Goal: Task Accomplishment & Management: Use online tool/utility

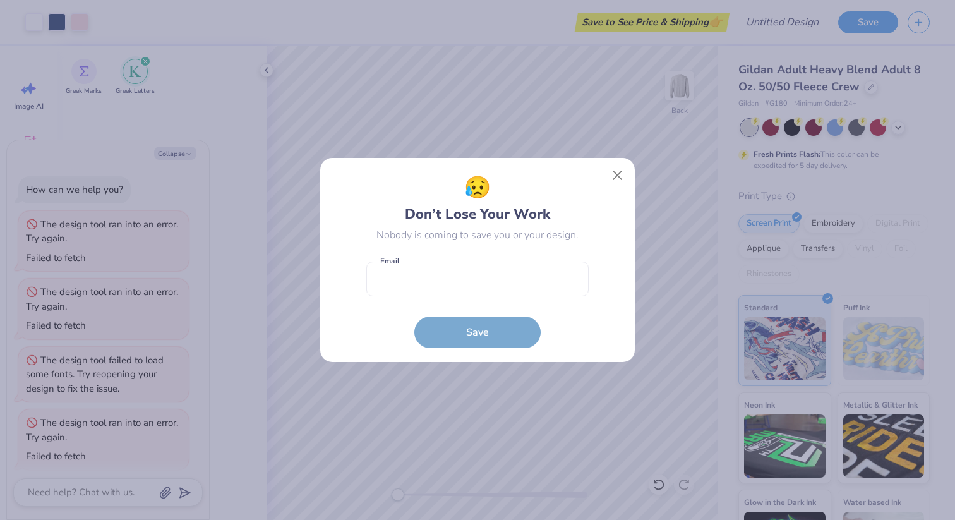
scroll to position [76, 0]
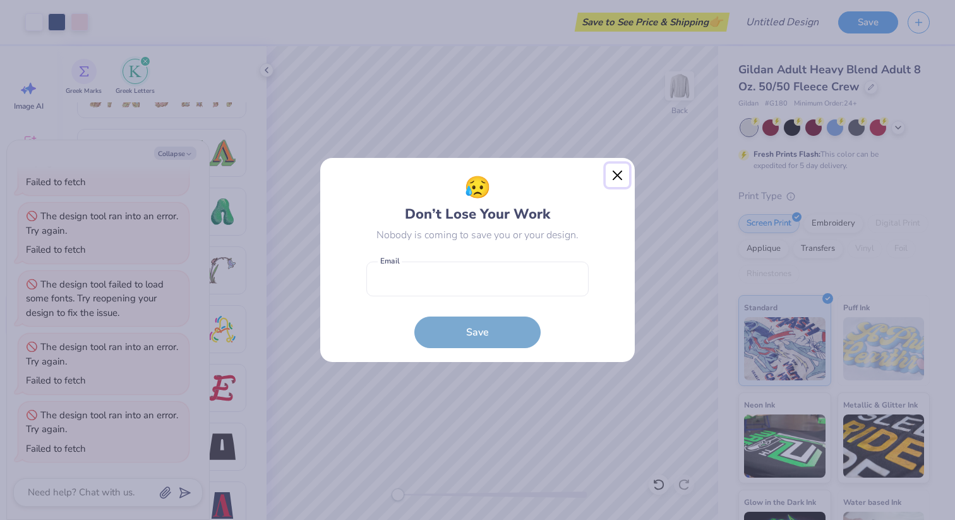
click at [613, 171] on button "Close" at bounding box center [618, 176] width 24 height 24
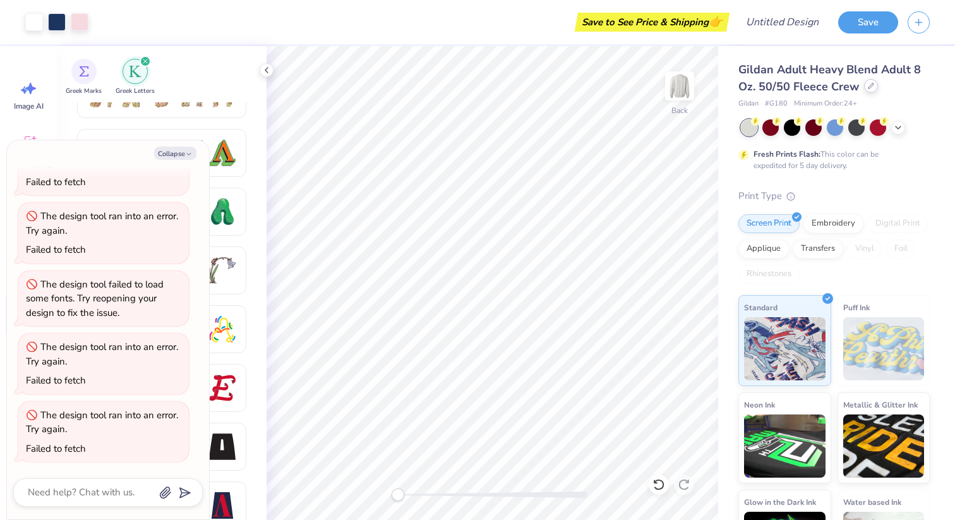
click at [870, 89] on div at bounding box center [871, 86] width 14 height 14
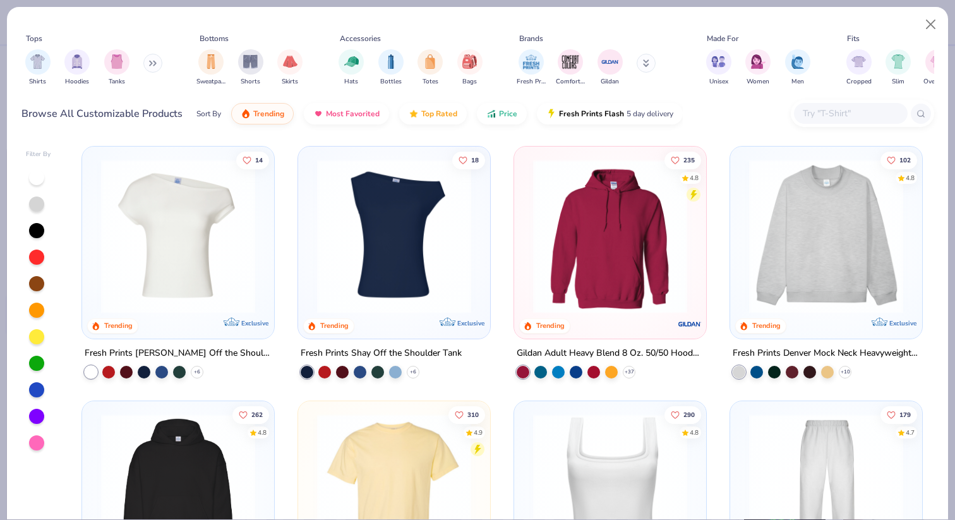
click at [608, 267] on img at bounding box center [610, 236] width 167 height 154
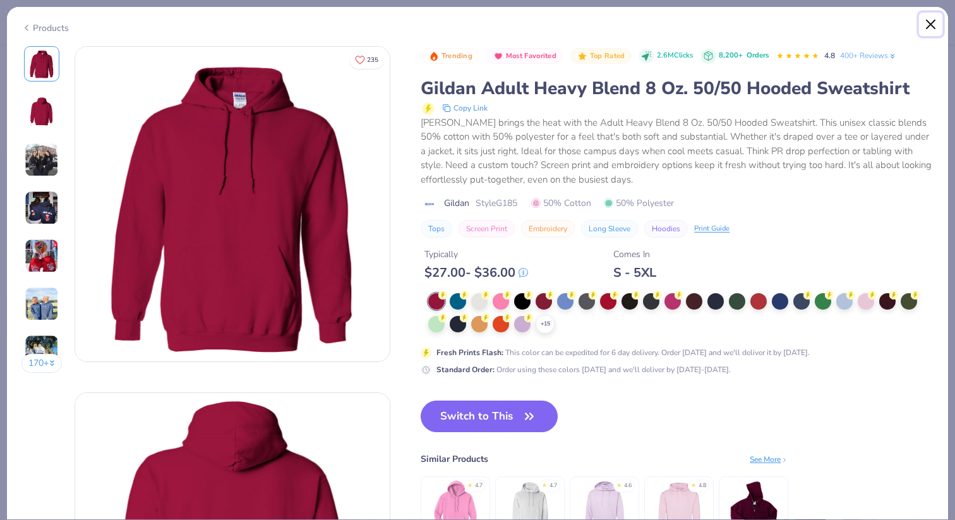
click at [930, 26] on button "Close" at bounding box center [931, 25] width 24 height 24
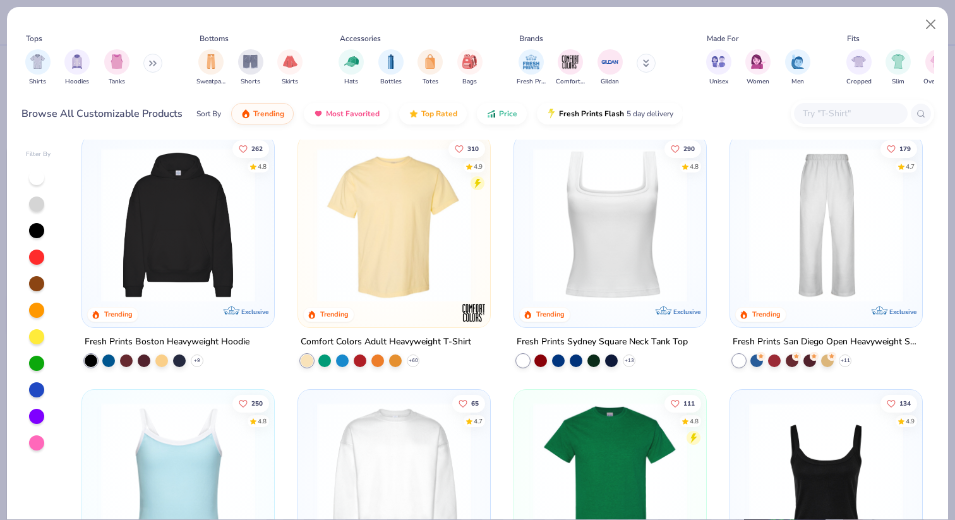
scroll to position [198, 0]
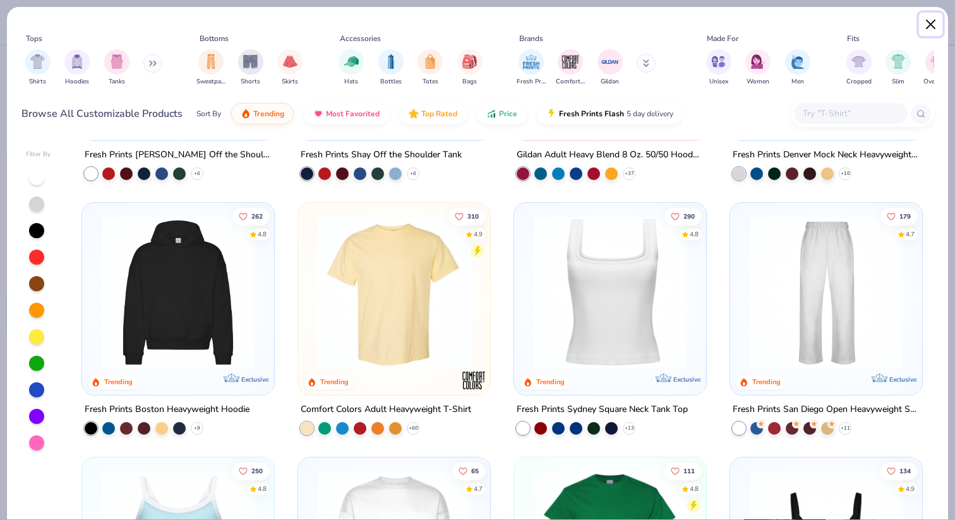
click at [935, 23] on button "Close" at bounding box center [931, 25] width 24 height 24
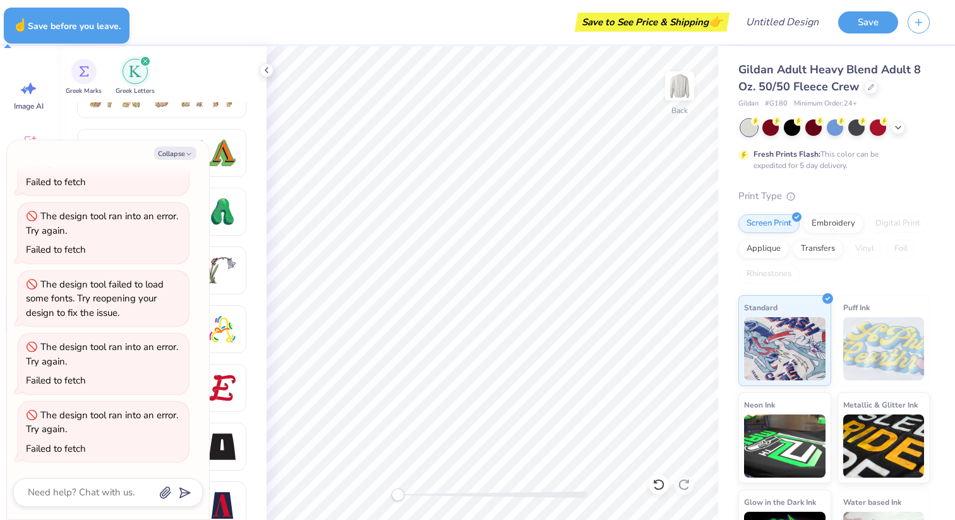
type textarea "x"
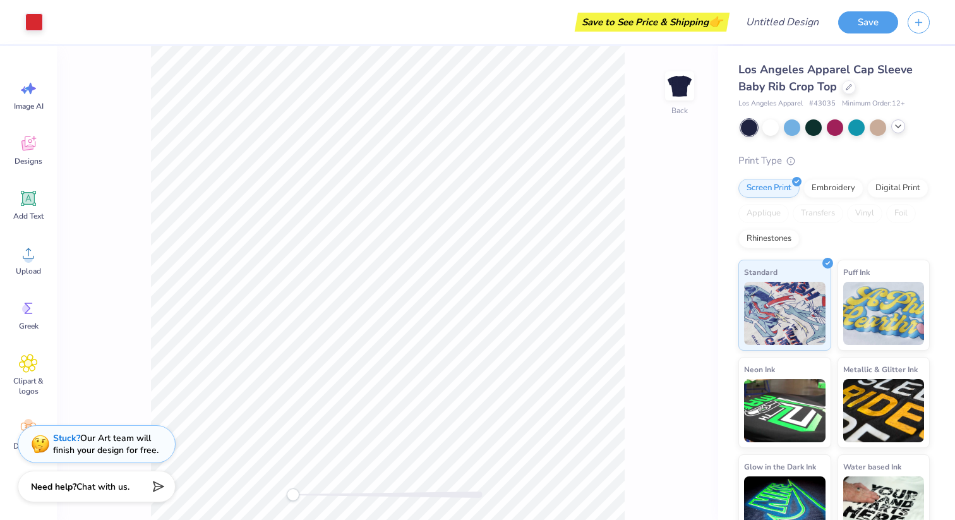
click at [899, 126] on polyline at bounding box center [897, 126] width 5 height 3
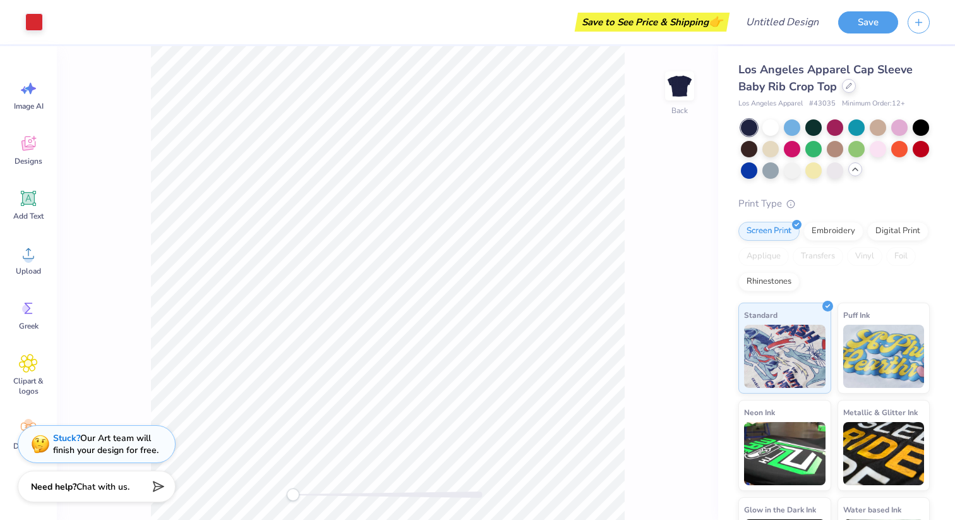
click at [849, 86] on icon at bounding box center [849, 86] width 6 height 6
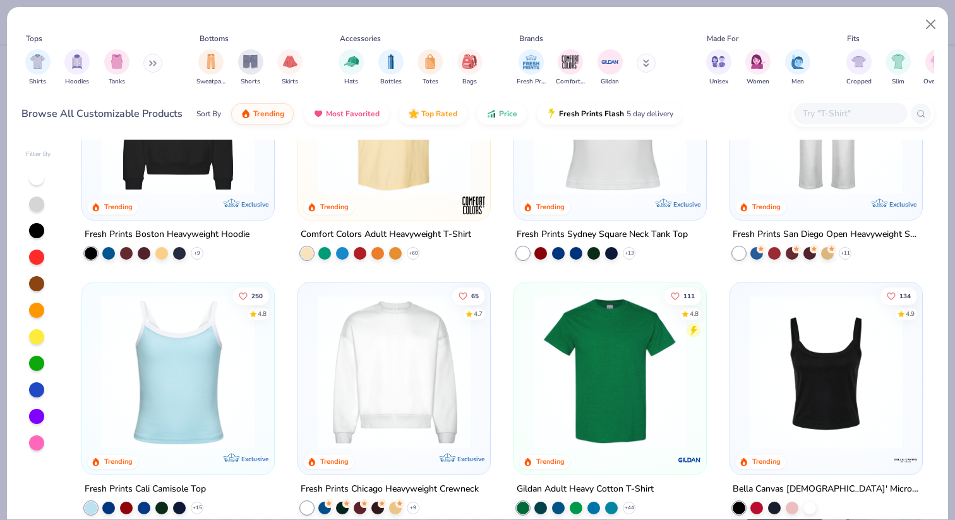
scroll to position [78, 0]
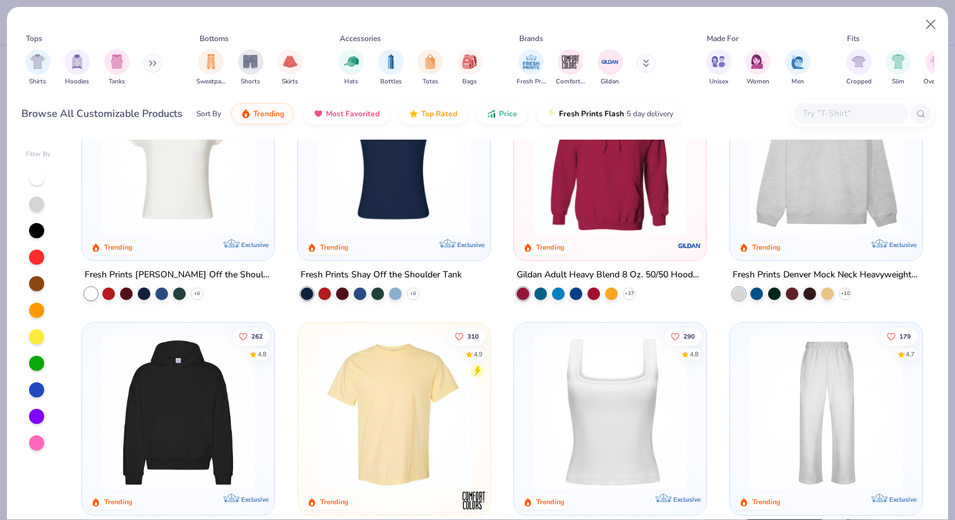
click at [182, 403] on img at bounding box center [178, 412] width 167 height 154
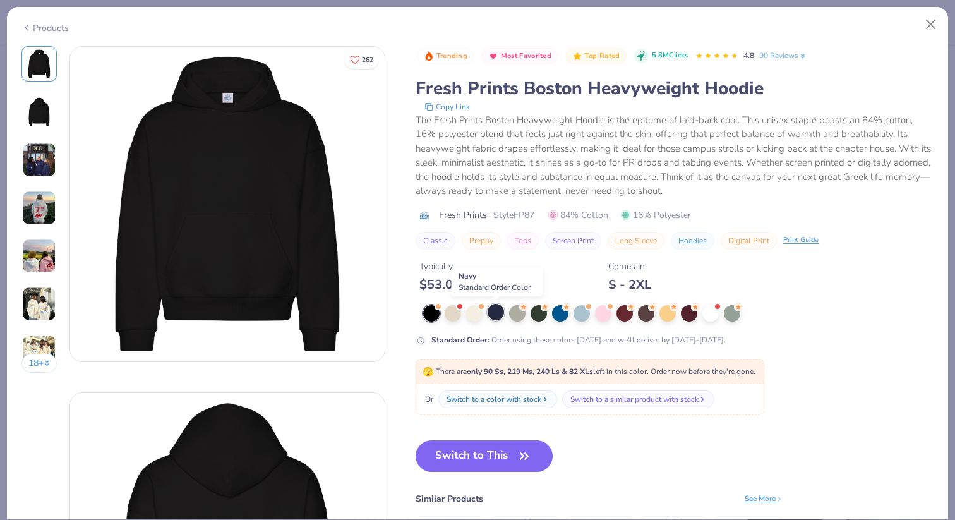
click at [494, 316] on div at bounding box center [496, 312] width 16 height 16
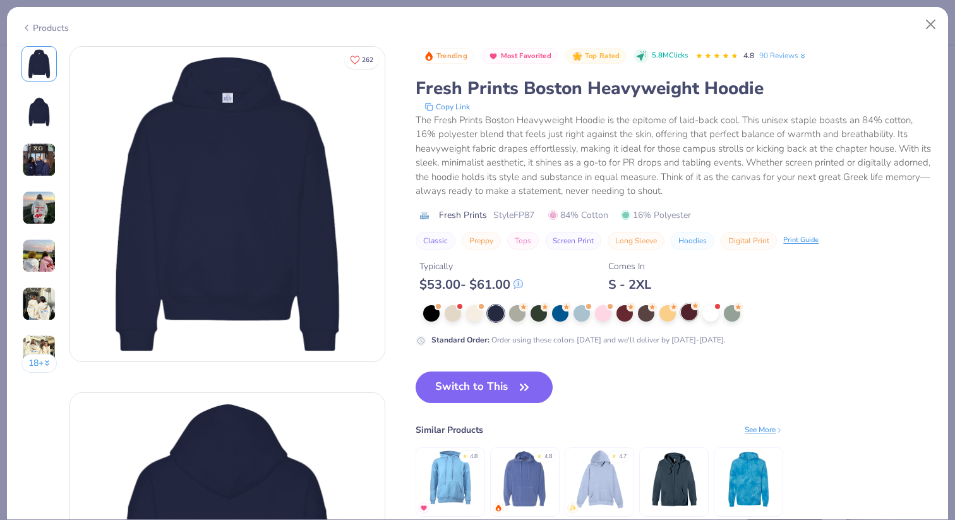
click at [691, 317] on div at bounding box center [689, 312] width 16 height 16
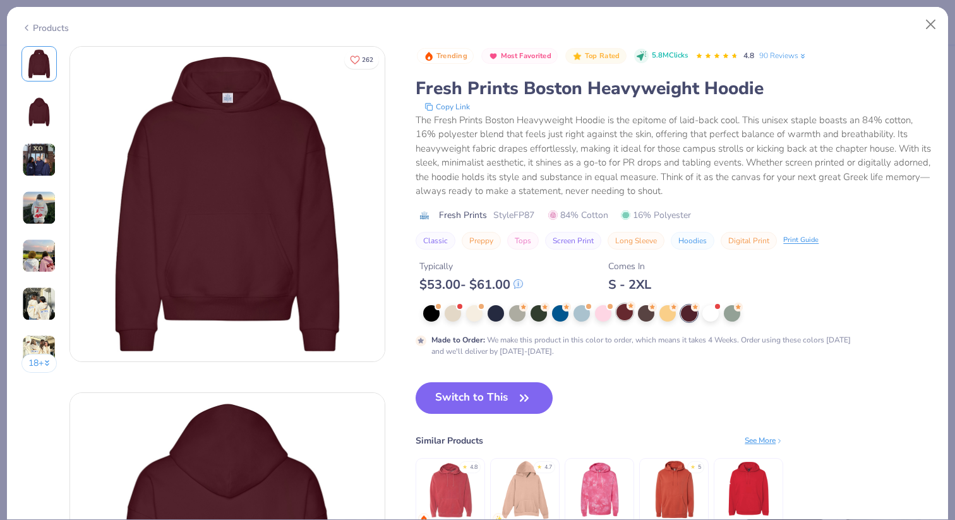
click at [626, 319] on div at bounding box center [624, 312] width 16 height 16
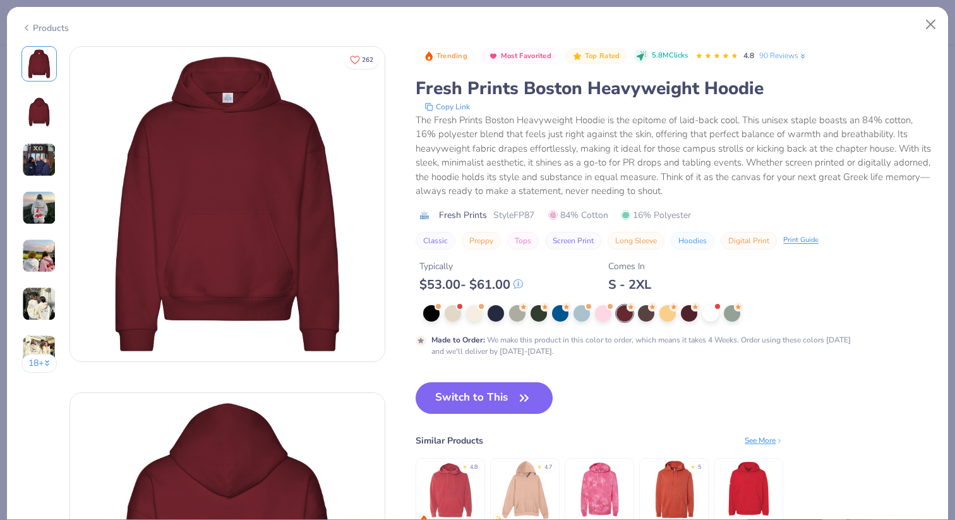
click at [745, 481] on img at bounding box center [749, 490] width 60 height 60
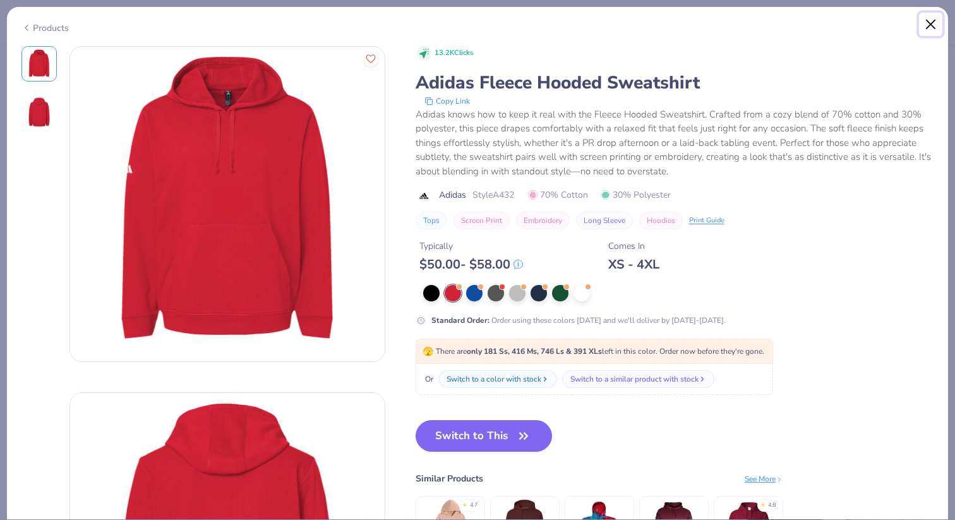
click at [926, 27] on button "Close" at bounding box center [931, 25] width 24 height 24
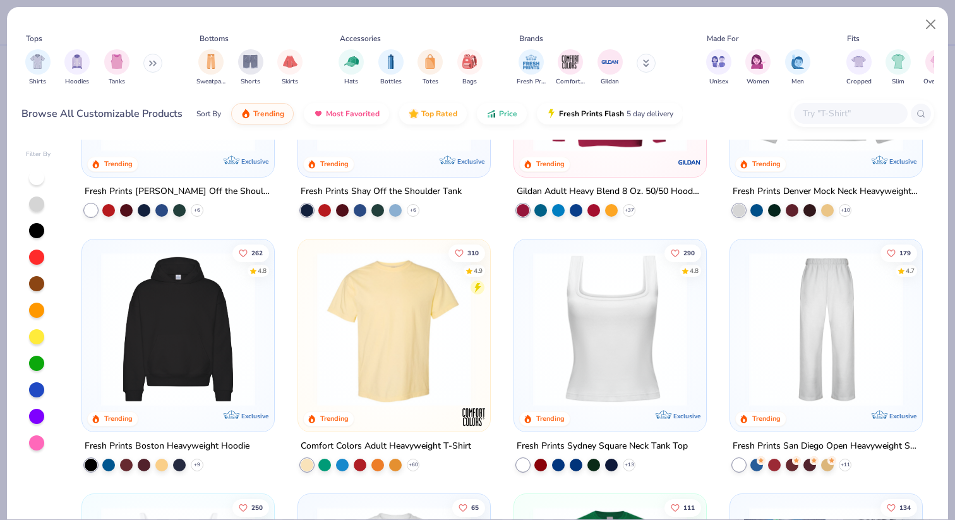
scroll to position [188, 0]
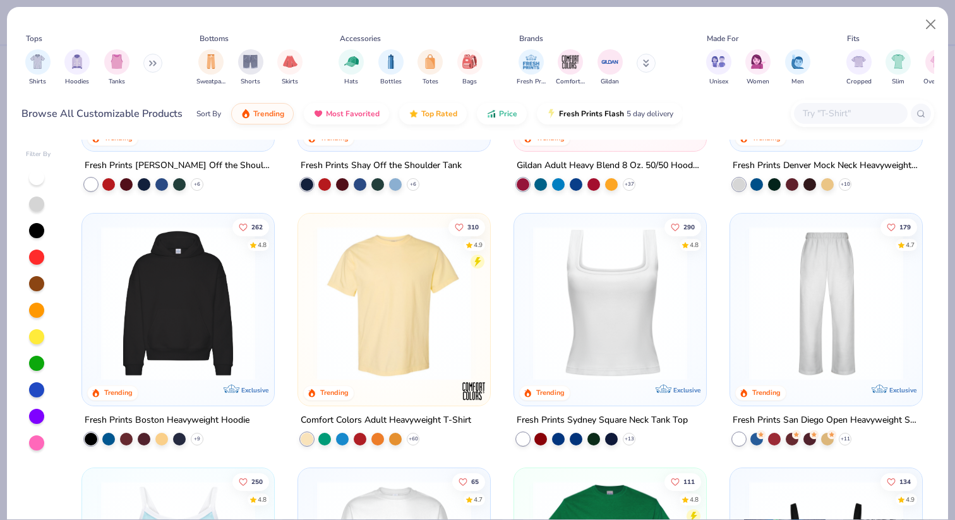
click at [152, 268] on img at bounding box center [178, 303] width 167 height 154
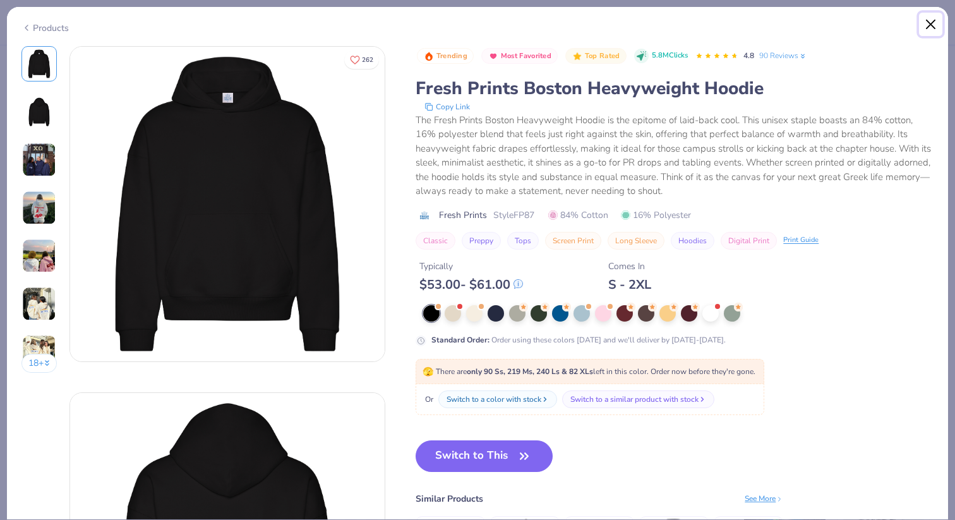
click at [933, 18] on button "Close" at bounding box center [931, 25] width 24 height 24
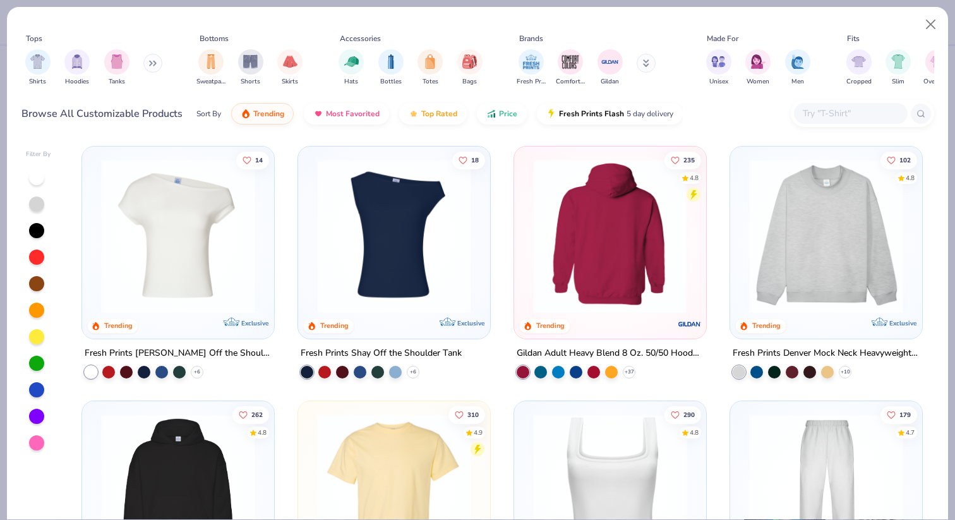
click at [601, 260] on img at bounding box center [610, 236] width 167 height 154
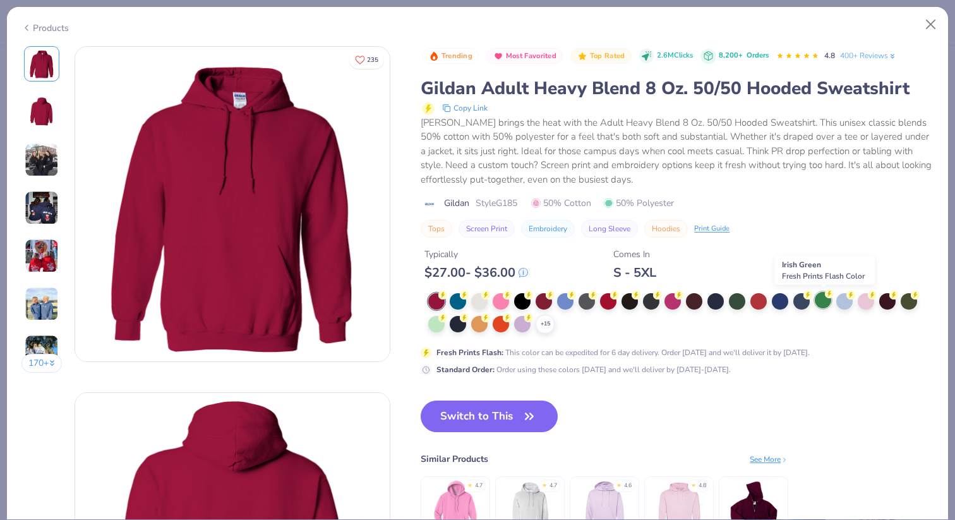
click at [821, 308] on div at bounding box center [823, 300] width 16 height 16
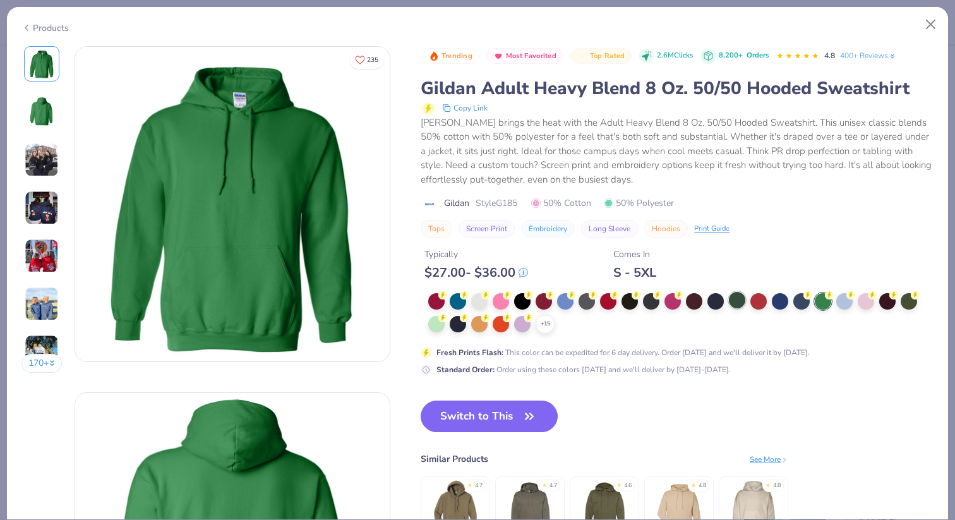
click at [741, 308] on div at bounding box center [737, 300] width 16 height 16
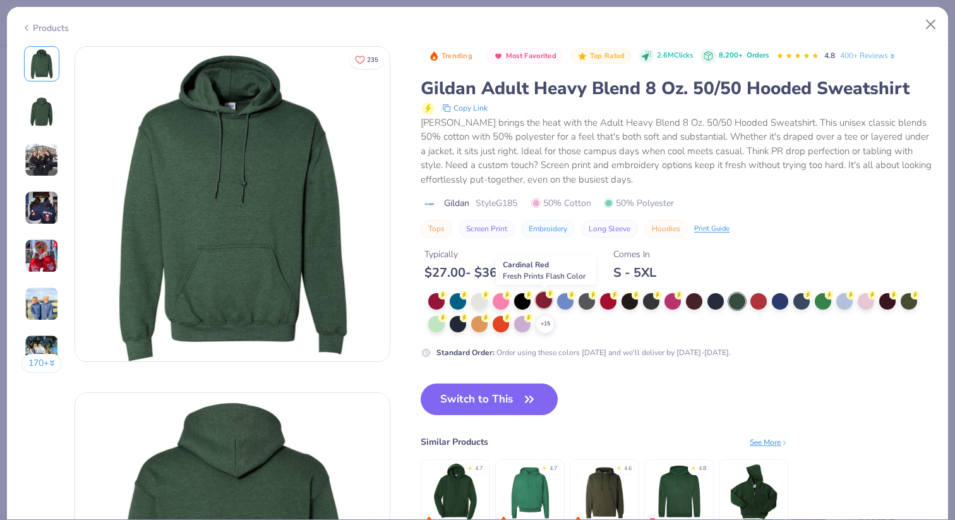
click at [539, 303] on div at bounding box center [544, 300] width 16 height 16
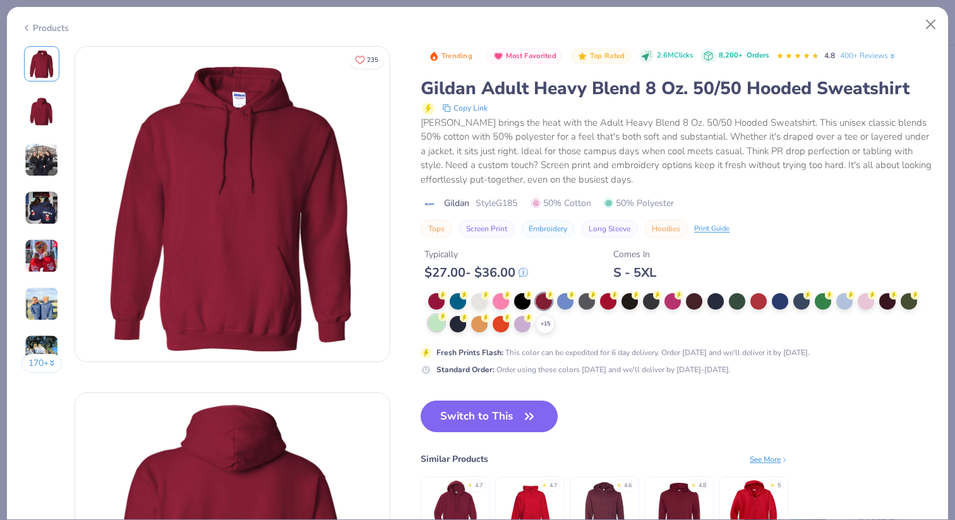
click at [438, 326] on div at bounding box center [436, 322] width 16 height 16
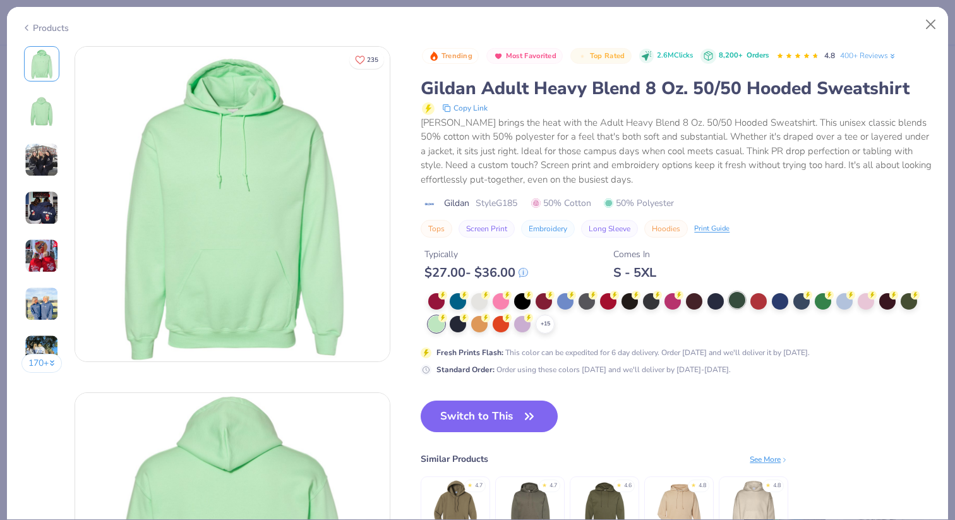
click at [738, 300] on div at bounding box center [737, 300] width 16 height 16
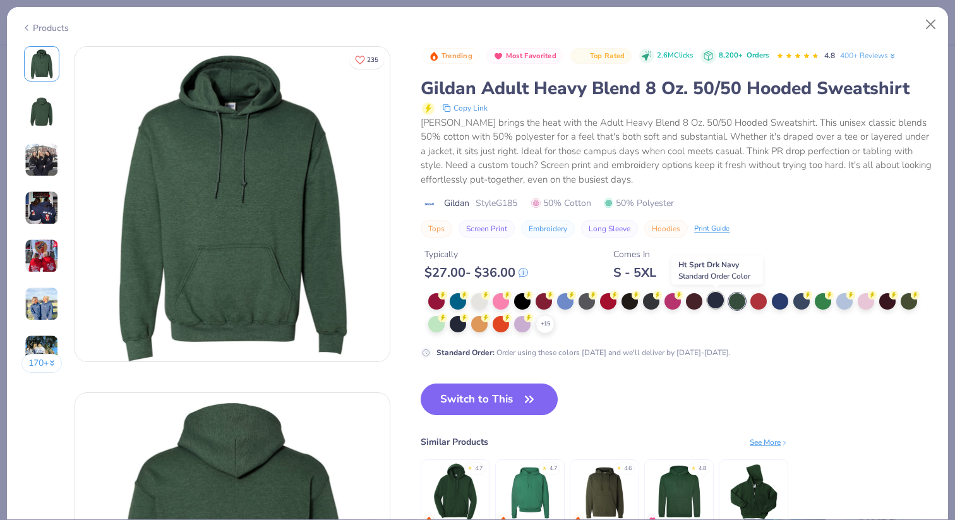
click at [721, 304] on div at bounding box center [715, 300] width 16 height 16
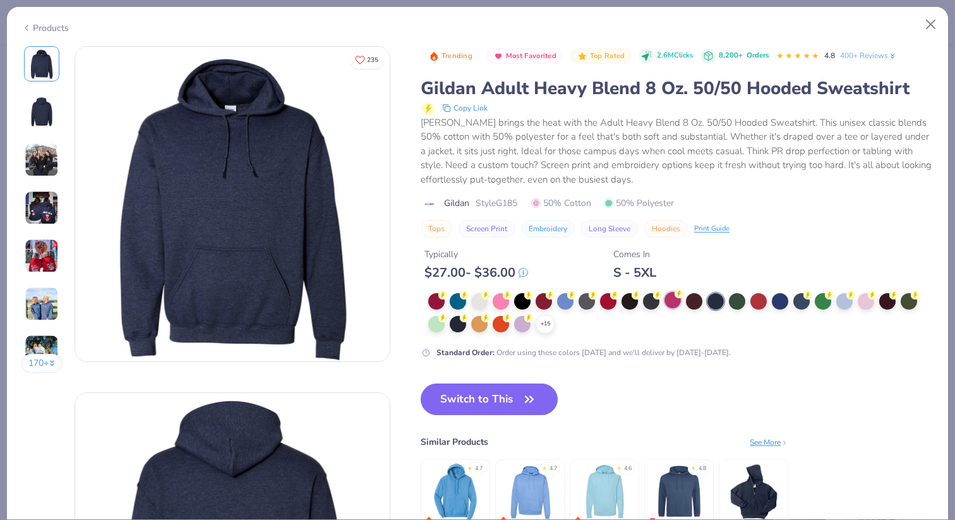
click at [674, 306] on div at bounding box center [672, 300] width 16 height 16
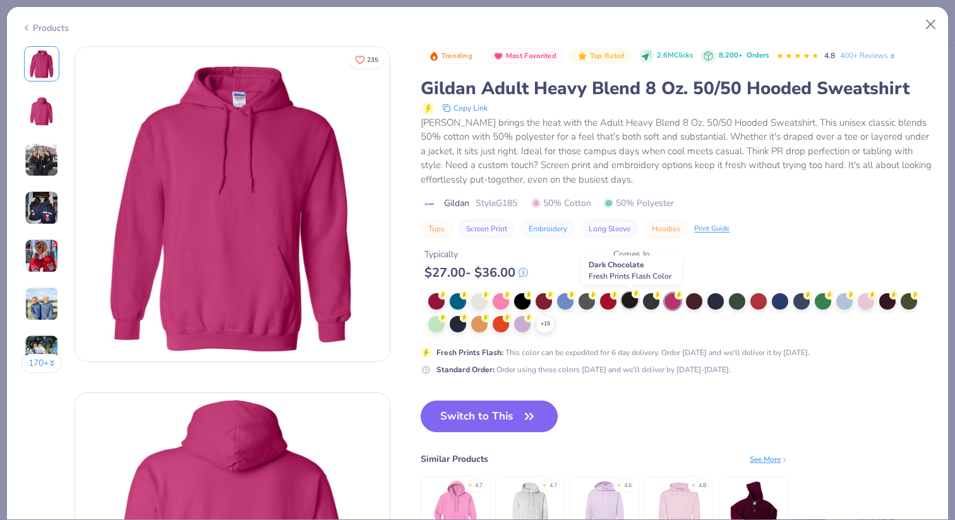
click at [632, 306] on div at bounding box center [629, 300] width 16 height 16
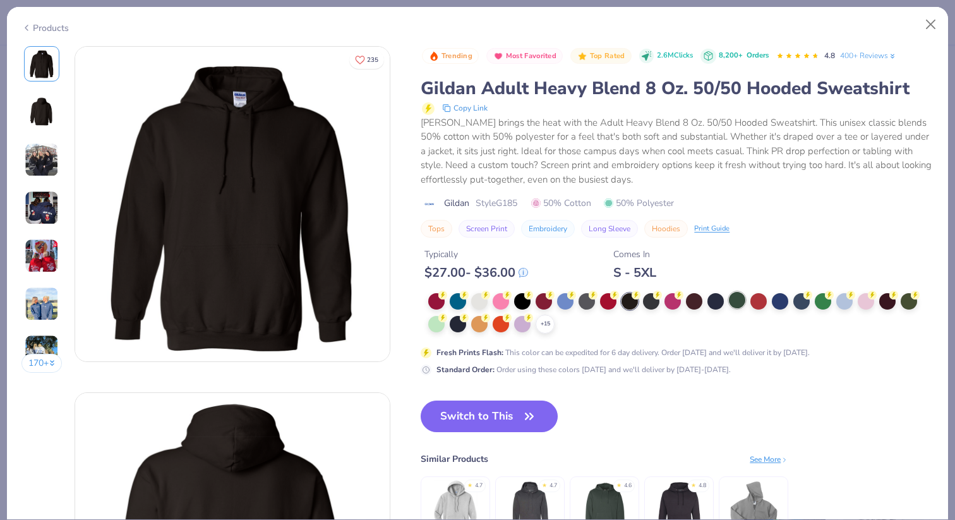
click at [736, 309] on div "+ 15" at bounding box center [677, 313] width 498 height 40
click at [740, 304] on div at bounding box center [737, 300] width 16 height 16
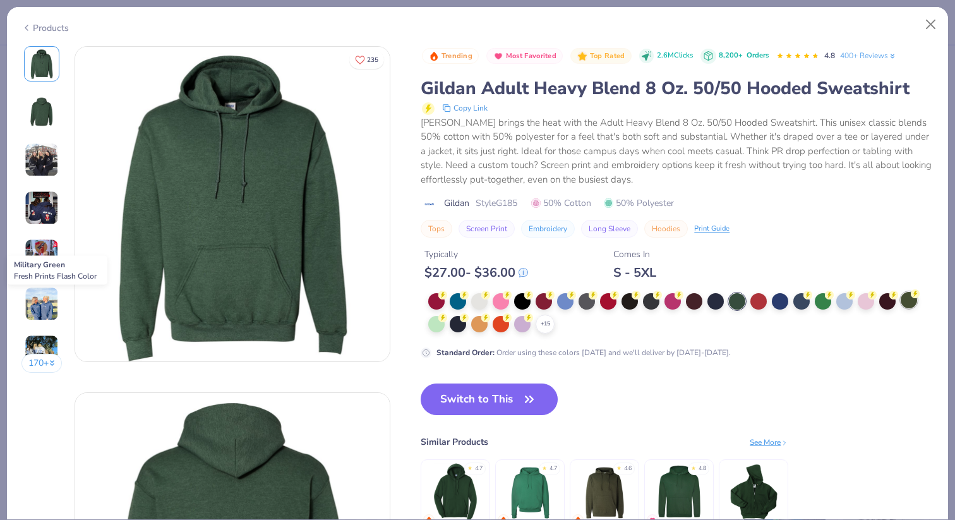
click at [913, 307] on div at bounding box center [909, 300] width 16 height 16
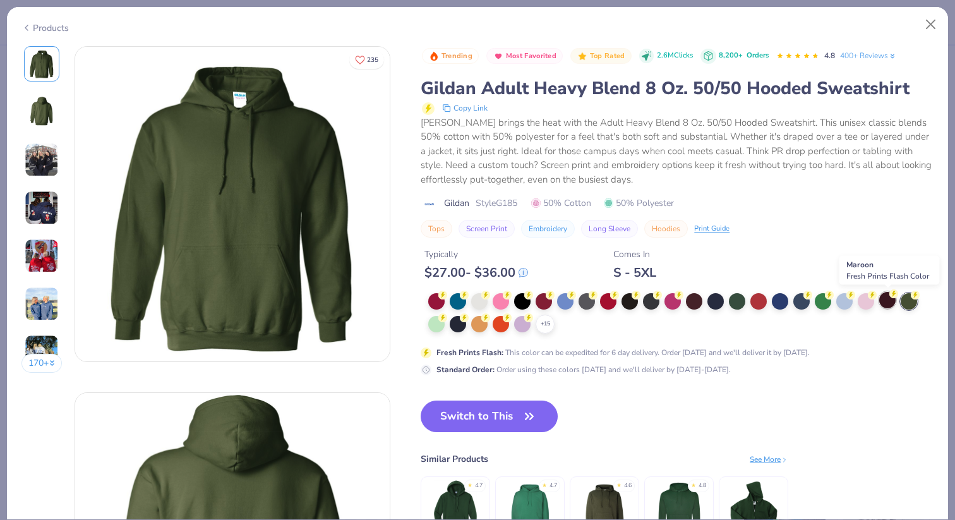
click at [886, 308] on div at bounding box center [887, 300] width 16 height 16
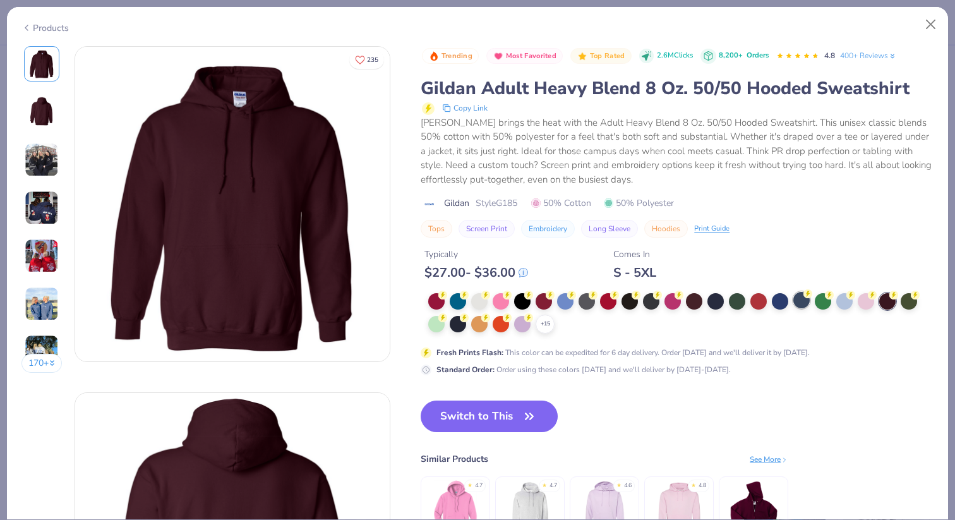
click at [798, 306] on div at bounding box center [801, 300] width 16 height 16
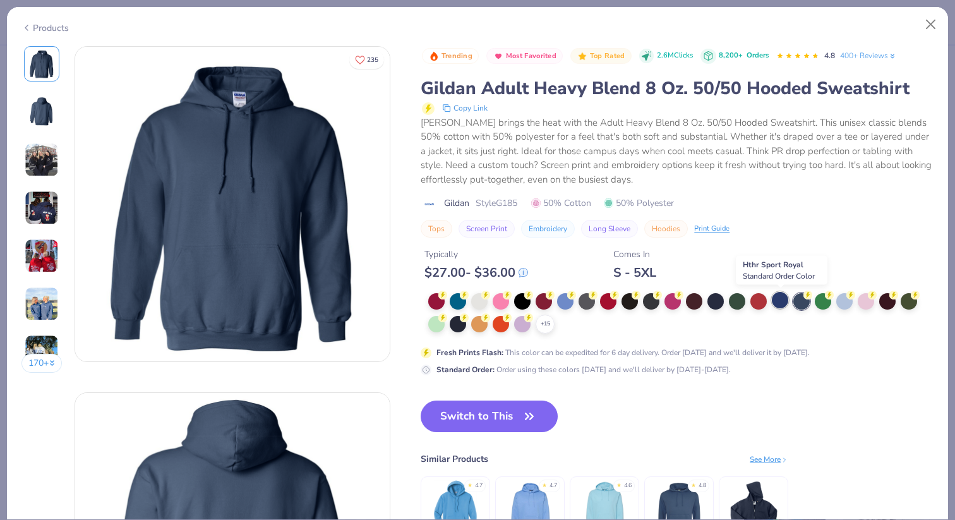
click at [784, 304] on div at bounding box center [780, 300] width 16 height 16
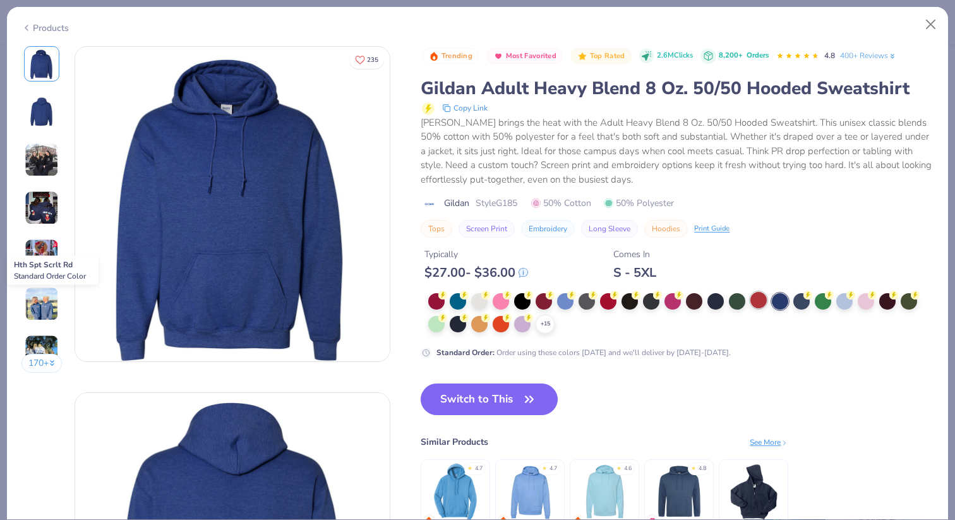
click at [757, 308] on div at bounding box center [758, 300] width 16 height 16
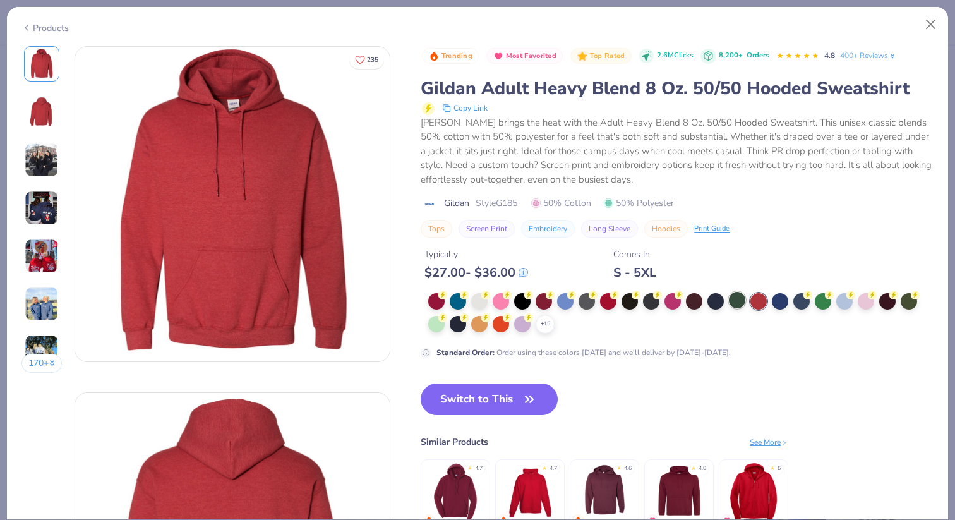
click at [738, 305] on div at bounding box center [737, 300] width 16 height 16
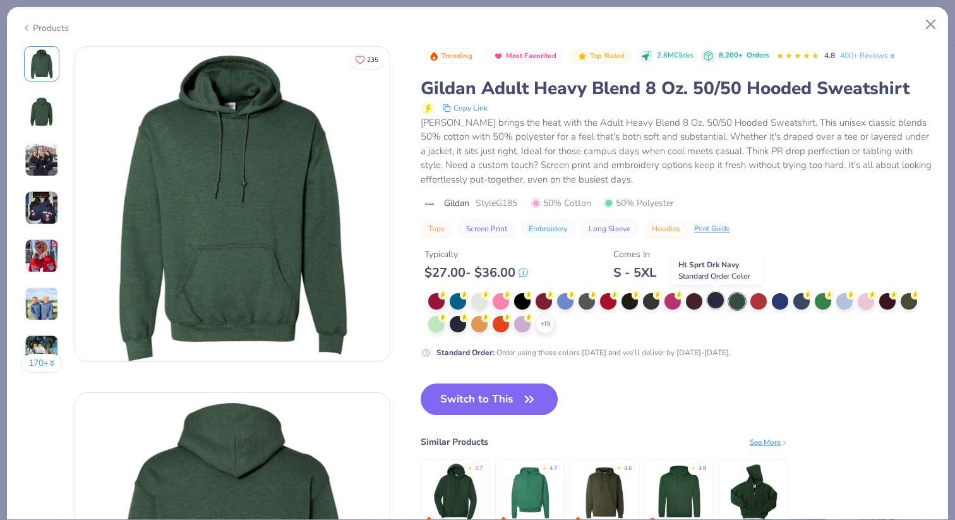
click at [717, 308] on div at bounding box center [715, 300] width 16 height 16
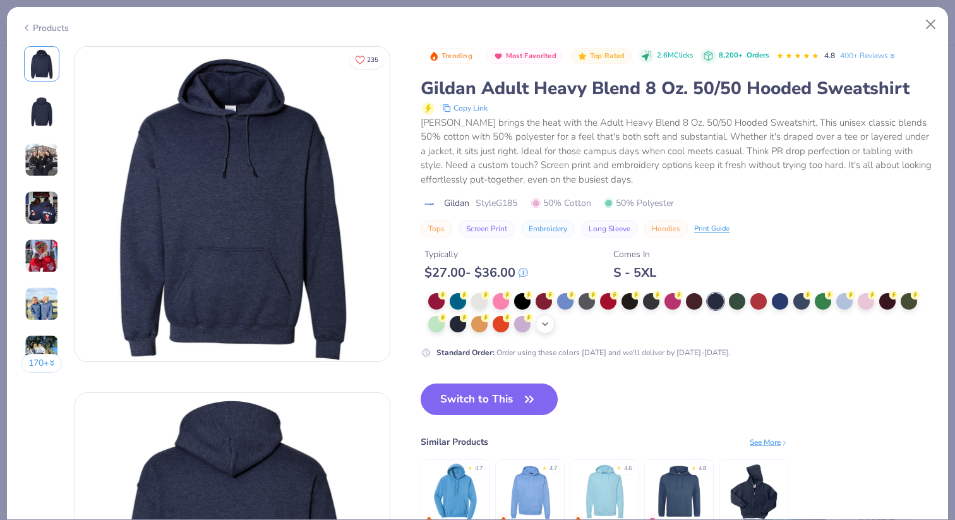
click at [551, 326] on div "+ 15" at bounding box center [545, 323] width 19 height 19
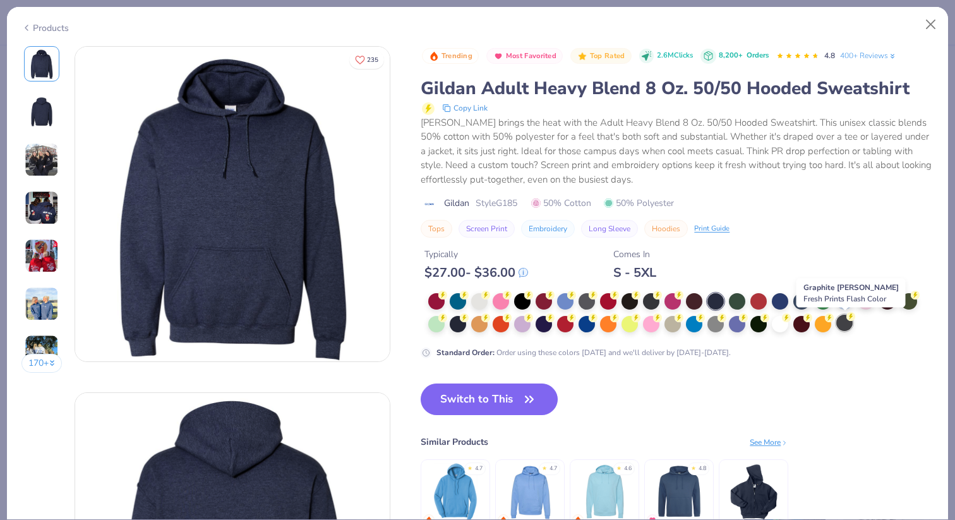
click at [841, 328] on div at bounding box center [844, 322] width 16 height 16
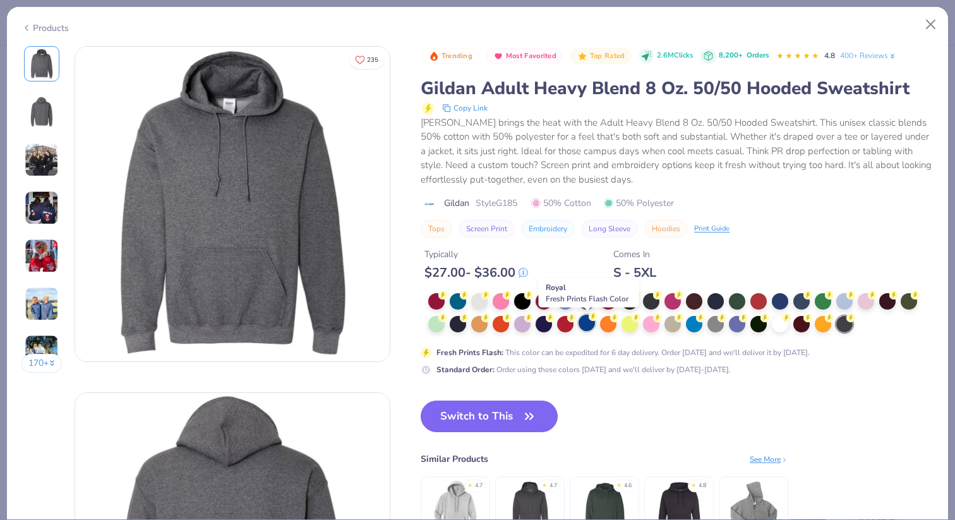
click at [585, 328] on div at bounding box center [586, 322] width 16 height 16
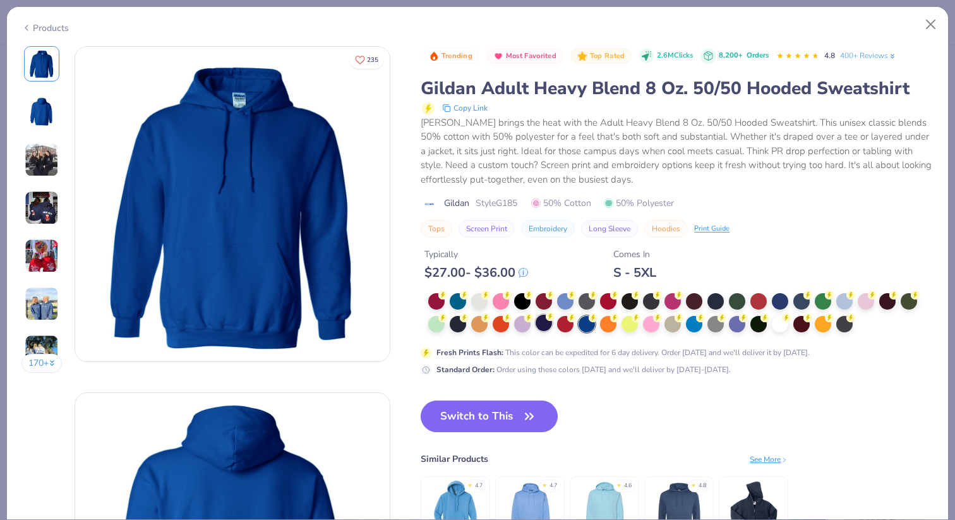
click at [542, 327] on div at bounding box center [544, 322] width 16 height 16
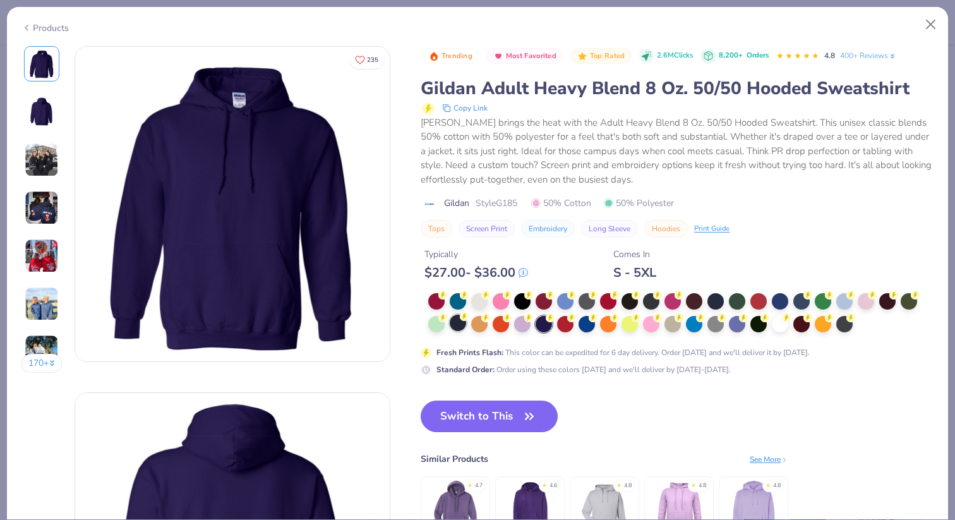
click at [457, 328] on div at bounding box center [458, 322] width 16 height 16
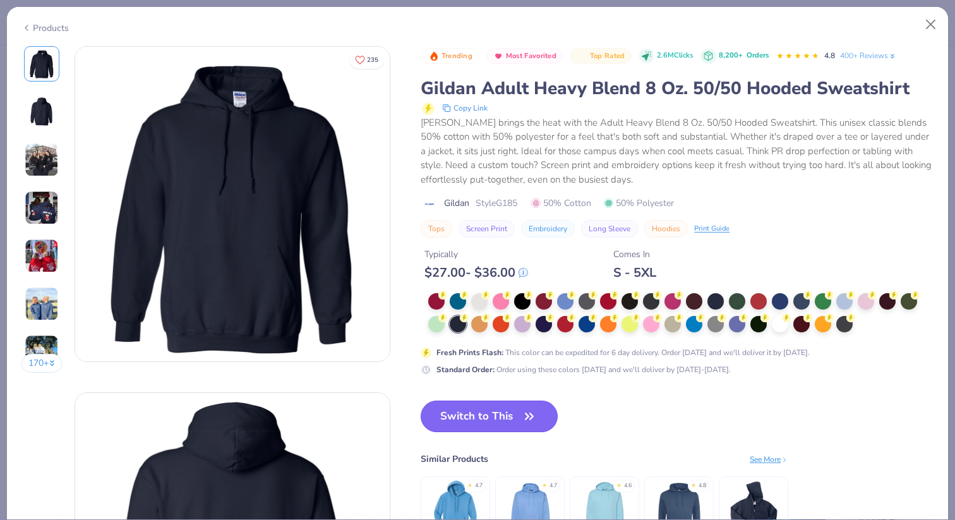
click at [517, 414] on button "Switch to This" at bounding box center [489, 416] width 137 height 32
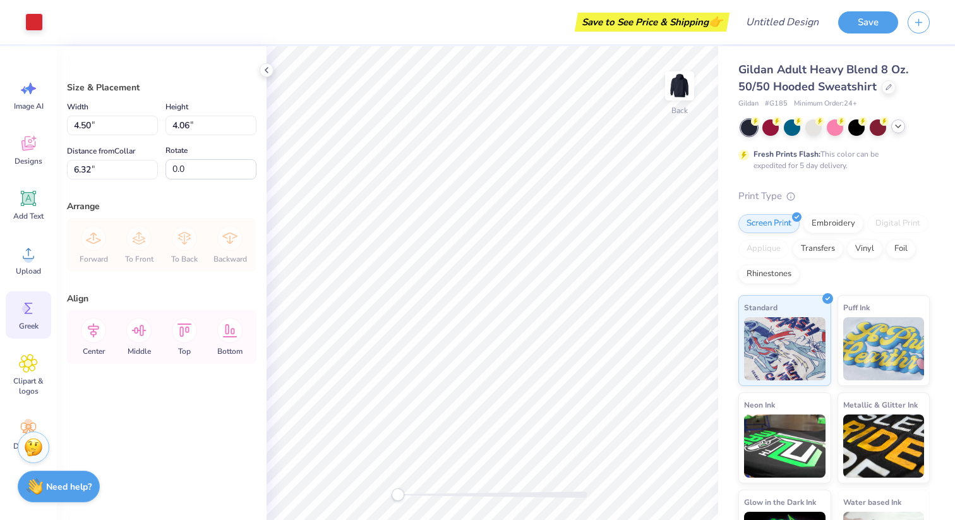
scroll to position [33, 0]
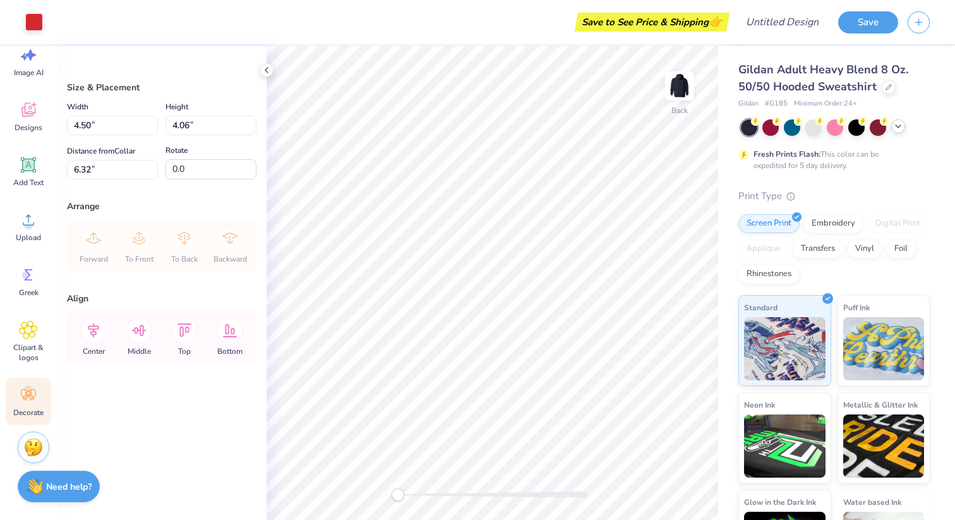
click at [29, 393] on circle at bounding box center [28, 389] width 9 height 9
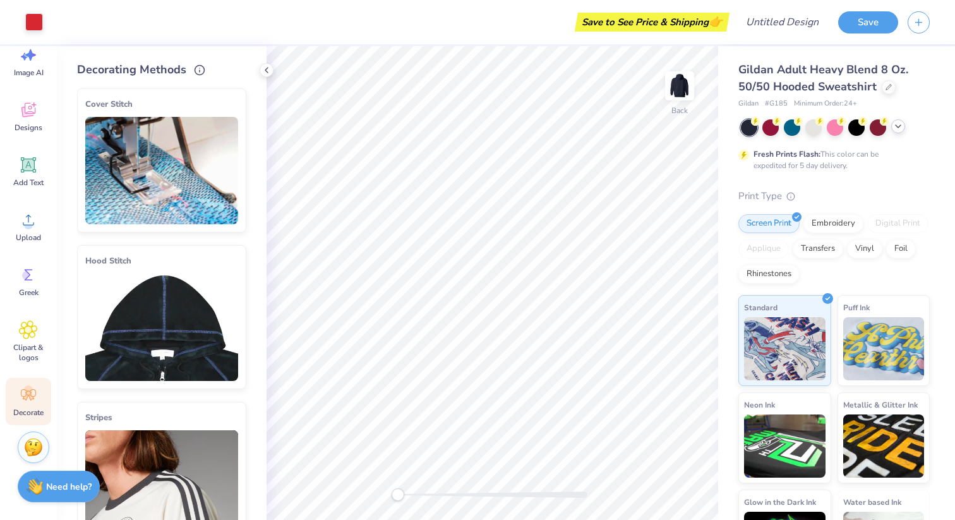
click at [145, 300] on img at bounding box center [161, 326] width 153 height 107
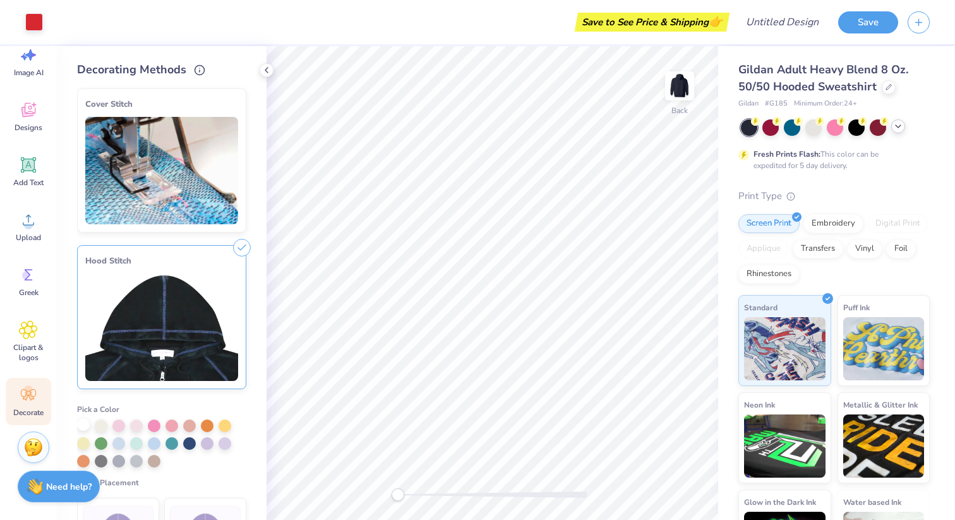
click at [88, 424] on div at bounding box center [83, 424] width 13 height 13
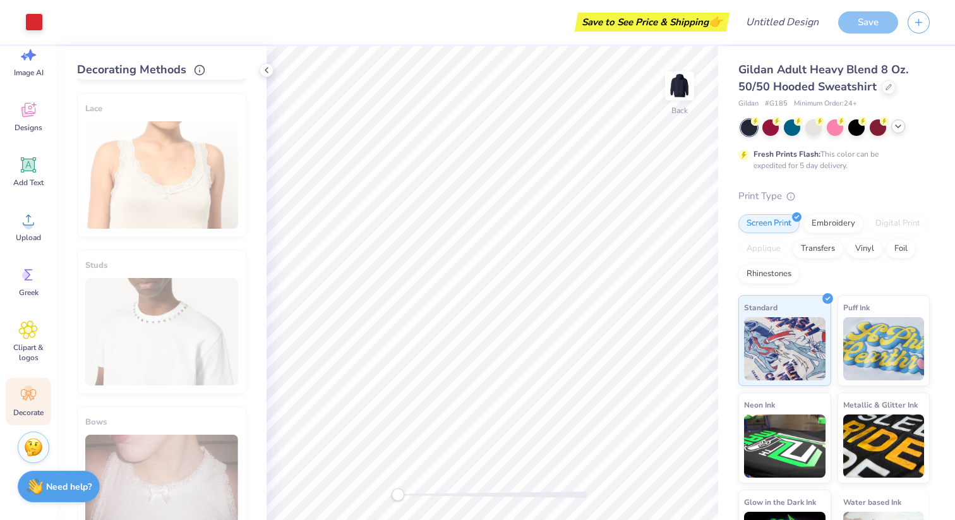
scroll to position [681, 0]
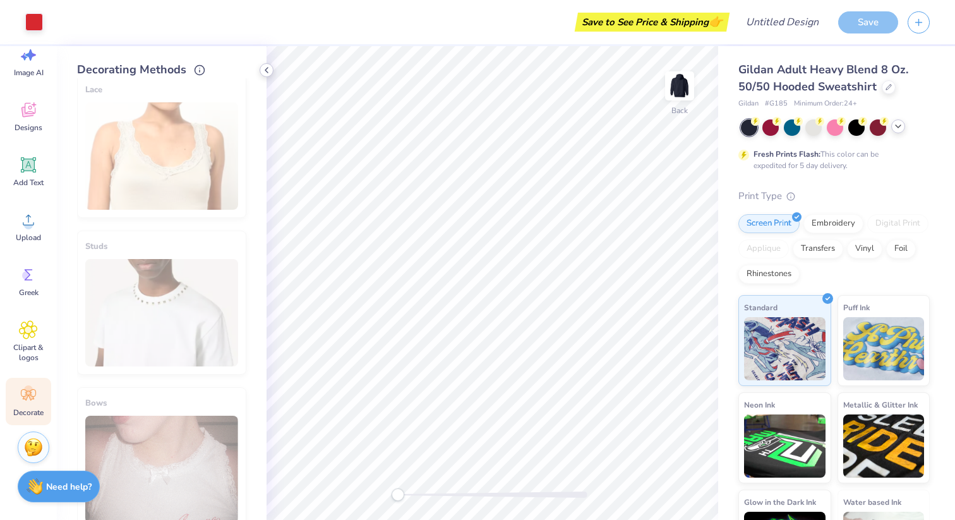
click at [268, 68] on icon at bounding box center [266, 70] width 10 height 10
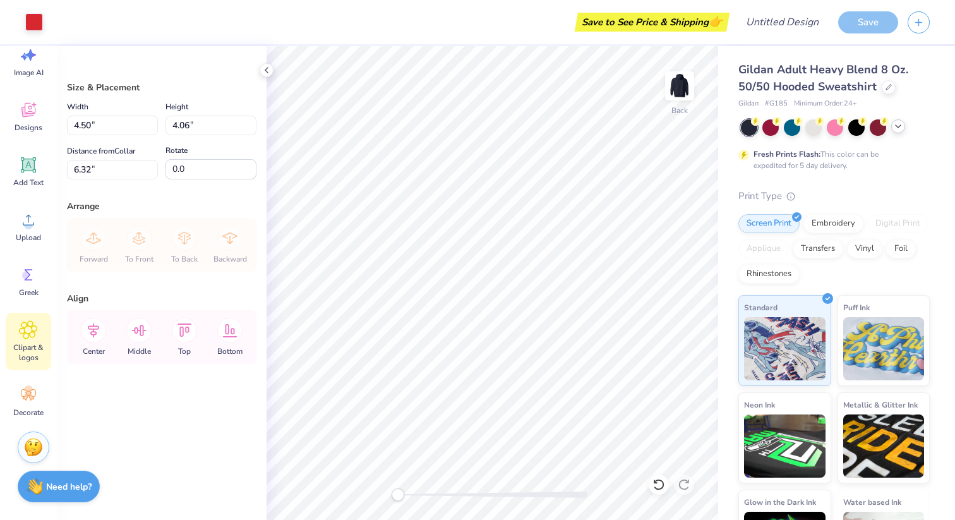
click at [22, 356] on span "Clipart & logos" at bounding box center [29, 352] width 42 height 20
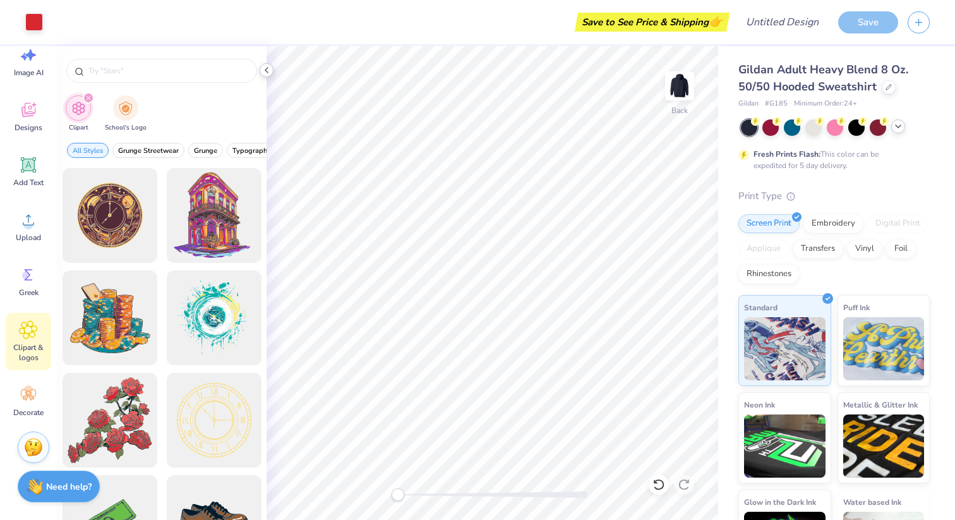
click at [269, 67] on icon at bounding box center [266, 70] width 10 height 10
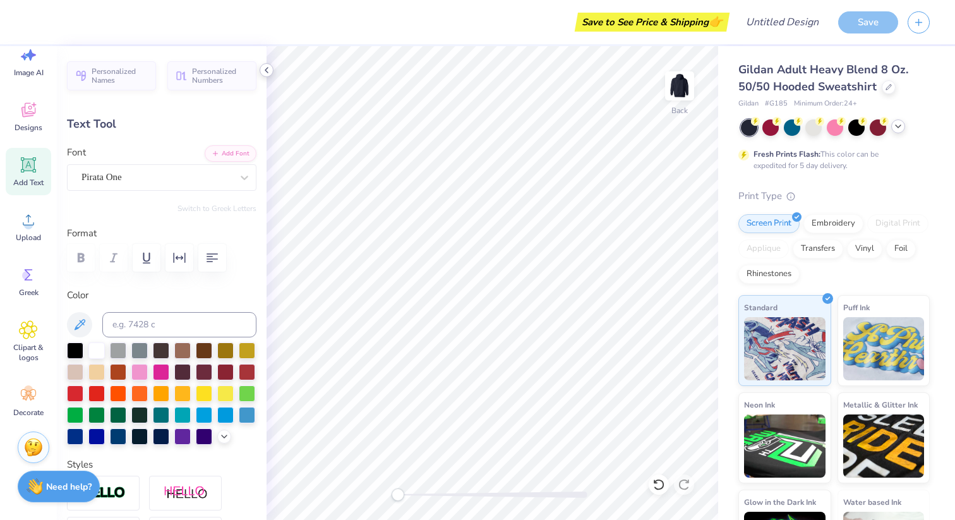
scroll to position [0, 1]
type textarea "GAMMA XI"
type input "1.77"
type input "0.58"
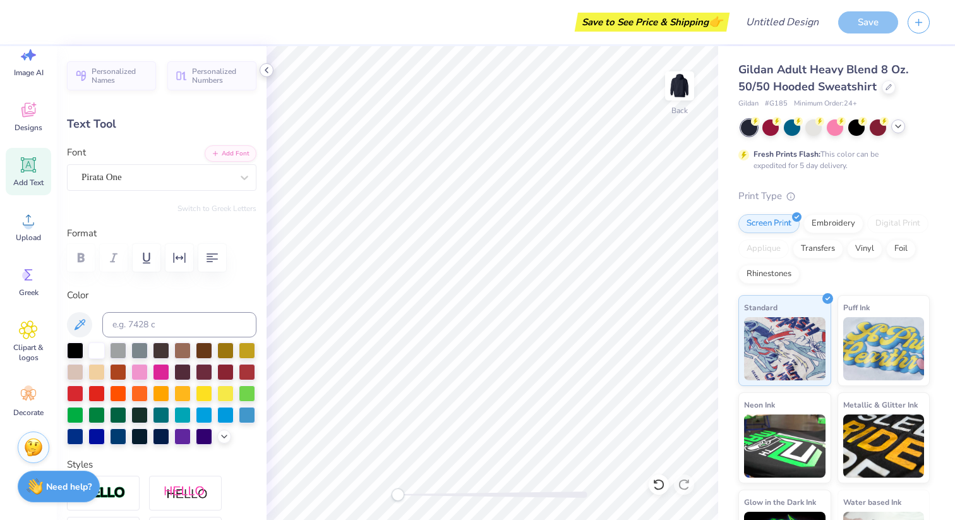
type input "9.80"
type input "6.05"
type input "1.43"
type input "6.32"
type input "1.77"
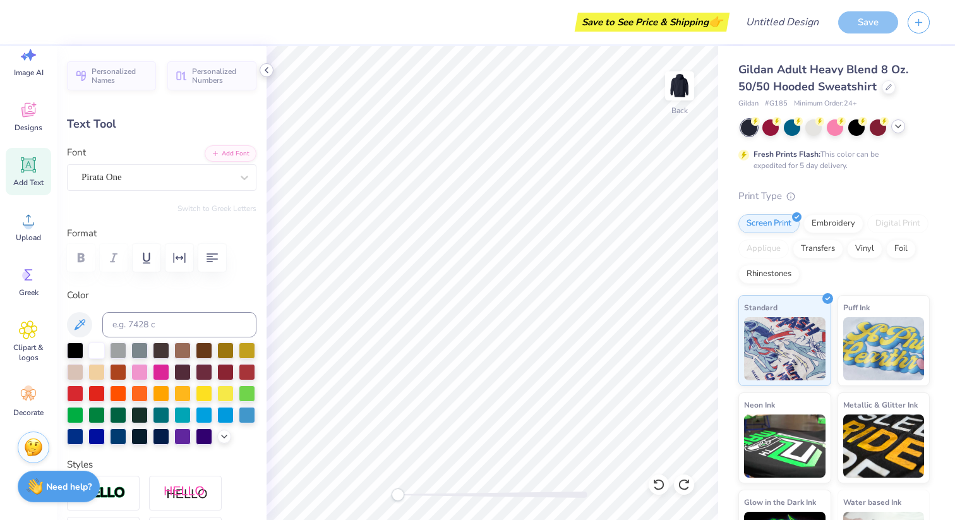
type input "0.58"
type input "9.80"
type textarea "B"
type textarea "est 1992"
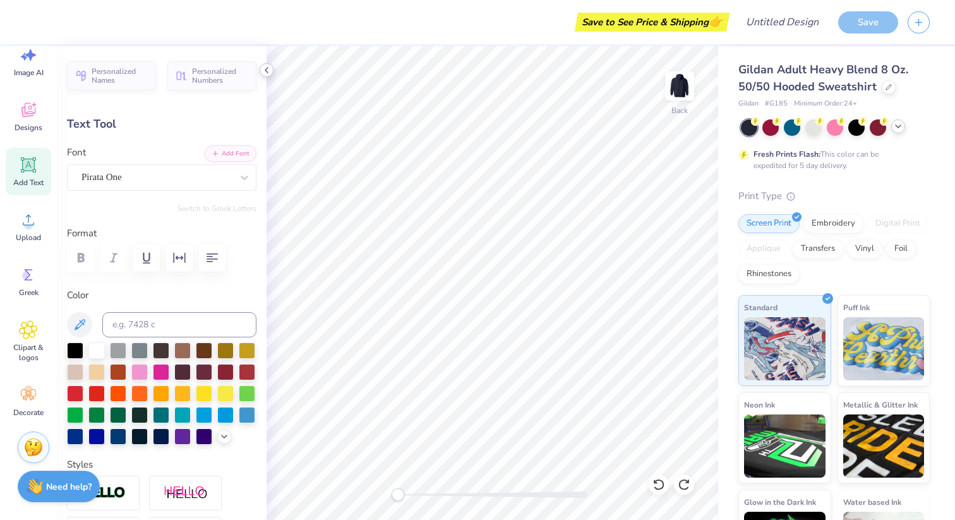
scroll to position [0, 1]
type input "1.92"
type input "0.56"
type input "9.81"
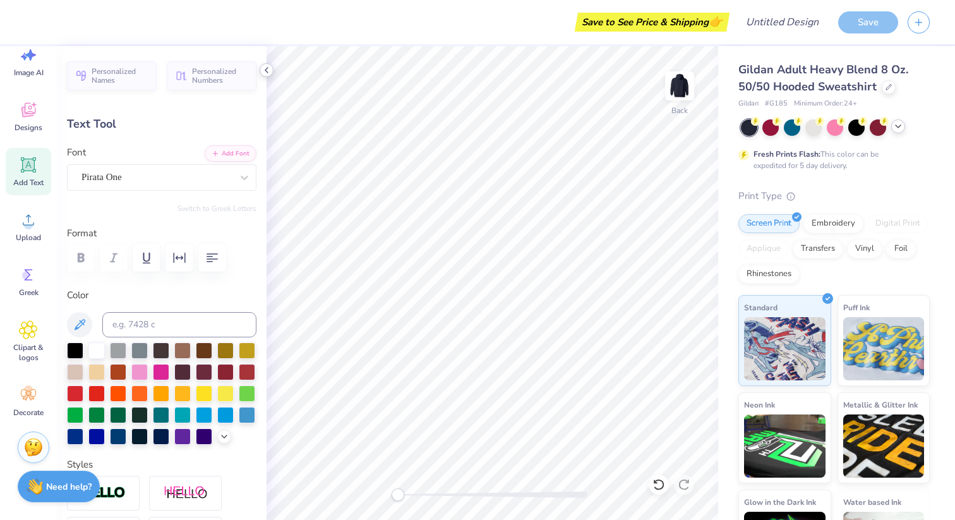
type textarea "EST. 1992"
click at [718, 333] on div "Gildan Adult Heavy Blend 8 Oz. 50/50 Hooded Sweatshirt Gildan # G185 Minimum Or…" at bounding box center [836, 313] width 237 height 534
type input "6.05"
type input "1.43"
type input "6.32"
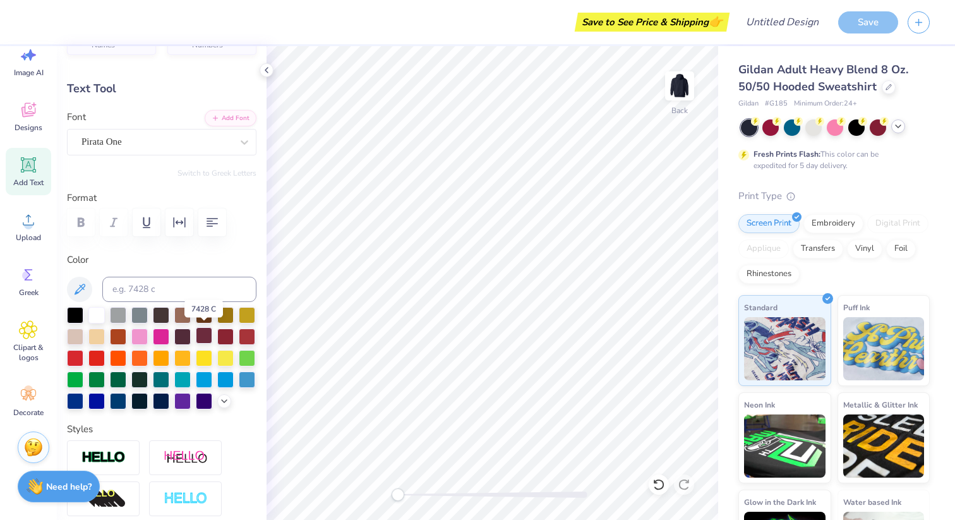
scroll to position [41, 0]
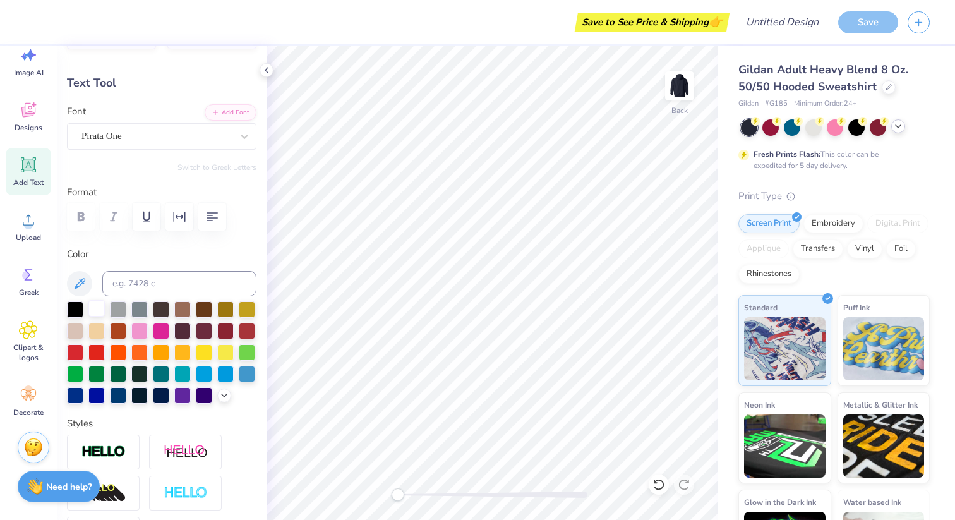
click at [97, 311] on div at bounding box center [96, 308] width 16 height 16
type input "2.18"
type input "0.59"
type input "9.80"
click at [97, 314] on div at bounding box center [96, 308] width 16 height 16
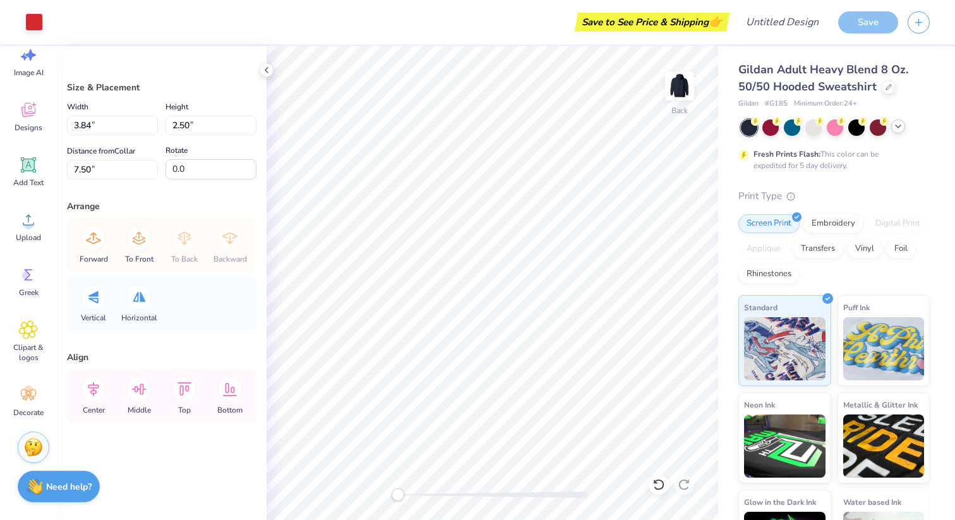
scroll to position [0, 0]
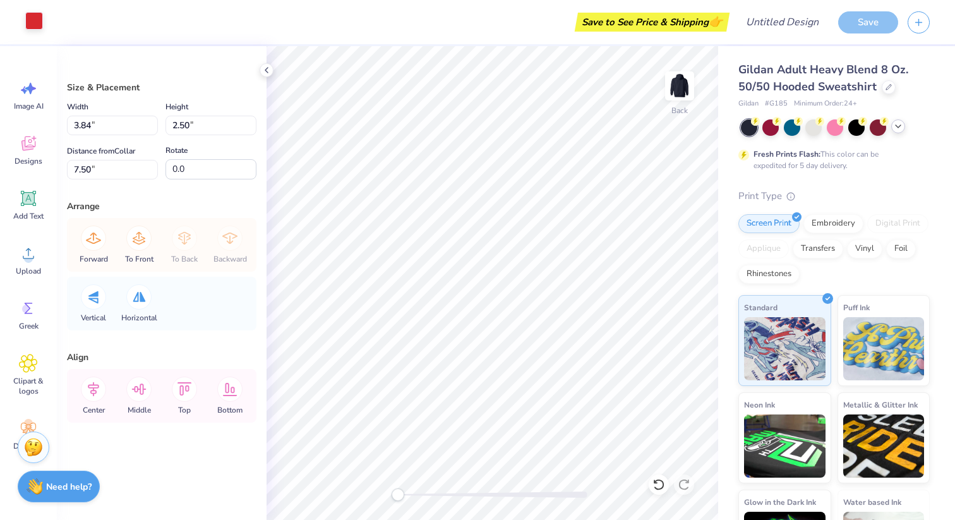
click at [36, 23] on div at bounding box center [34, 21] width 18 height 18
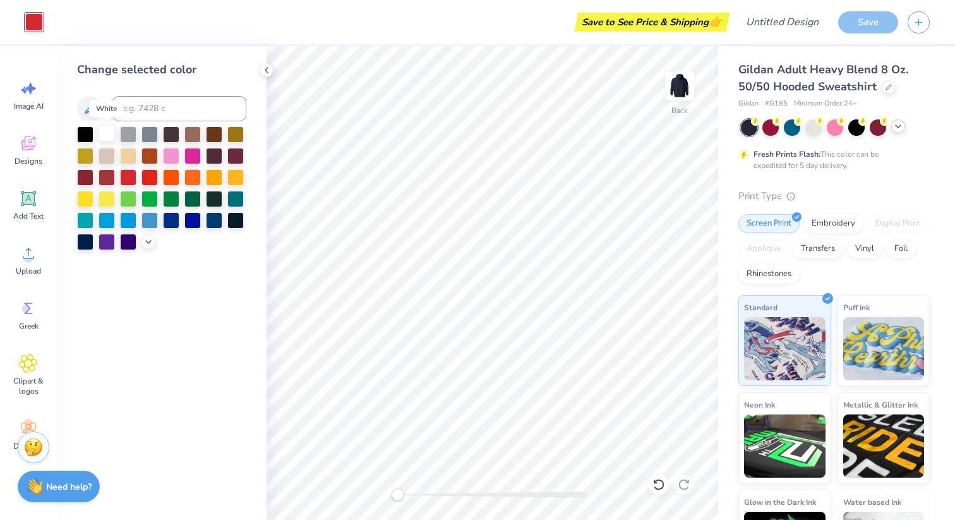
click at [107, 128] on div at bounding box center [107, 133] width 16 height 16
click at [133, 177] on div at bounding box center [128, 176] width 16 height 16
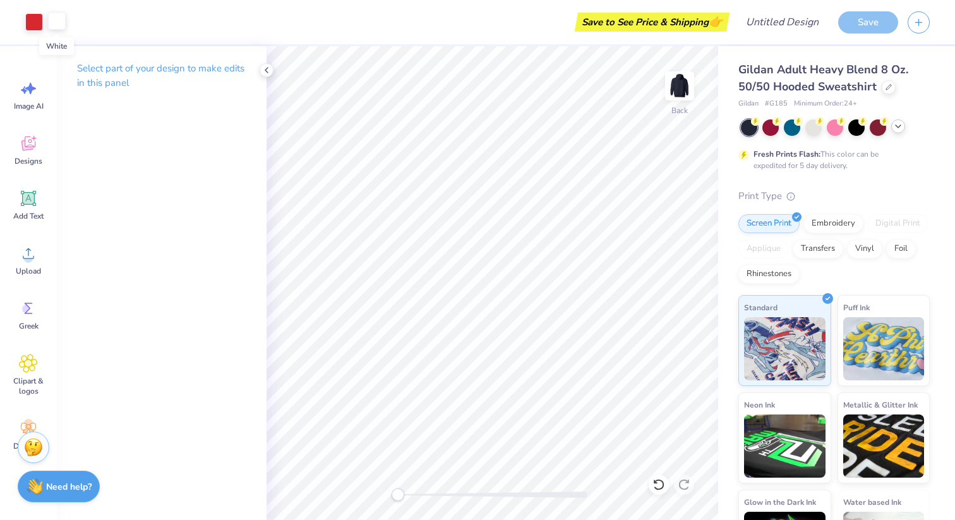
click at [65, 30] on div at bounding box center [57, 21] width 18 height 18
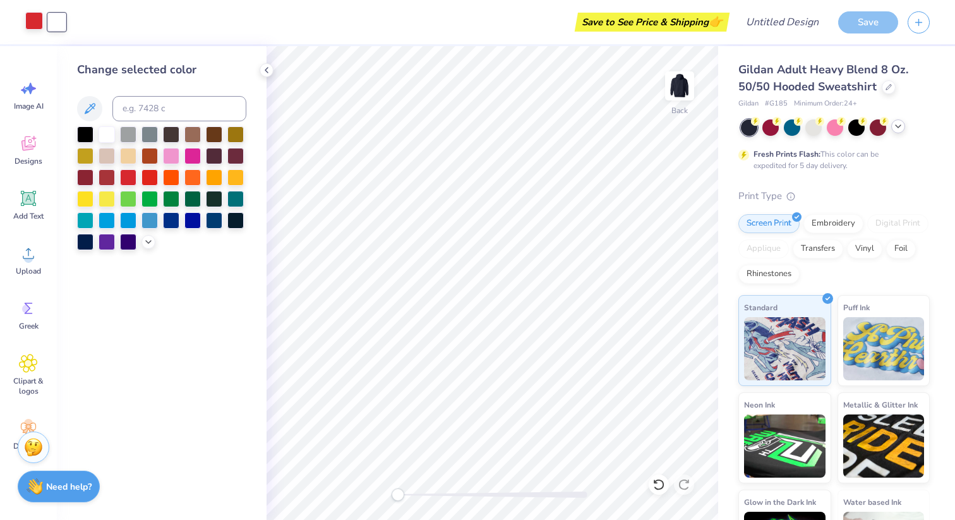
click at [26, 25] on div at bounding box center [34, 21] width 18 height 18
click at [108, 200] on div at bounding box center [107, 197] width 16 height 16
click at [195, 227] on div at bounding box center [192, 219] width 16 height 16
click at [240, 155] on div at bounding box center [235, 155] width 16 height 16
click at [153, 176] on div at bounding box center [149, 176] width 16 height 16
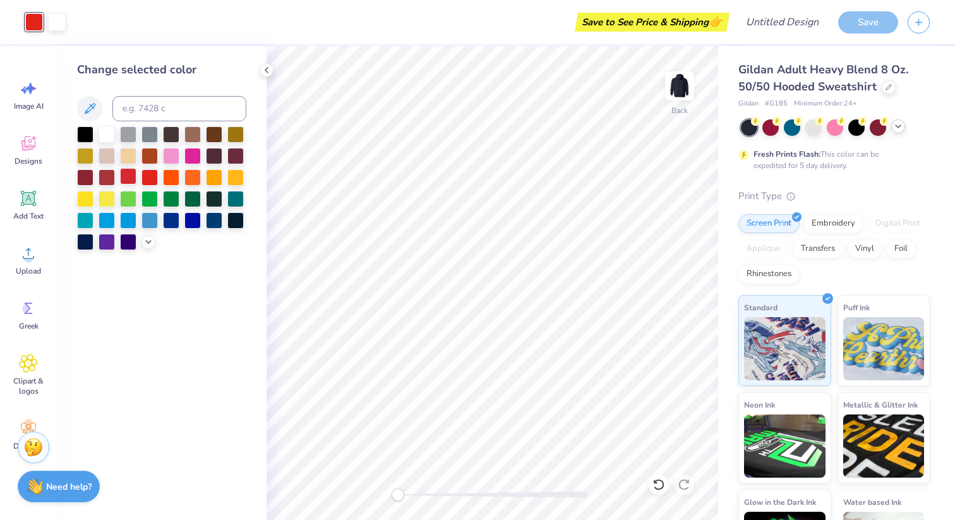
click at [129, 183] on div at bounding box center [128, 176] width 16 height 16
click at [129, 177] on div at bounding box center [128, 176] width 16 height 16
click at [105, 133] on div at bounding box center [107, 133] width 16 height 16
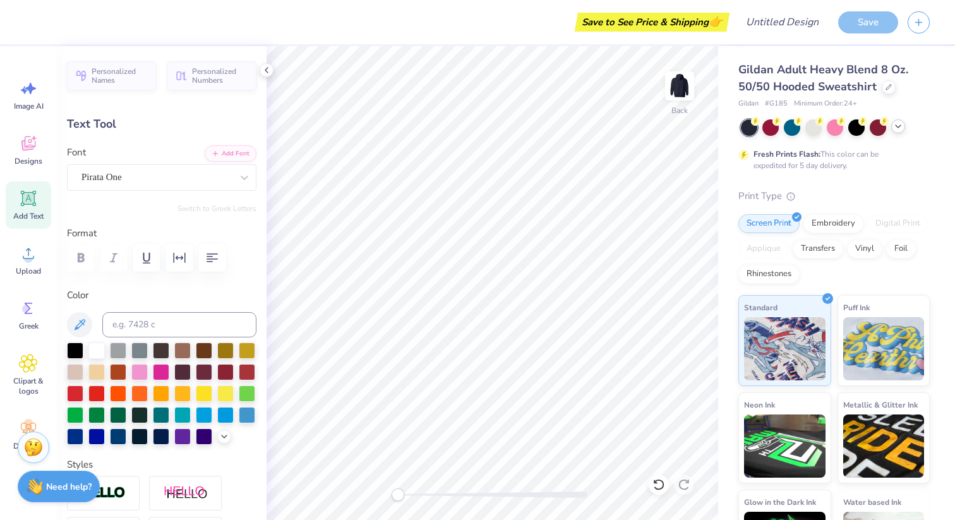
type input "9.47"
type input "2.24"
type input "5.51"
type input "8.34"
type input "1.97"
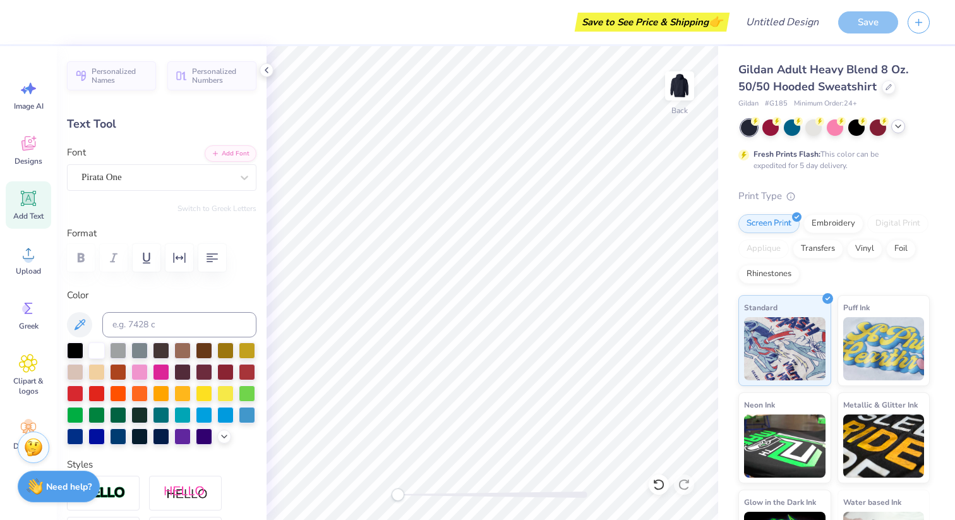
type input "5.25"
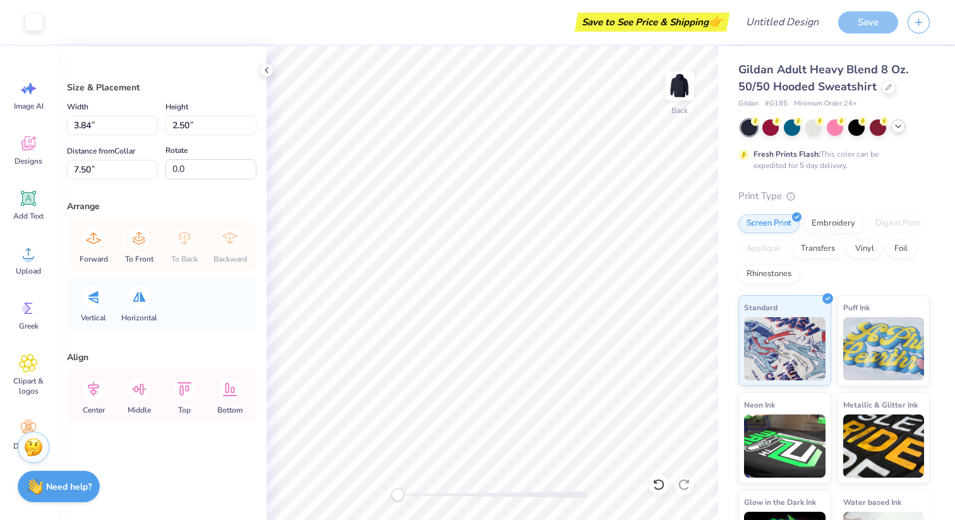
type input "6.18"
type input "4.02"
type input "5.97"
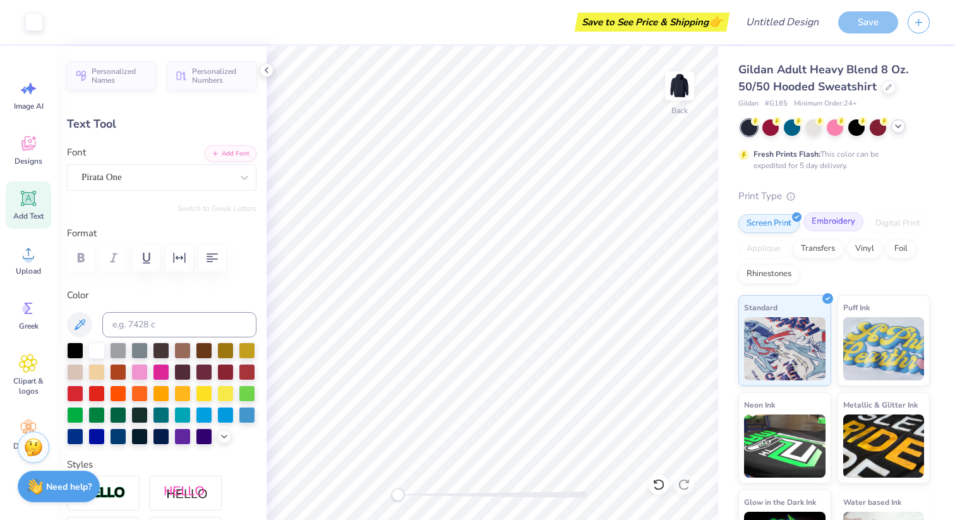
click at [829, 220] on div "Embroidery" at bounding box center [833, 221] width 60 height 19
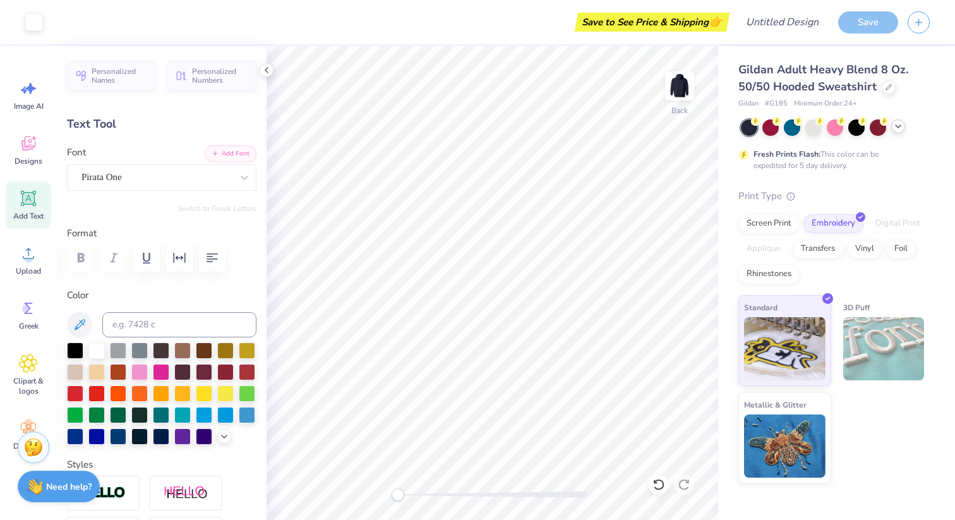
click at [805, 191] on div "Print Type" at bounding box center [833, 196] width 191 height 15
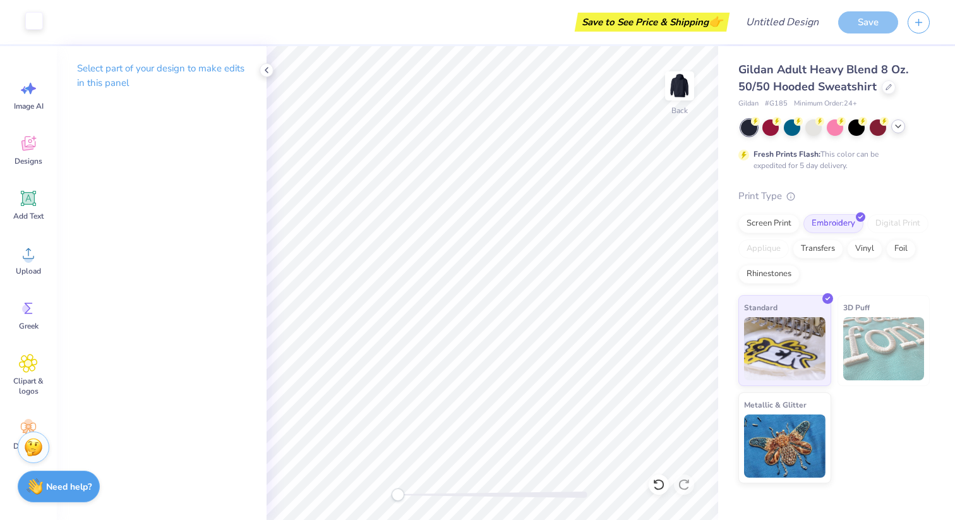
click at [38, 16] on div at bounding box center [34, 21] width 18 height 18
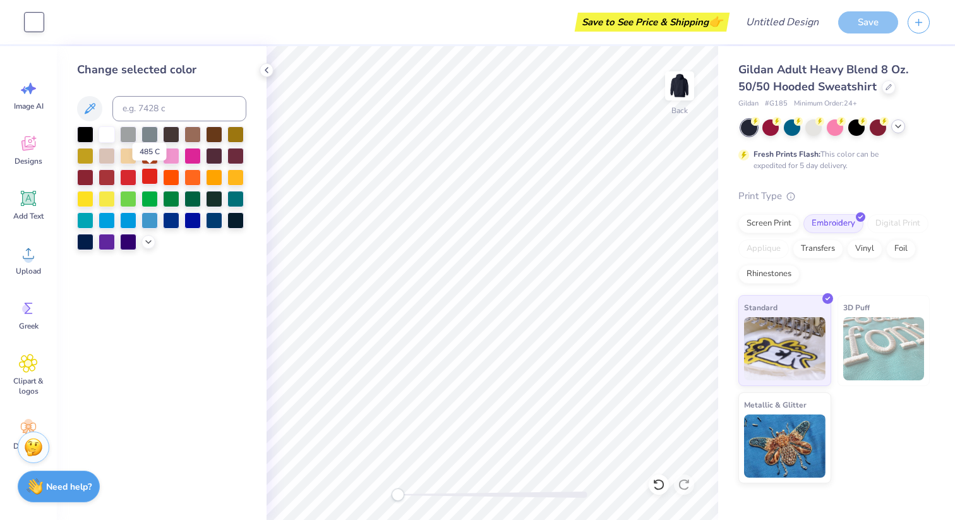
click at [142, 177] on div at bounding box center [149, 176] width 16 height 16
click at [130, 177] on div at bounding box center [128, 176] width 16 height 16
click at [102, 177] on div at bounding box center [107, 176] width 16 height 16
click at [86, 177] on div at bounding box center [85, 176] width 16 height 16
click at [230, 179] on div at bounding box center [235, 176] width 16 height 16
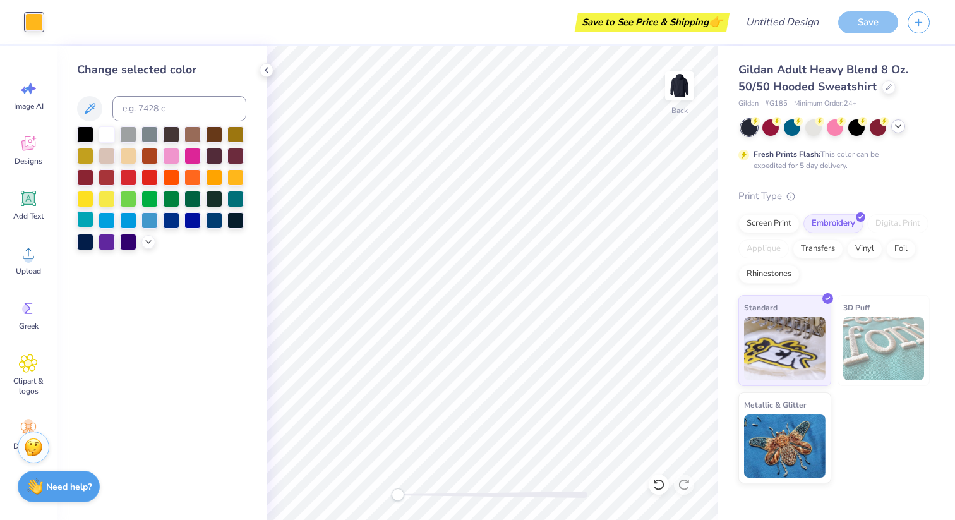
click at [87, 224] on div at bounding box center [85, 219] width 16 height 16
click at [111, 224] on div at bounding box center [107, 219] width 16 height 16
click at [135, 222] on div at bounding box center [128, 219] width 16 height 16
click at [156, 227] on div at bounding box center [149, 219] width 16 height 16
click at [109, 244] on div at bounding box center [107, 240] width 16 height 16
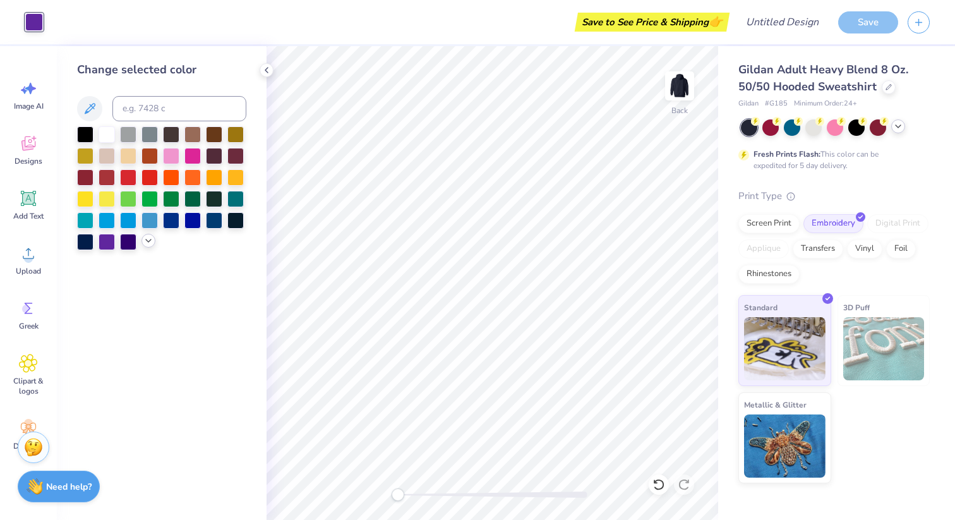
click at [150, 244] on icon at bounding box center [148, 241] width 10 height 10
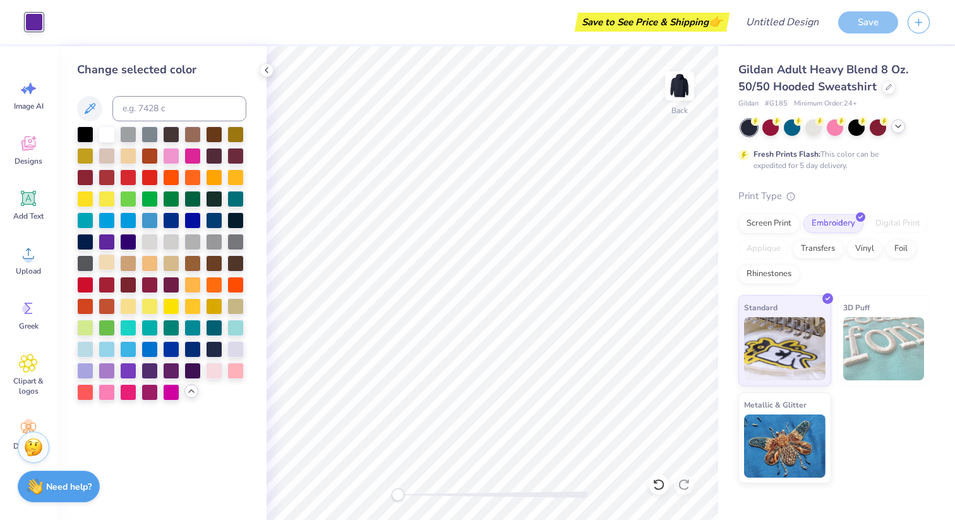
click at [108, 264] on div at bounding box center [107, 262] width 16 height 16
click at [241, 350] on div at bounding box center [235, 348] width 16 height 16
click at [146, 241] on div at bounding box center [149, 240] width 16 height 16
click at [167, 241] on div at bounding box center [171, 240] width 16 height 16
click at [241, 331] on div at bounding box center [235, 326] width 16 height 16
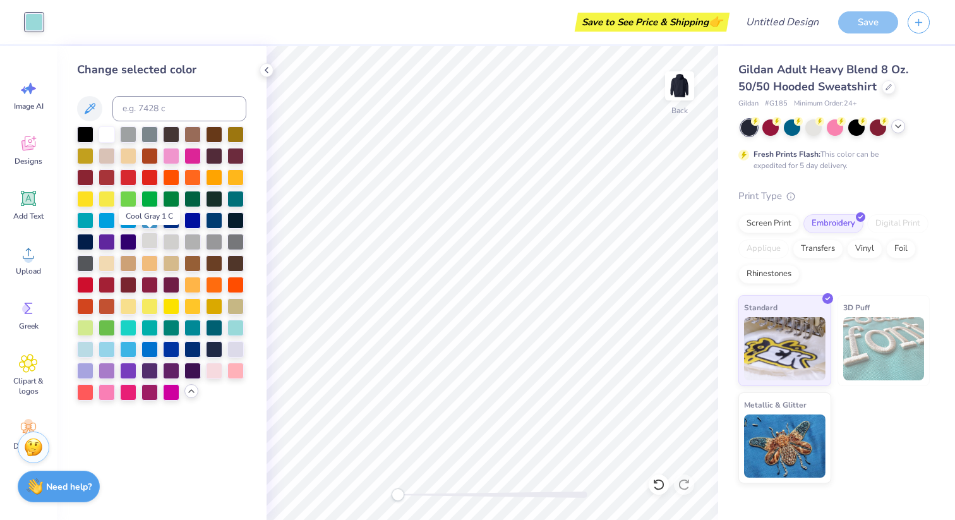
click at [148, 237] on div at bounding box center [149, 240] width 16 height 16
click at [167, 243] on div at bounding box center [171, 240] width 16 height 16
click at [112, 136] on div at bounding box center [107, 133] width 16 height 16
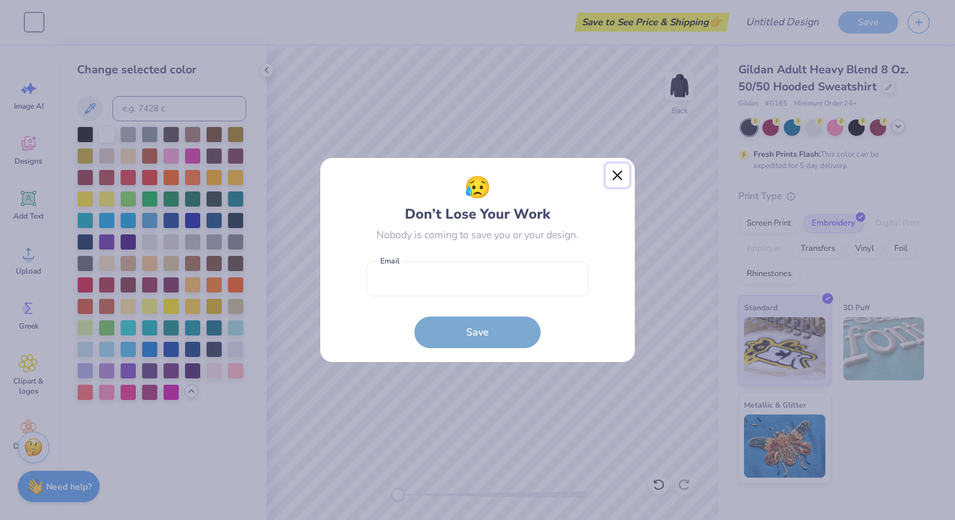
click at [612, 174] on button "Close" at bounding box center [618, 176] width 24 height 24
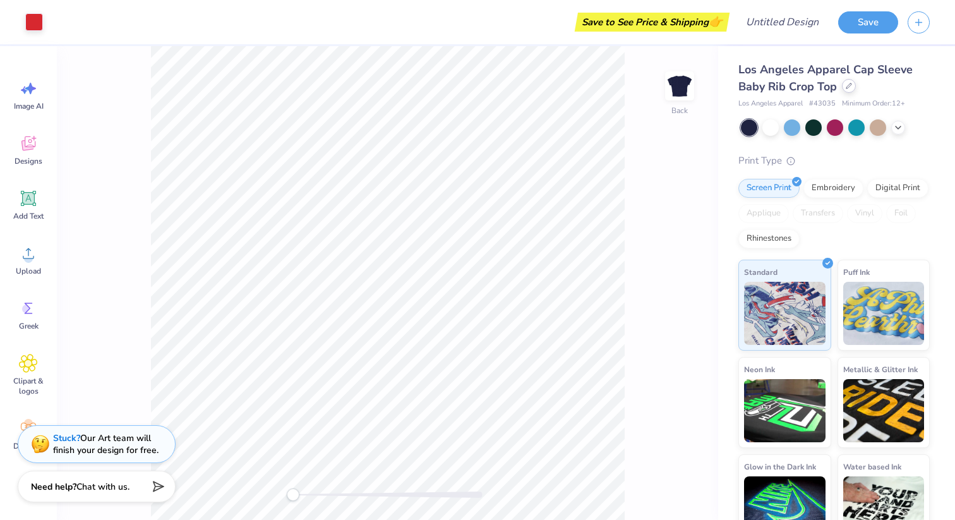
click at [849, 92] on div at bounding box center [849, 86] width 14 height 14
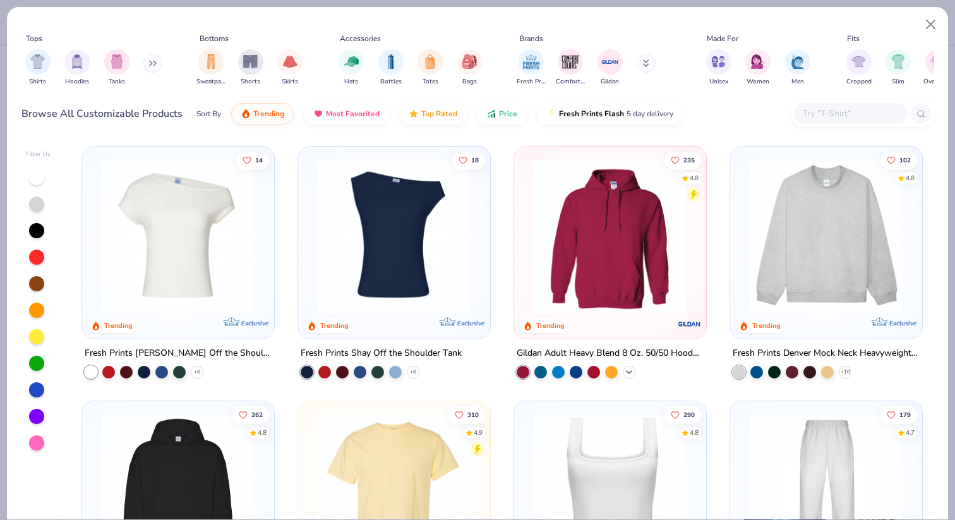
click at [628, 372] on polyline at bounding box center [628, 372] width 5 height 3
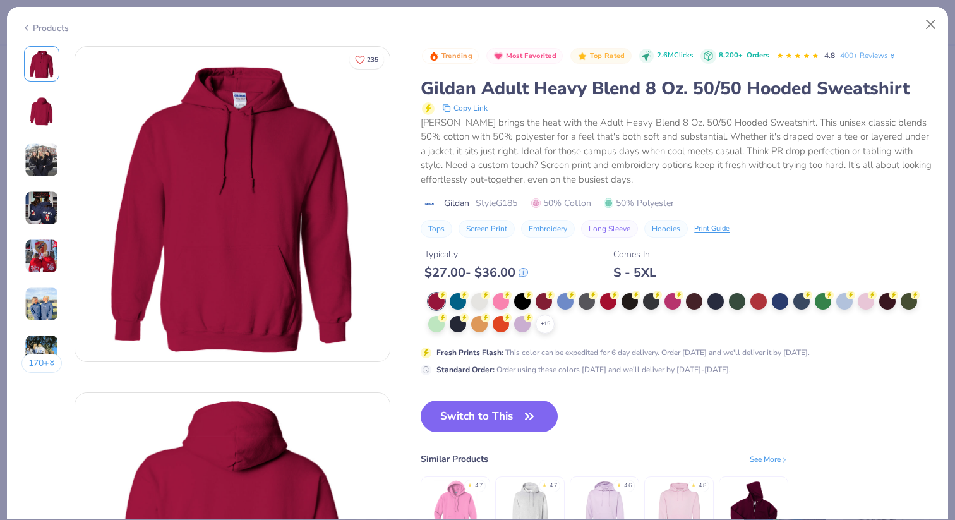
click at [555, 325] on div "+ 15" at bounding box center [677, 313] width 498 height 40
click at [547, 325] on icon at bounding box center [545, 324] width 10 height 10
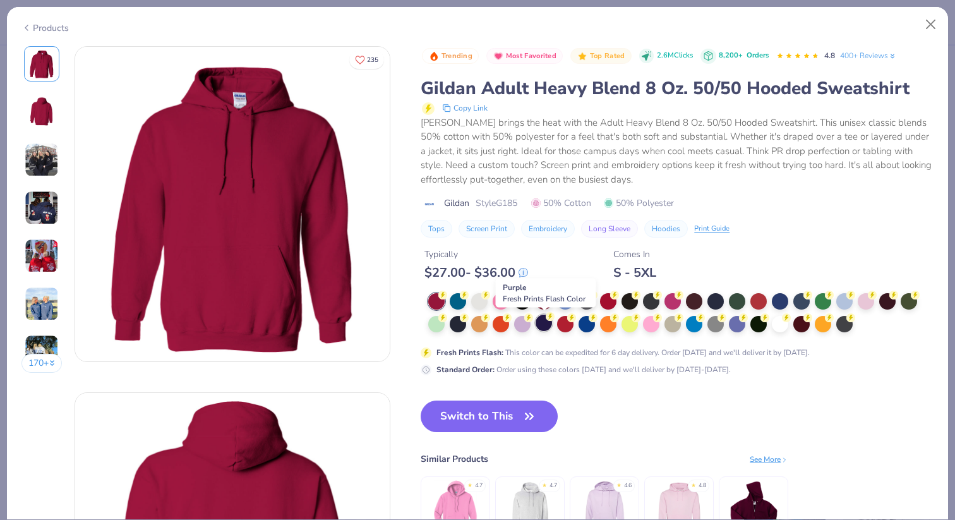
click at [550, 325] on div at bounding box center [544, 322] width 16 height 16
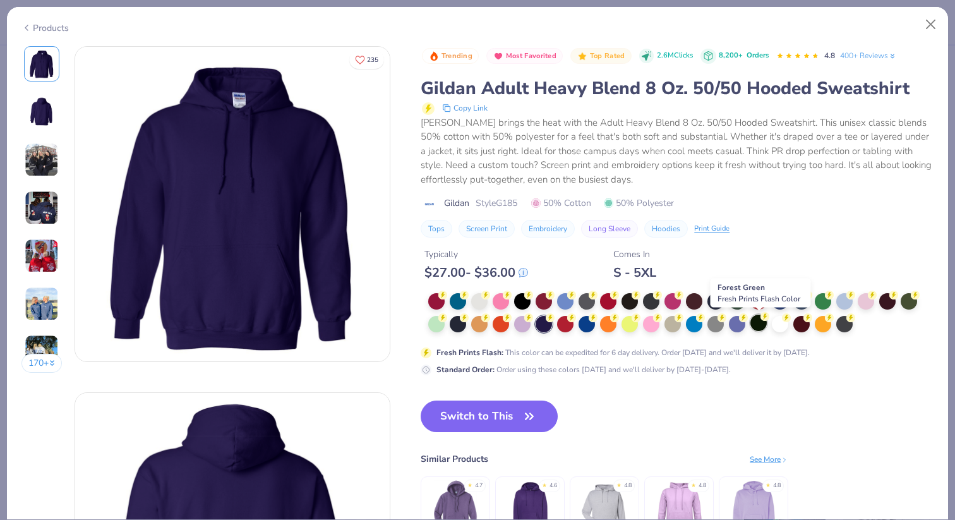
click at [762, 326] on div at bounding box center [758, 322] width 16 height 16
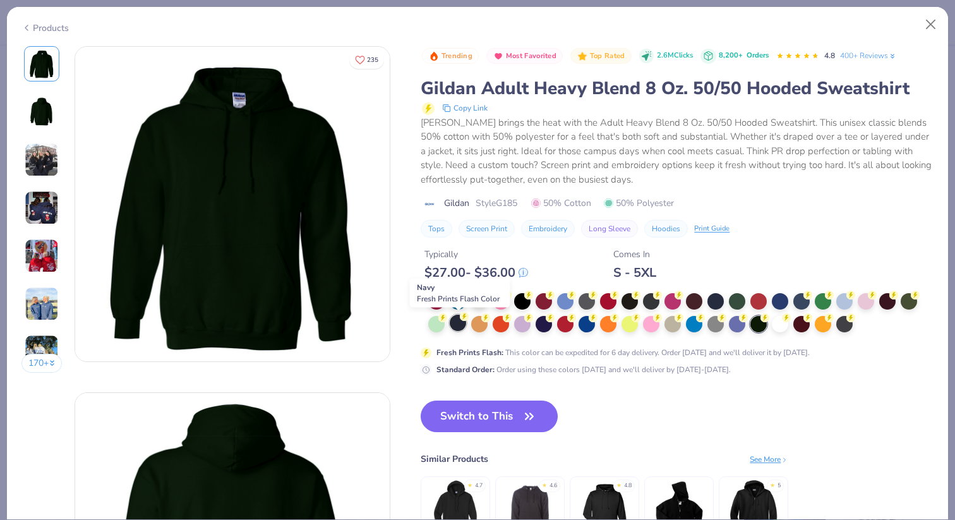
click at [452, 321] on div at bounding box center [458, 322] width 16 height 16
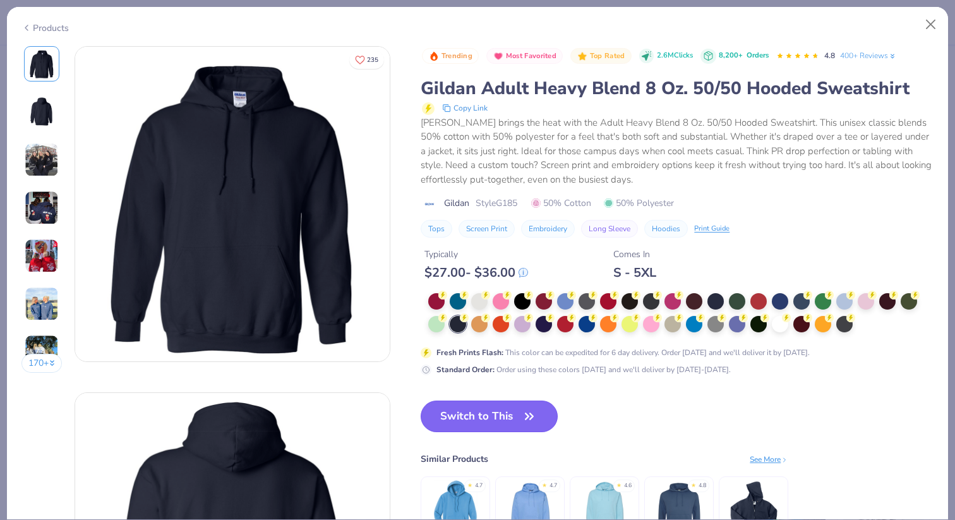
click at [490, 419] on button "Switch to This" at bounding box center [489, 416] width 137 height 32
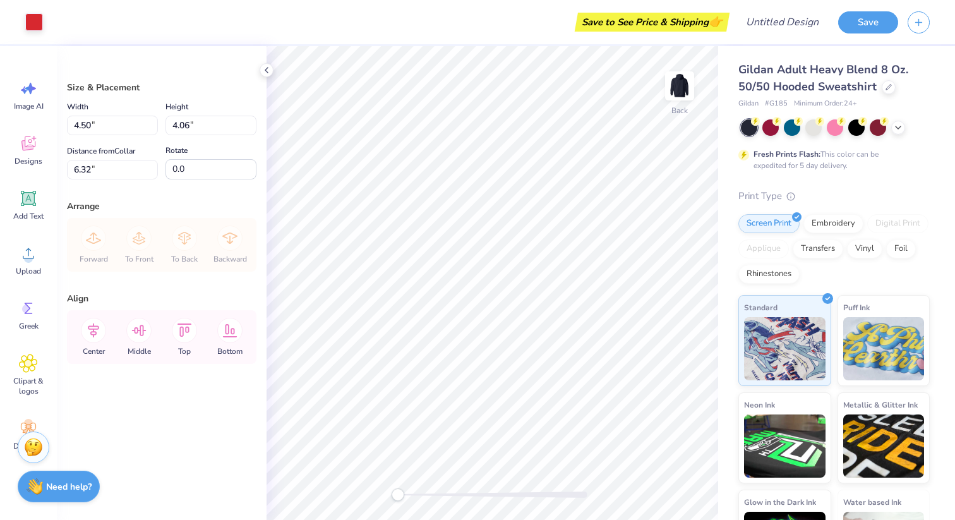
type input "7.14"
type input "6.45"
type input "3.93"
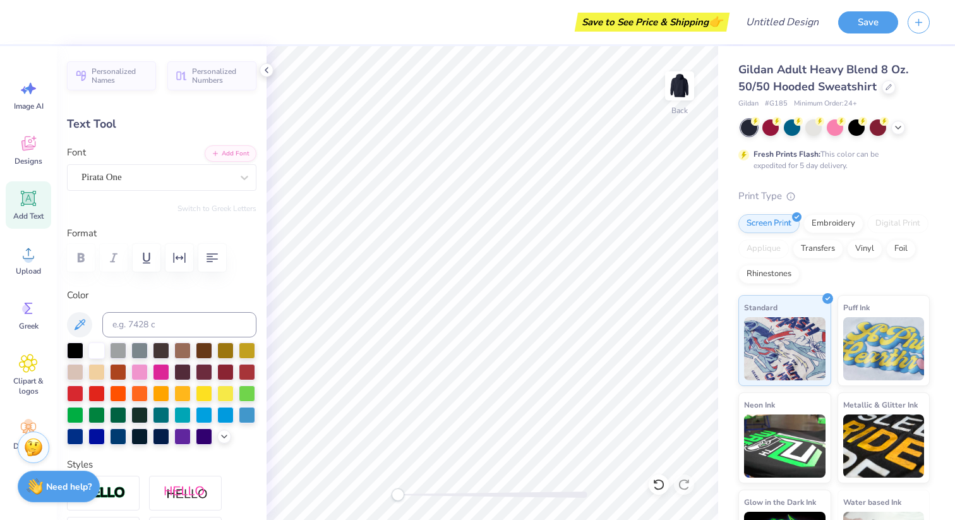
type textarea "GAMMA XI"
type input "2.80"
type input "0.91"
type input "8.53"
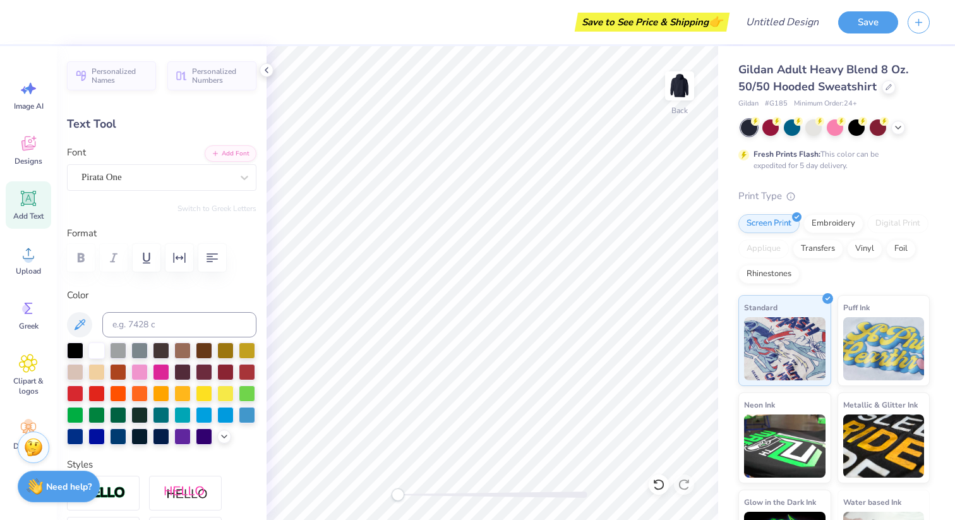
scroll to position [0, 0]
type textarea "B"
type textarea "EST 1992"
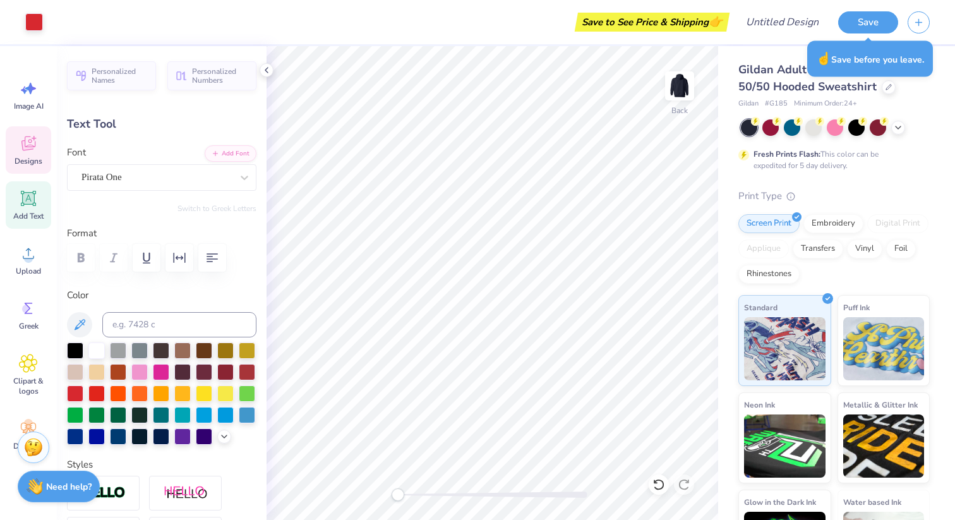
click at [42, 156] on div "Designs" at bounding box center [28, 149] width 45 height 47
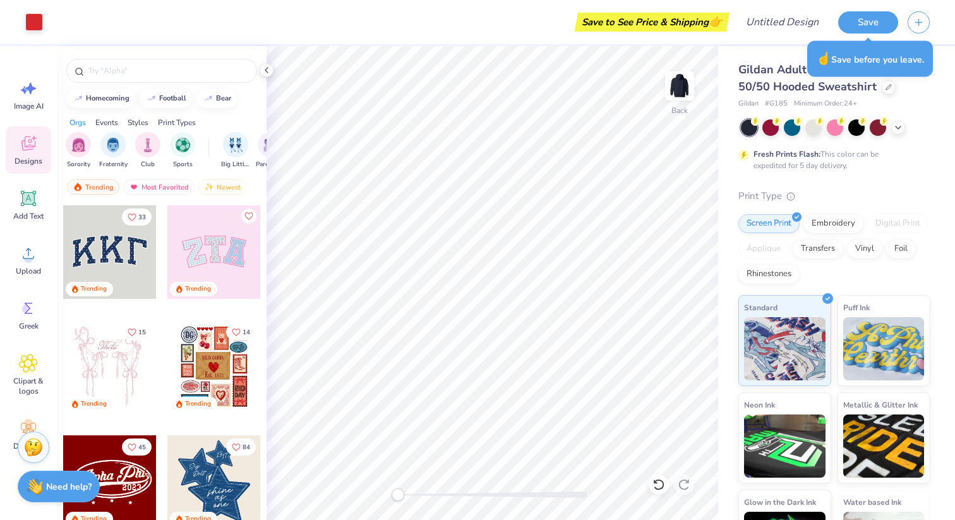
scroll to position [35, 0]
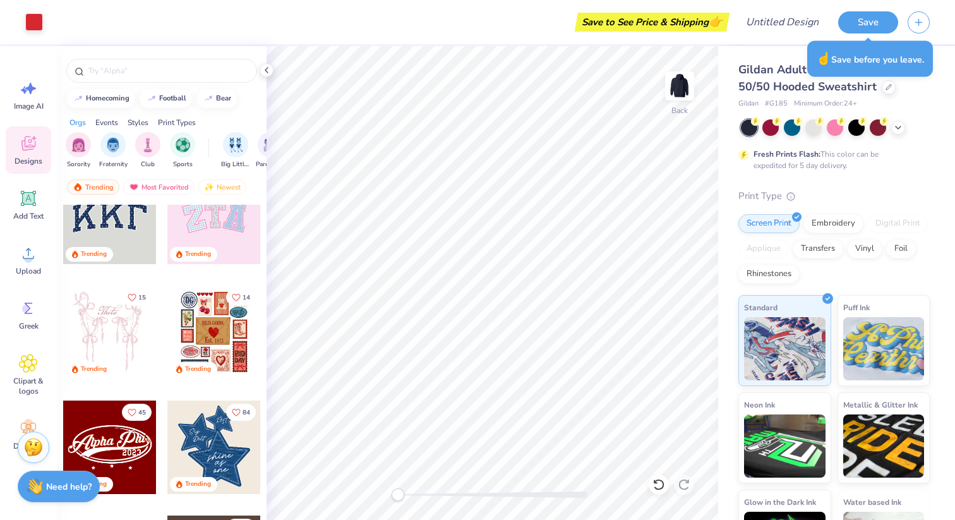
click at [236, 226] on div at bounding box center [213, 217] width 93 height 93
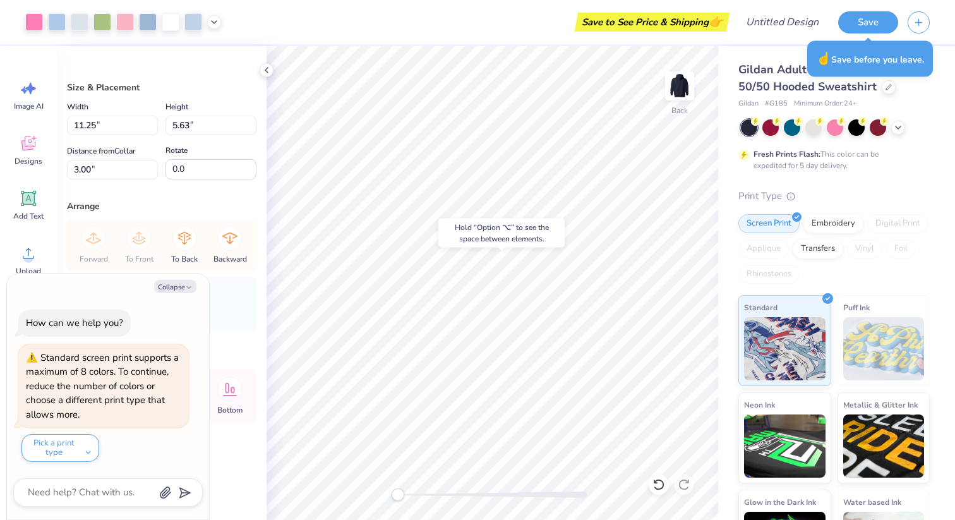
click at [494, 225] on div "Hold “Option ⌥” to see the space between elements." at bounding box center [501, 233] width 126 height 29
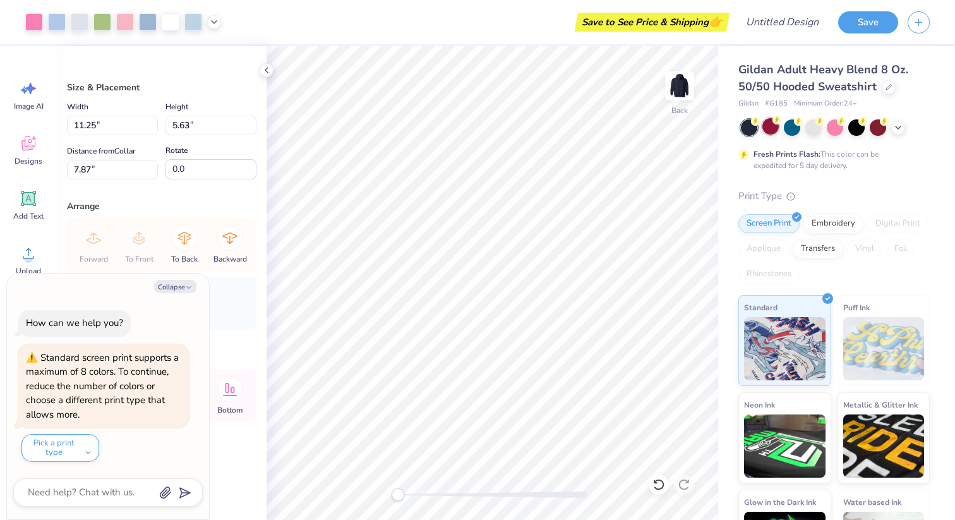
click at [769, 131] on div at bounding box center [770, 126] width 16 height 16
type textarea "x"
type input "2.40"
click at [786, 129] on div at bounding box center [792, 126] width 16 height 16
click at [895, 130] on icon at bounding box center [898, 126] width 10 height 10
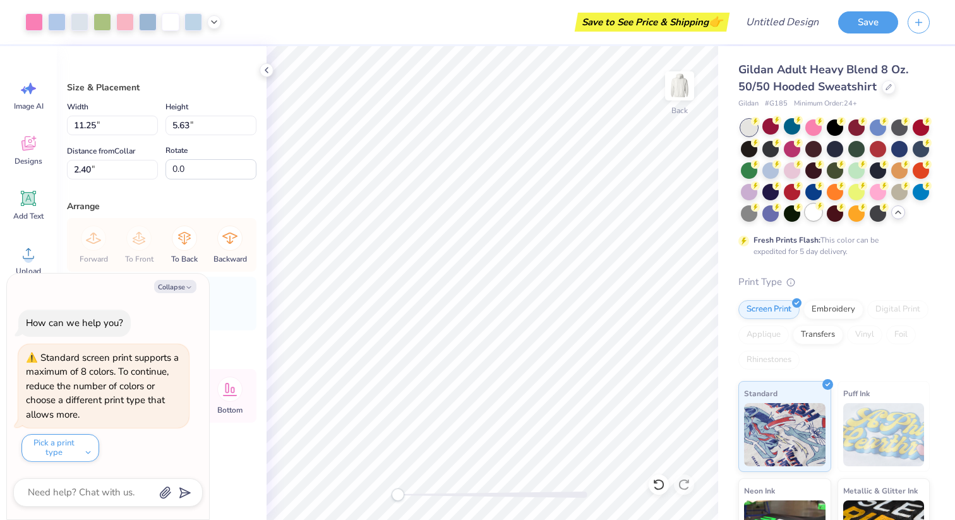
click at [819, 220] on div at bounding box center [813, 212] width 16 height 16
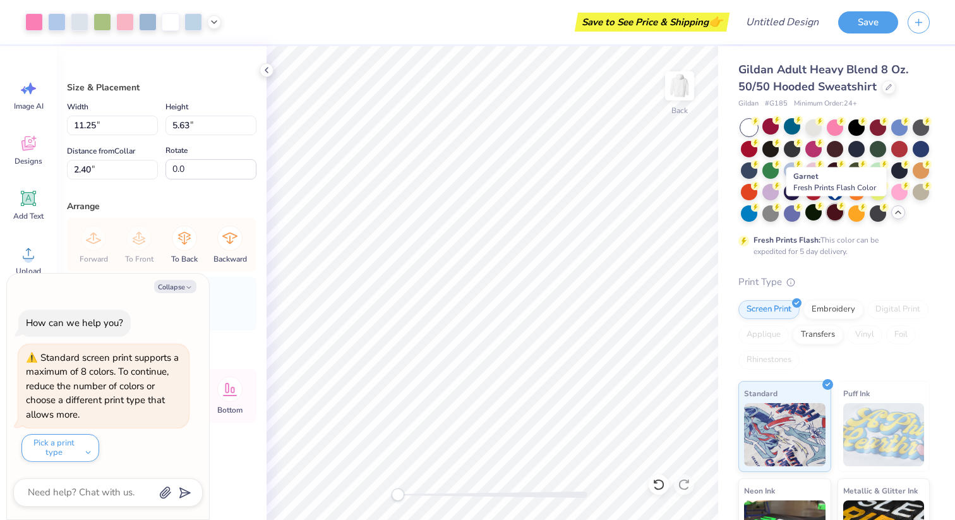
click at [832, 217] on div at bounding box center [835, 212] width 16 height 16
click at [782, 131] on div at bounding box center [835, 170] width 189 height 102
click at [772, 131] on div at bounding box center [770, 126] width 16 height 16
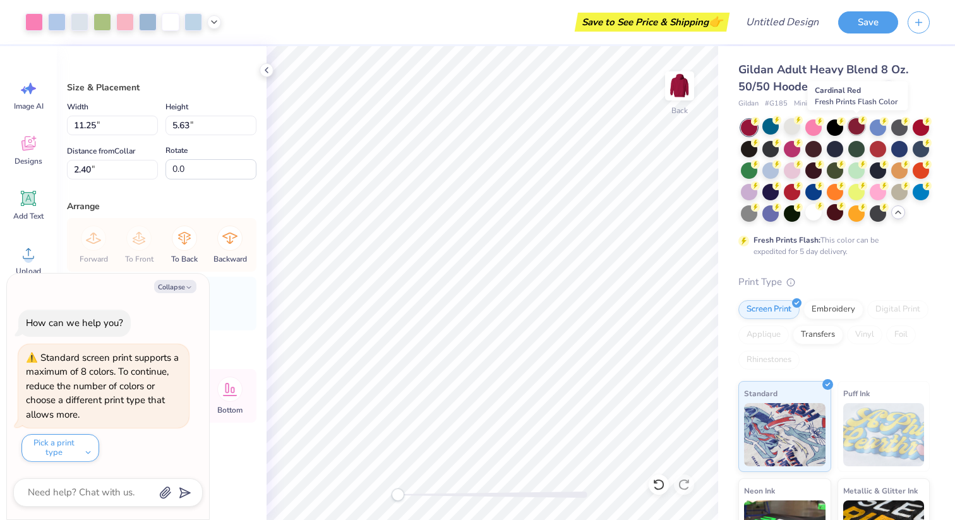
click at [852, 127] on div at bounding box center [856, 126] width 16 height 16
click at [834, 129] on div at bounding box center [835, 126] width 16 height 16
click at [838, 130] on div at bounding box center [835, 126] width 16 height 16
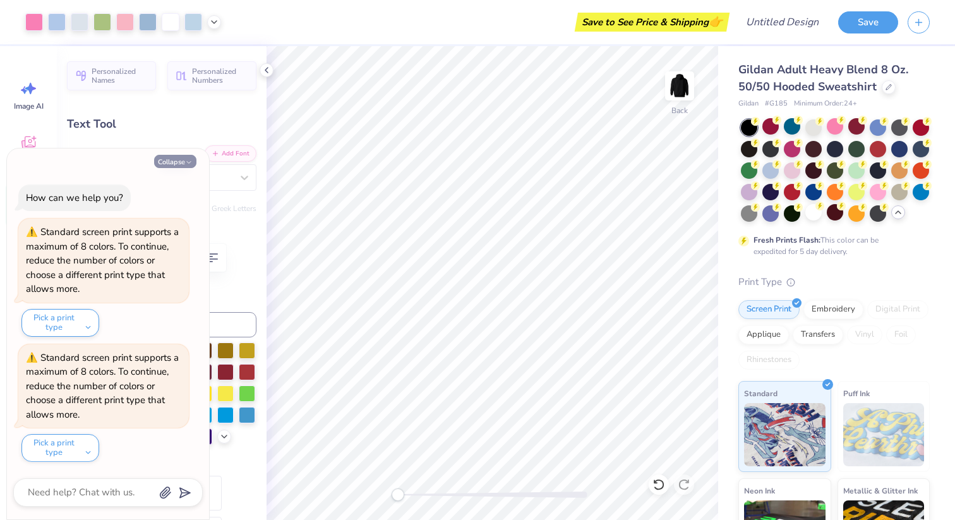
click at [179, 159] on button "Collapse" at bounding box center [175, 161] width 42 height 13
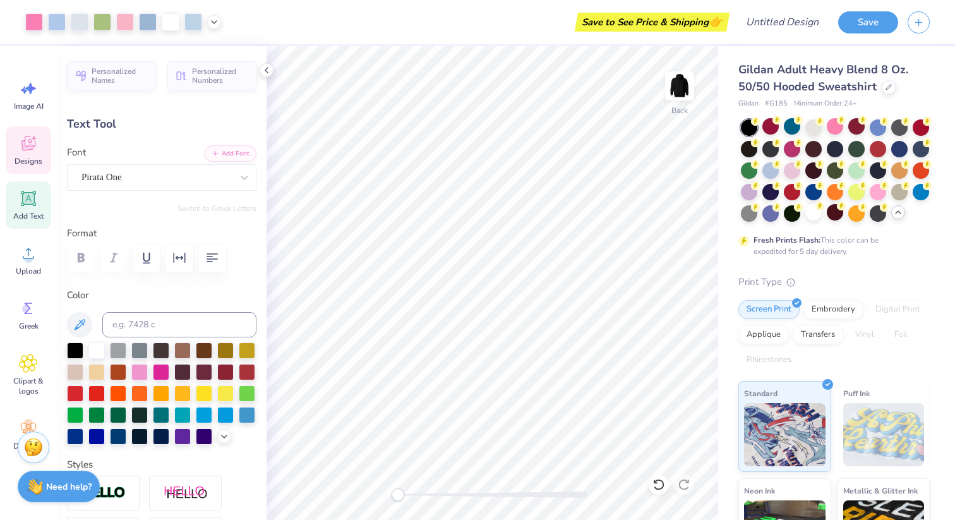
click at [28, 161] on span "Designs" at bounding box center [29, 161] width 28 height 10
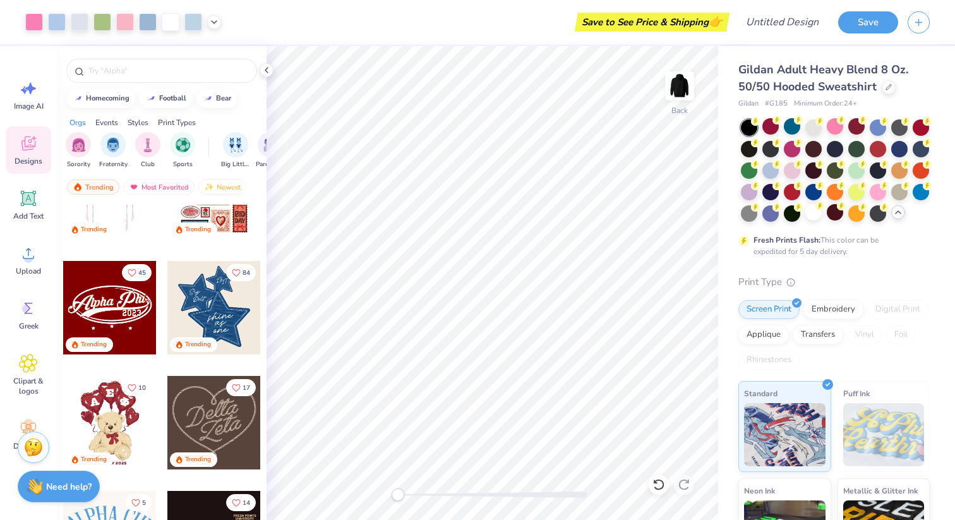
scroll to position [180, 0]
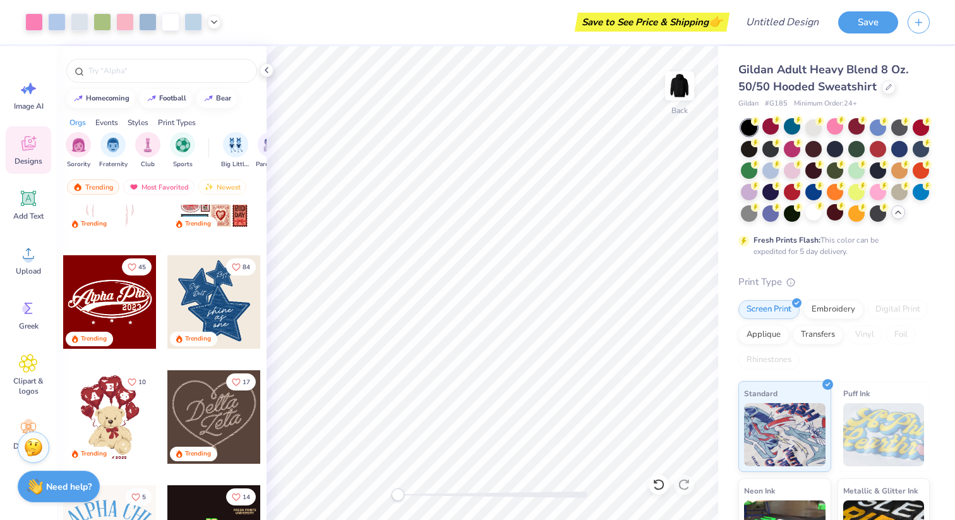
click at [121, 291] on div at bounding box center [109, 301] width 93 height 93
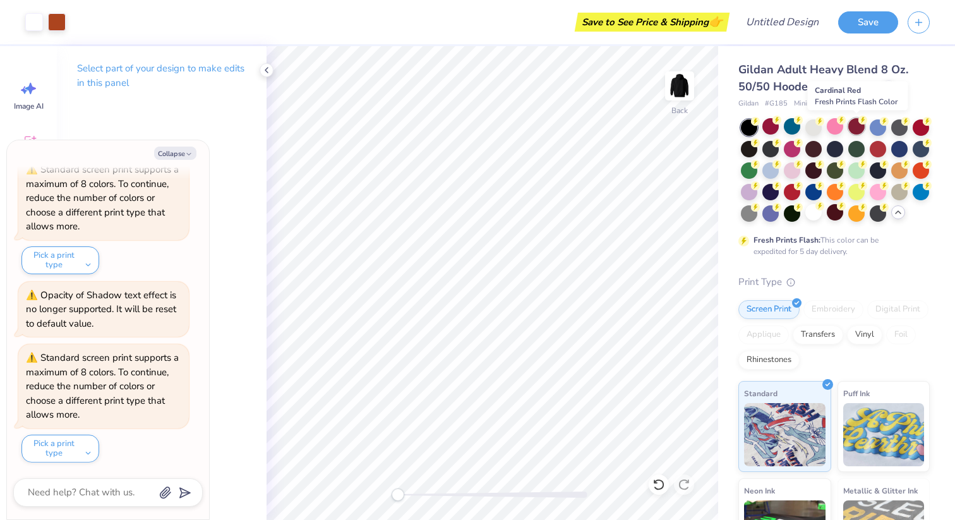
click at [859, 130] on div at bounding box center [856, 126] width 16 height 16
click at [180, 148] on button "Collapse" at bounding box center [175, 153] width 42 height 13
type textarea "x"
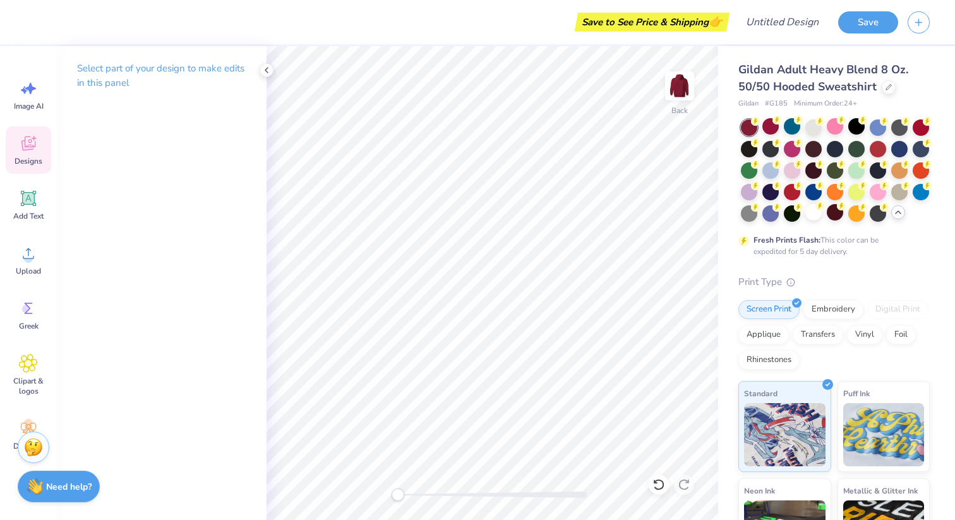
click at [23, 157] on span "Designs" at bounding box center [29, 161] width 28 height 10
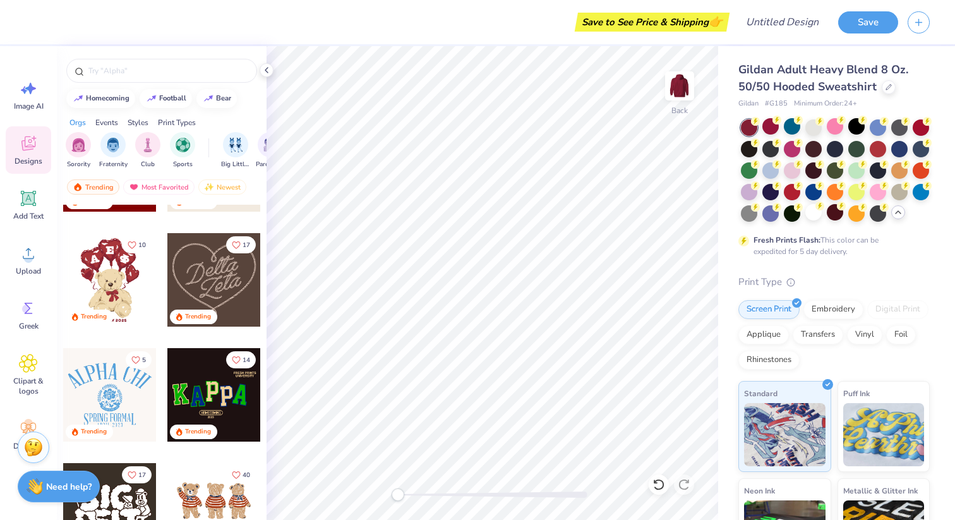
scroll to position [222, 0]
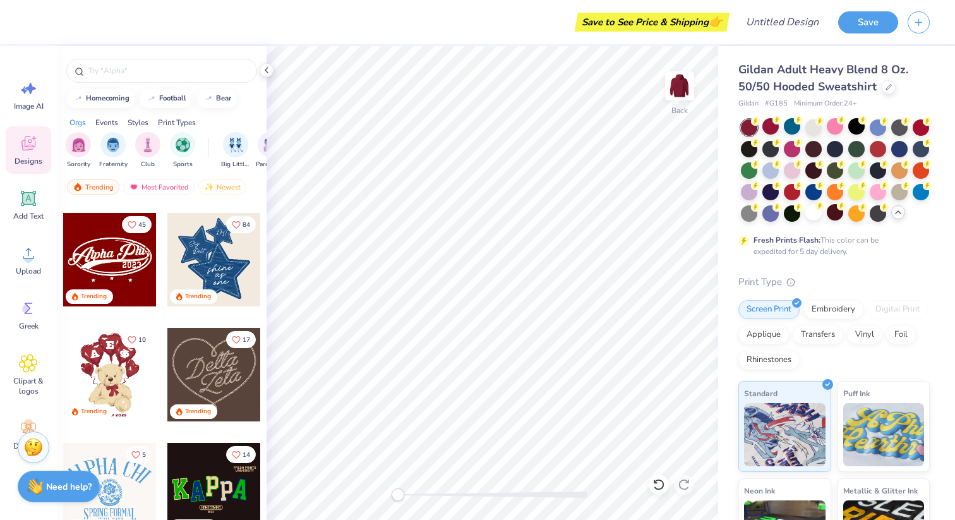
click at [226, 366] on div at bounding box center [213, 374] width 93 height 93
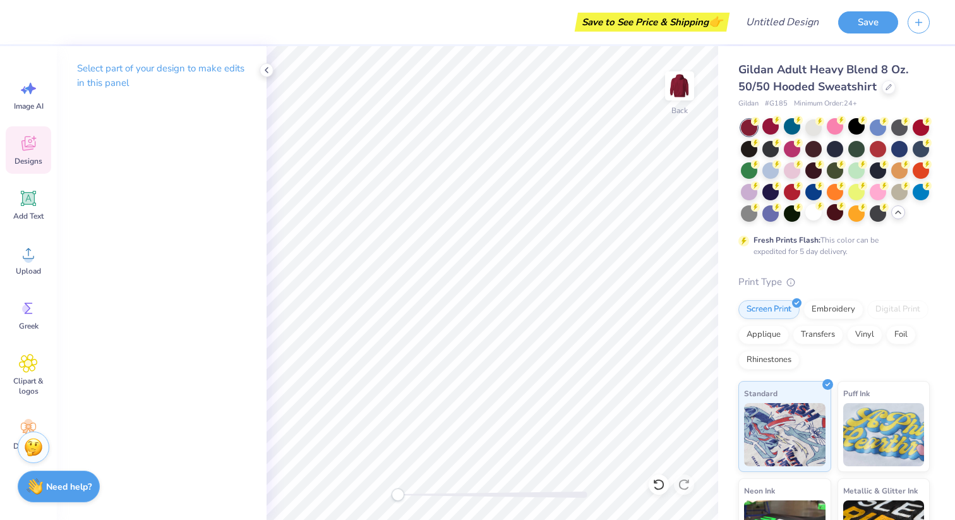
click at [32, 140] on icon at bounding box center [28, 143] width 14 height 15
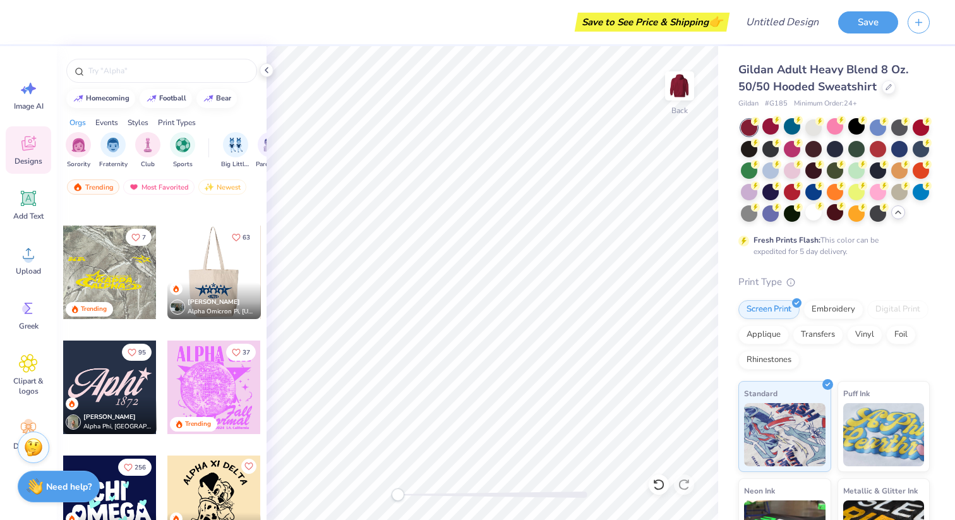
scroll to position [2049, 0]
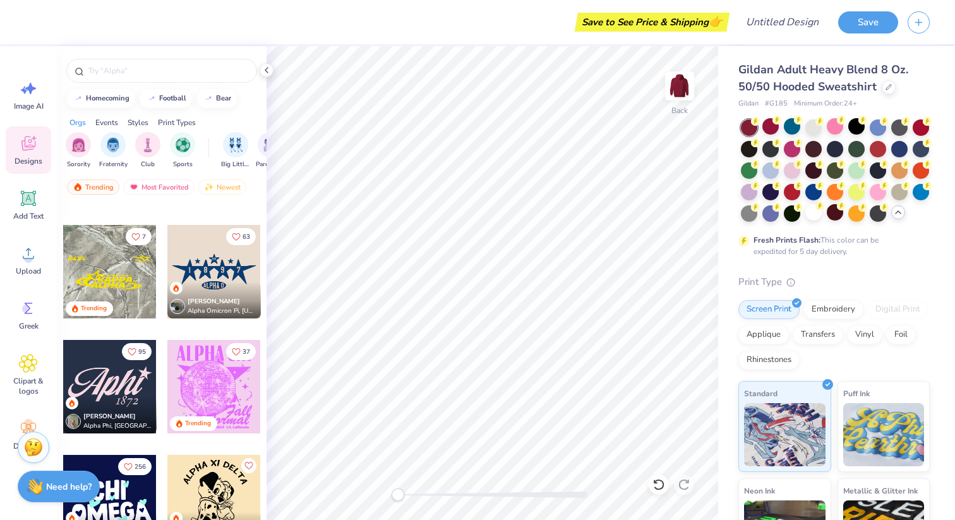
click at [131, 274] on div at bounding box center [109, 271] width 93 height 93
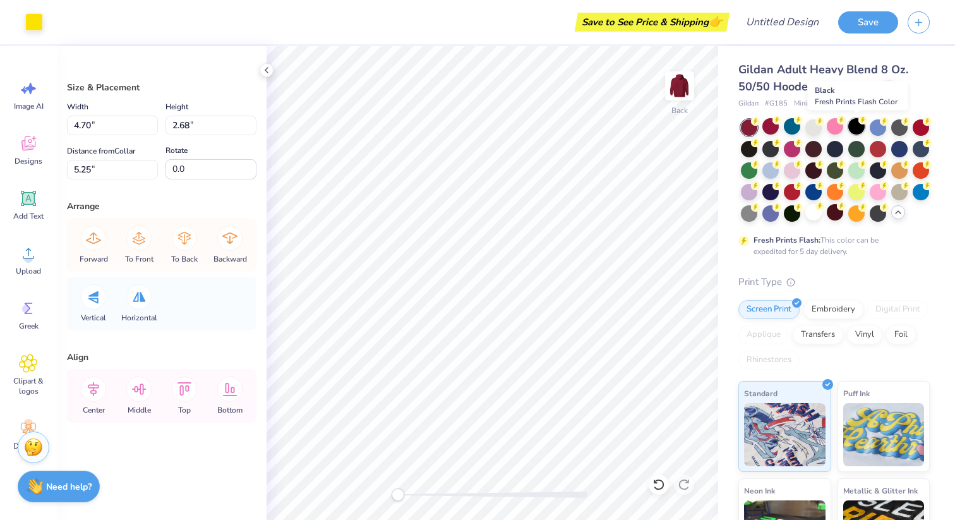
click at [859, 130] on div at bounding box center [856, 126] width 16 height 16
click at [811, 128] on div at bounding box center [813, 126] width 16 height 16
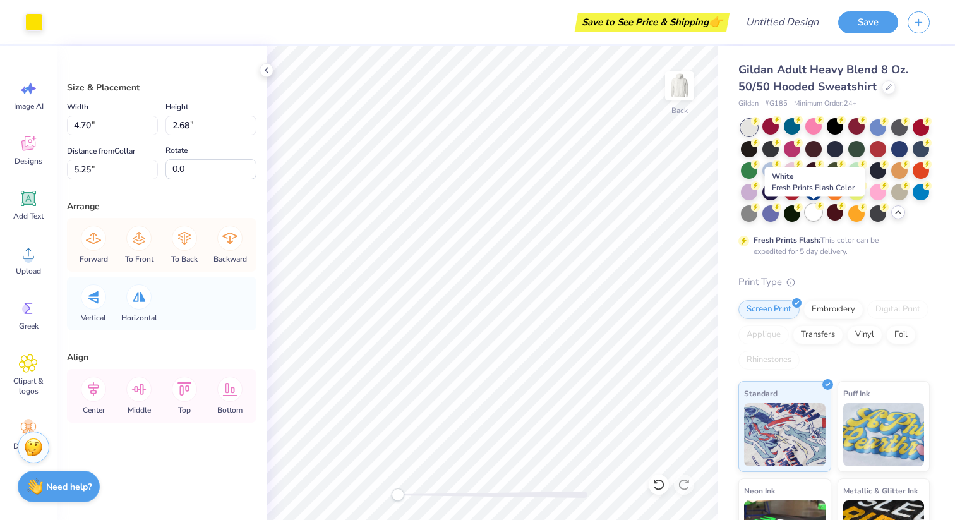
click at [813, 210] on div at bounding box center [813, 212] width 16 height 16
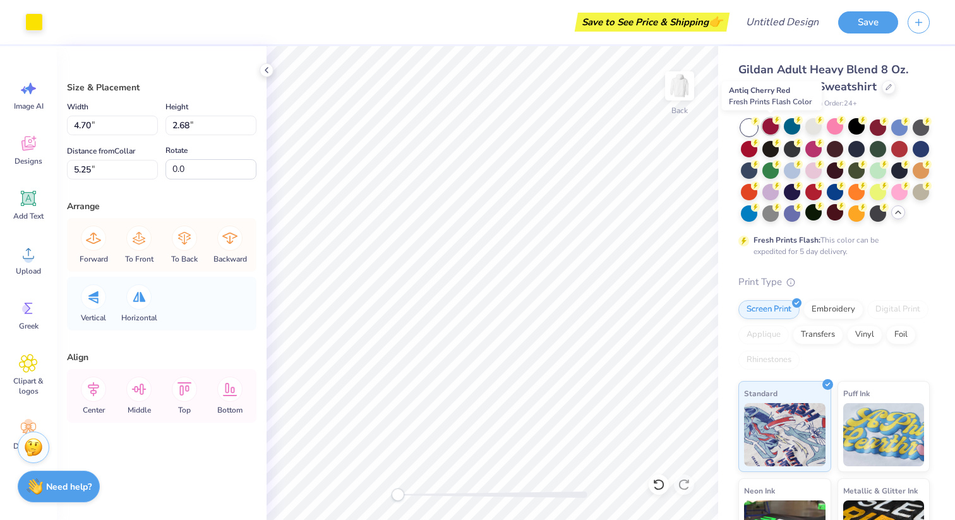
click at [770, 131] on div at bounding box center [770, 126] width 16 height 16
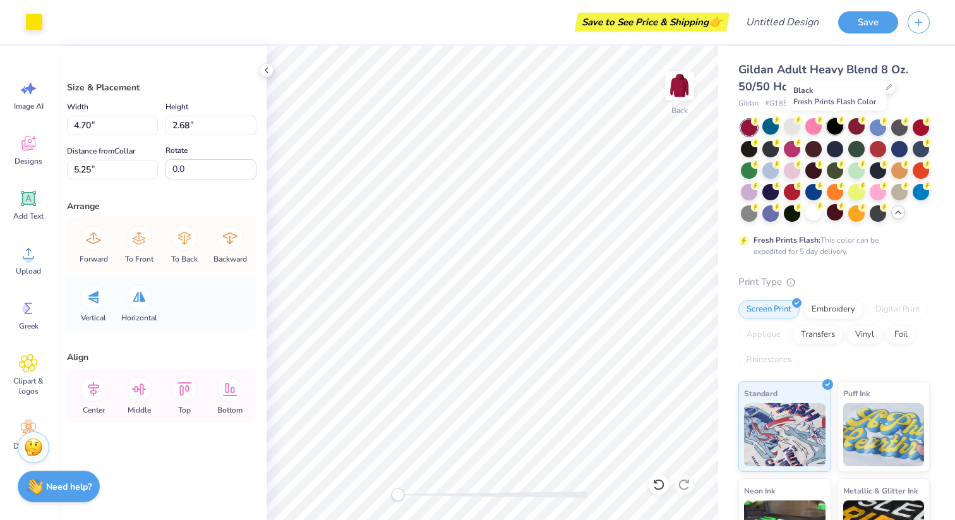
click at [839, 129] on div at bounding box center [835, 126] width 16 height 16
click at [902, 144] on div at bounding box center [899, 148] width 16 height 16
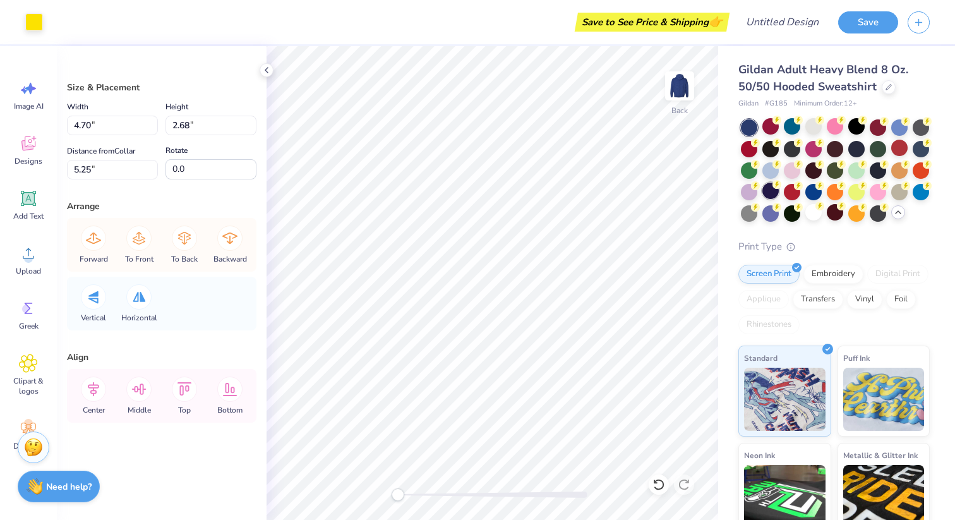
click at [773, 194] on div at bounding box center [770, 191] width 16 height 16
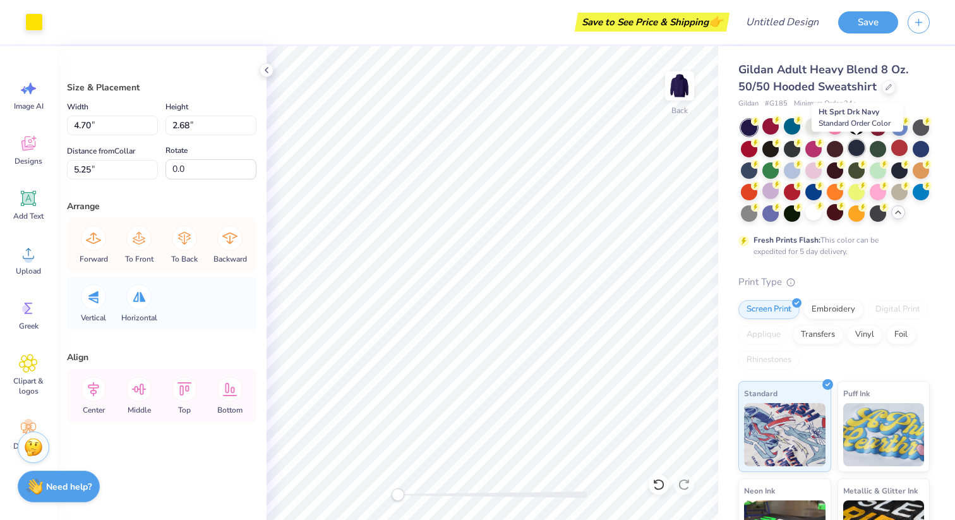
click at [855, 155] on div at bounding box center [856, 148] width 16 height 16
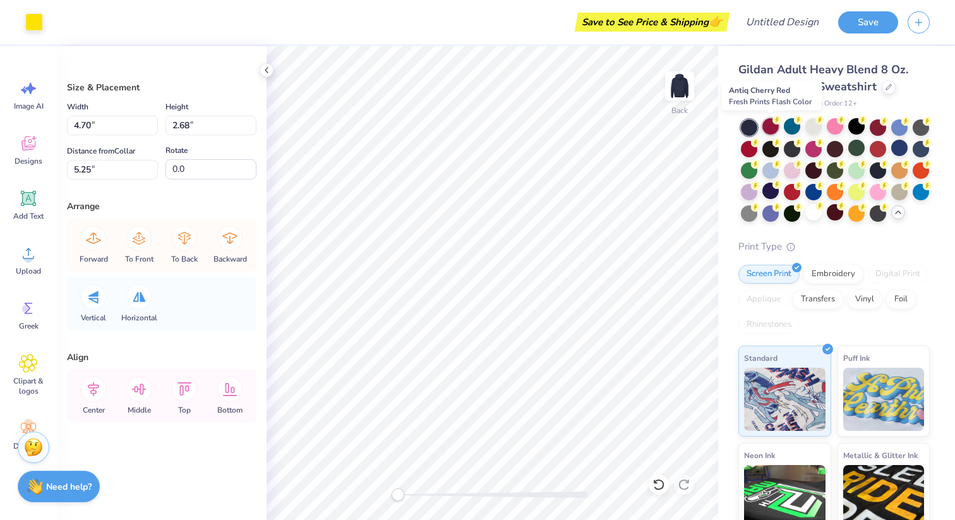
click at [769, 129] on div at bounding box center [770, 126] width 16 height 16
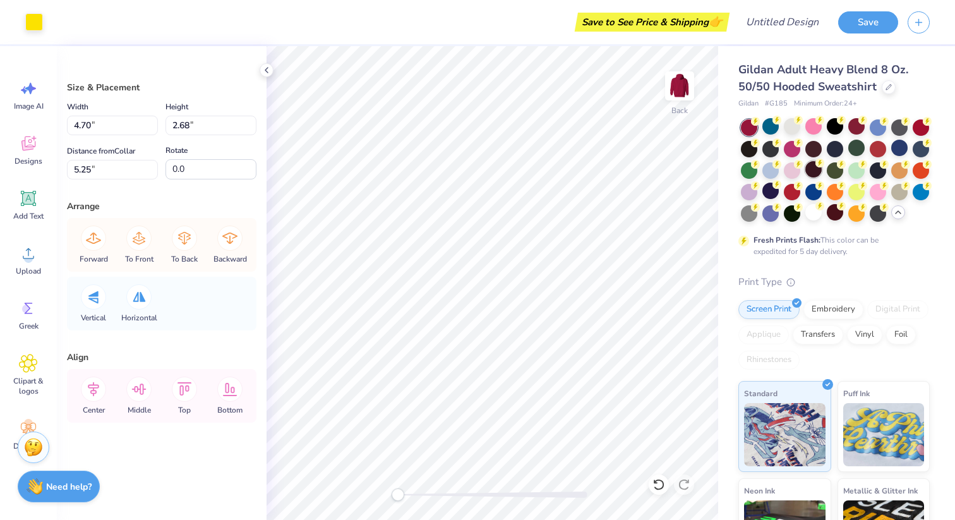
click at [812, 171] on div at bounding box center [813, 169] width 16 height 16
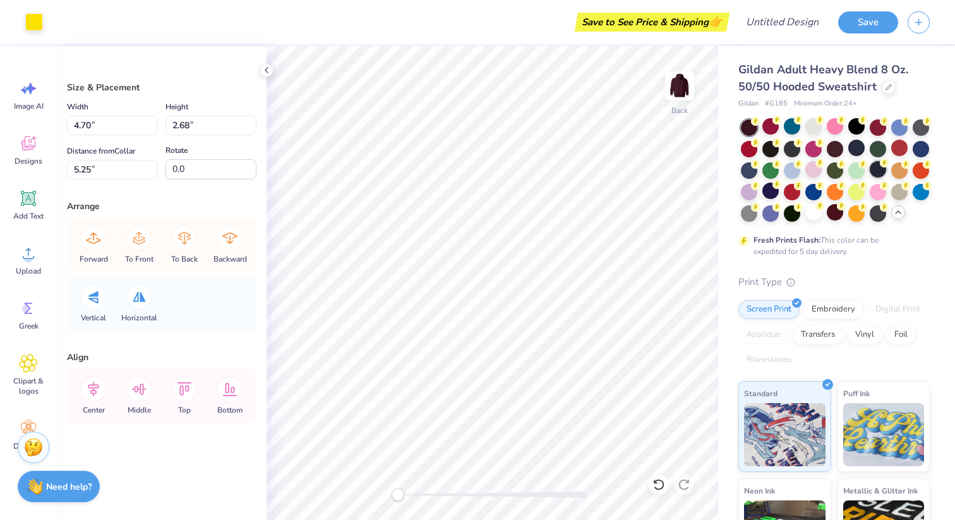
click at [880, 171] on div at bounding box center [878, 169] width 16 height 16
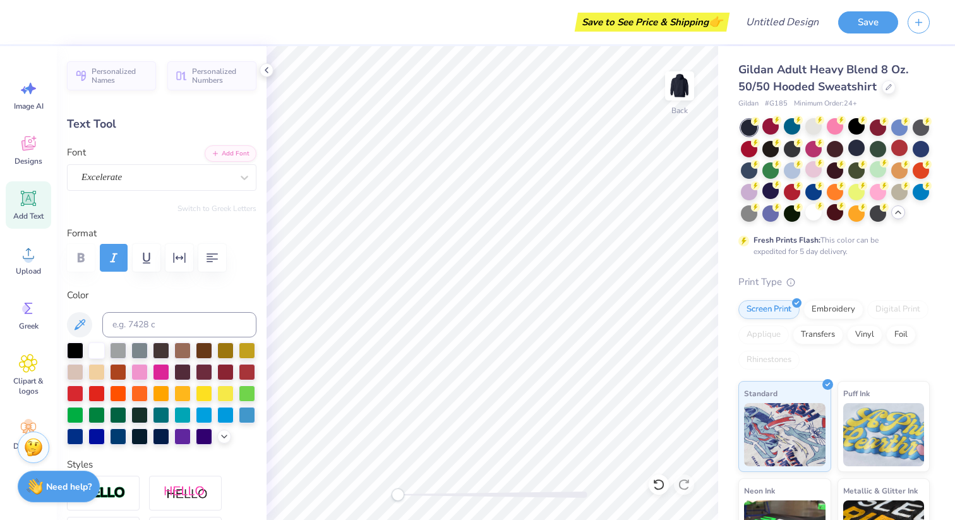
type textarea "XI"
type input "5.24"
type input "0.78"
type input "6.44"
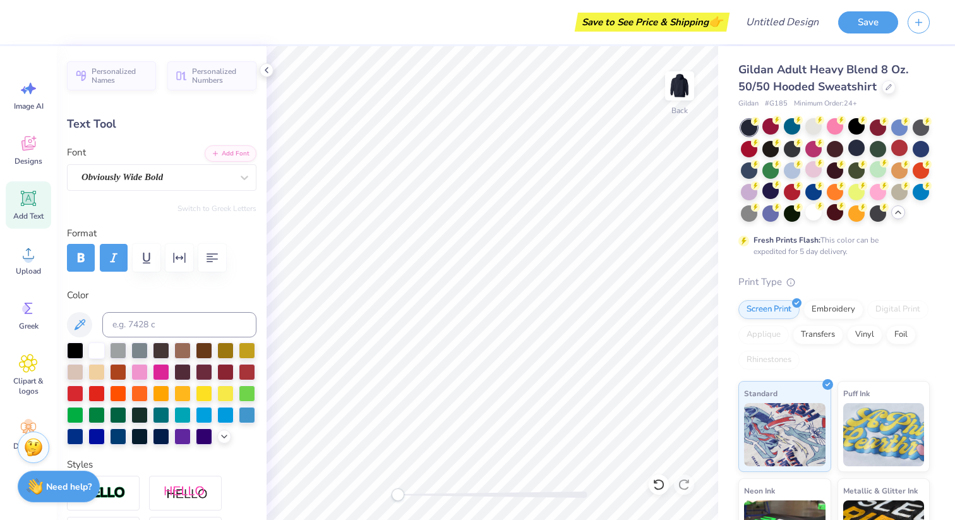
type textarea "G"
type textarea "GAMMA"
type input "7.25"
type textarea "XI"
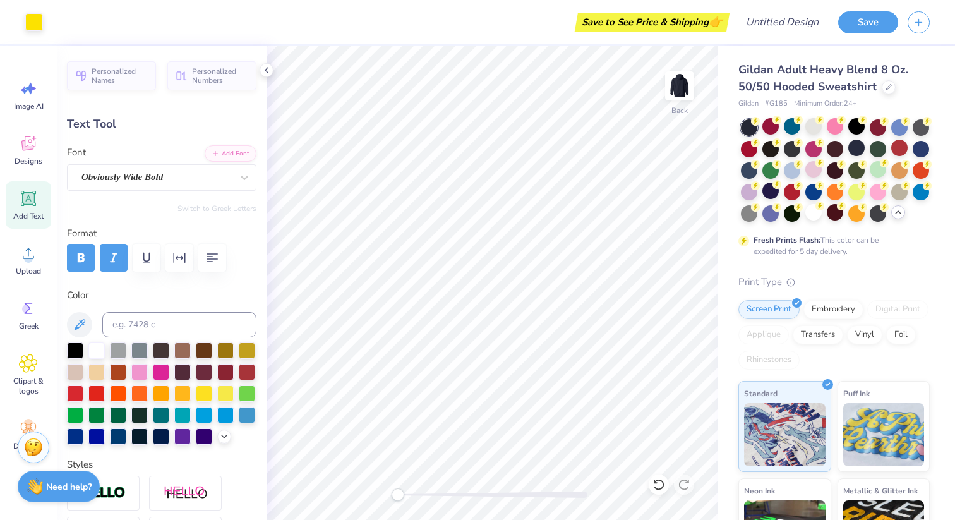
click at [720, 280] on div "Gildan Adult Heavy Blend 8 Oz. 50/50 Hooded Sweatshirt Gildan # G185 Minimum Or…" at bounding box center [836, 356] width 237 height 620
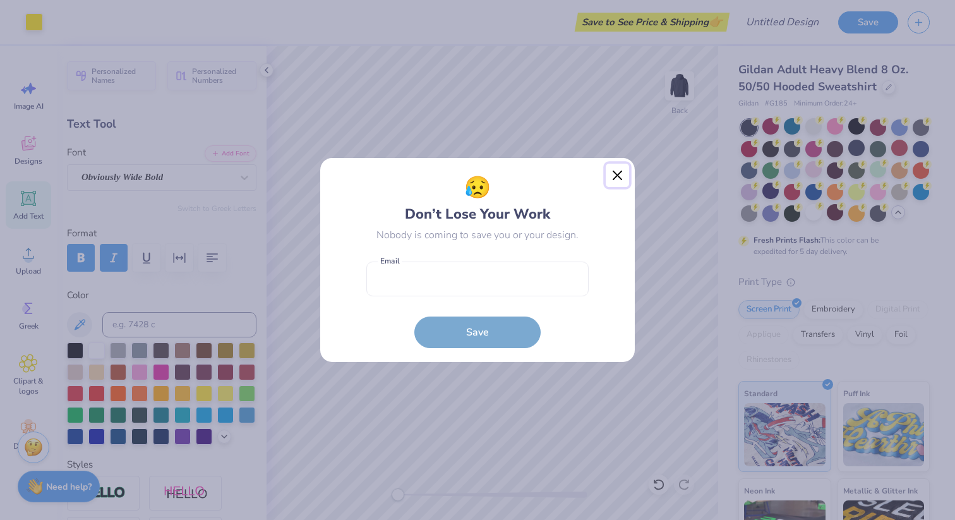
click at [622, 180] on button "Close" at bounding box center [618, 176] width 24 height 24
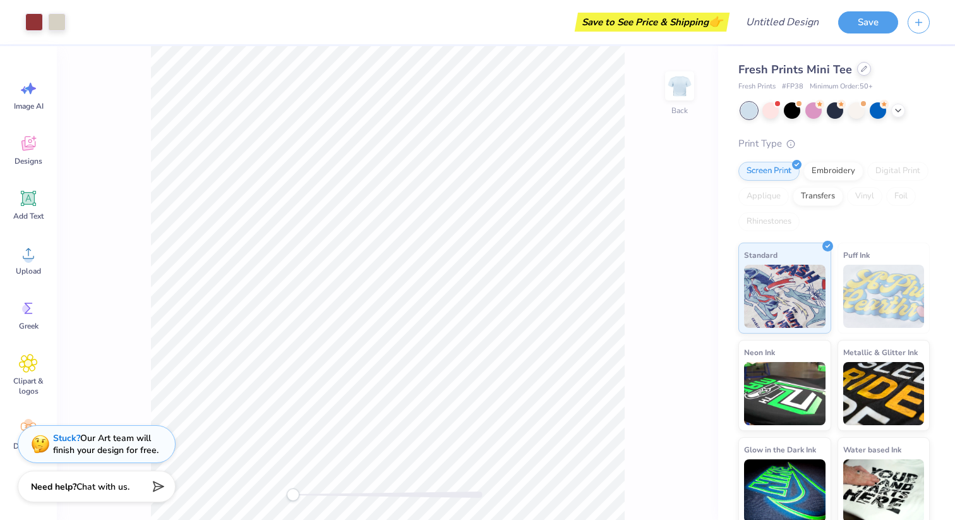
click at [861, 71] on icon at bounding box center [863, 68] width 5 height 5
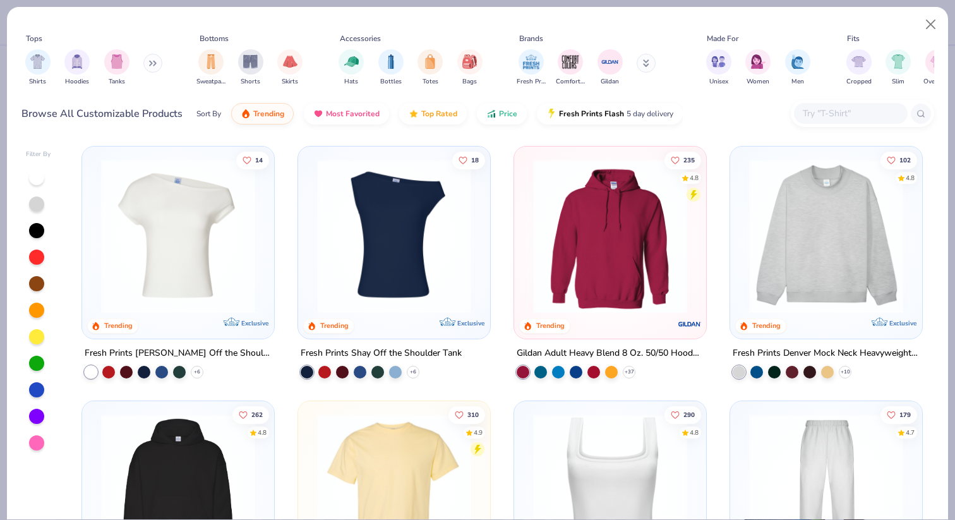
click at [650, 222] on img at bounding box center [610, 236] width 167 height 154
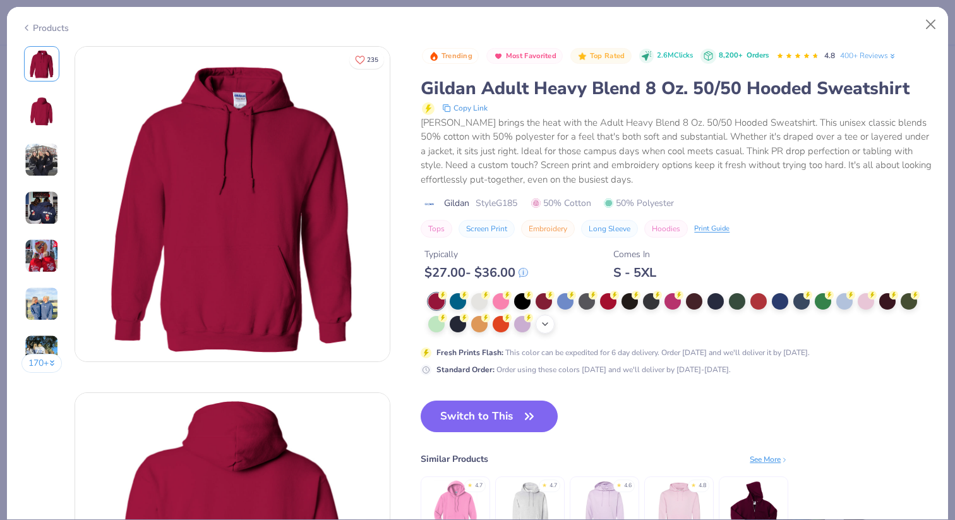
click at [542, 327] on icon at bounding box center [545, 324] width 10 height 10
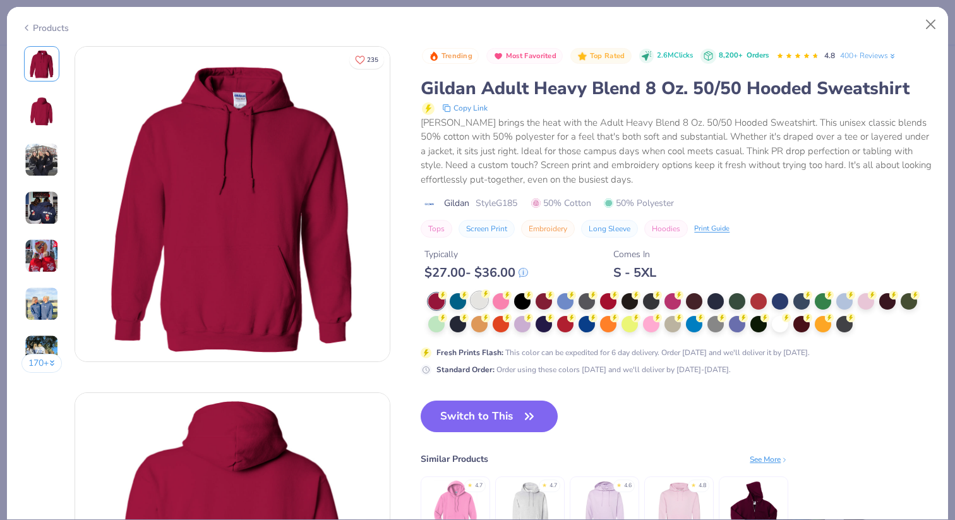
click at [481, 308] on div at bounding box center [479, 300] width 16 height 16
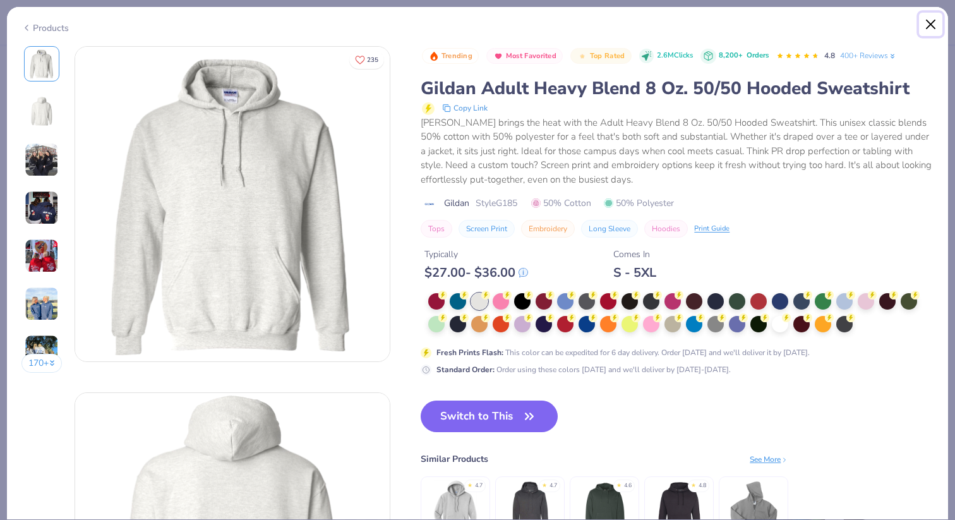
click at [926, 24] on button "Close" at bounding box center [931, 25] width 24 height 24
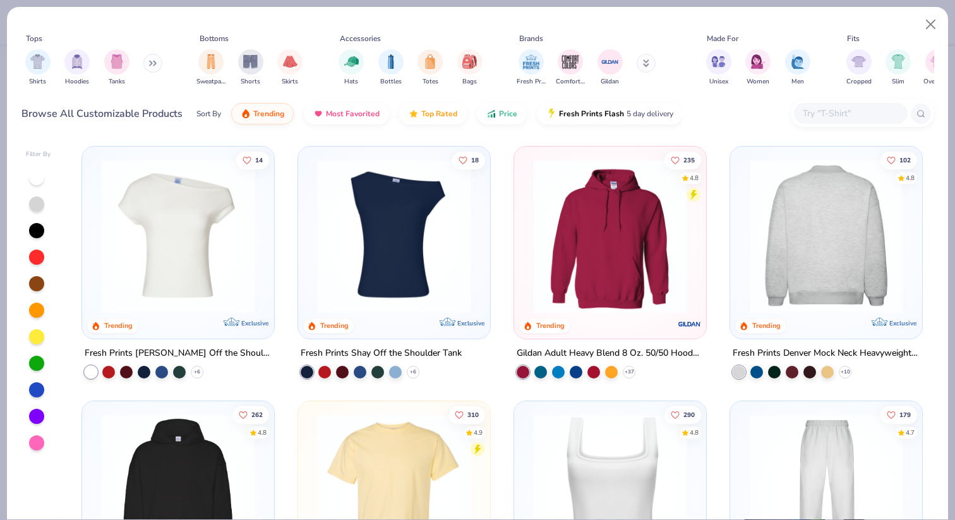
click at [743, 203] on img at bounding box center [659, 236] width 167 height 154
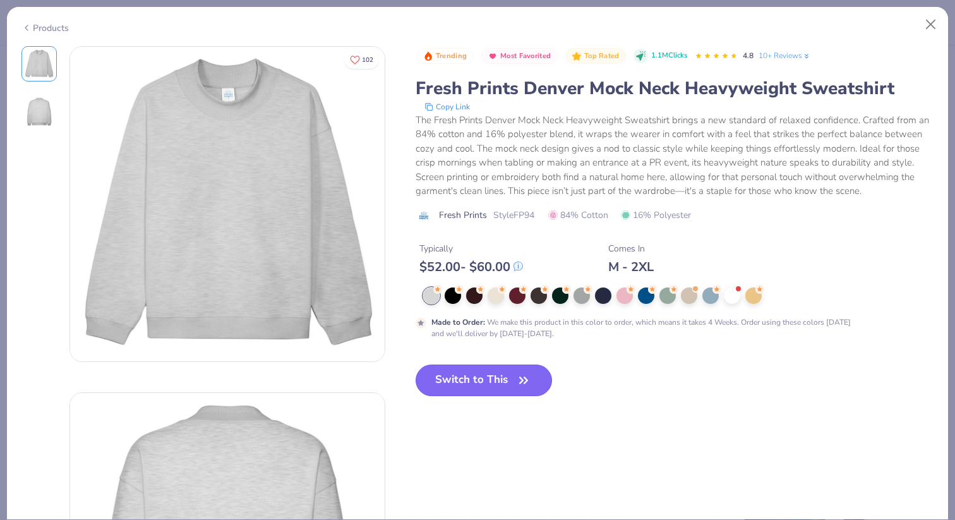
click at [522, 385] on icon "button" at bounding box center [524, 380] width 18 height 18
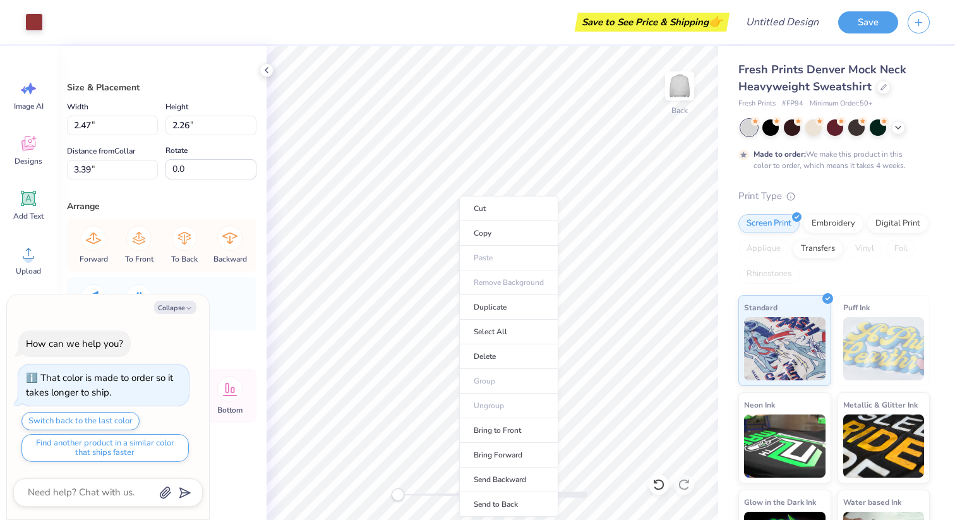
click at [459, 227] on li "Copy" at bounding box center [508, 233] width 99 height 25
click at [184, 297] on div "Collapse How can we help you? That color is made to order so it takes longer to…" at bounding box center [108, 406] width 202 height 225
click at [184, 307] on button "Collapse" at bounding box center [175, 307] width 42 height 13
type textarea "x"
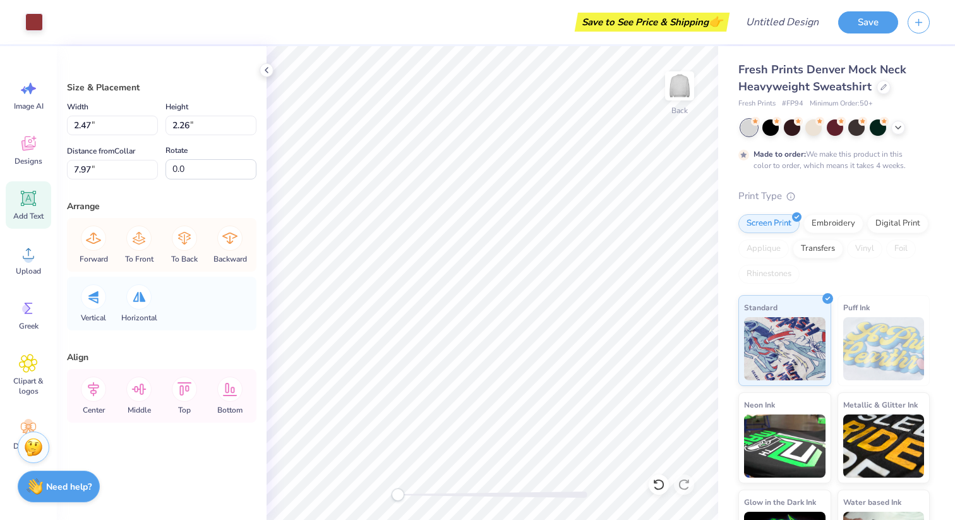
click at [33, 207] on icon at bounding box center [28, 198] width 19 height 19
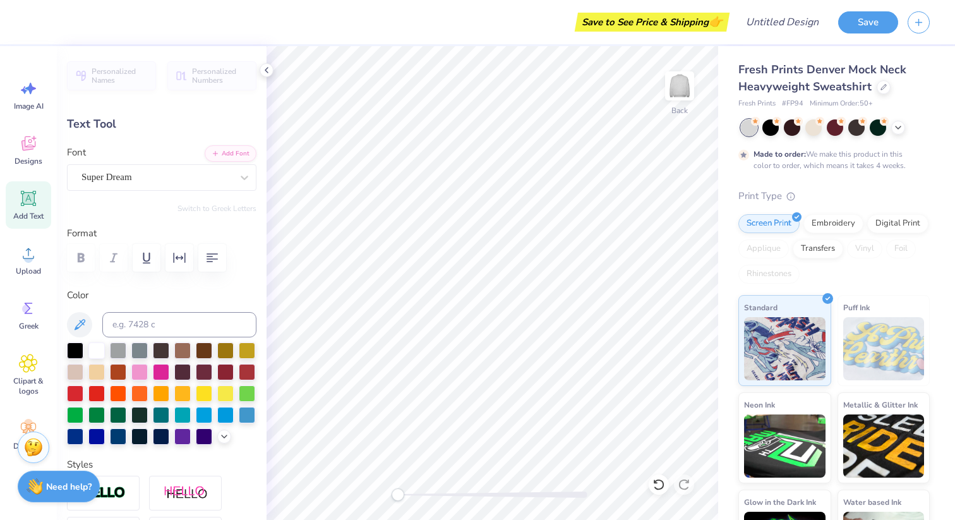
scroll to position [0, 2]
type textarea "GAMMA XI"
type input "3.51"
type input "9.75"
type input "1.49"
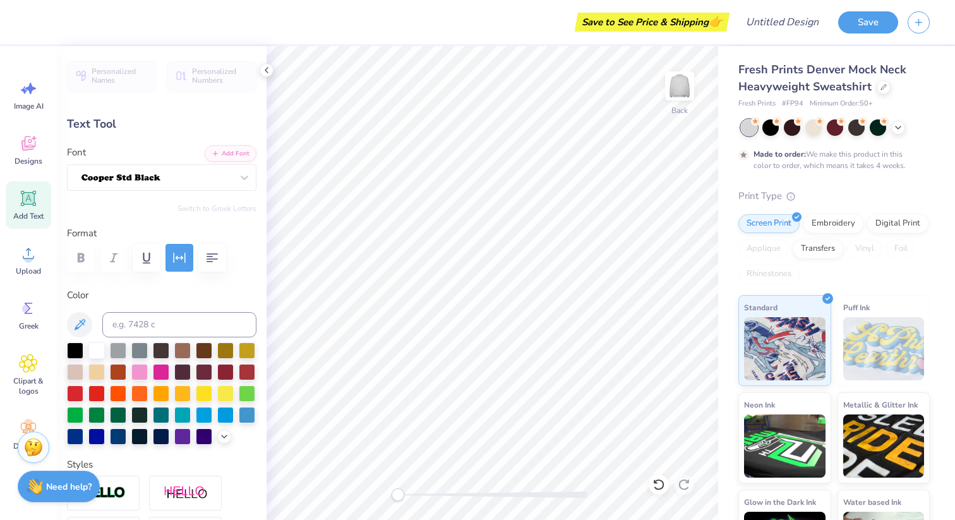
type input "9.75"
type input "1.49"
type input "3.51"
type textarea "GAMMA XI"
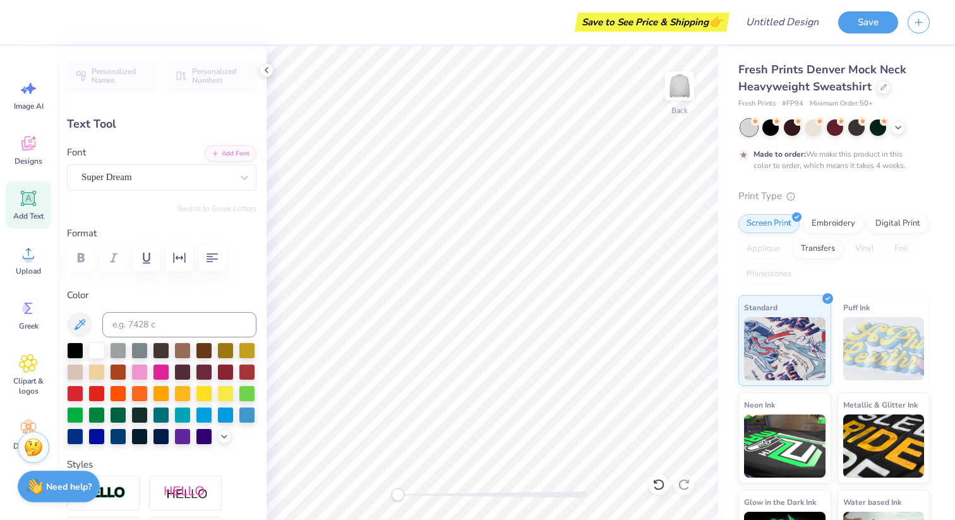
scroll to position [1, 2]
type input "5.81"
type input "0.38"
type input "5.79"
type input "9.75"
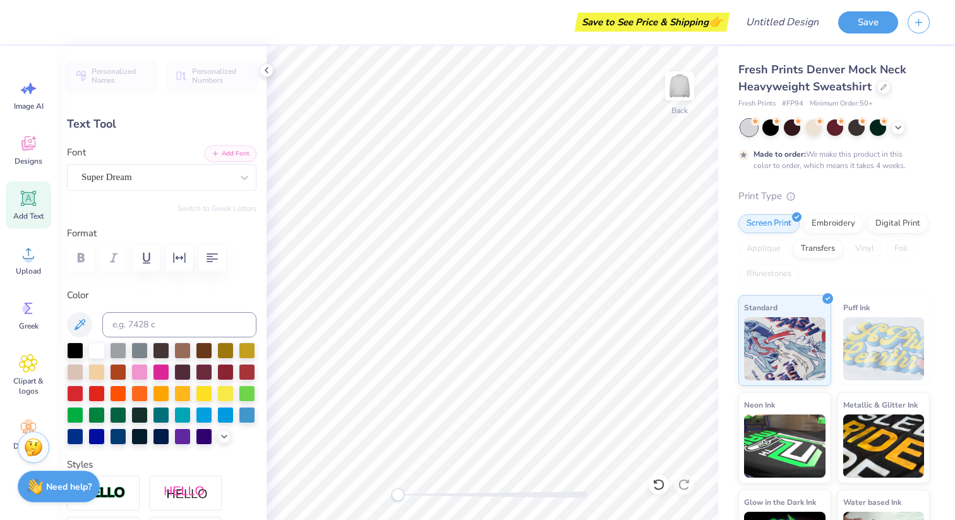
type input "1.49"
type input "3.51"
type textarea "EST 1992"
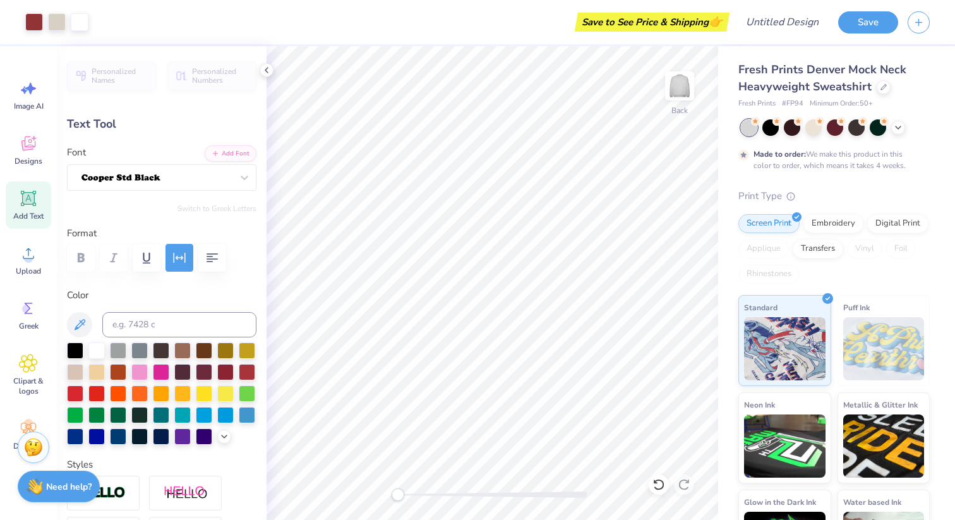
type input "2.36"
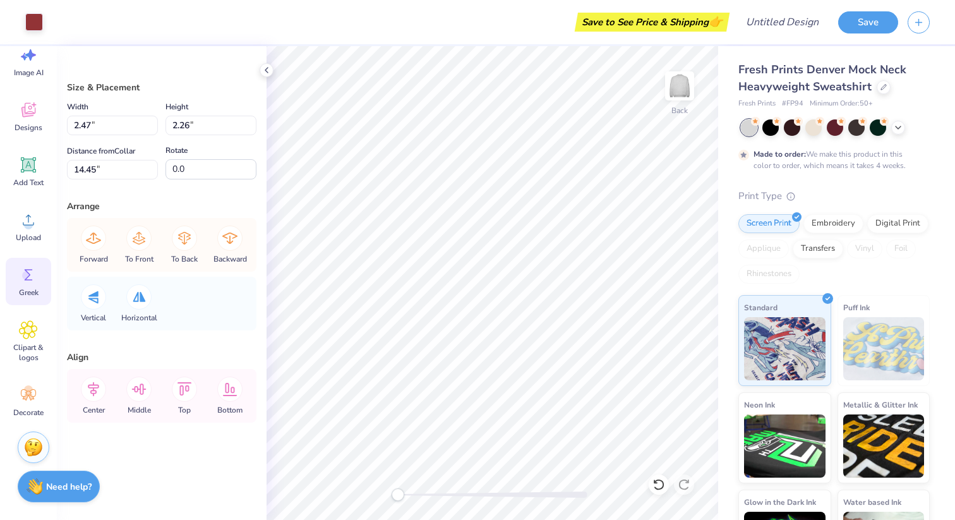
scroll to position [0, 0]
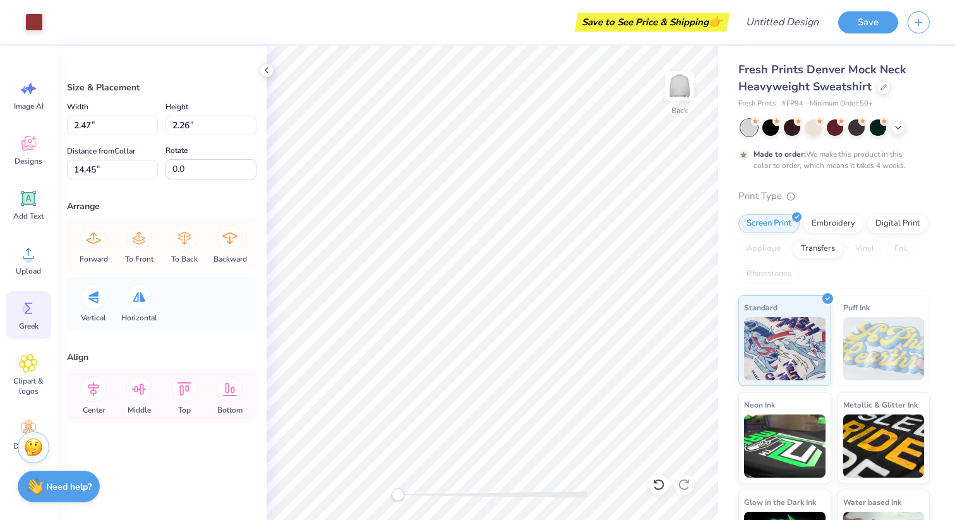
click at [22, 326] on span "Greek" at bounding box center [29, 326] width 20 height 10
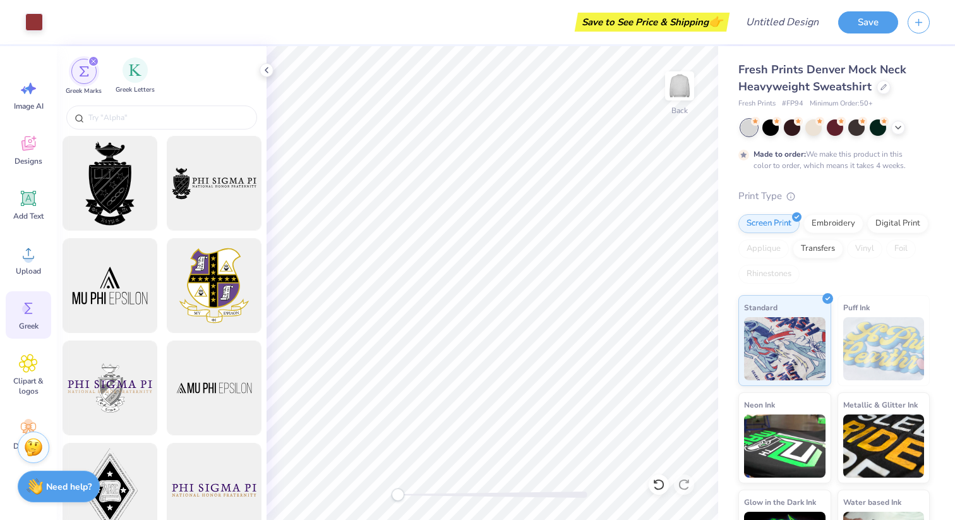
click at [140, 83] on div "Greek Letters" at bounding box center [135, 75] width 39 height 37
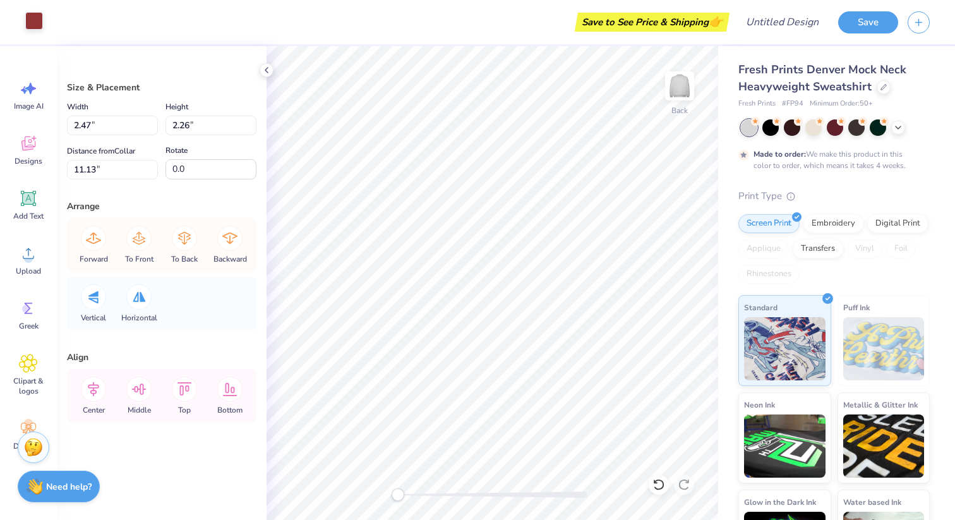
click at [42, 23] on div at bounding box center [34, 21] width 18 height 18
type input "2.48"
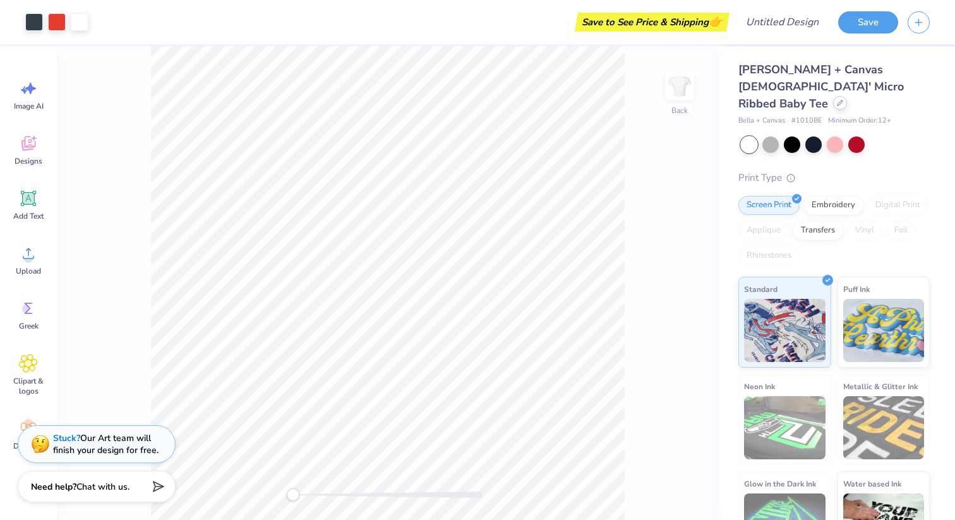
click at [837, 100] on icon at bounding box center [840, 103] width 6 height 6
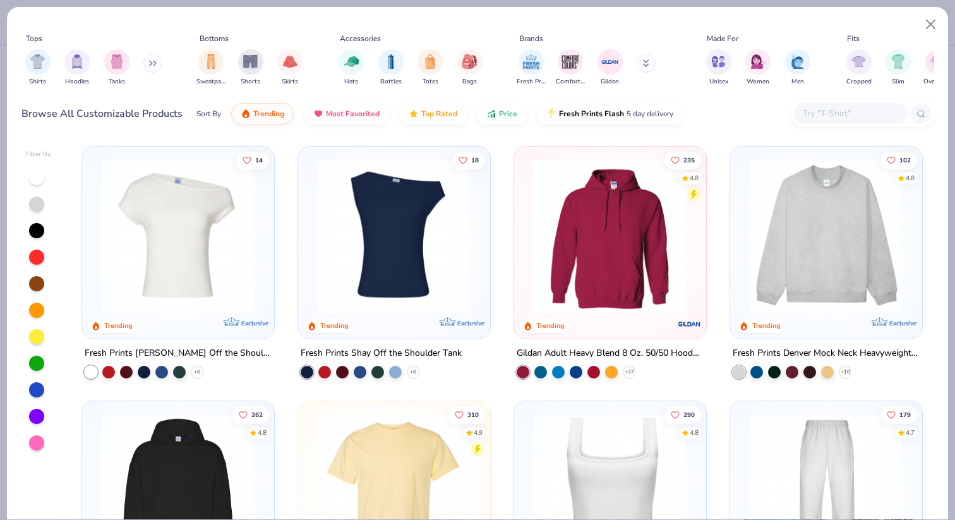
click at [656, 239] on img at bounding box center [610, 236] width 167 height 154
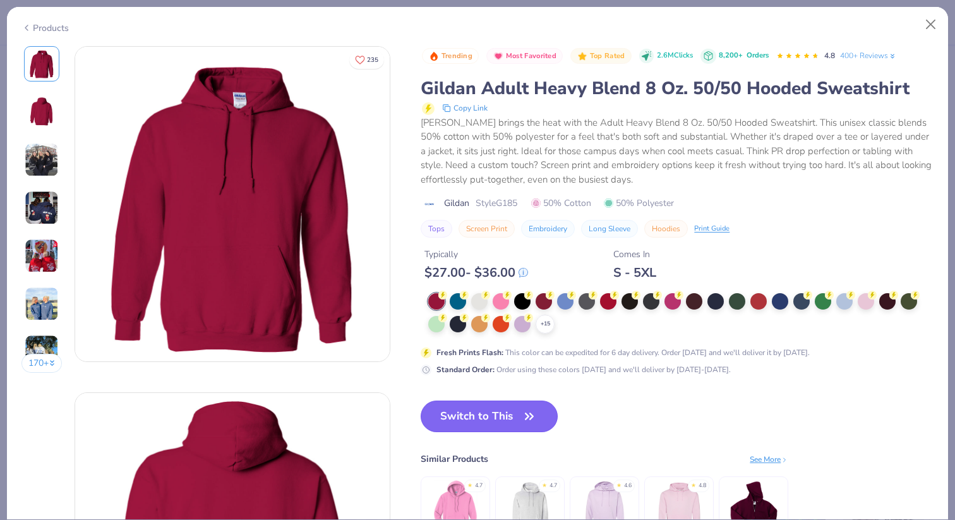
click at [467, 414] on button "Switch to This" at bounding box center [489, 416] width 137 height 32
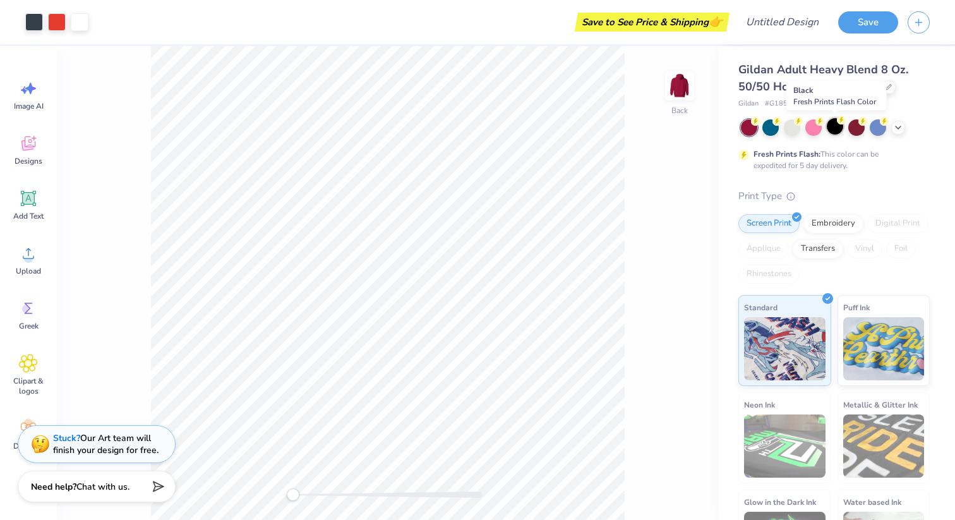
click at [834, 125] on div at bounding box center [835, 126] width 16 height 16
click at [811, 129] on div at bounding box center [813, 126] width 16 height 16
click at [769, 129] on div at bounding box center [770, 126] width 16 height 16
click at [797, 132] on div at bounding box center [792, 126] width 16 height 16
click at [902, 128] on icon at bounding box center [898, 126] width 10 height 10
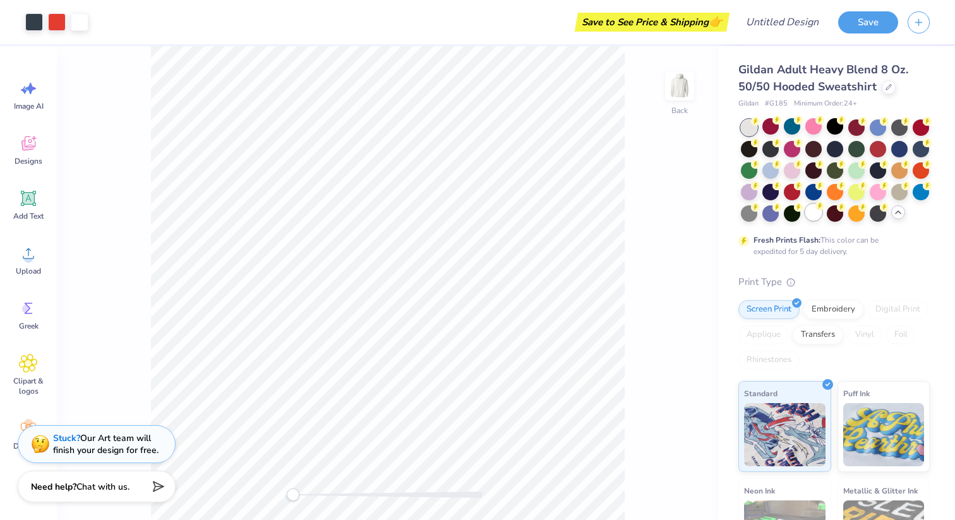
click at [820, 212] on div at bounding box center [813, 212] width 16 height 16
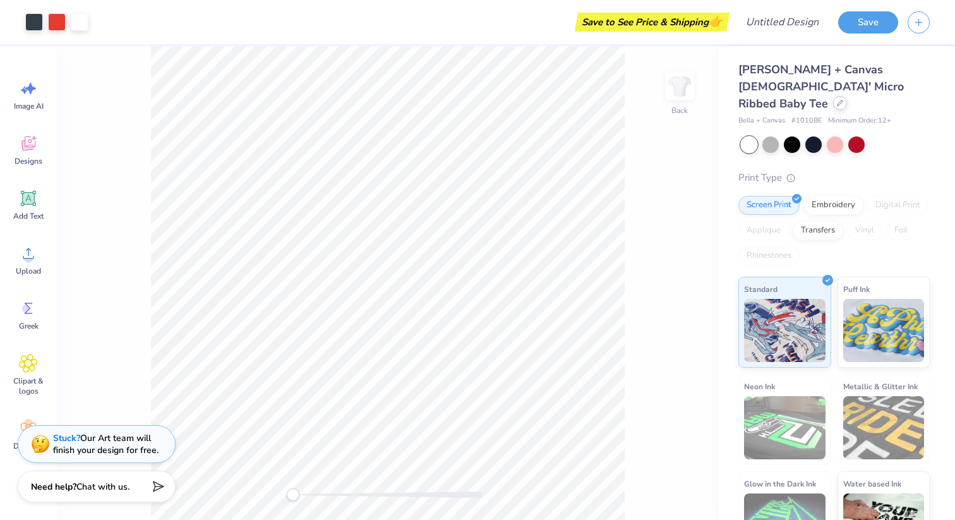
click at [837, 100] on icon at bounding box center [840, 103] width 6 height 6
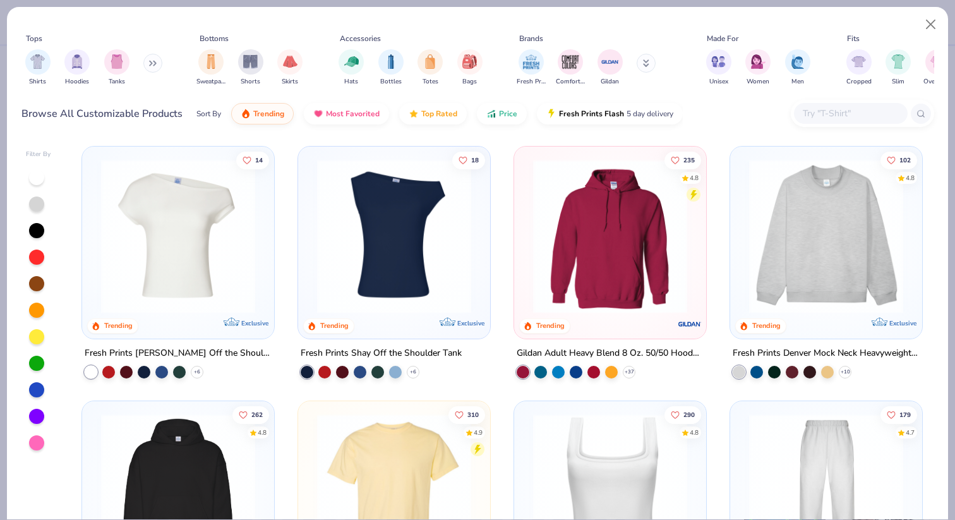
click at [816, 200] on img at bounding box center [826, 236] width 167 height 154
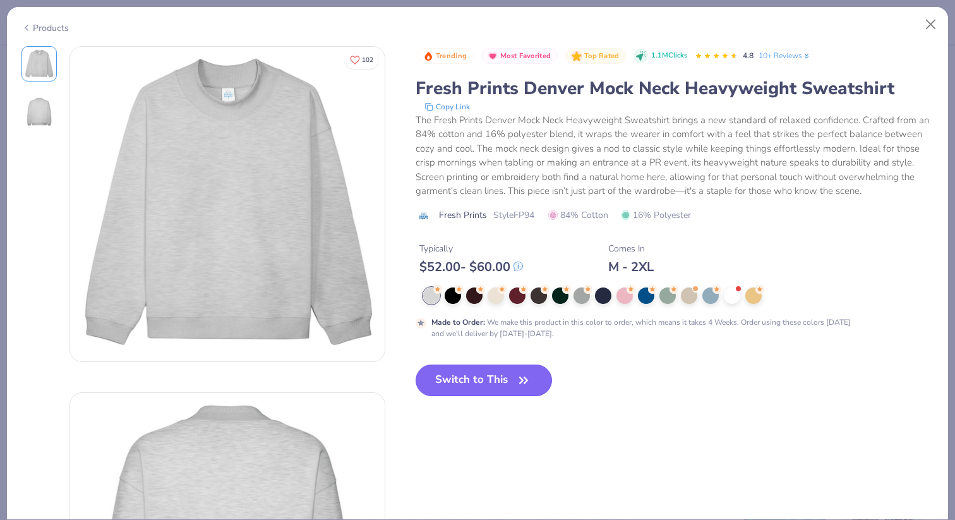
click at [519, 388] on icon "button" at bounding box center [524, 380] width 18 height 18
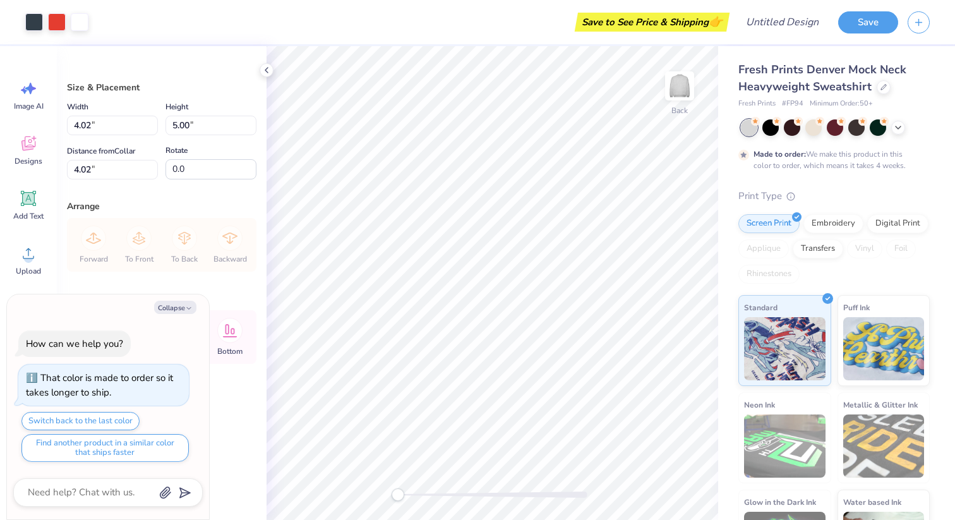
type textarea "x"
type input "5.87"
type input "7.30"
type input "1.40"
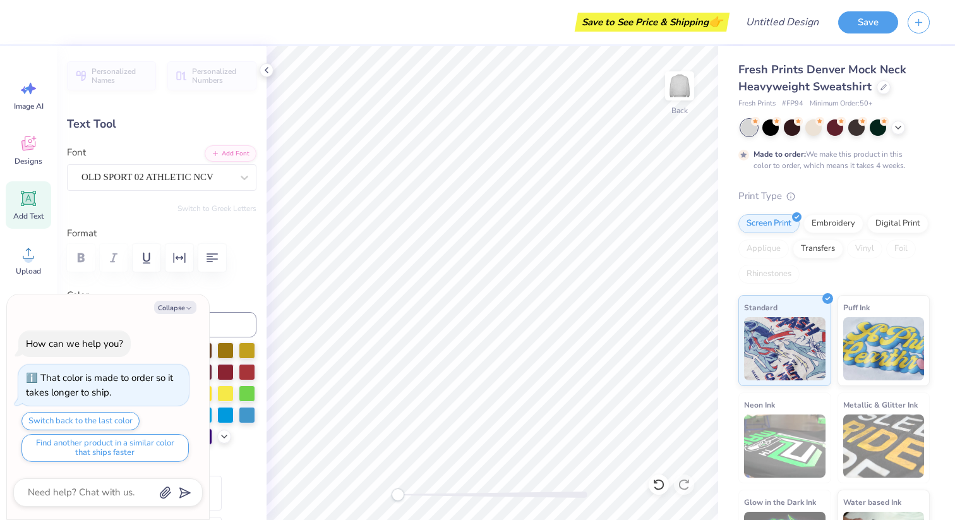
type textarea "x"
type input "5.74"
type input "3.41"
type input "6.20"
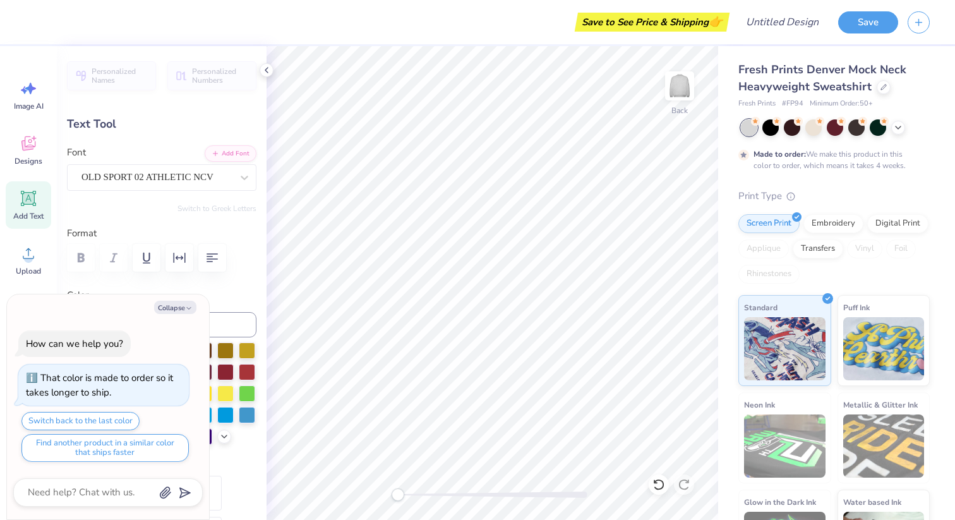
type input "0.0"
click at [184, 299] on div "Collapse How can we help you? That color is made to order so it takes longer to…" at bounding box center [108, 406] width 202 height 225
click at [184, 302] on button "Collapse" at bounding box center [175, 307] width 42 height 13
type textarea "x"
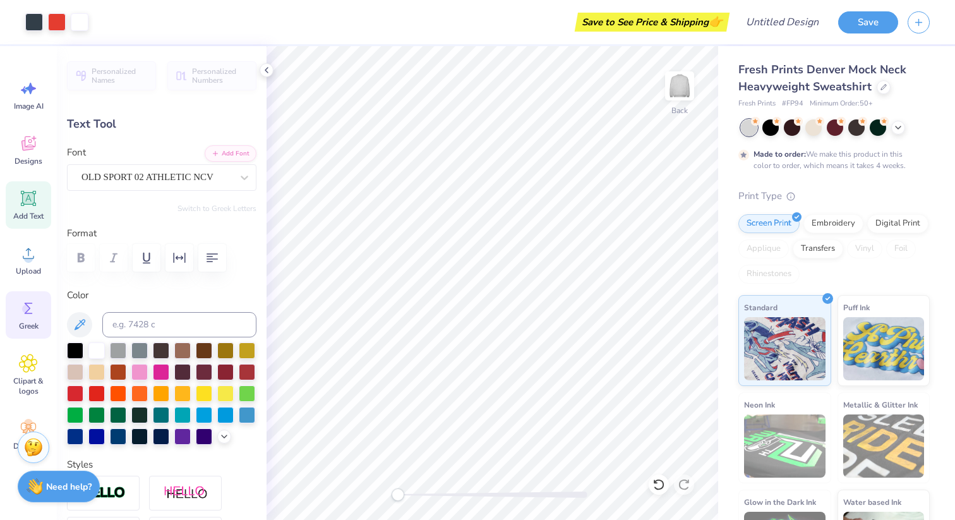
click at [36, 321] on span "Greek" at bounding box center [29, 326] width 20 height 10
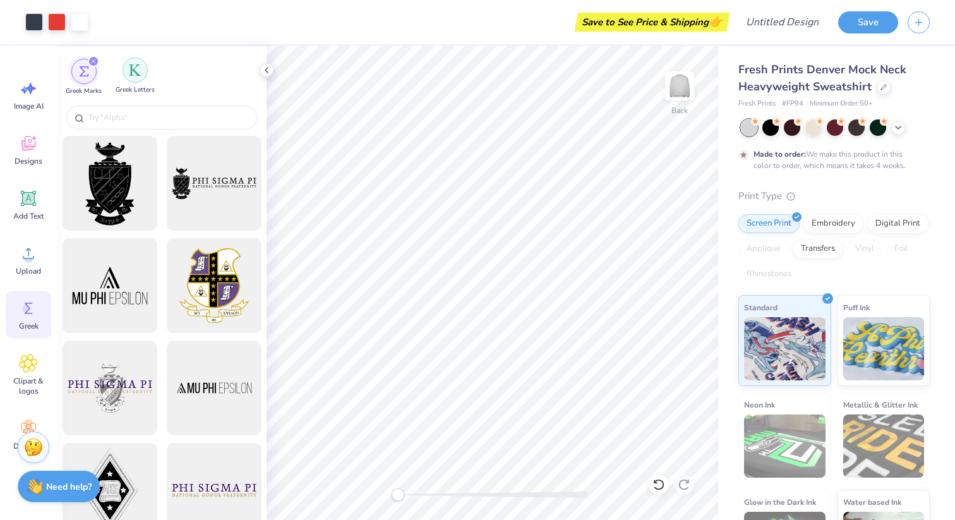
click at [126, 77] on div "filter for Greek Letters" at bounding box center [135, 69] width 25 height 25
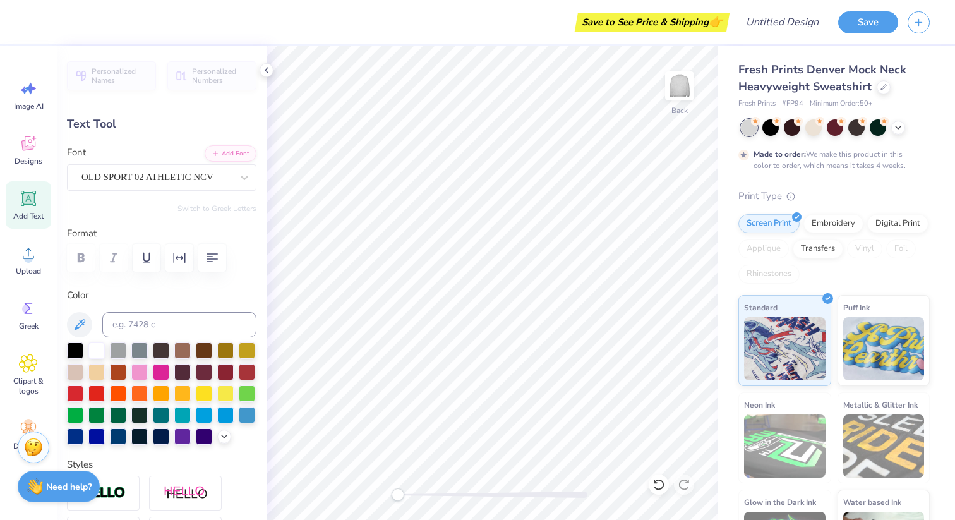
scroll to position [1, 0]
type textarea "G"
type textarea "xi"
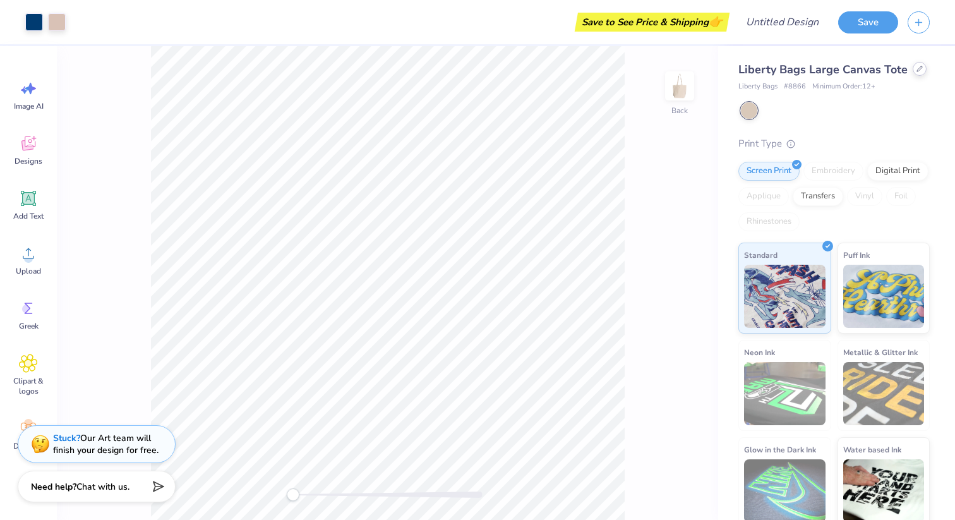
click at [921, 67] on div at bounding box center [920, 69] width 14 height 14
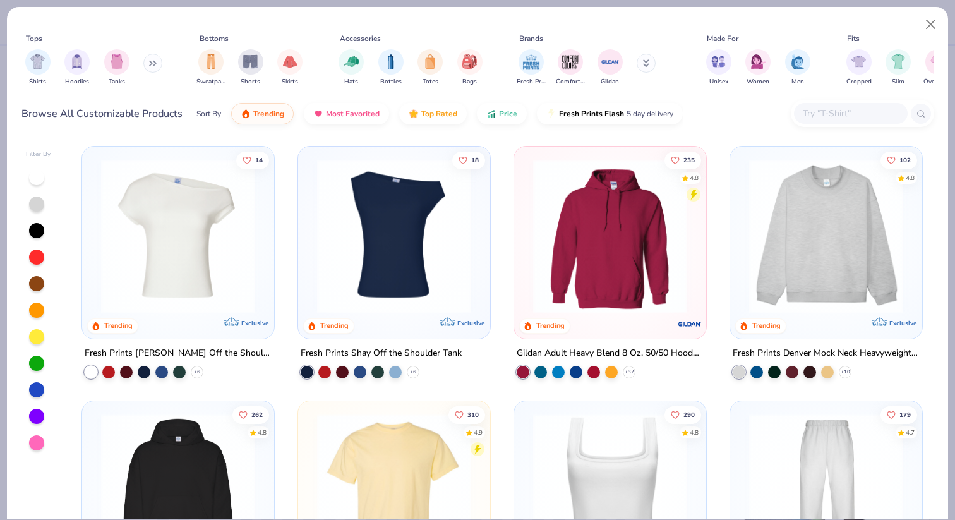
click at [827, 227] on img at bounding box center [826, 236] width 167 height 154
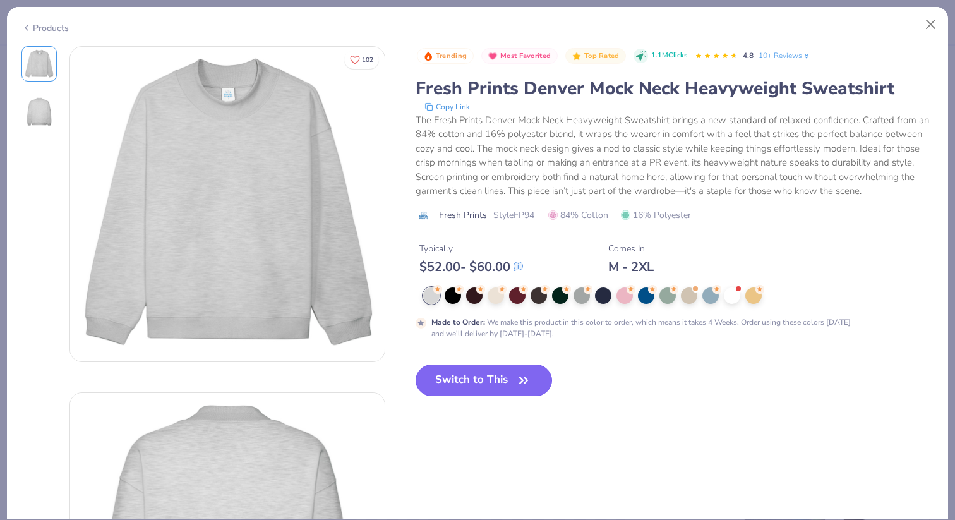
click at [454, 390] on button "Switch to This" at bounding box center [484, 380] width 137 height 32
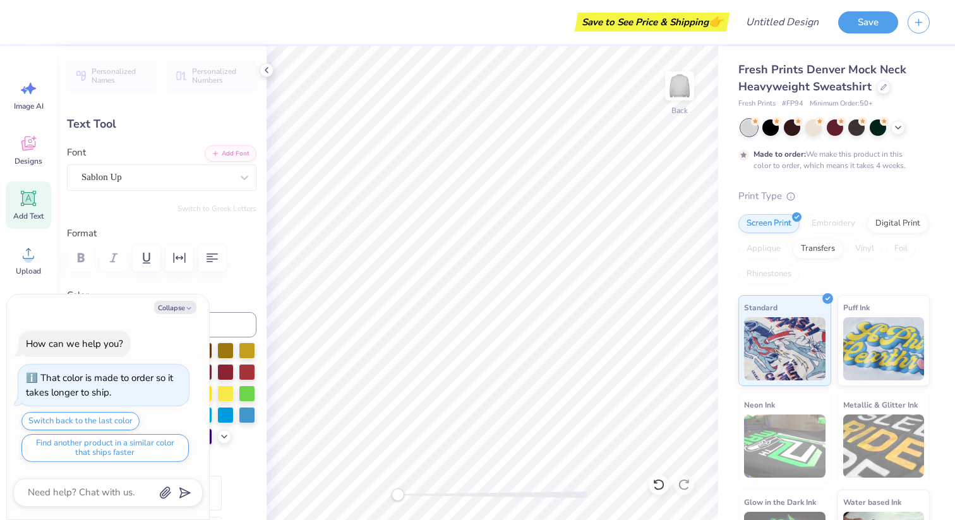
type textarea "x"
type input "0.48"
type input "4.37"
type textarea "x"
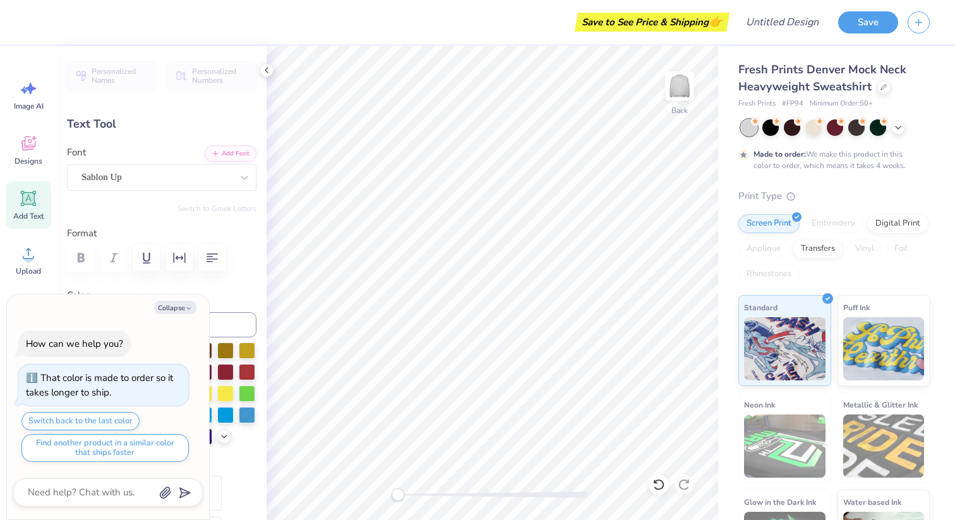
type textarea "9"
type textarea "x"
type textarea "2"
type textarea "x"
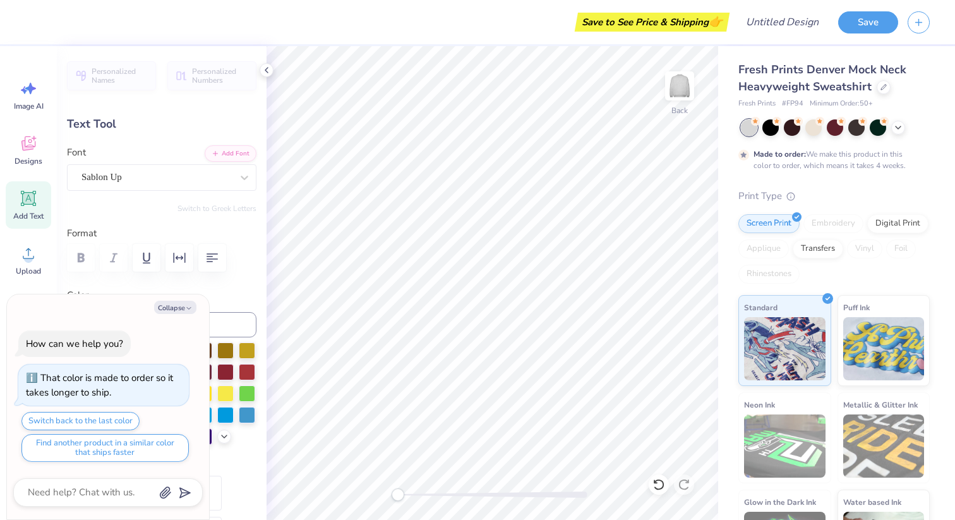
type input "0.43"
type input "0.93"
type input "6.70"
type textarea "x"
type input "0.70"
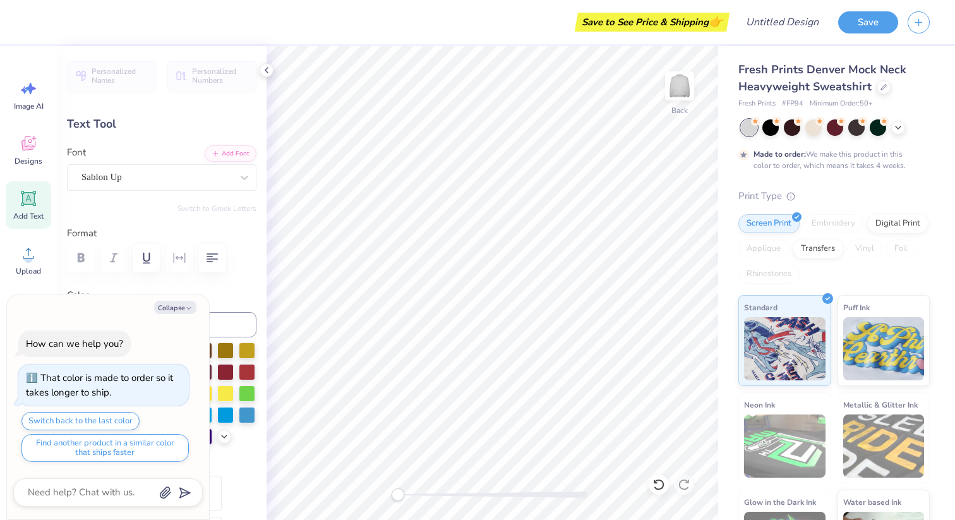
type input "6.79"
type textarea "x"
type input "0.93"
type input "6.70"
type textarea "x"
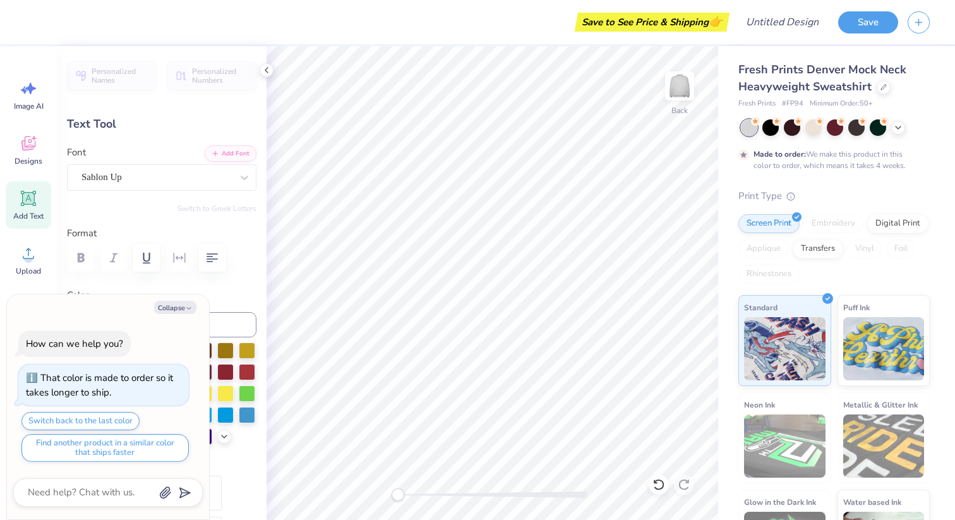
type input "0.70"
type input "6.79"
type textarea "x"
type textarea "X"
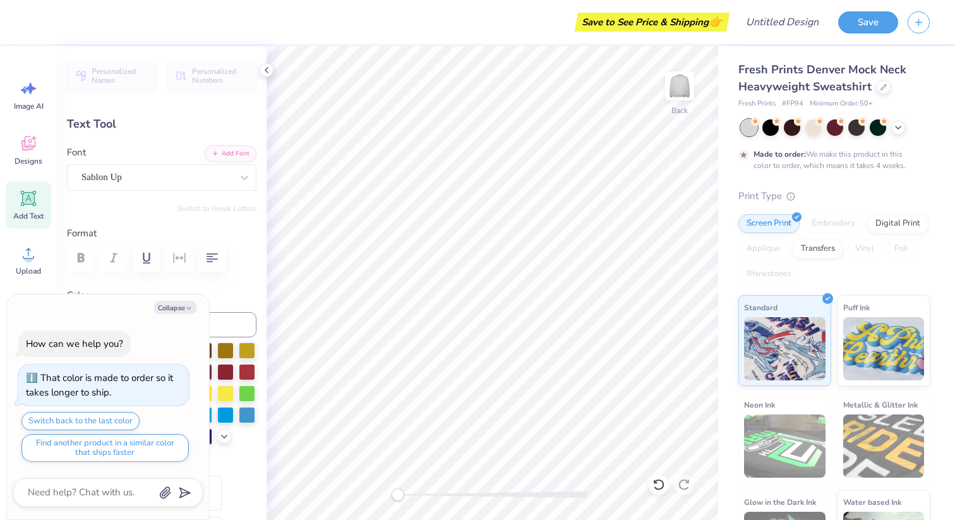
type textarea "x"
type textarea "[PERSON_NAME]"
type textarea "x"
type input "0.93"
type input "6.70"
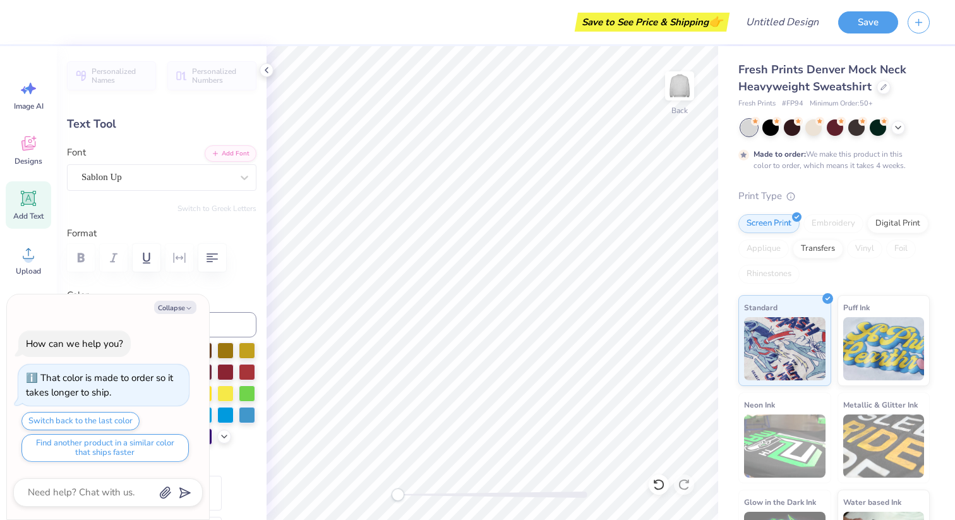
type textarea "x"
type textarea "A"
type textarea "x"
type input "0.95"
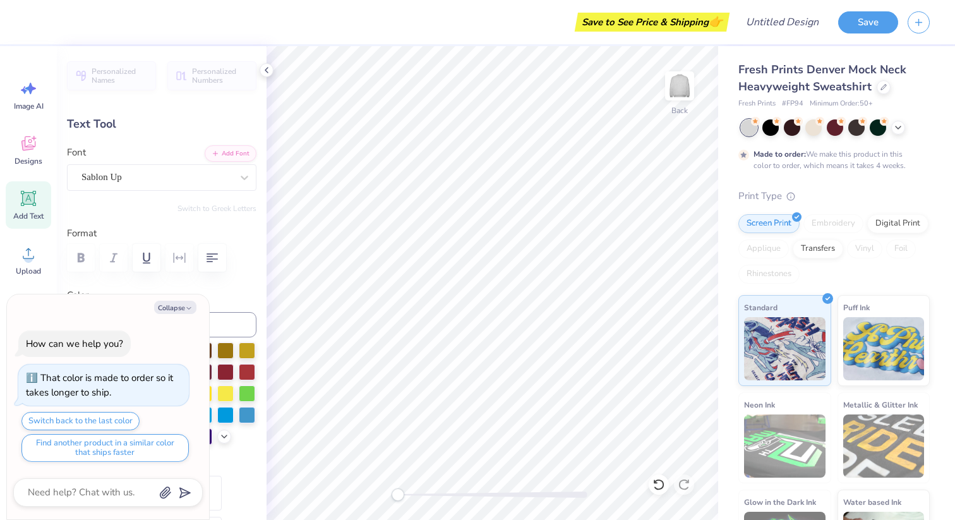
type input "6.69"
type textarea "x"
type textarea "hM"
type textarea "x"
type textarea "h"
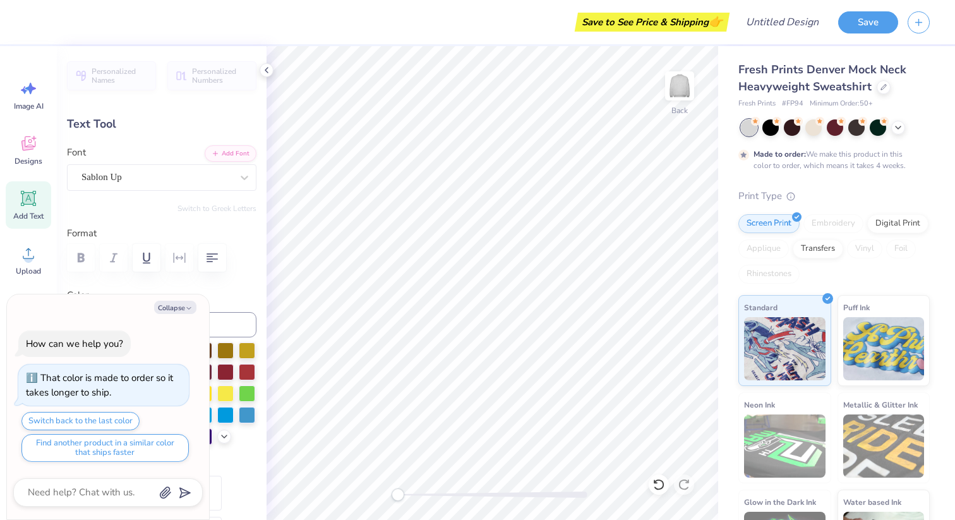
type textarea "x"
type textarea "hM"
type textarea "x"
type textarea "h"
type textarea "x"
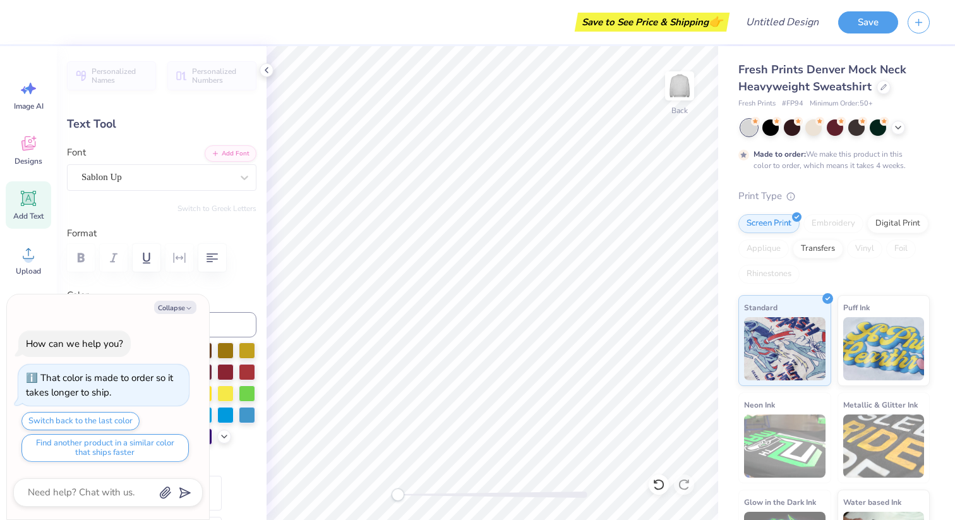
type textarea "x"
type textarea "M"
type textarea "x"
type input "0.40"
type input "0.90"
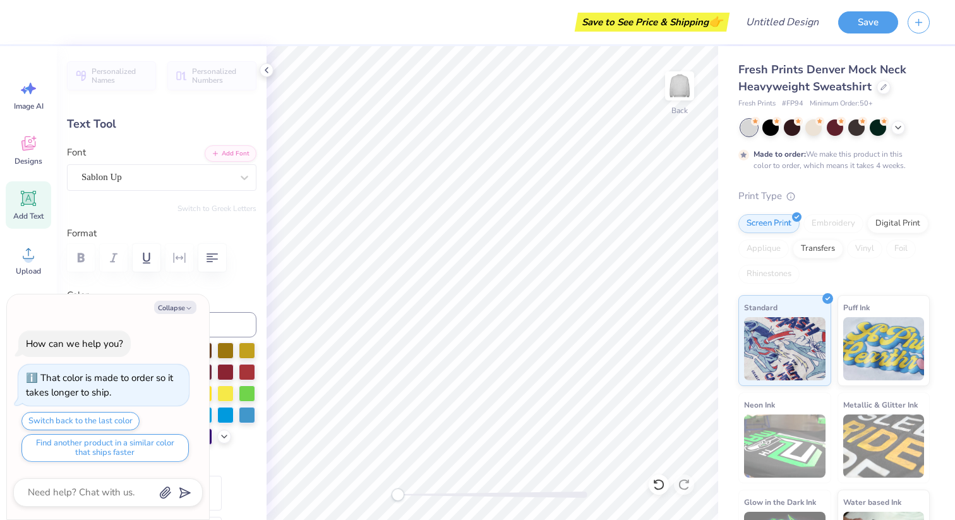
type textarea "x"
type textarea "M"
type textarea "x"
type input "0.88"
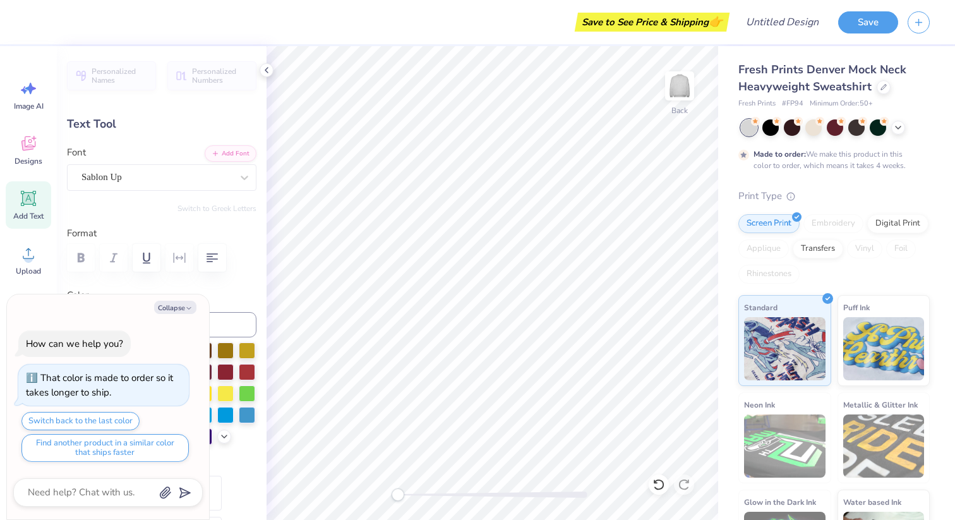
type input "0.85"
type input "6.73"
type textarea "x"
type textarea "A"
type textarea "x"
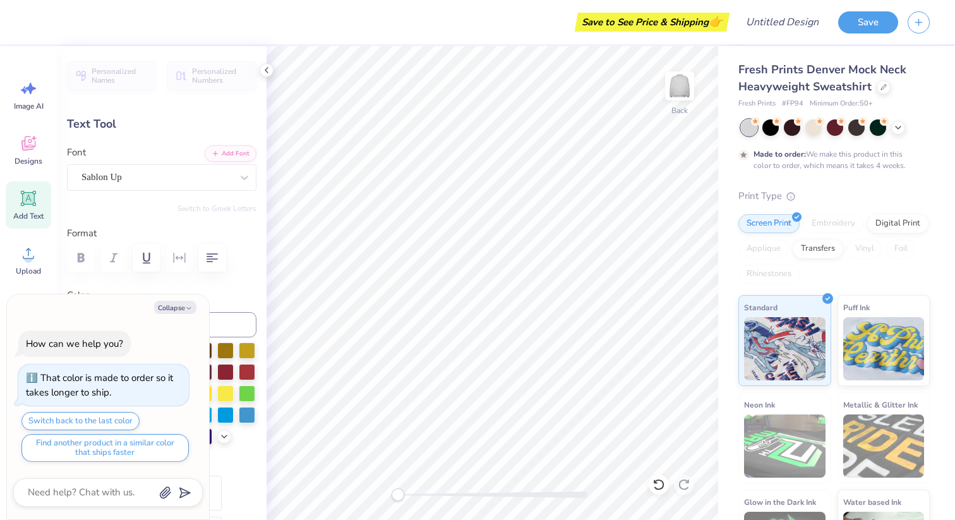
type textarea "AA"
type textarea "x"
type textarea "A"
type textarea "x"
type textarea "GA"
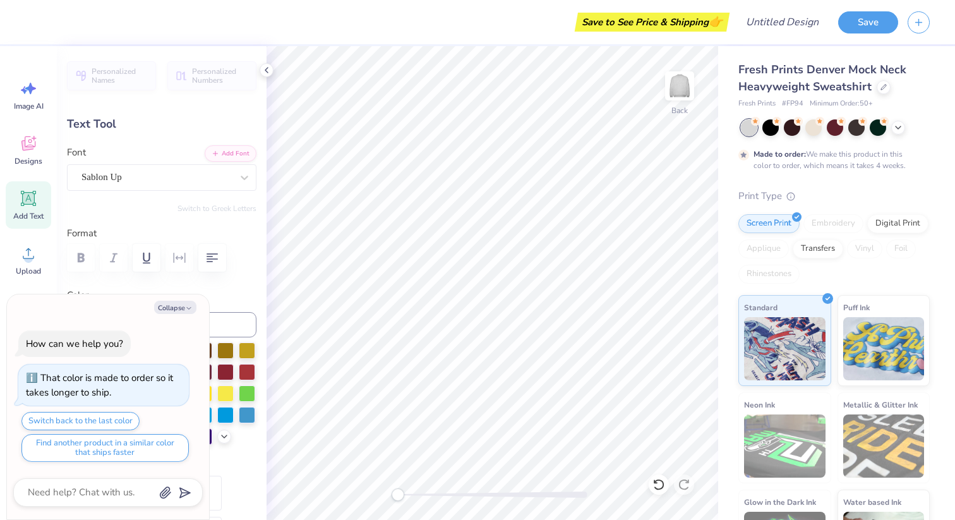
type textarea "x"
type input "0.43"
type input "0.69"
type input "6.82"
type textarea "x"
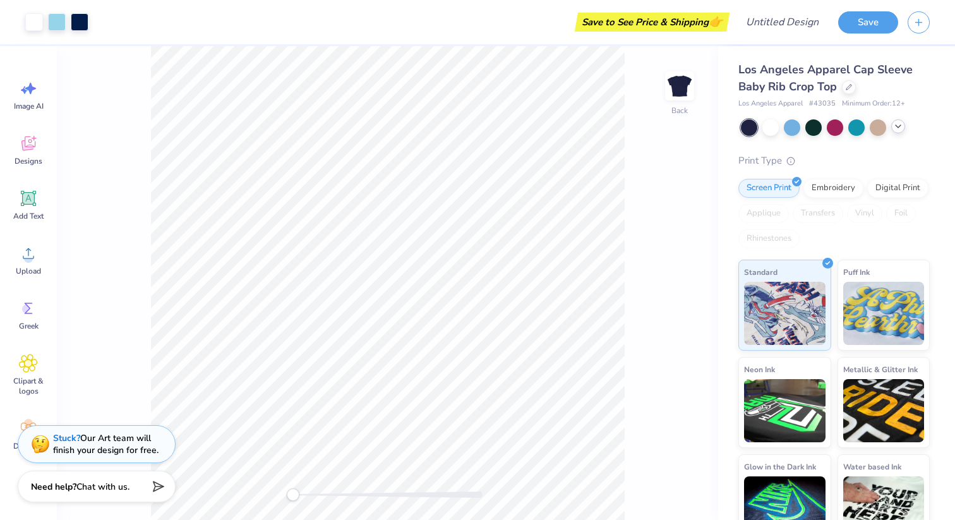
click at [896, 131] on div at bounding box center [898, 126] width 14 height 14
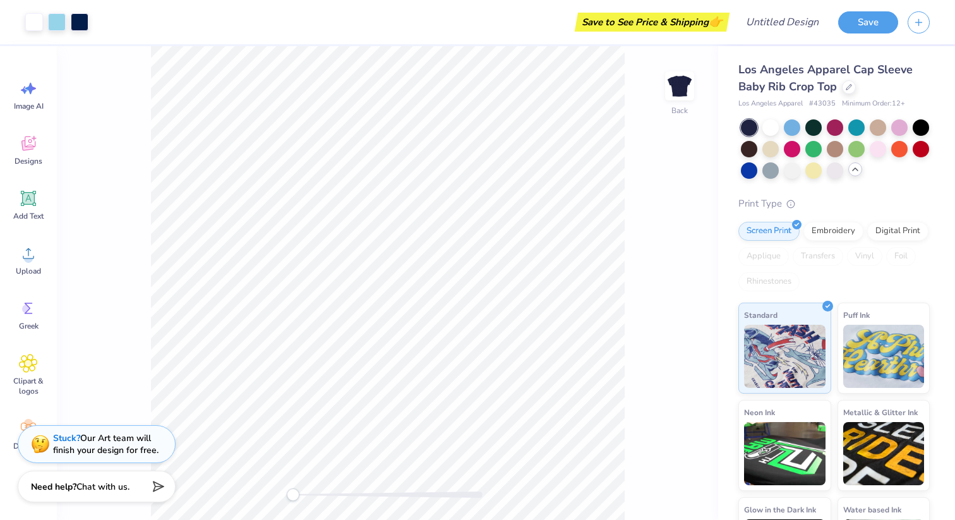
click at [851, 79] on div "Los Angeles Apparel Cap Sleeve Baby Rib Crop Top" at bounding box center [833, 78] width 191 height 34
click at [851, 83] on icon at bounding box center [848, 85] width 5 height 5
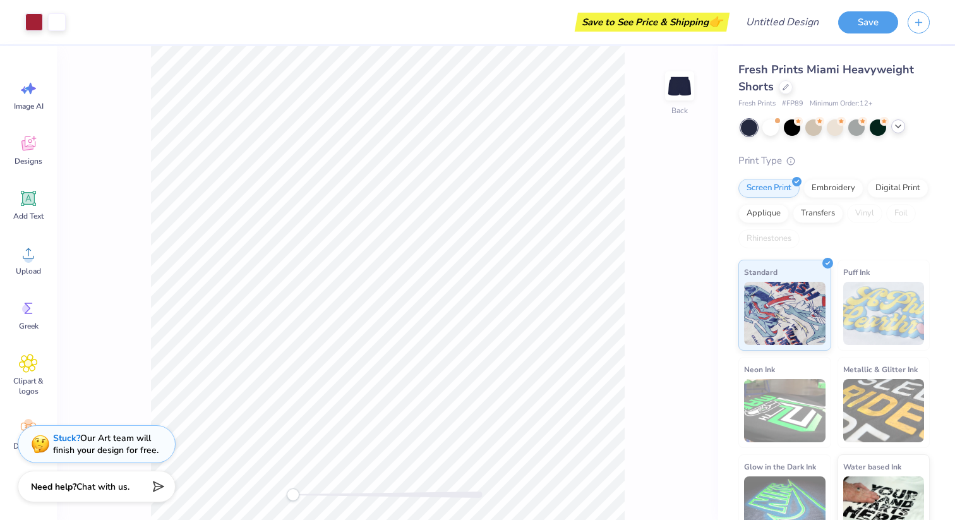
click at [894, 129] on icon at bounding box center [898, 126] width 10 height 10
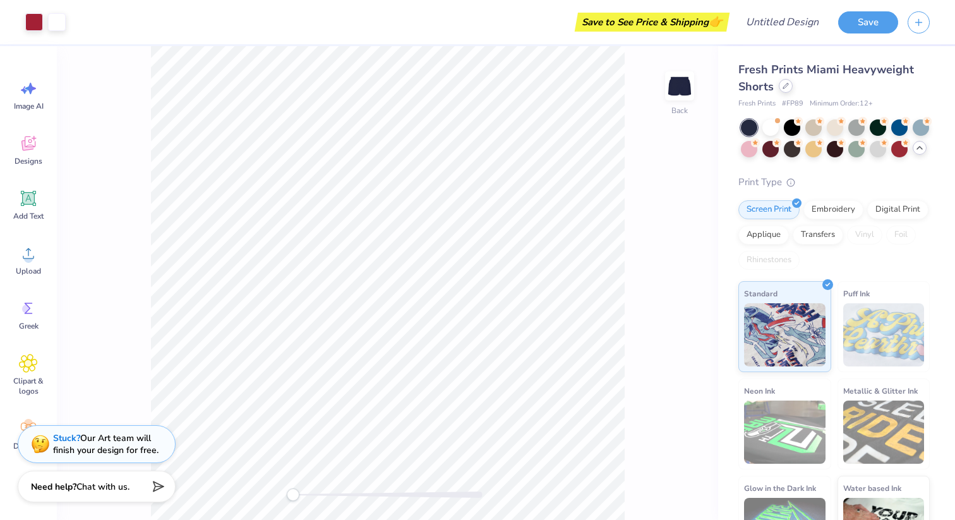
click at [781, 92] on div at bounding box center [786, 86] width 14 height 14
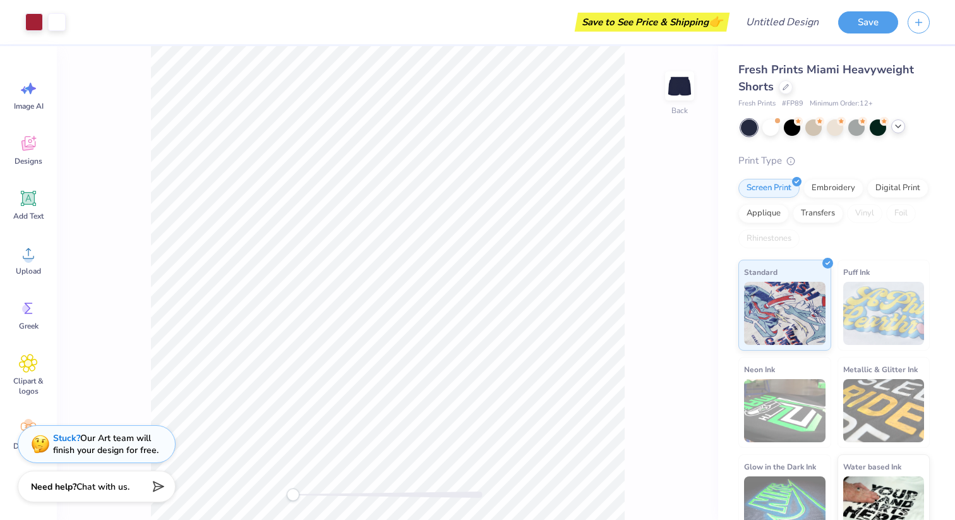
click at [899, 126] on icon at bounding box center [898, 126] width 10 height 10
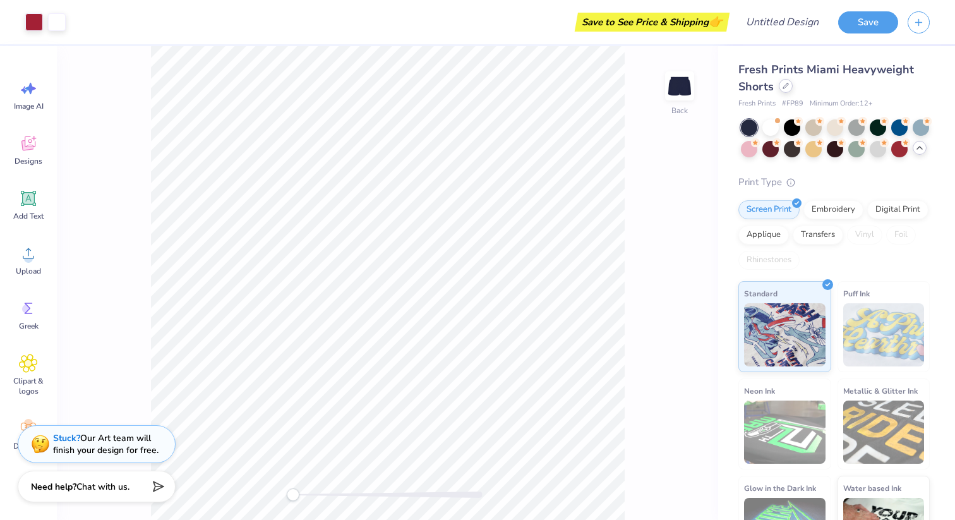
click at [789, 83] on div at bounding box center [786, 86] width 14 height 14
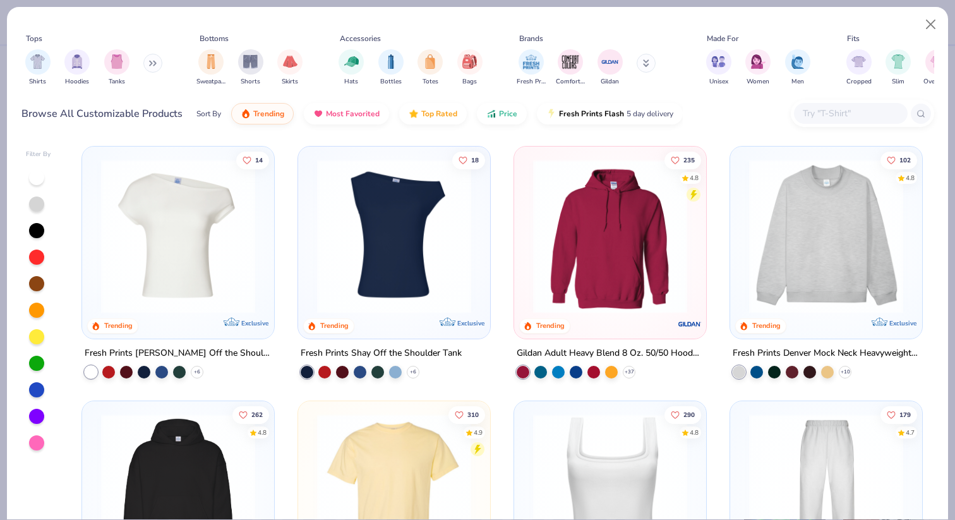
scroll to position [8, 0]
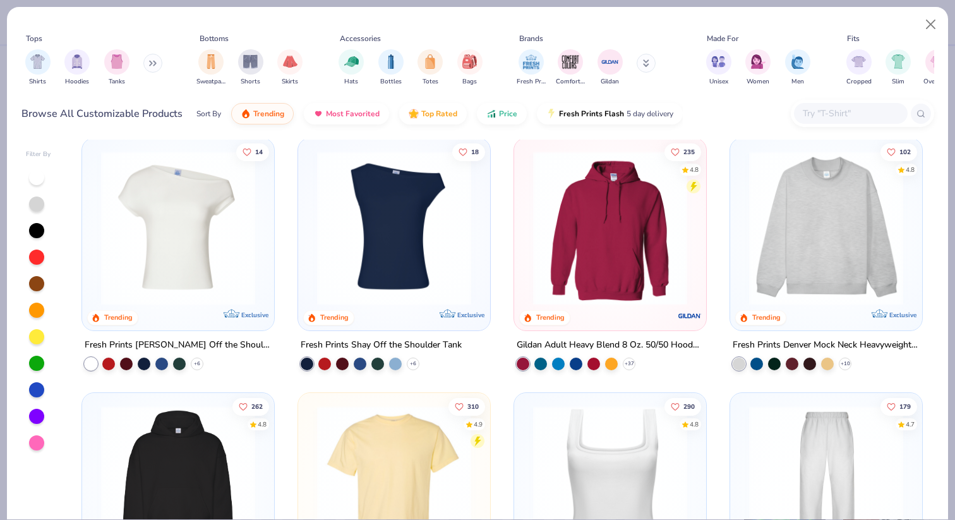
click at [652, 247] on img at bounding box center [610, 228] width 167 height 154
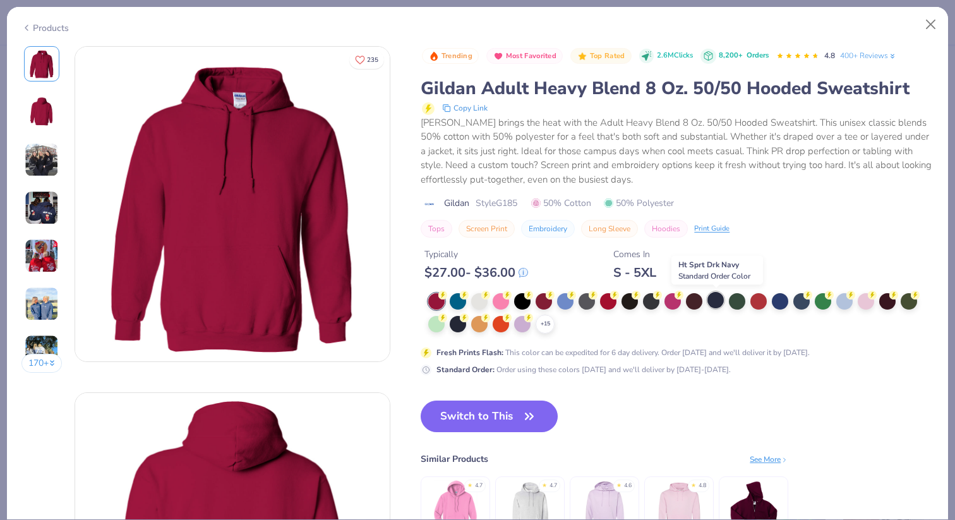
click at [717, 301] on div at bounding box center [715, 300] width 16 height 16
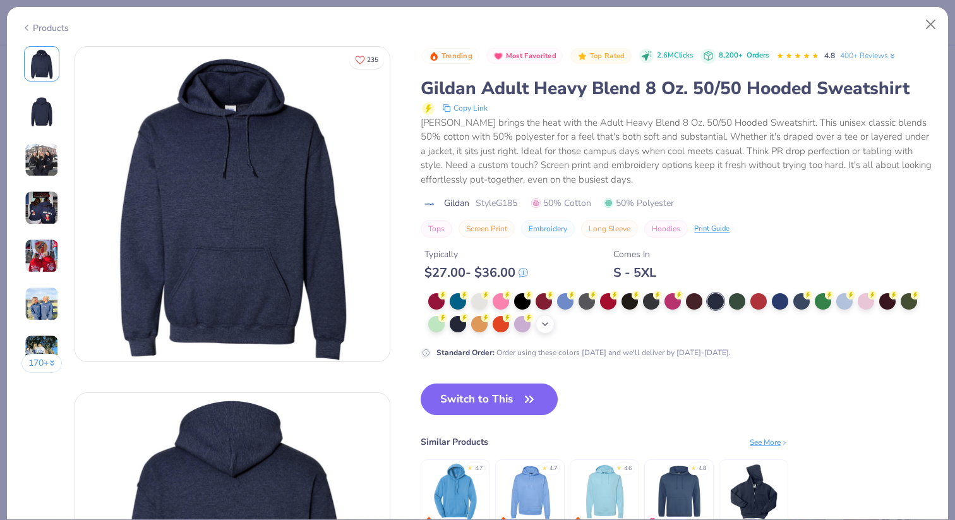
click at [546, 331] on div "+ 15" at bounding box center [545, 323] width 19 height 19
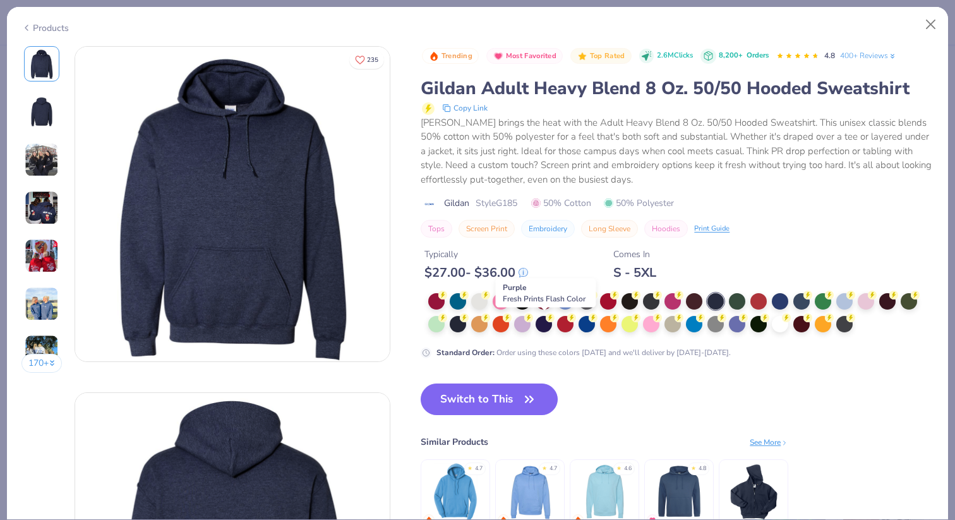
click at [546, 331] on div at bounding box center [544, 324] width 16 height 16
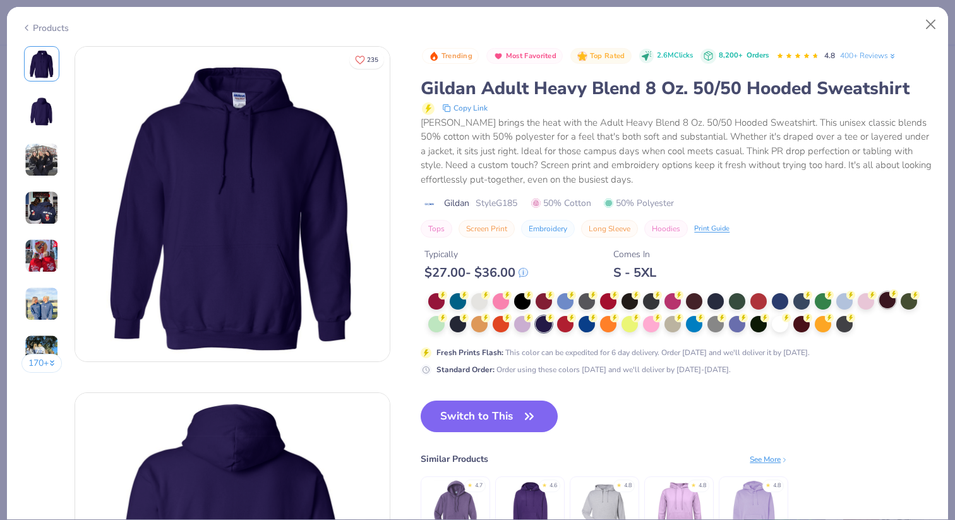
click at [889, 306] on div at bounding box center [887, 300] width 16 height 16
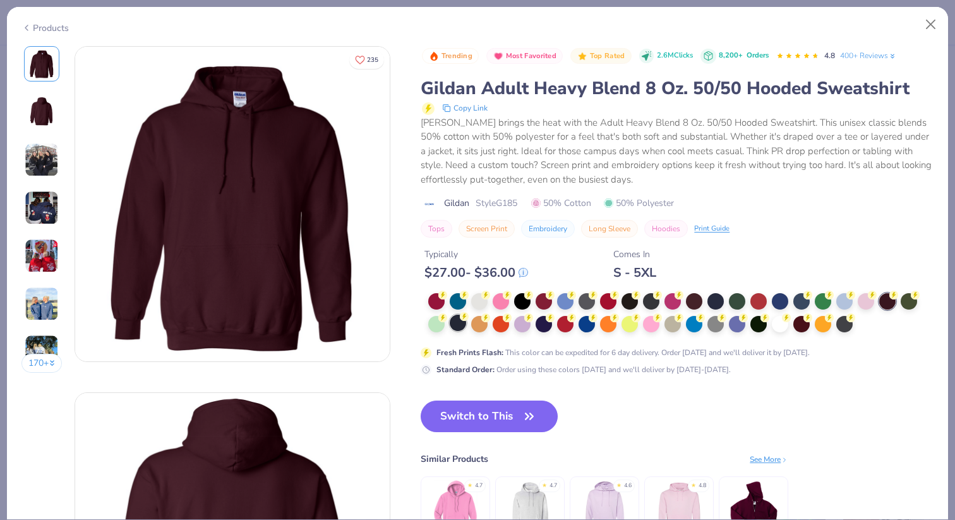
click at [459, 326] on div at bounding box center [458, 322] width 16 height 16
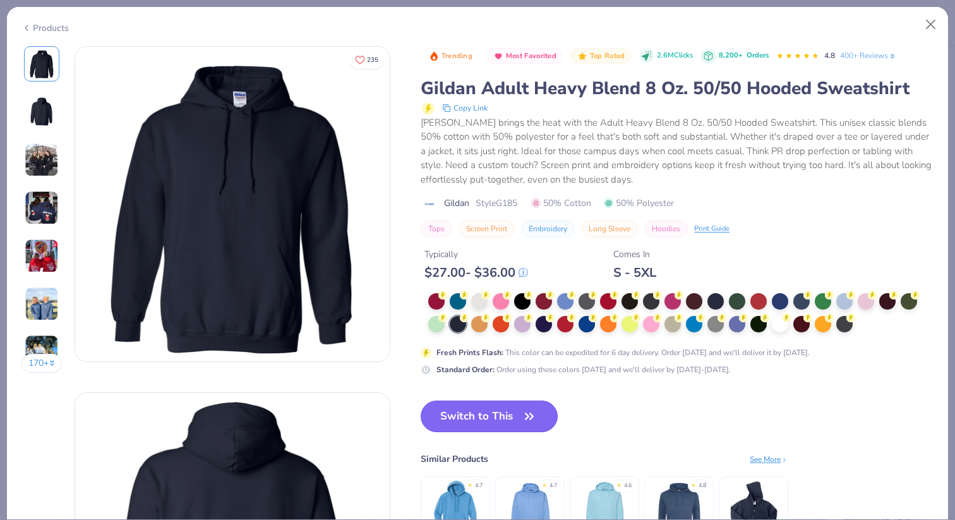
click at [477, 413] on button "Switch to This" at bounding box center [489, 416] width 137 height 32
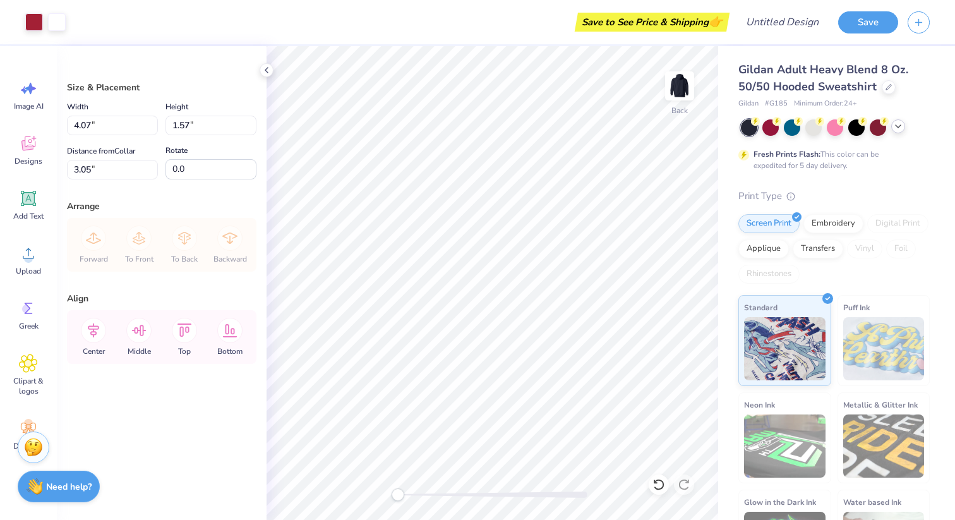
type input "8.72"
type input "3.35"
type input "3.00"
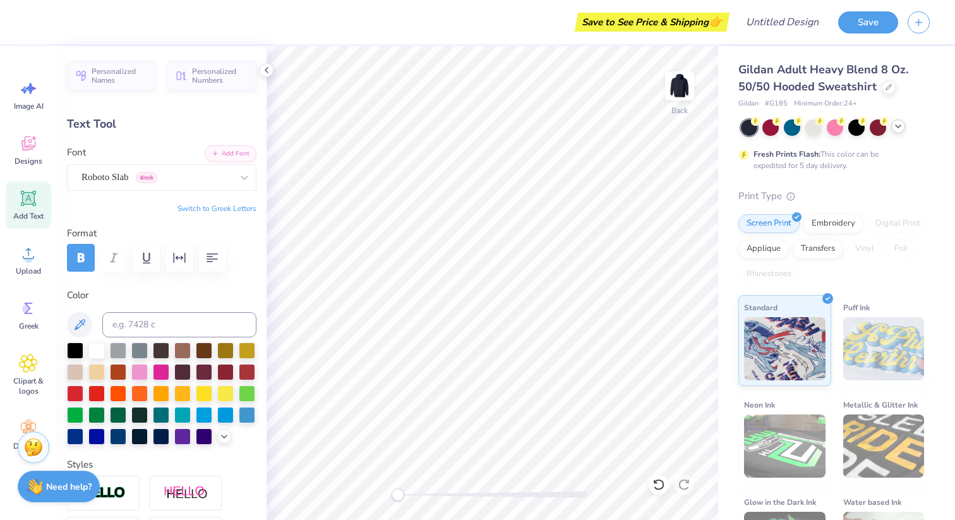
type textarea "G"
type textarea "XI"
type input "5.37"
type input "2.46"
type input "3.53"
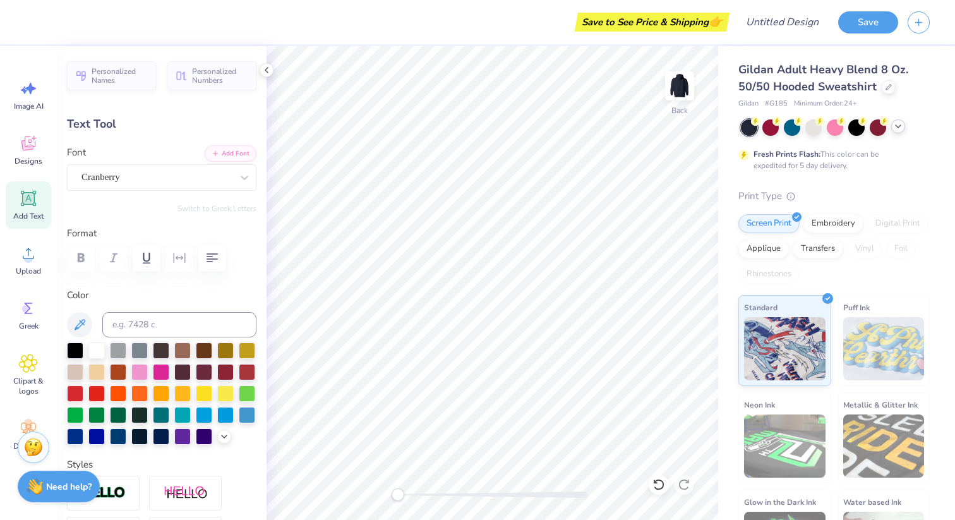
scroll to position [0, 1]
type textarea "Gamma Xi"
type input "4.78"
type input "3.26"
type input "3.05"
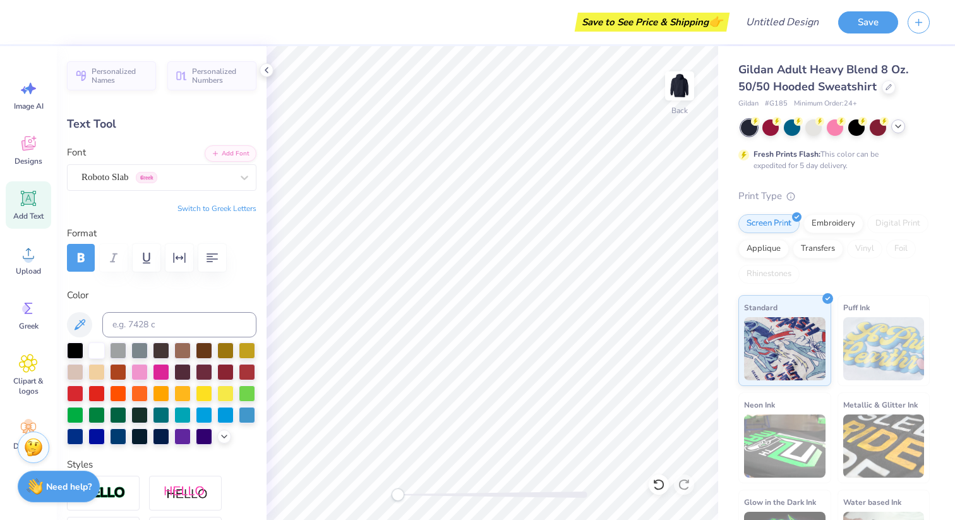
type input "5.37"
type input "2.46"
type input "3.45"
click at [880, 95] on div "Gildan Adult Heavy Blend 8 Oz. 50/50 Hooded Sweatshirt" at bounding box center [833, 78] width 191 height 34
click at [885, 91] on div at bounding box center [889, 86] width 14 height 14
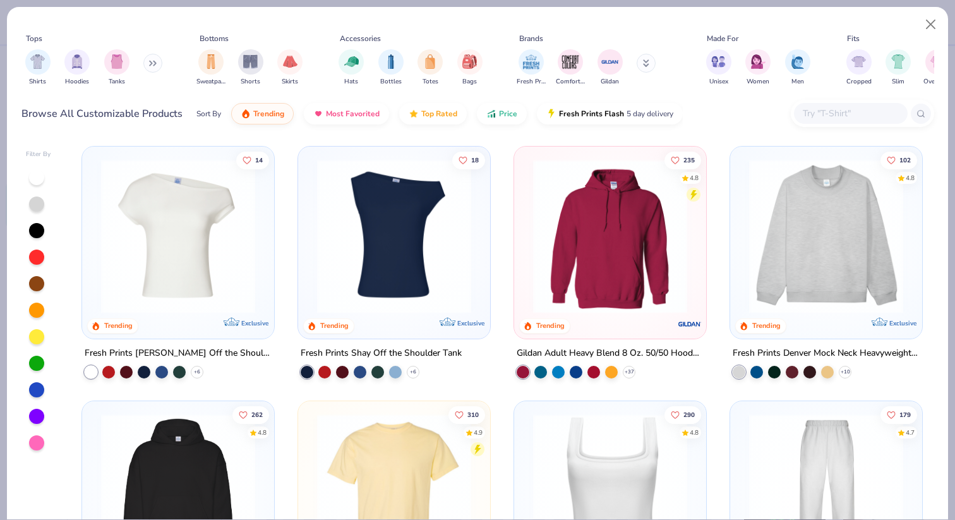
click at [787, 190] on img at bounding box center [826, 236] width 167 height 154
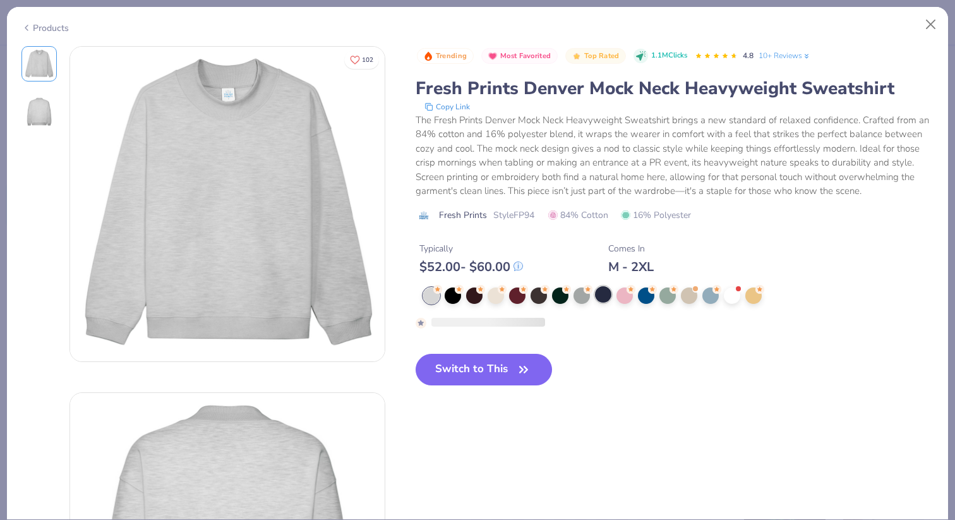
click at [597, 293] on div at bounding box center [603, 294] width 16 height 16
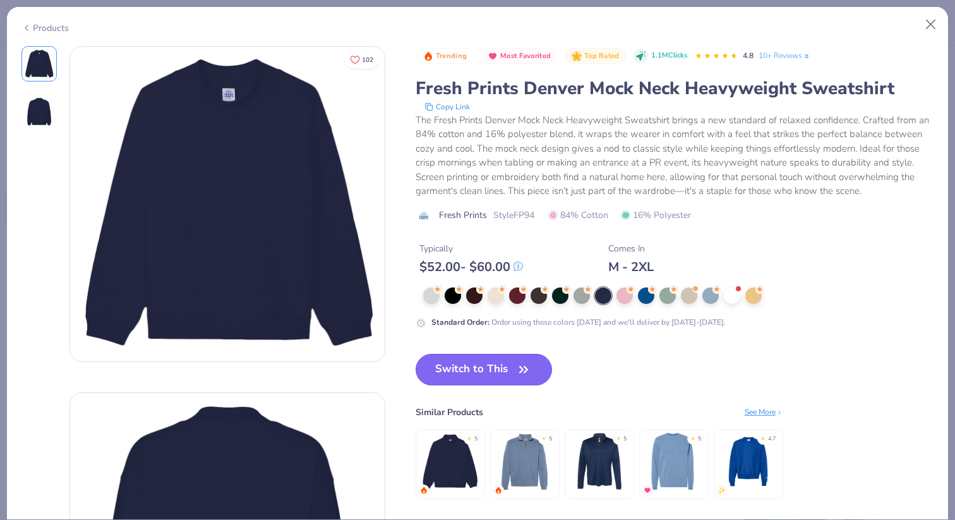
click at [512, 368] on button "Switch to This" at bounding box center [484, 370] width 137 height 32
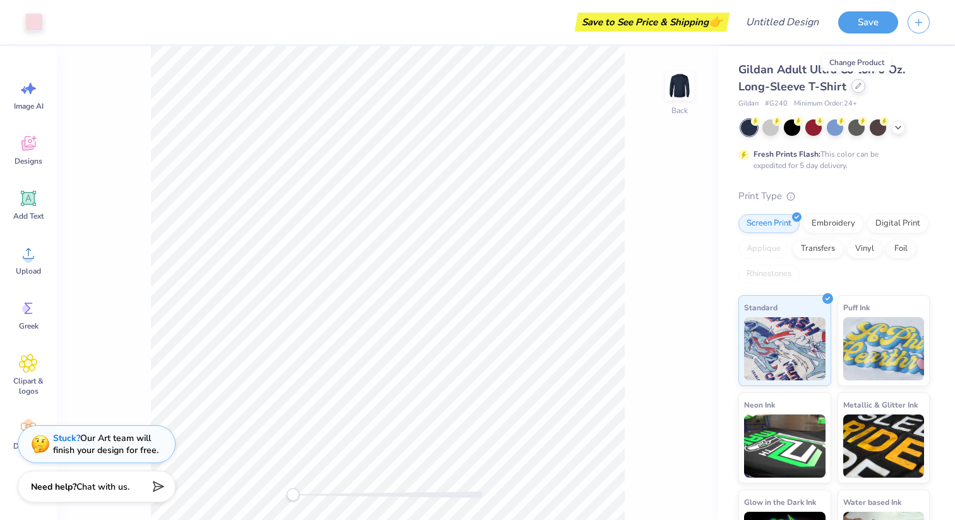
click at [854, 89] on div at bounding box center [858, 86] width 14 height 14
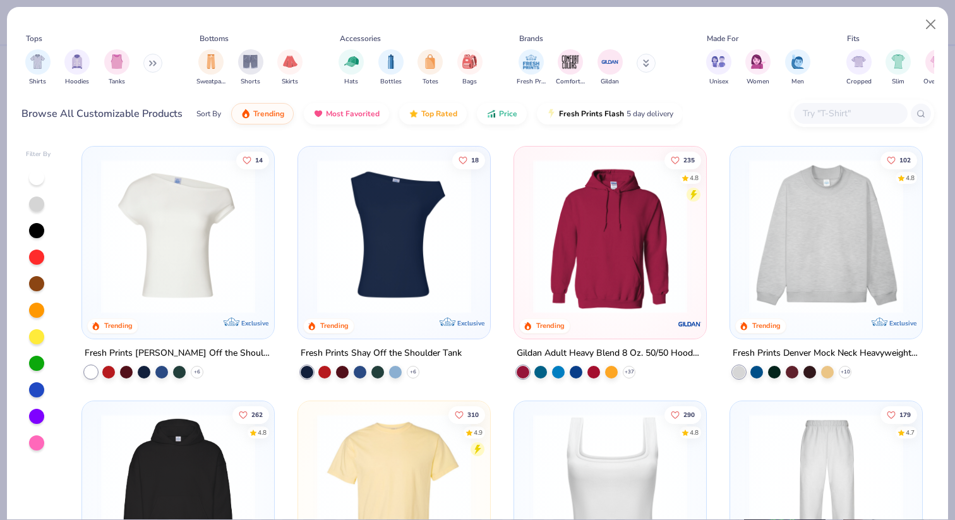
click at [788, 215] on img at bounding box center [826, 236] width 167 height 154
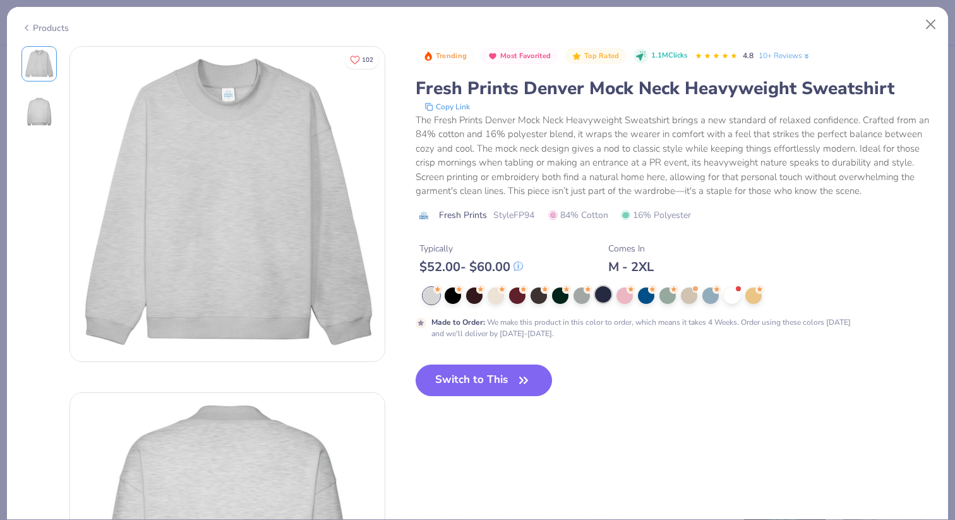
click at [600, 302] on div at bounding box center [603, 294] width 16 height 16
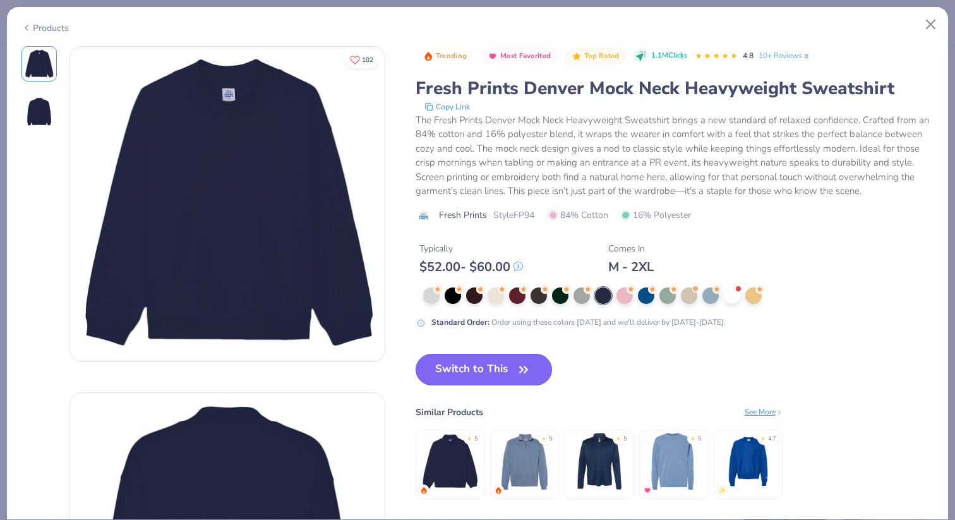
click at [503, 356] on button "Switch to This" at bounding box center [484, 370] width 137 height 32
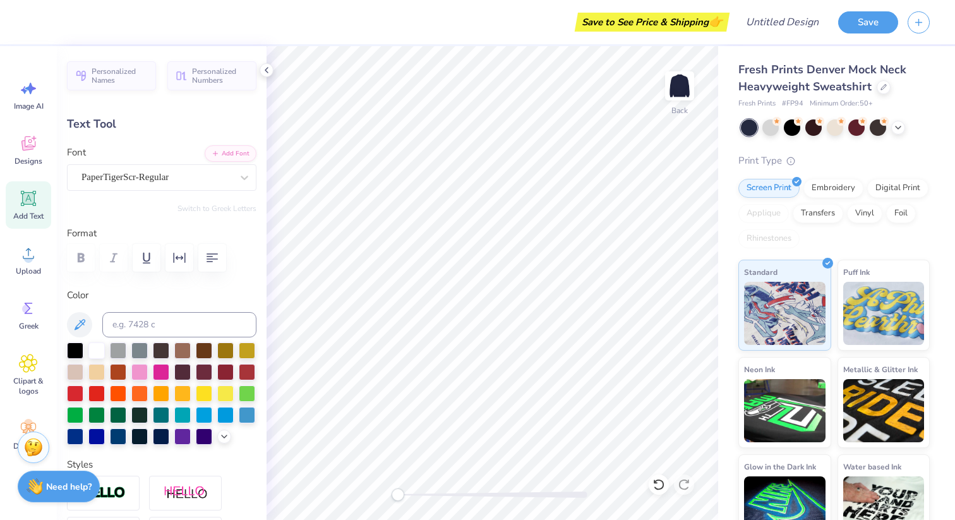
type textarea "A"
type textarea "Gamma Xi"
type input "10.08"
type input "2.31"
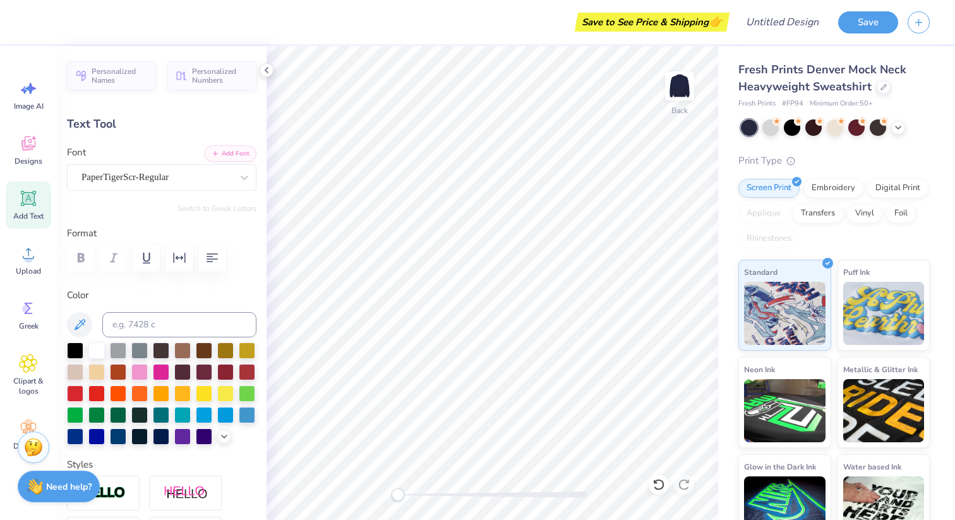
type input "0.76"
type textarea "1992"
type input "1.76"
type input "0.79"
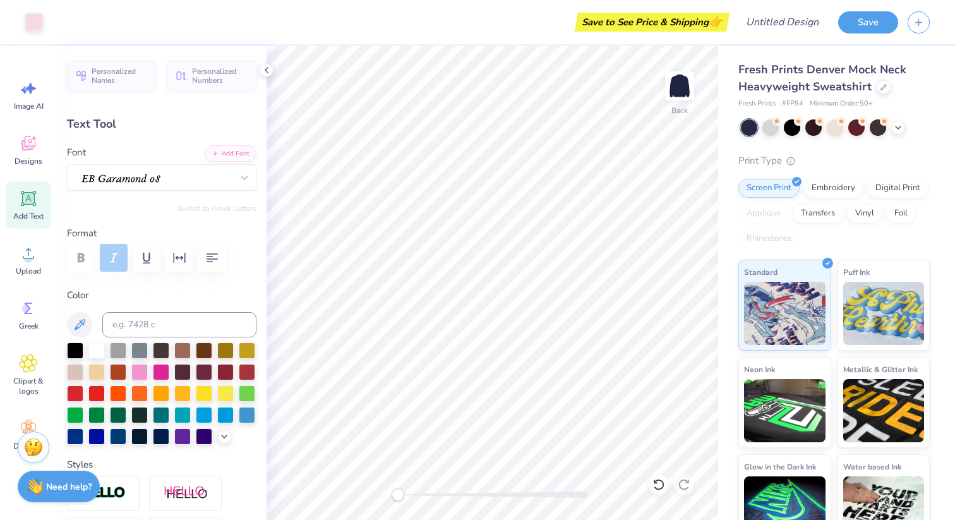
type input "3.21"
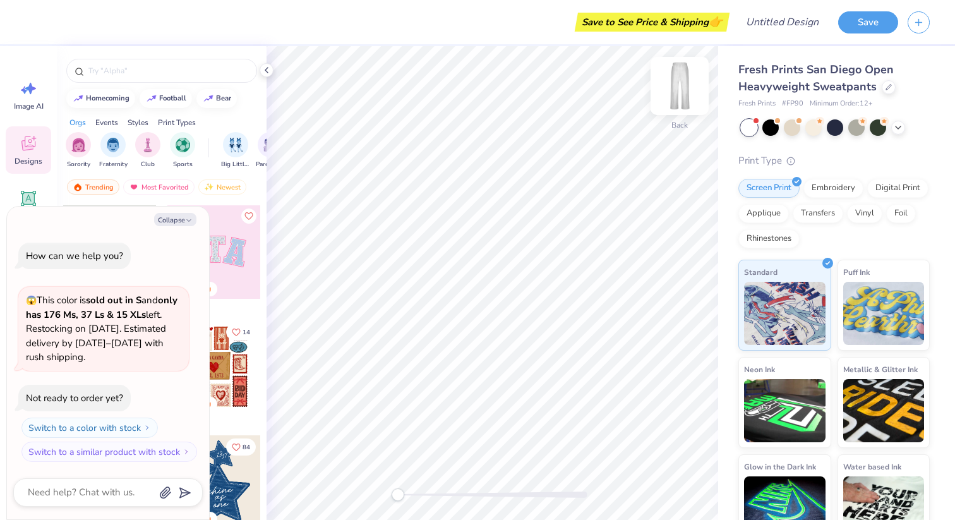
click at [683, 88] on img at bounding box center [679, 86] width 51 height 51
click at [895, 126] on icon at bounding box center [898, 126] width 10 height 10
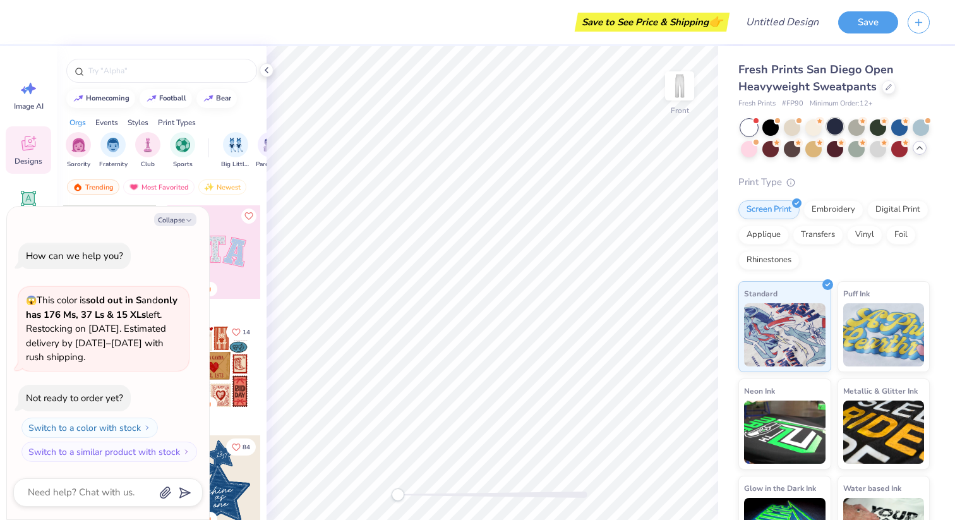
click at [840, 126] on div at bounding box center [835, 126] width 16 height 16
click at [186, 217] on icon "button" at bounding box center [189, 221] width 8 height 8
type textarea "x"
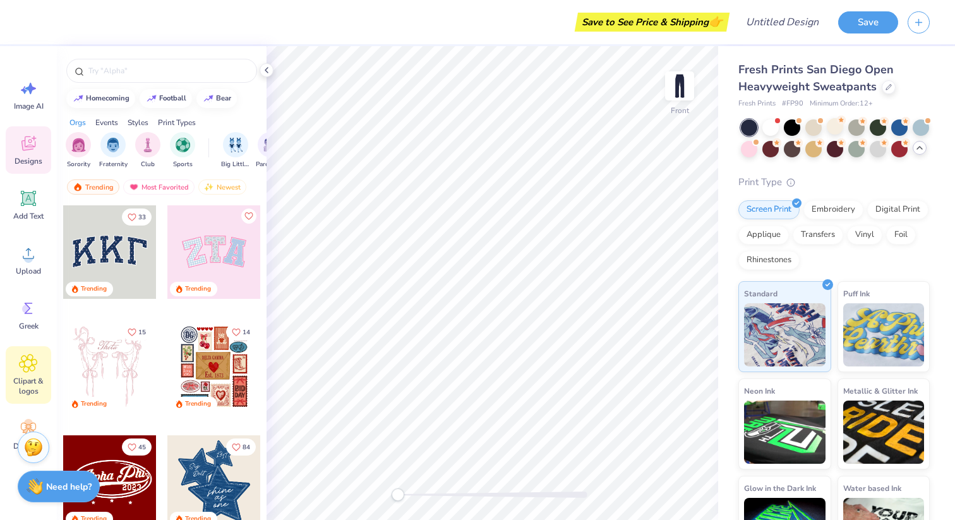
scroll to position [33, 0]
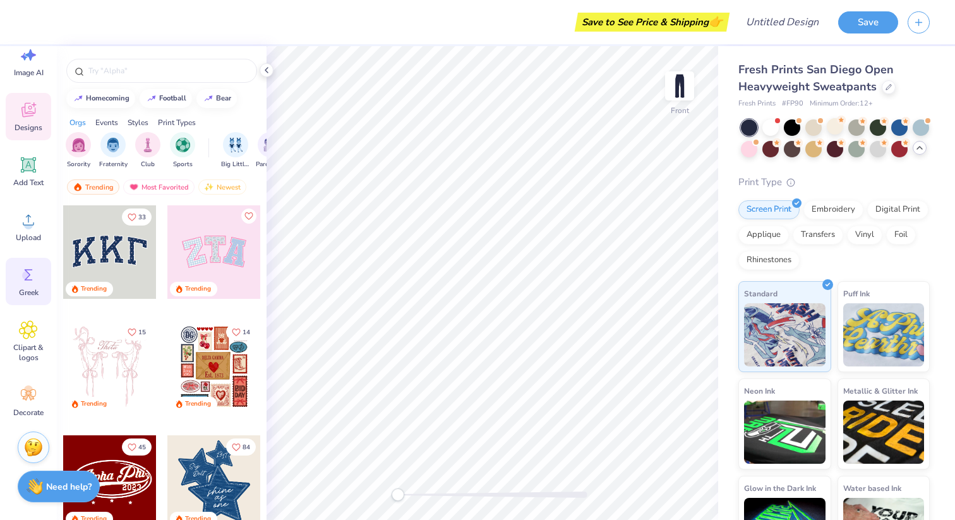
click at [28, 276] on icon at bounding box center [29, 274] width 8 height 11
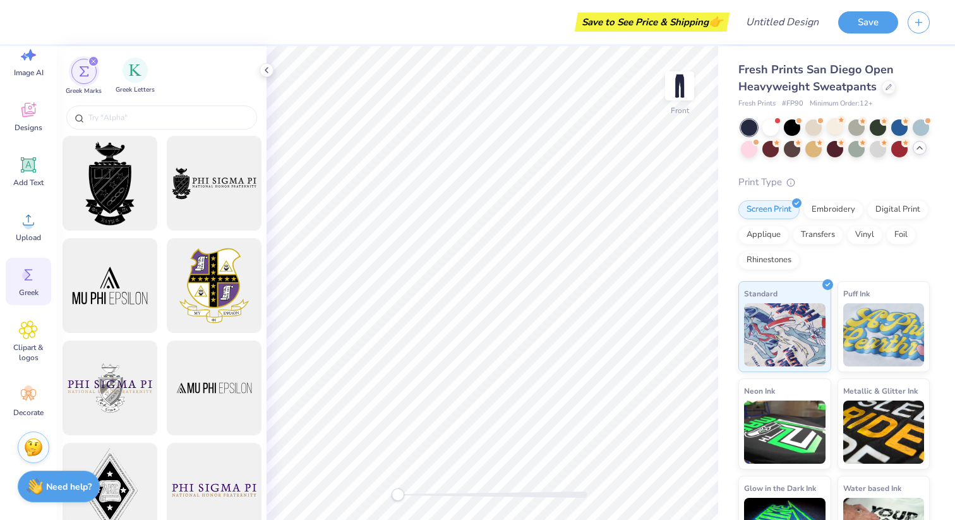
click at [128, 94] on button "Greek Letters" at bounding box center [135, 77] width 39 height 37
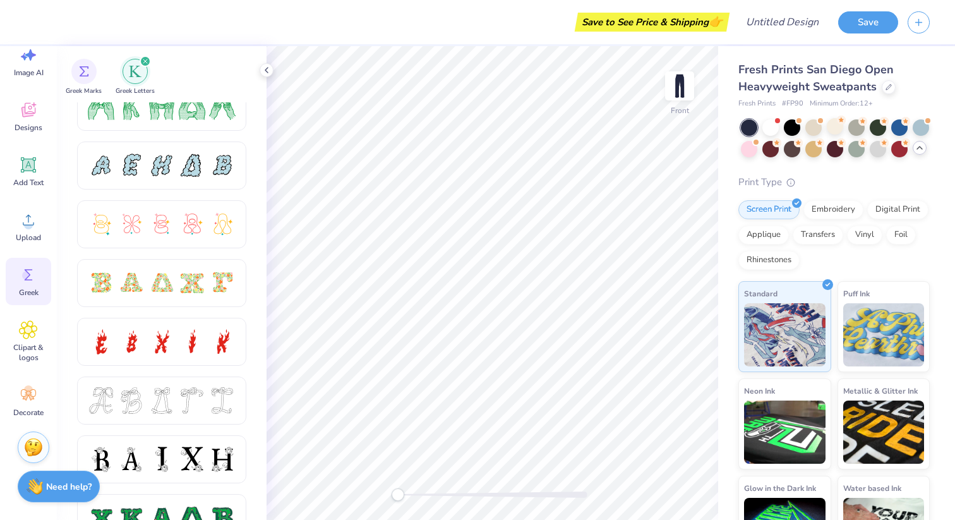
scroll to position [322, 0]
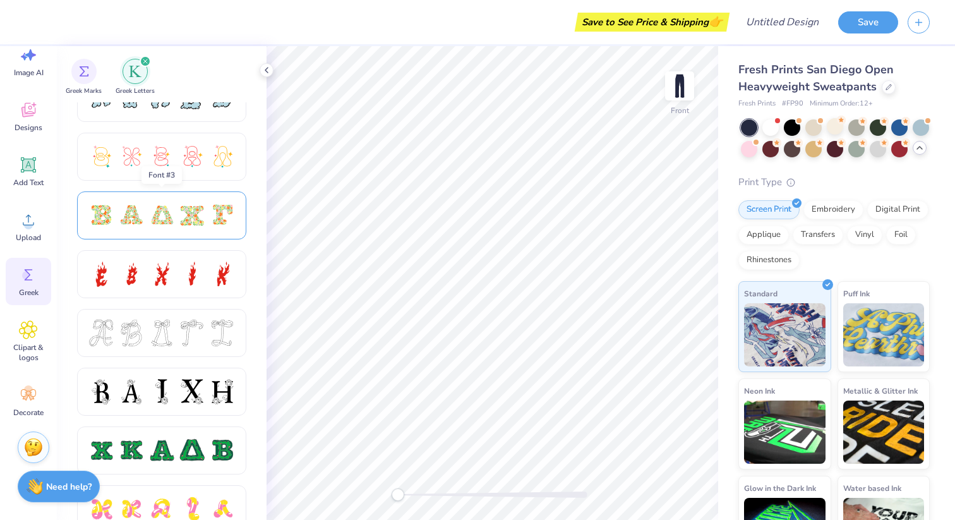
click at [155, 220] on div at bounding box center [161, 215] width 27 height 27
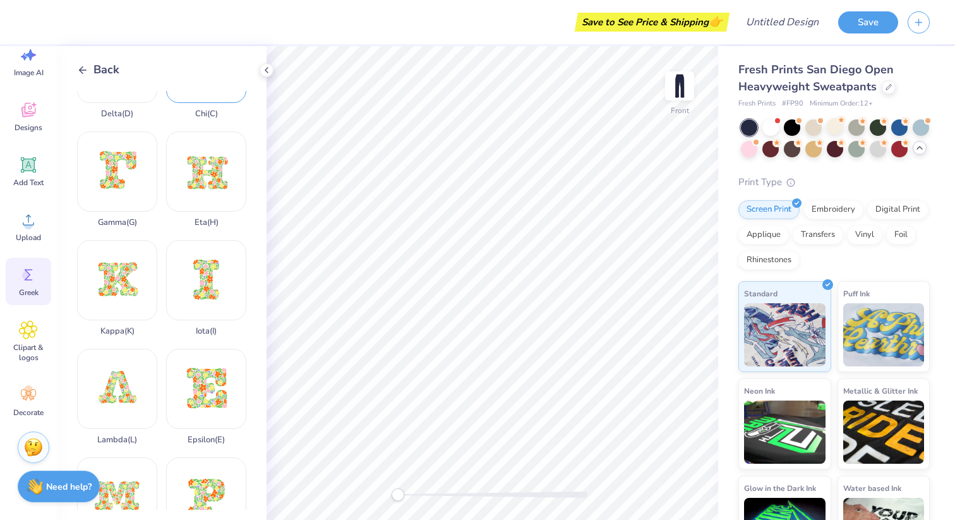
scroll to position [227, 0]
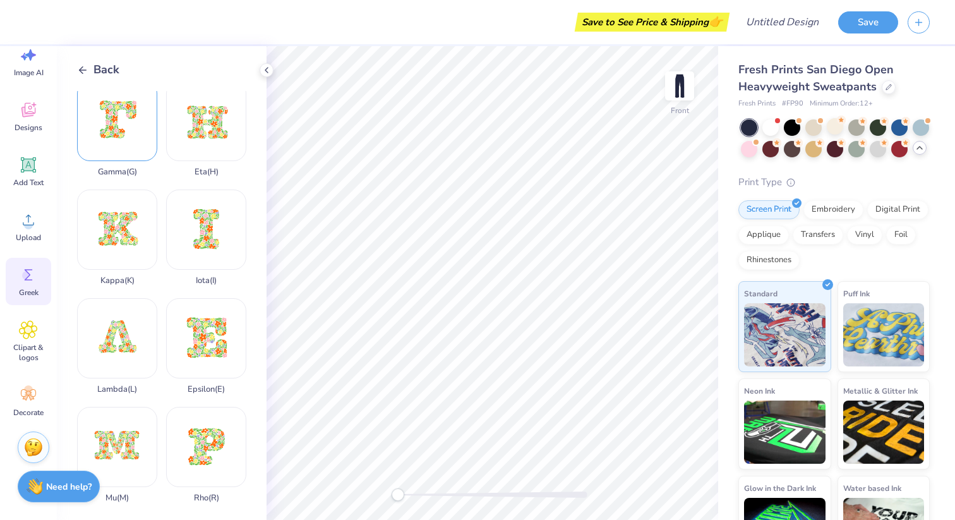
click at [124, 135] on div "Gamma ( G )" at bounding box center [117, 129] width 80 height 96
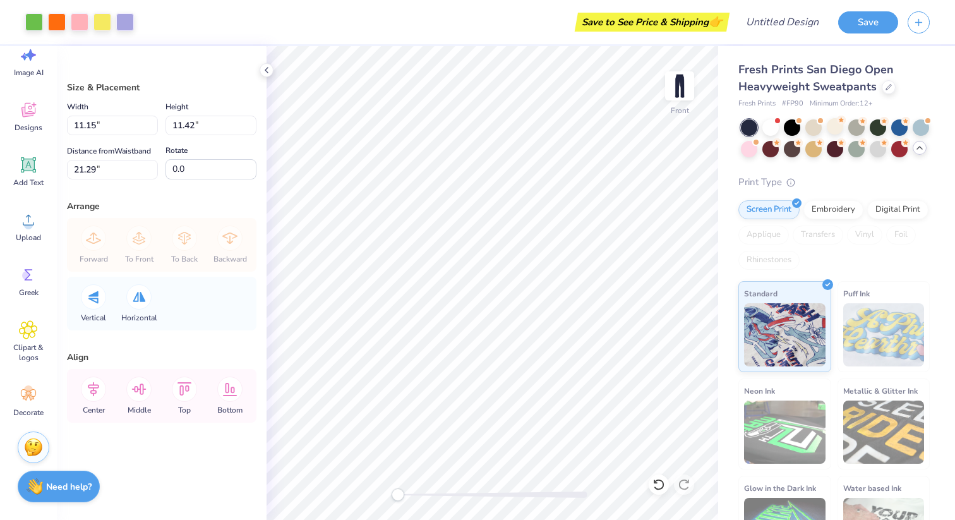
type input "7.48"
type input "7.65"
type input "20.54"
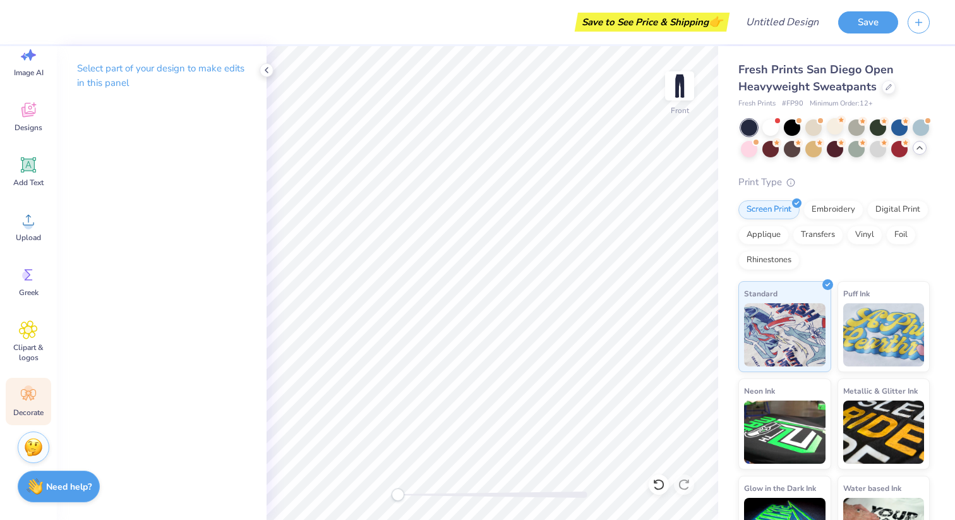
click at [33, 409] on span "Decorate" at bounding box center [28, 412] width 30 height 10
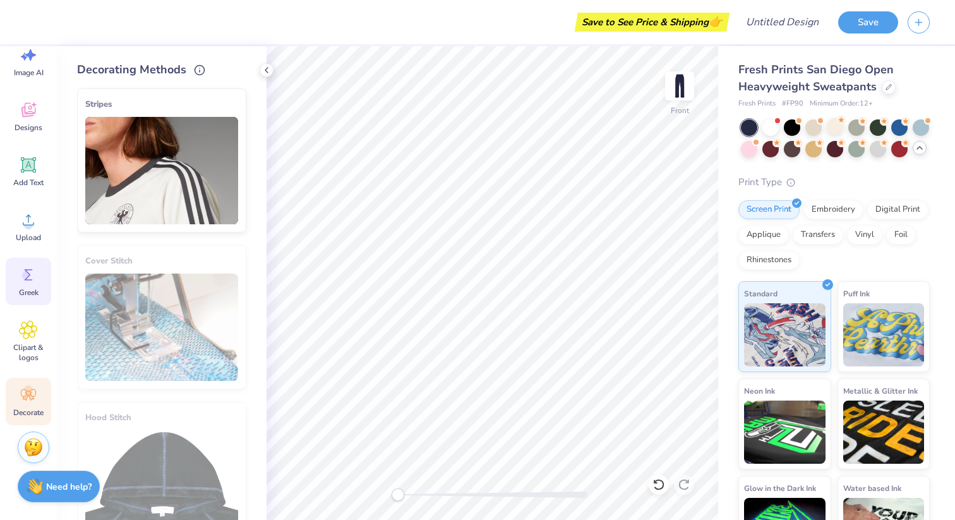
click at [41, 281] on div "Greek" at bounding box center [28, 281] width 45 height 47
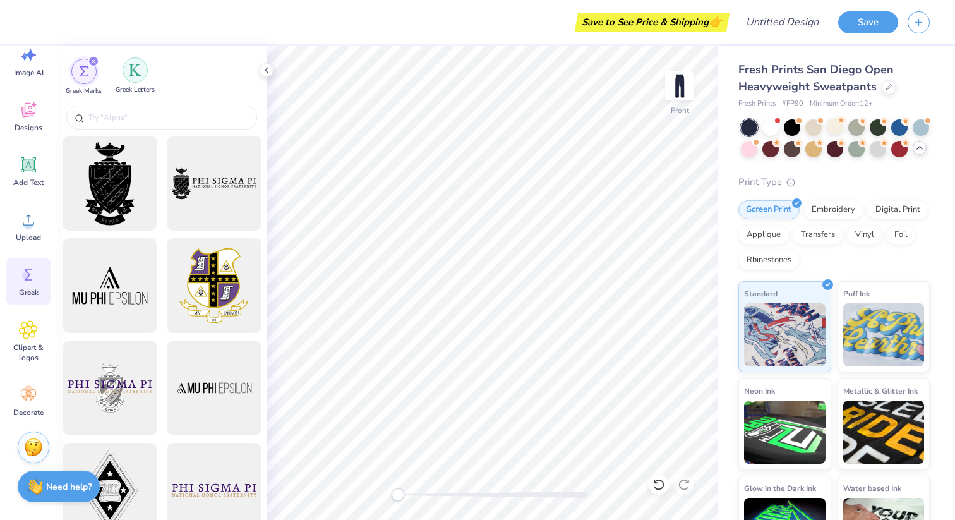
click at [143, 77] on div "filter for Greek Letters" at bounding box center [135, 69] width 25 height 25
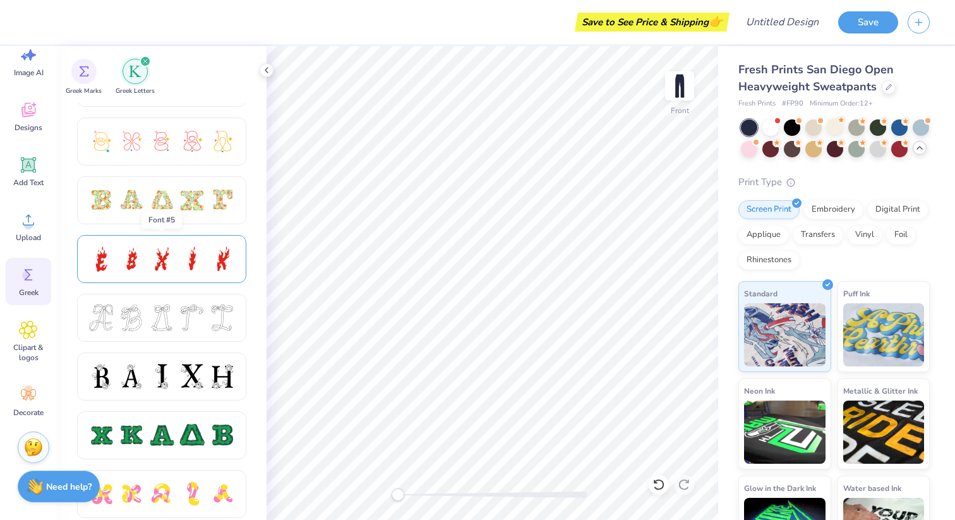
scroll to position [338, 0]
click at [153, 268] on div at bounding box center [161, 258] width 27 height 27
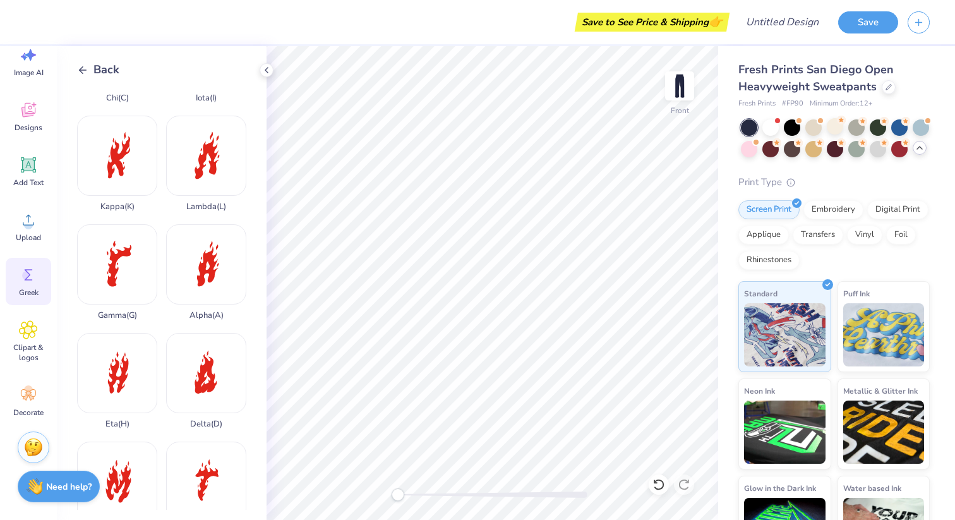
scroll to position [244, 0]
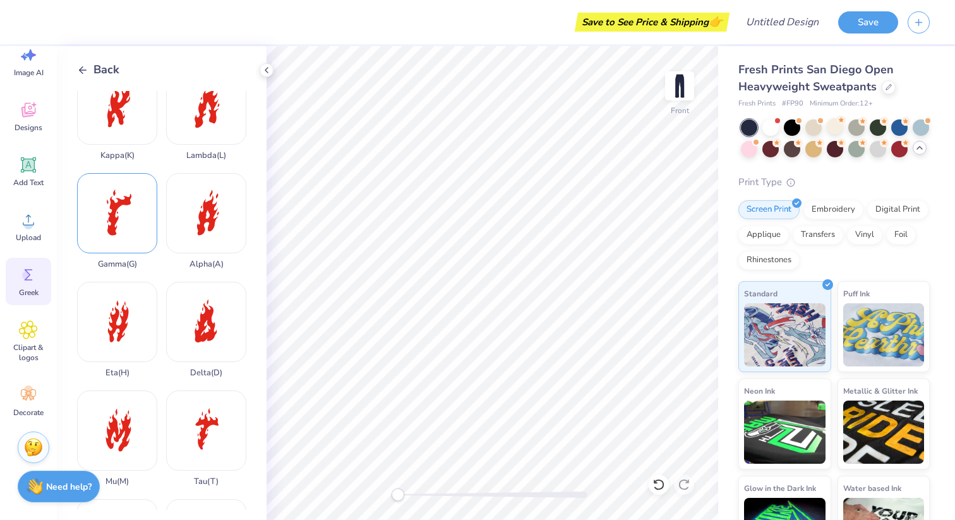
click at [116, 220] on div "Gamma ( G )" at bounding box center [117, 221] width 80 height 96
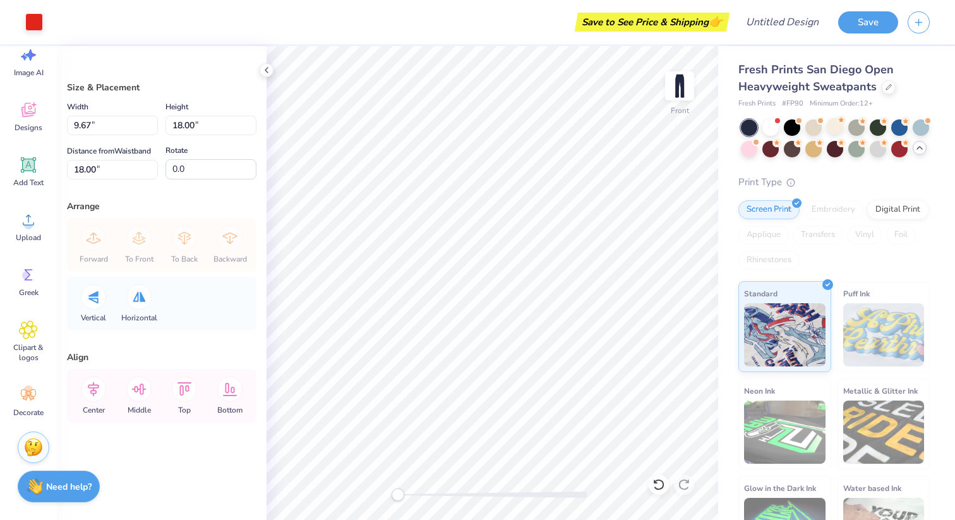
type input "5.49"
type input "10.21"
type input "25.79"
click at [24, 275] on circle at bounding box center [26, 275] width 9 height 9
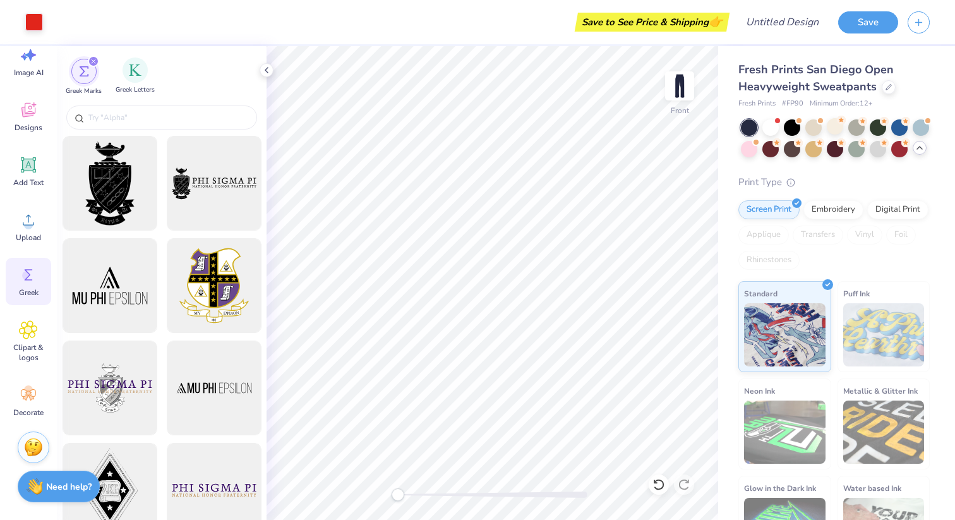
click at [133, 83] on div "Greek Letters" at bounding box center [135, 75] width 39 height 37
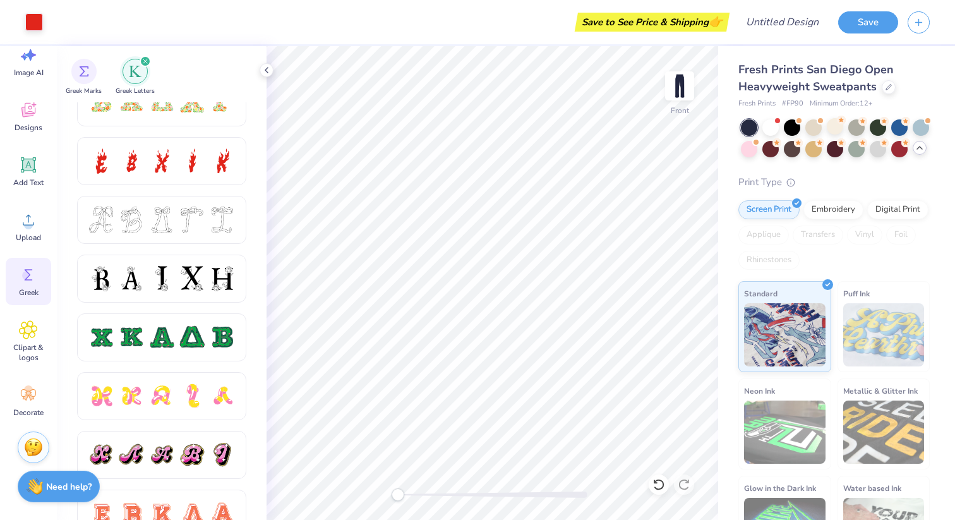
scroll to position [438, 0]
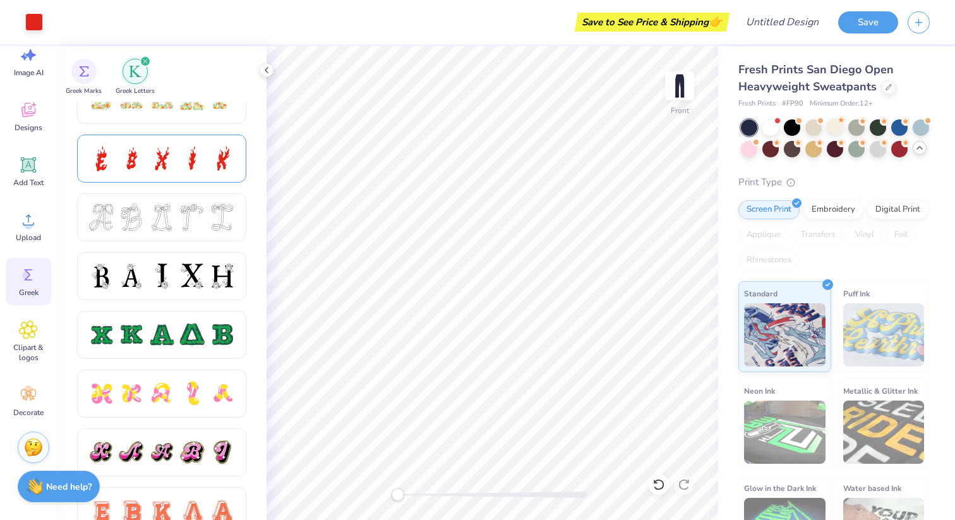
click at [171, 162] on div at bounding box center [161, 158] width 27 height 27
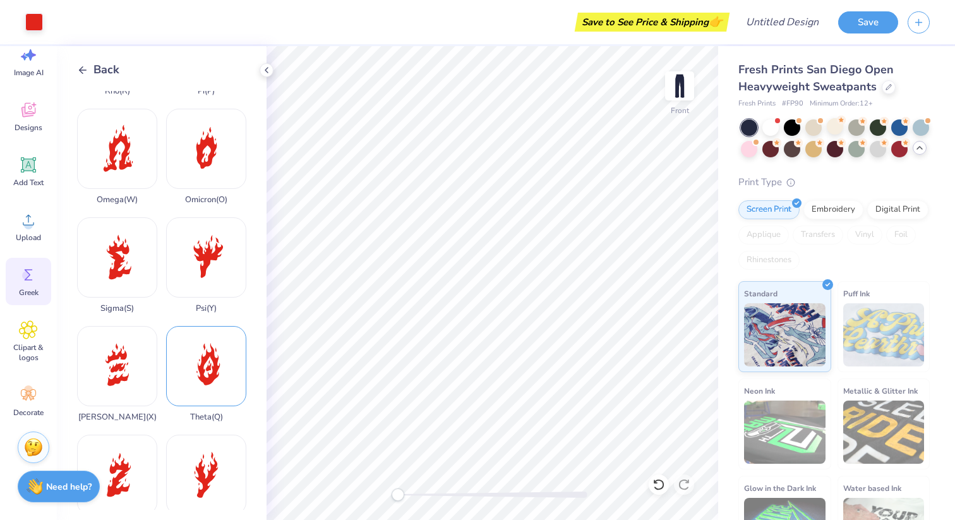
scroll to position [834, 0]
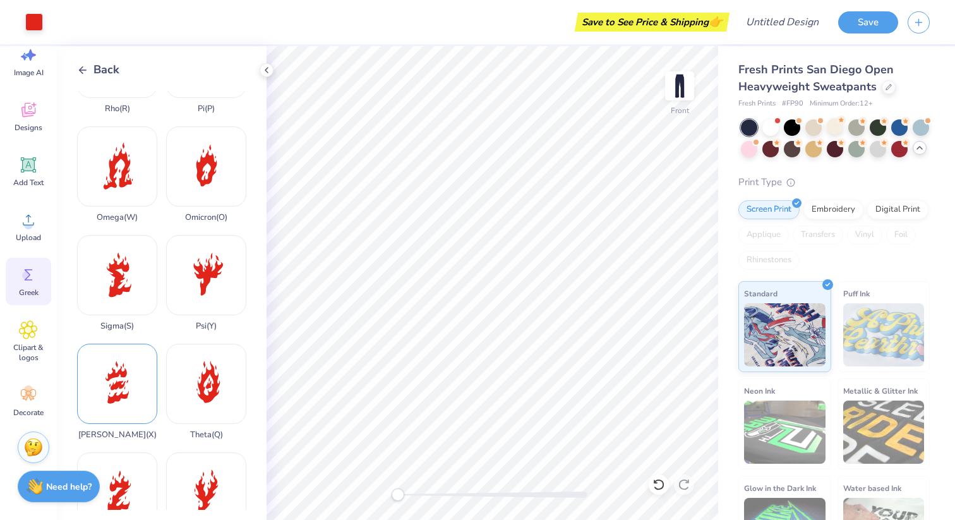
click at [133, 372] on div "Xi ( X )" at bounding box center [117, 392] width 80 height 96
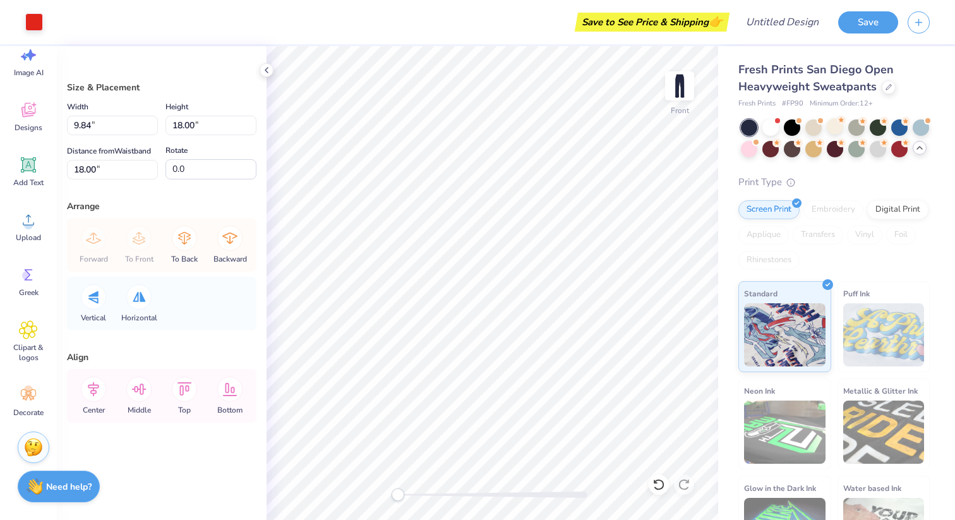
type input "6.86"
type input "12.54"
type input "6.20"
type input "11.34"
type input "1.48"
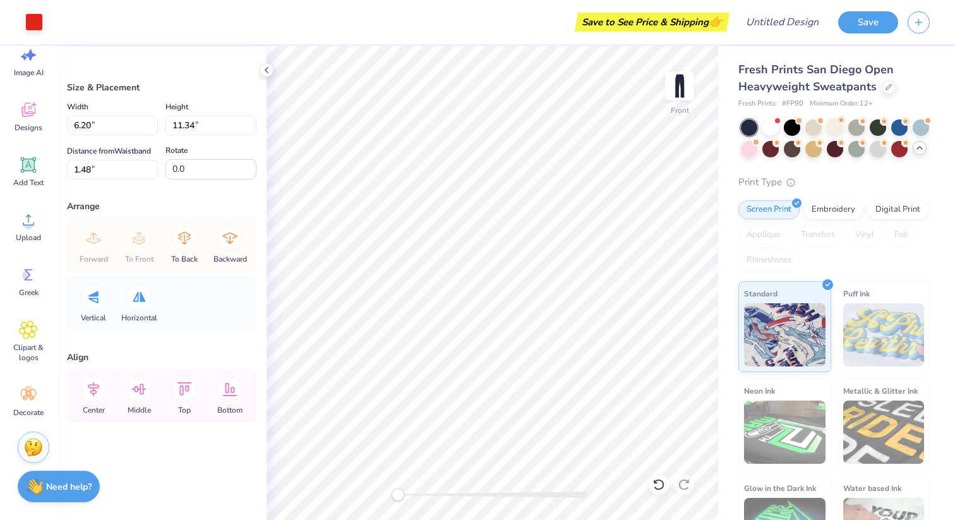
type input "5.69"
type input "10.41"
type input "1.49"
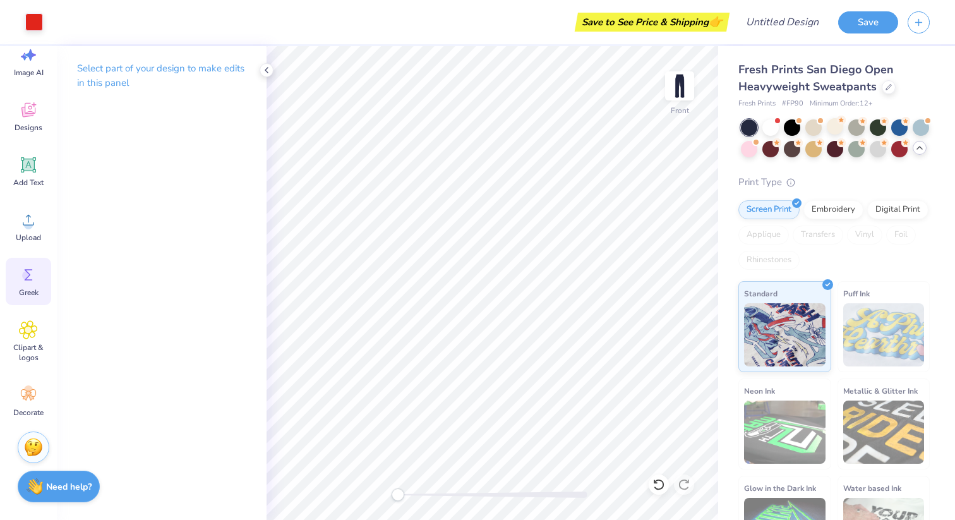
click at [32, 277] on icon at bounding box center [28, 274] width 19 height 19
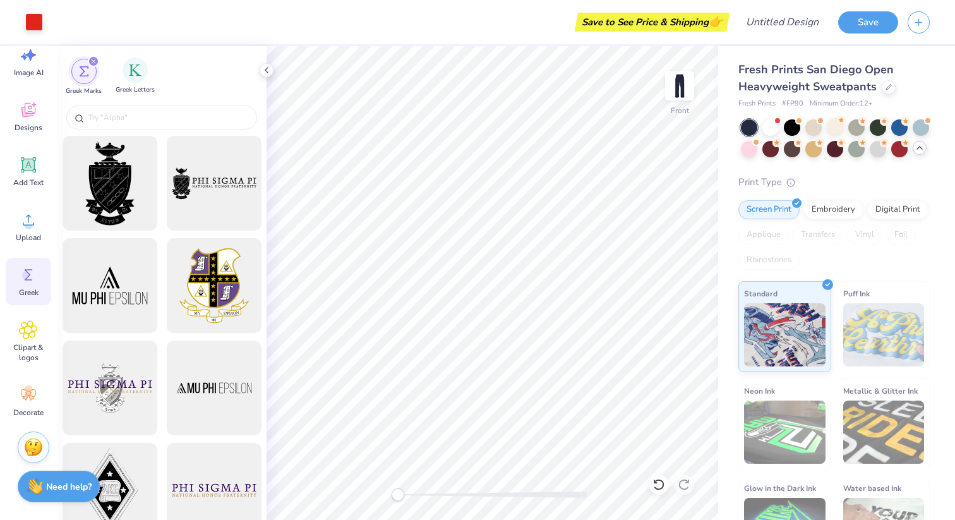
click at [140, 90] on span "Greek Letters" at bounding box center [135, 89] width 39 height 9
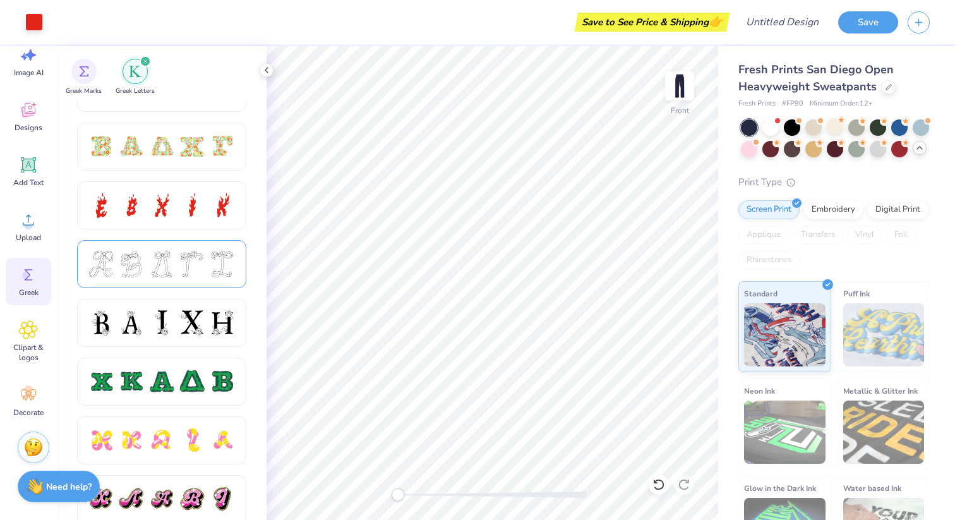
scroll to position [393, 0]
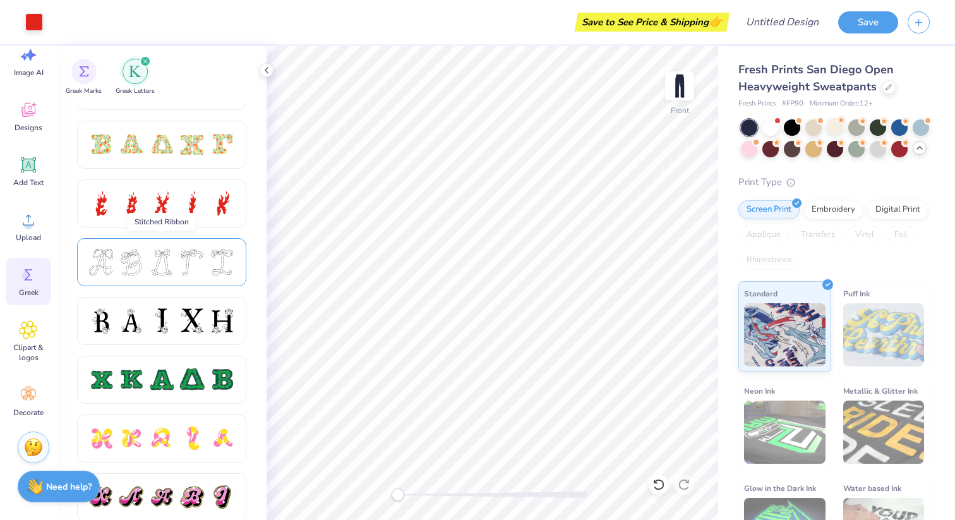
click at [231, 275] on div at bounding box center [161, 262] width 169 height 48
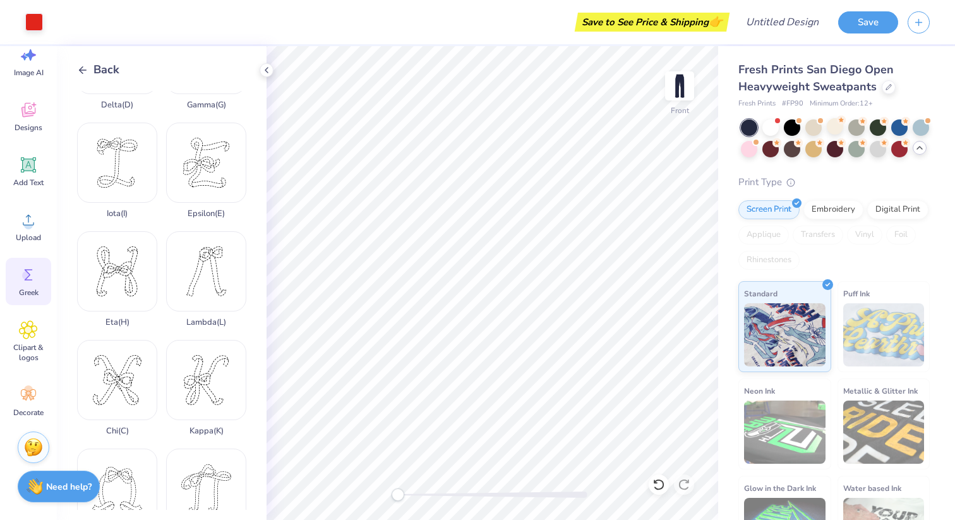
scroll to position [196, 0]
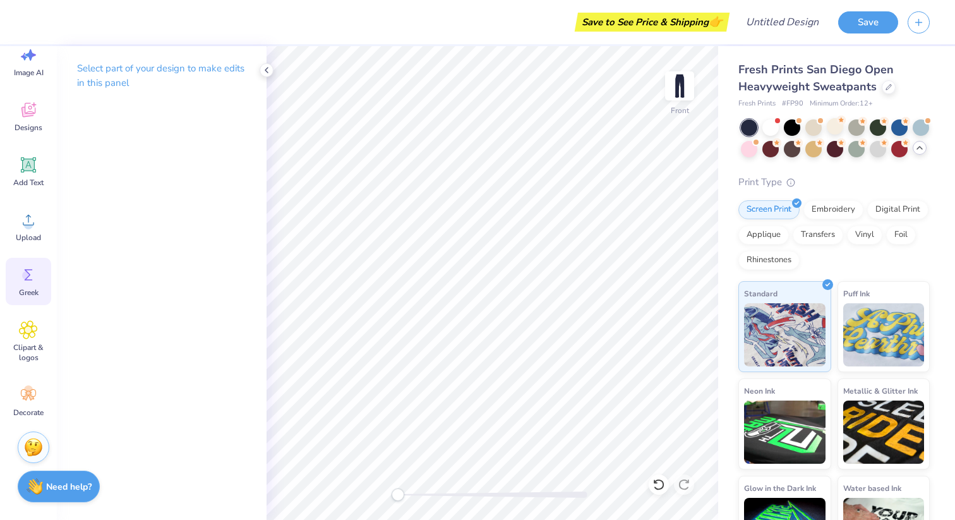
click at [32, 298] on div "Greek" at bounding box center [28, 281] width 45 height 47
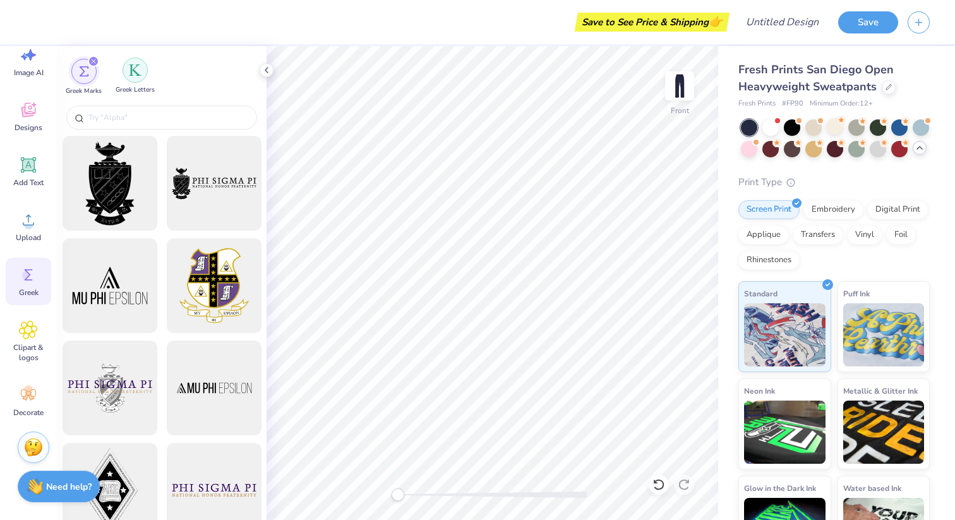
click at [136, 76] on div "filter for Greek Letters" at bounding box center [135, 69] width 25 height 25
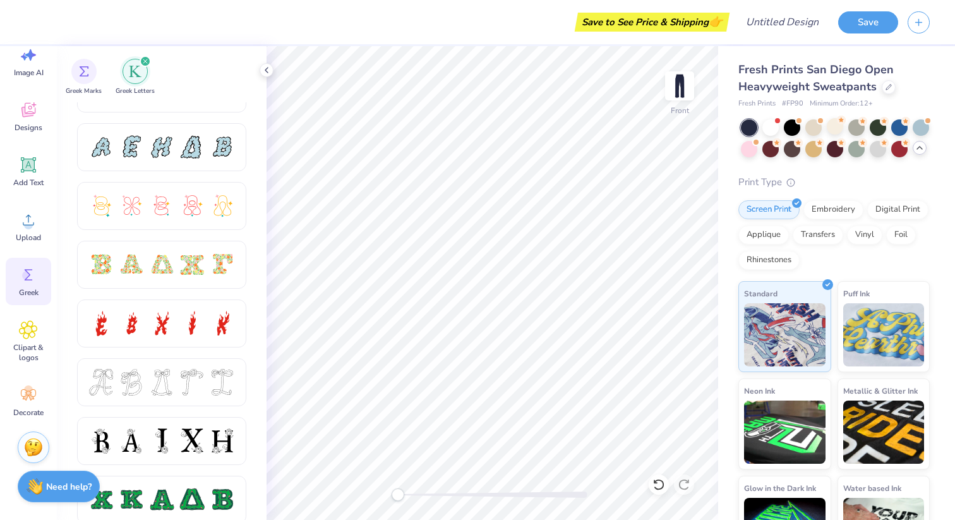
scroll to position [278, 0]
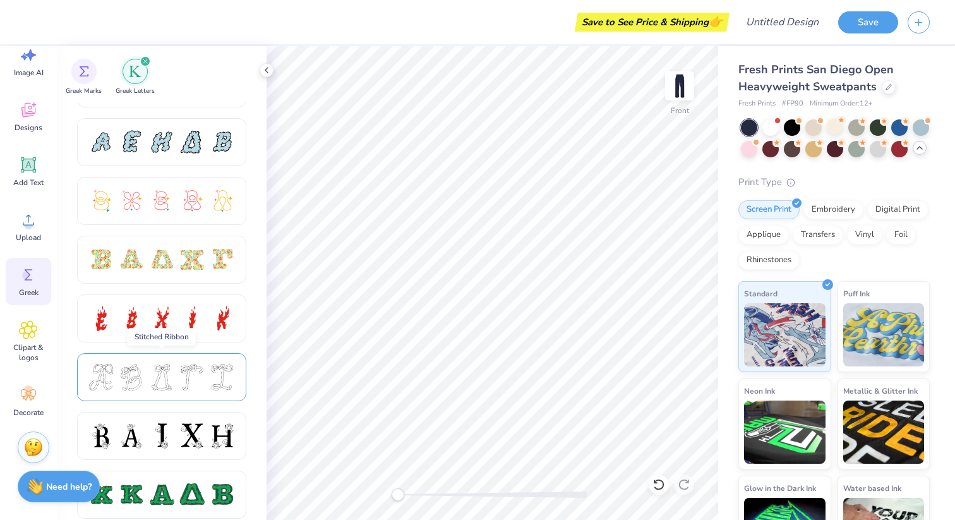
click at [172, 382] on div at bounding box center [161, 377] width 27 height 27
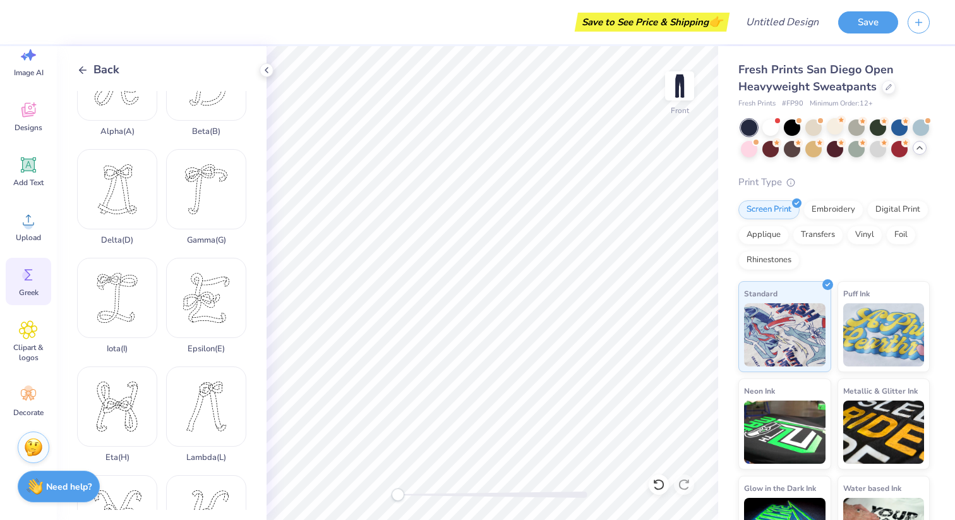
scroll to position [50, 0]
click at [213, 172] on div "Gamma ( G )" at bounding box center [206, 198] width 80 height 96
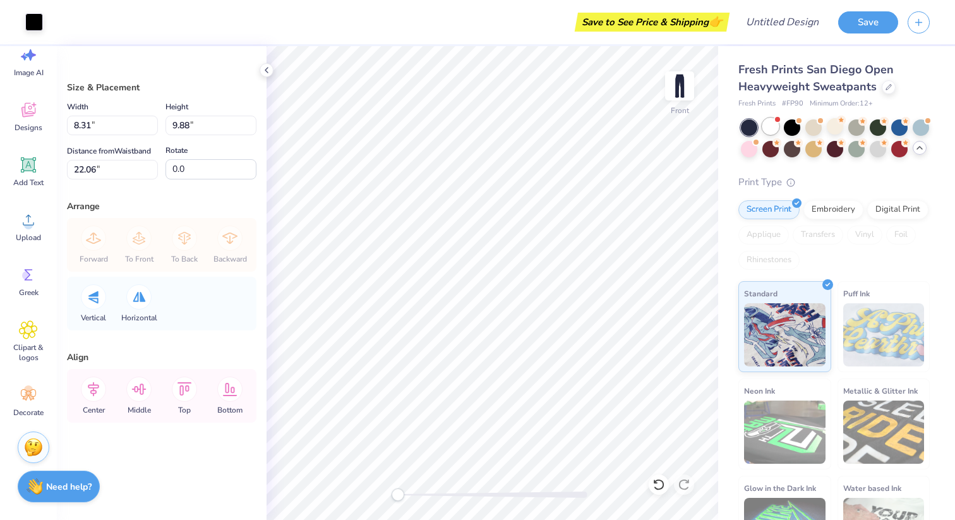
click at [775, 131] on div at bounding box center [770, 126] width 16 height 16
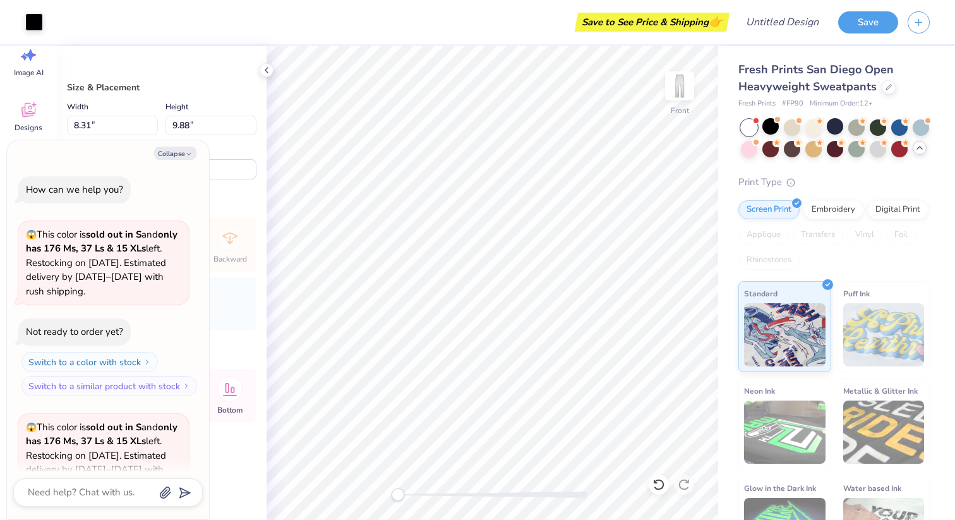
scroll to position [126, 0]
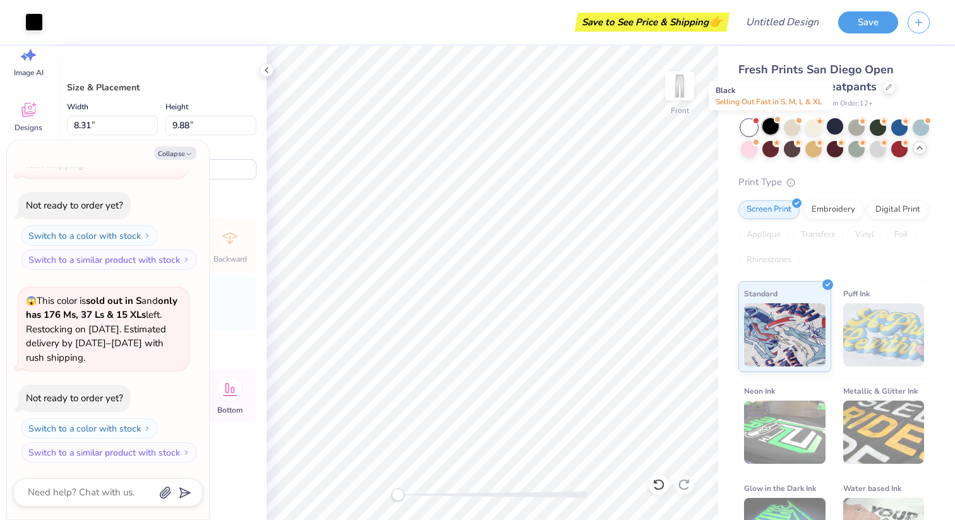
click at [767, 132] on div at bounding box center [770, 126] width 16 height 16
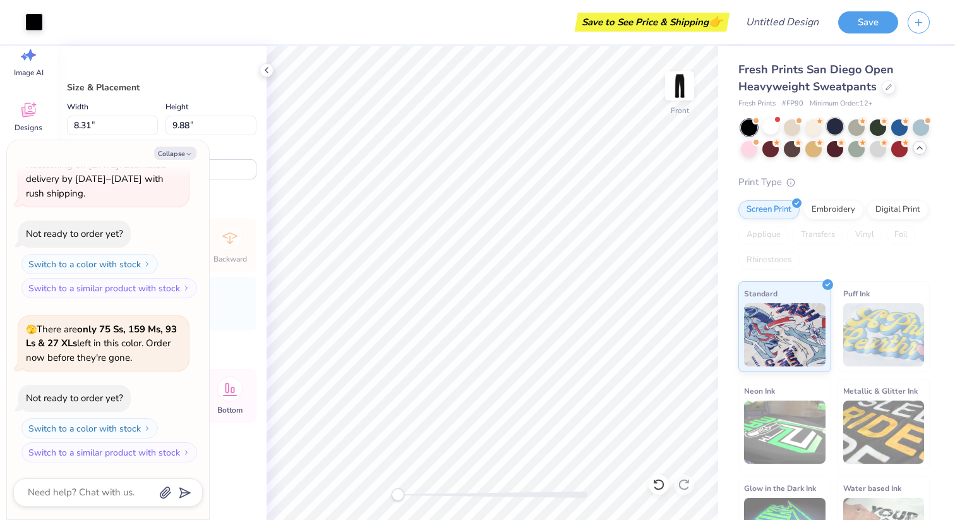
click at [832, 129] on div at bounding box center [835, 126] width 16 height 16
click at [183, 152] on button "Collapse" at bounding box center [175, 153] width 42 height 13
type textarea "x"
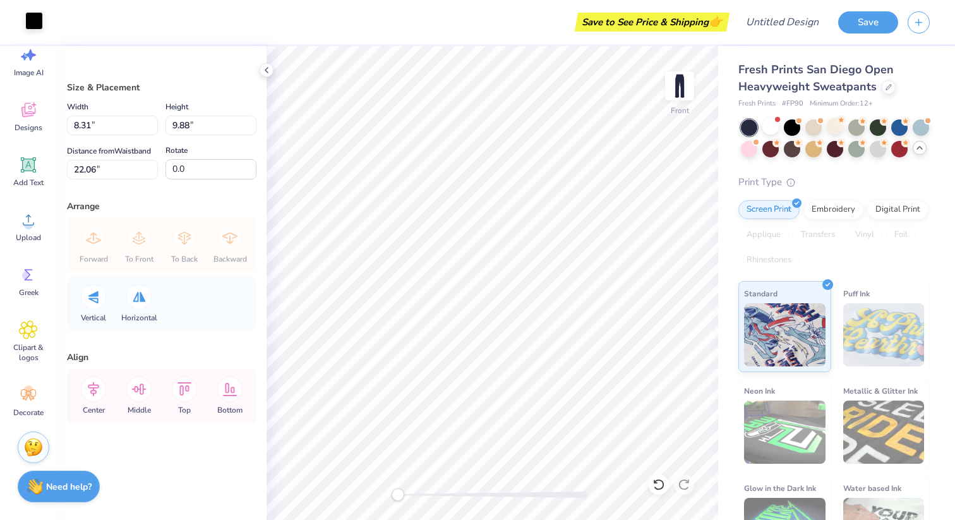
click at [32, 19] on div at bounding box center [34, 21] width 18 height 18
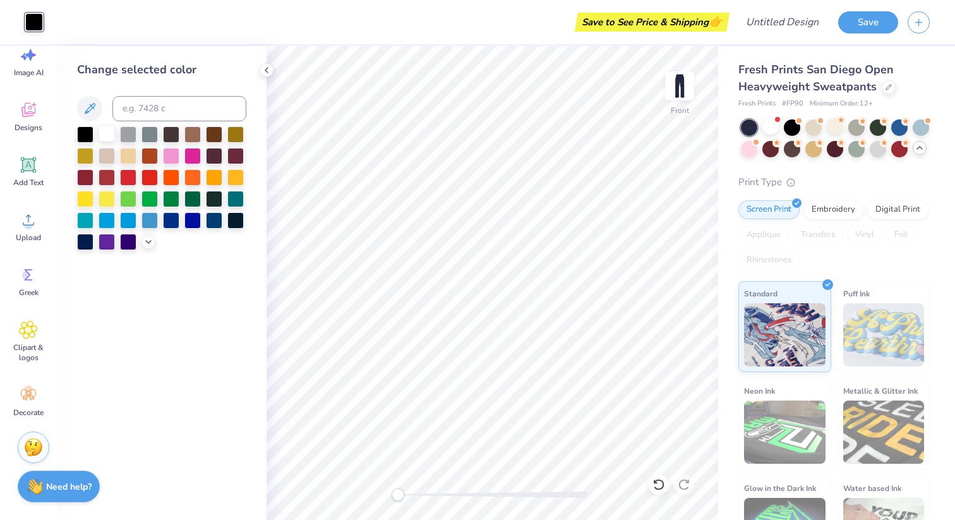
click at [110, 131] on div at bounding box center [107, 133] width 16 height 16
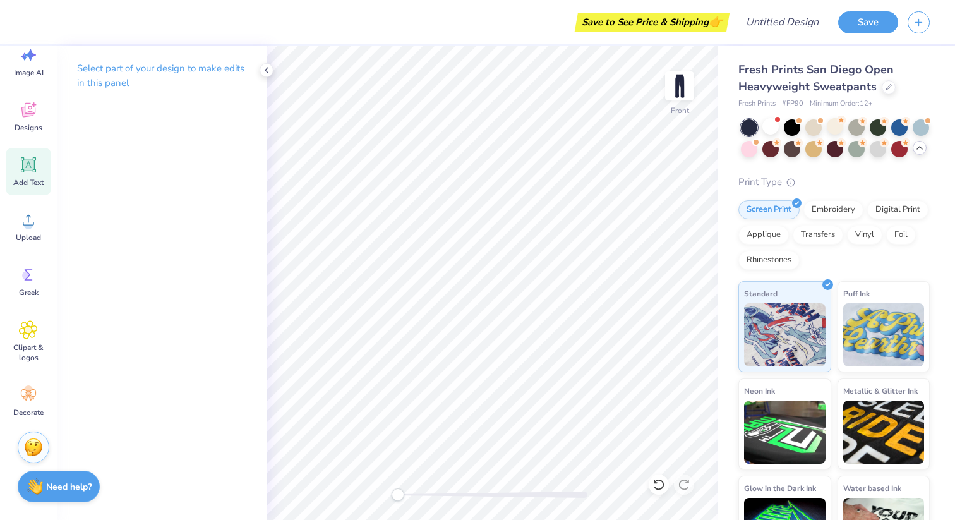
click at [35, 165] on icon at bounding box center [28, 164] width 19 height 19
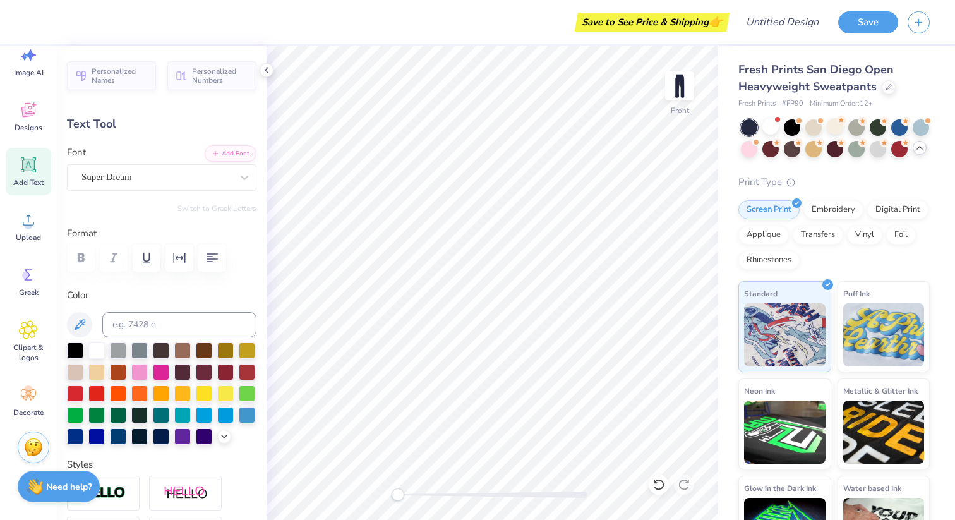
scroll to position [0, 1]
type textarea "GAMMA"
type input "11.03"
type input "2.31"
type input "25.85"
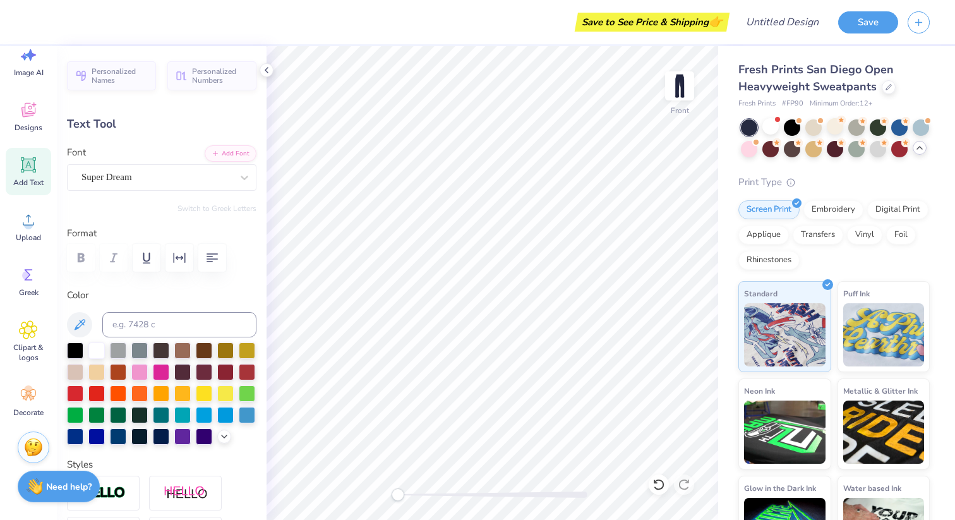
scroll to position [0, 1]
type textarea "GAMA"
click at [32, 292] on span "Greek" at bounding box center [29, 292] width 20 height 10
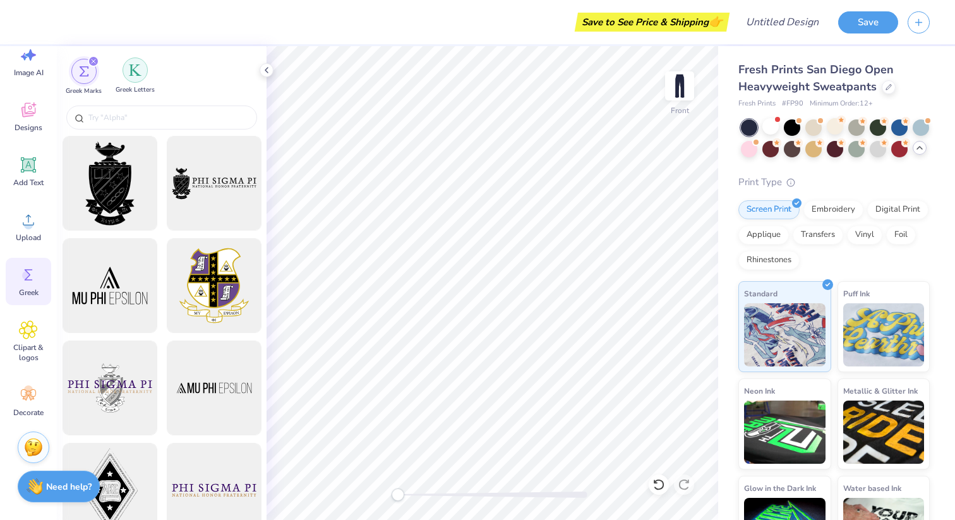
click at [140, 77] on div "filter for Greek Letters" at bounding box center [135, 69] width 25 height 25
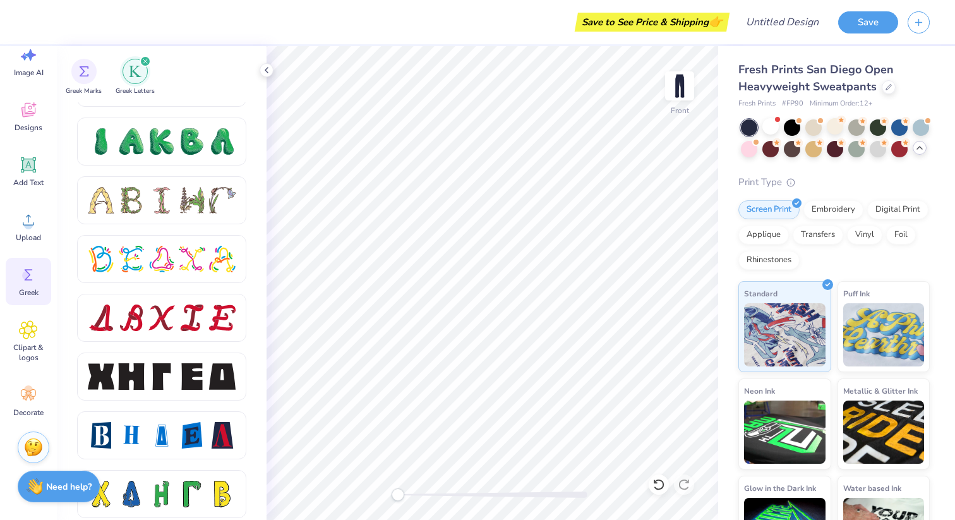
scroll to position [1437, 0]
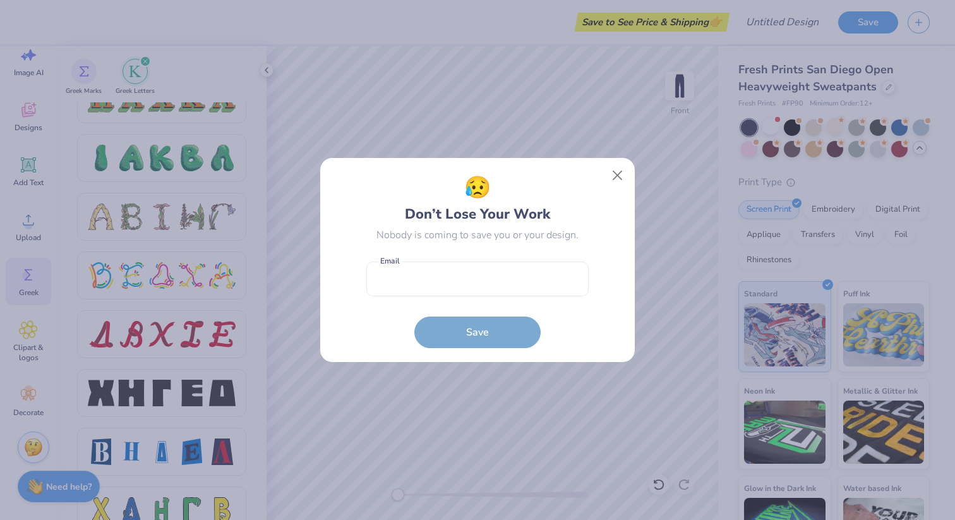
click at [173, 386] on div "😥 Don’t Lose Your Work Nobody is coming to save you or your design. Email is a …" at bounding box center [477, 260] width 955 height 520
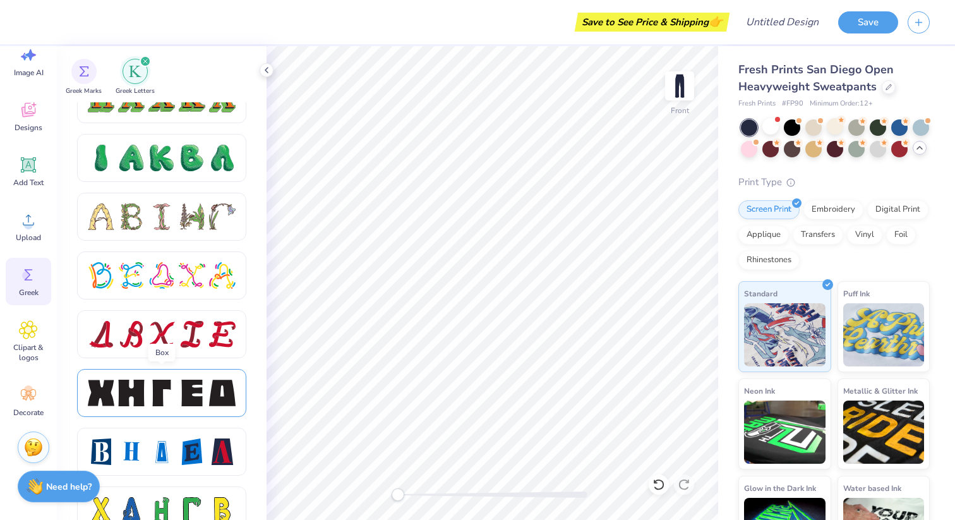
click at [179, 382] on div at bounding box center [192, 393] width 27 height 27
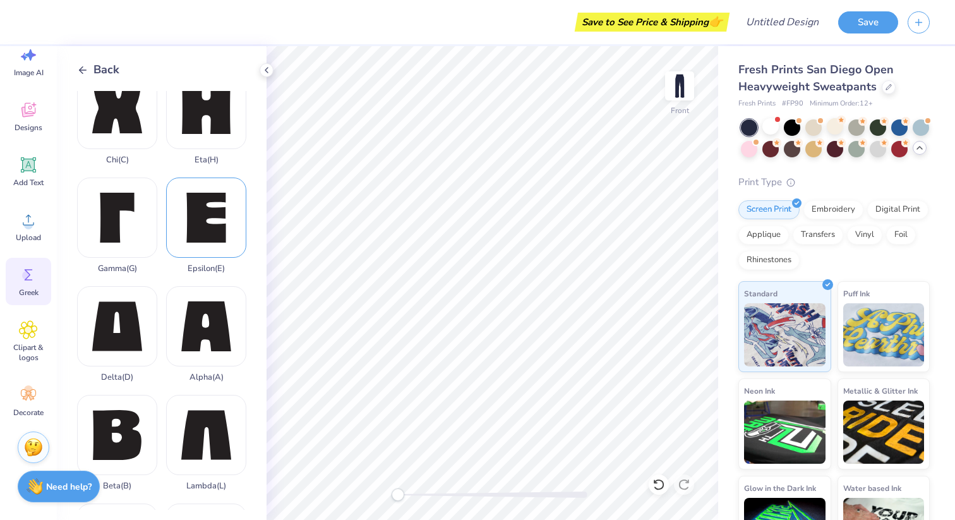
scroll to position [27, 0]
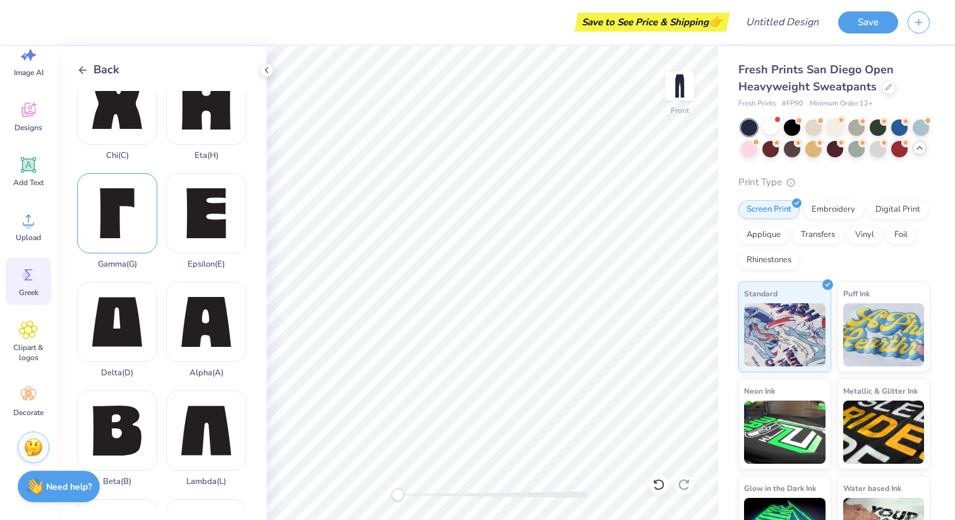
click at [101, 215] on div "Gamma ( G )" at bounding box center [117, 221] width 80 height 96
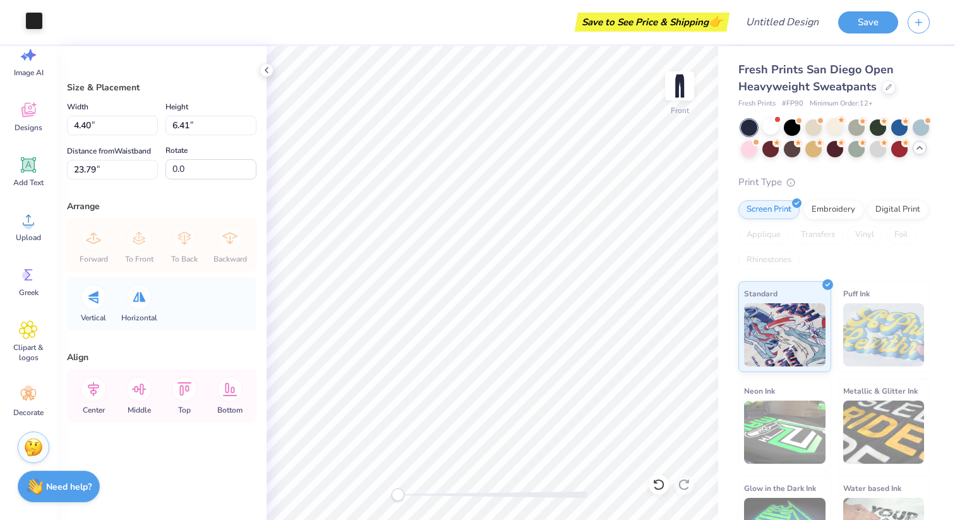
click at [37, 25] on div at bounding box center [34, 21] width 18 height 18
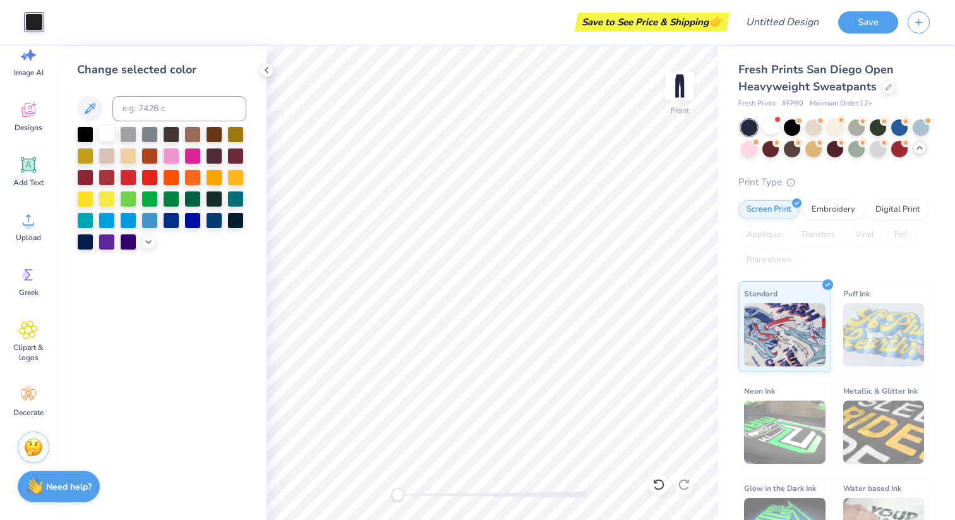
click at [107, 126] on div at bounding box center [107, 133] width 16 height 16
click at [40, 290] on div "Greek" at bounding box center [28, 281] width 45 height 47
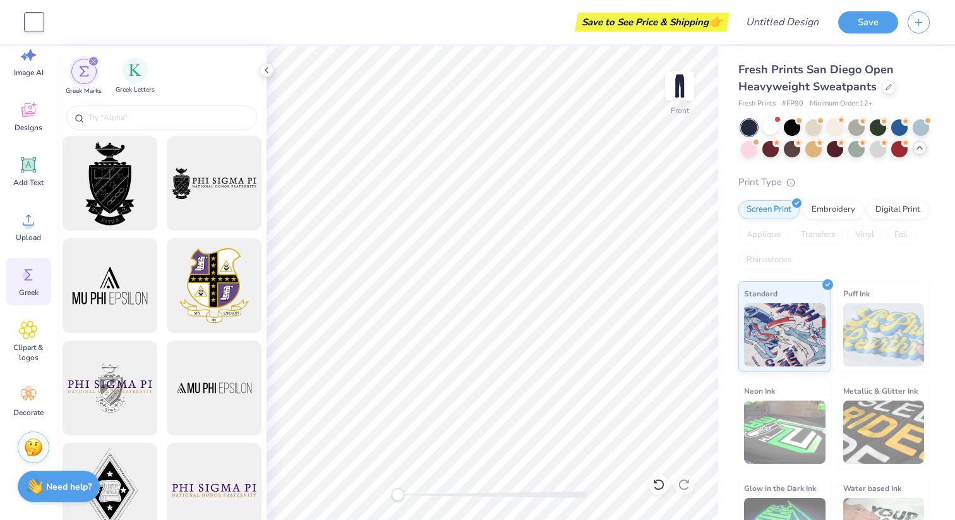
click at [147, 92] on span "Greek Letters" at bounding box center [135, 89] width 39 height 9
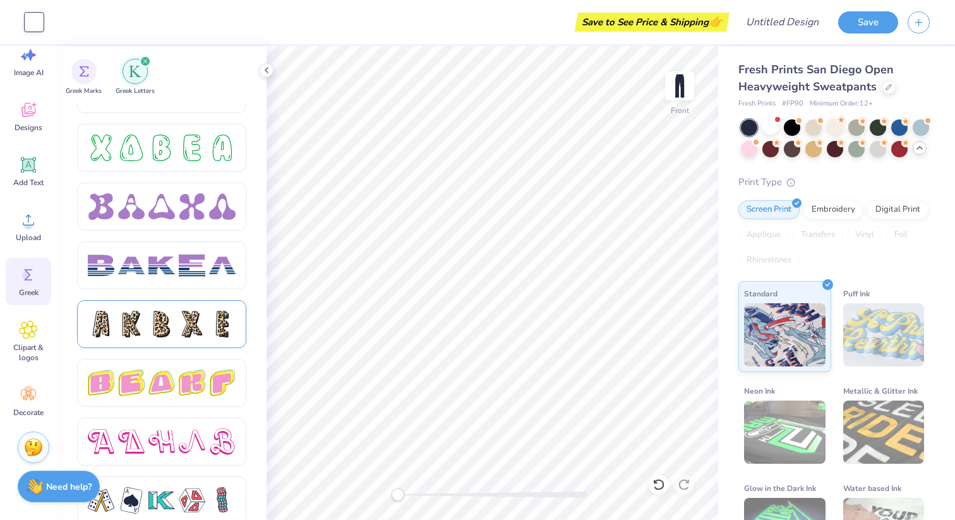
scroll to position [1890, 0]
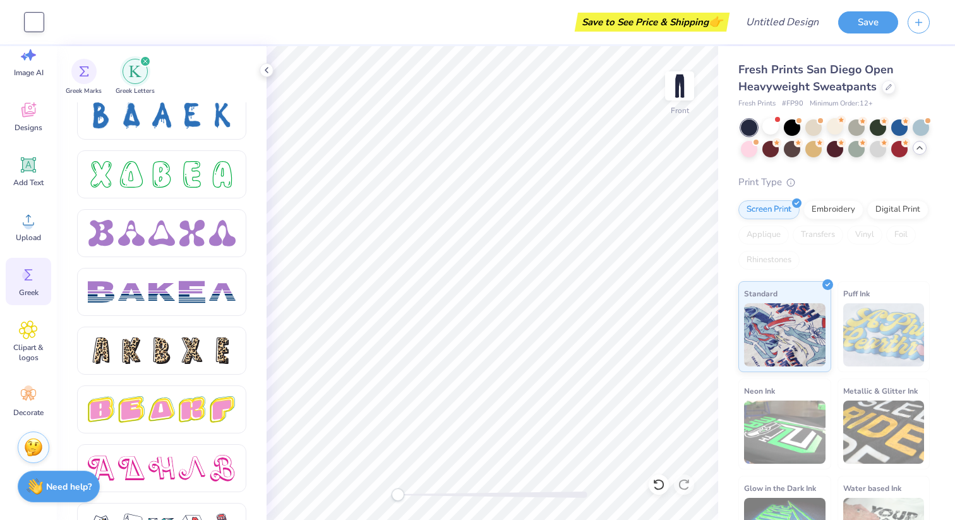
click at [180, 229] on div at bounding box center [192, 233] width 27 height 27
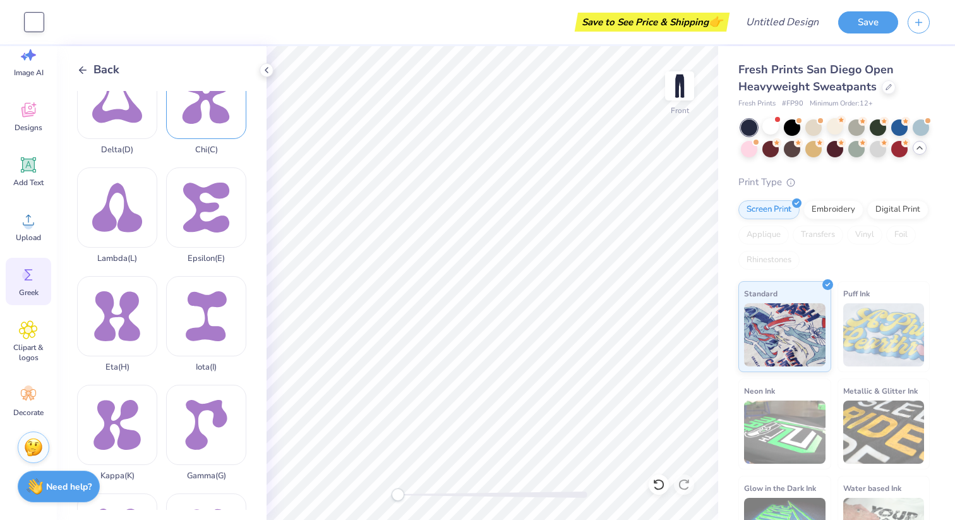
scroll to position [194, 0]
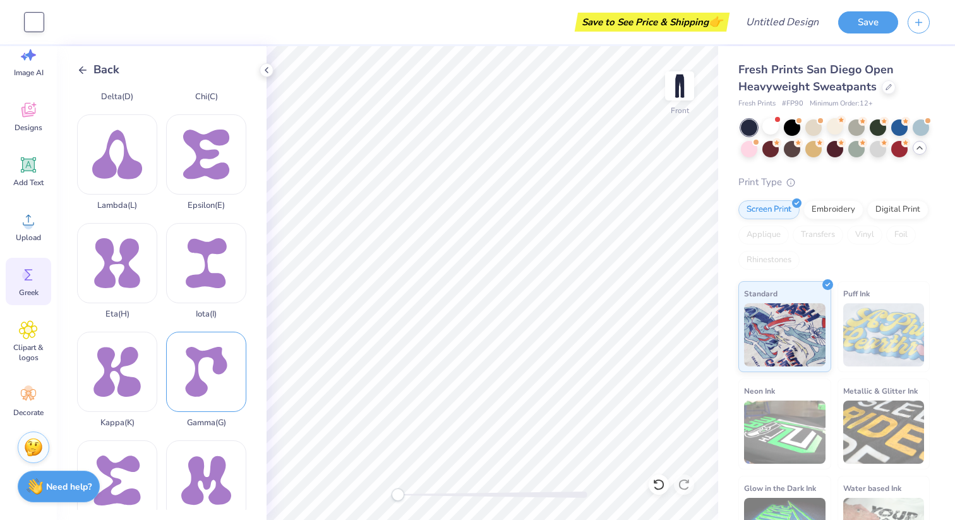
click at [200, 357] on div "Gamma ( G )" at bounding box center [206, 380] width 80 height 96
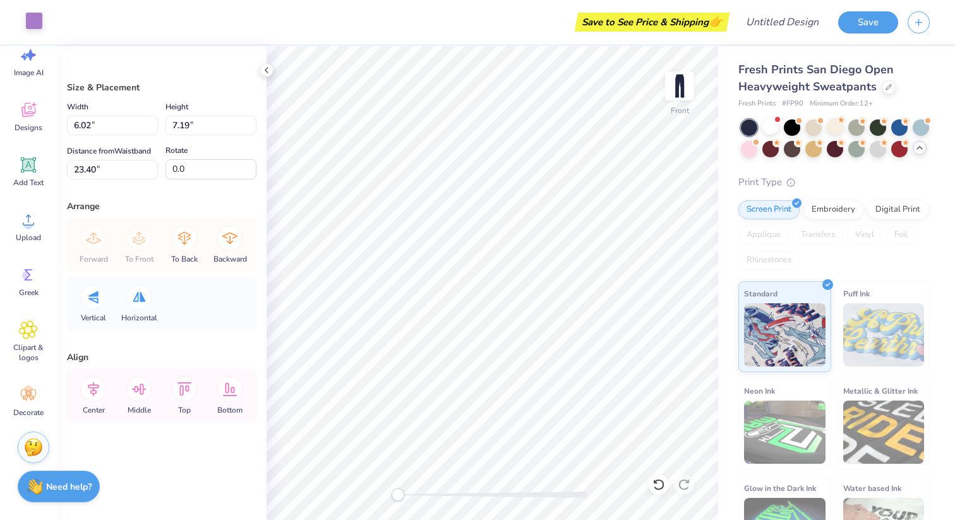
click at [40, 25] on div at bounding box center [34, 21] width 18 height 18
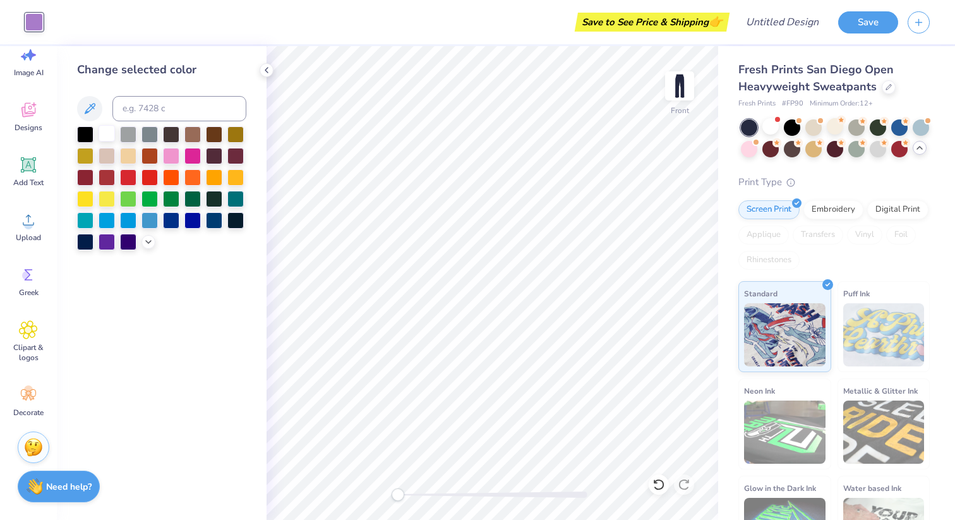
click at [115, 137] on div at bounding box center [107, 133] width 16 height 16
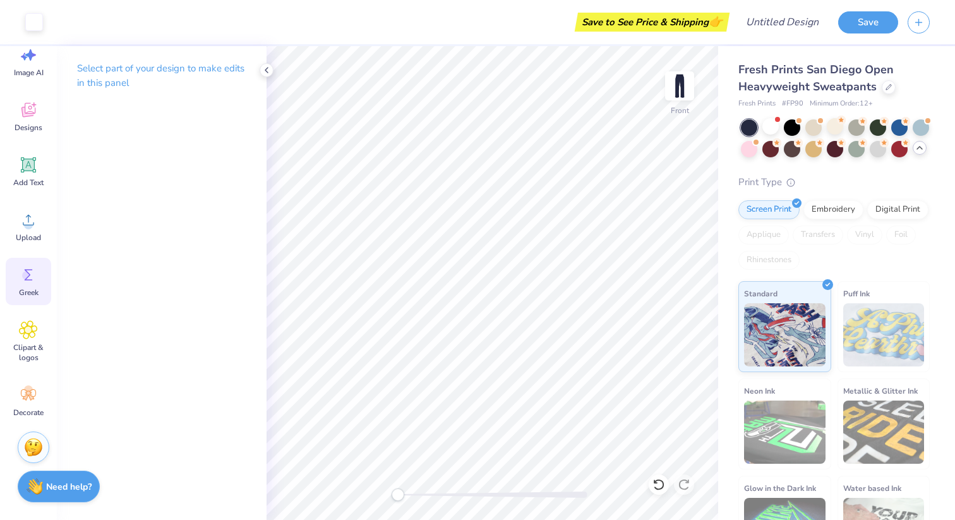
click at [27, 290] on span "Greek" at bounding box center [29, 292] width 20 height 10
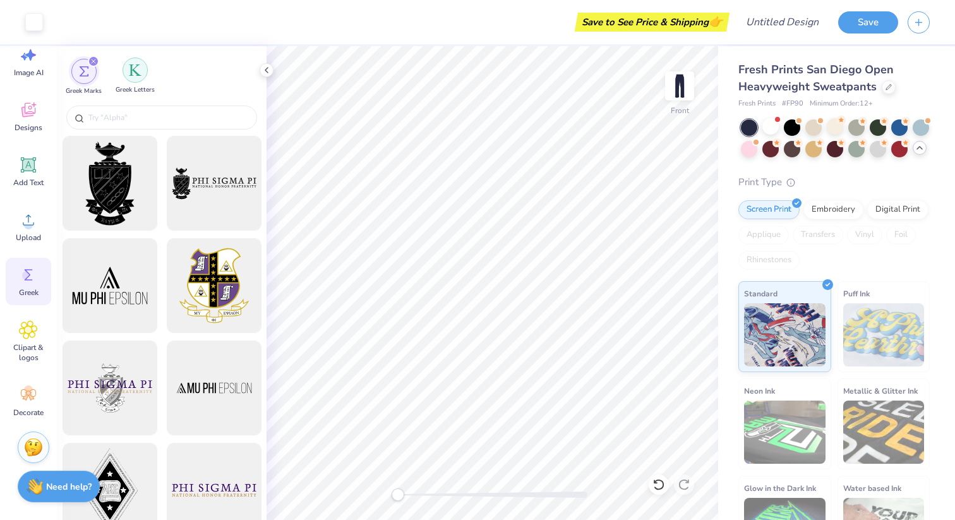
click at [140, 76] on img "filter for Greek Letters" at bounding box center [135, 70] width 13 height 13
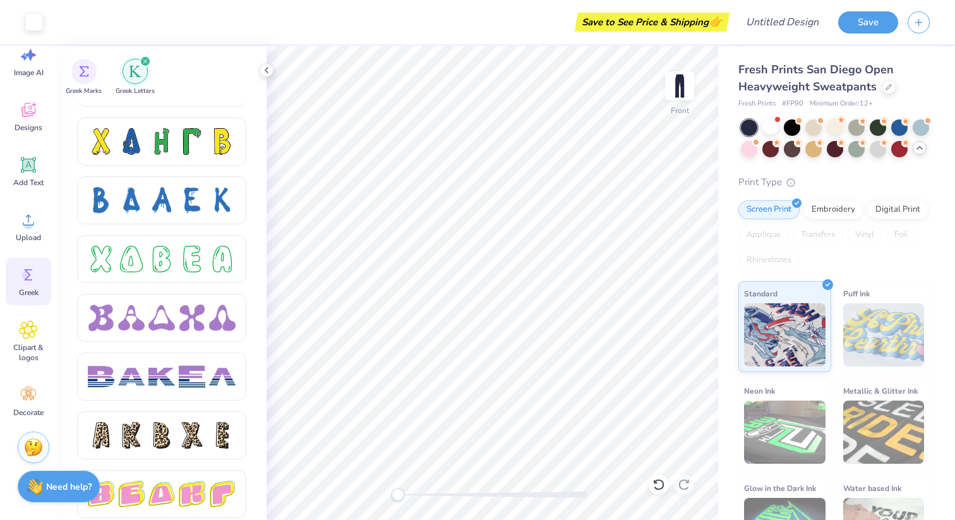
scroll to position [1804, 0]
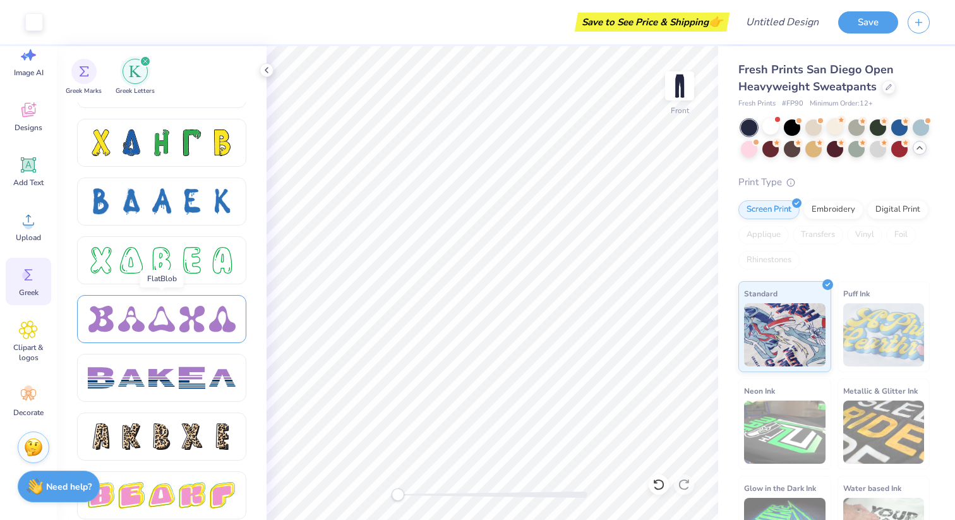
click at [200, 327] on div at bounding box center [192, 319] width 27 height 27
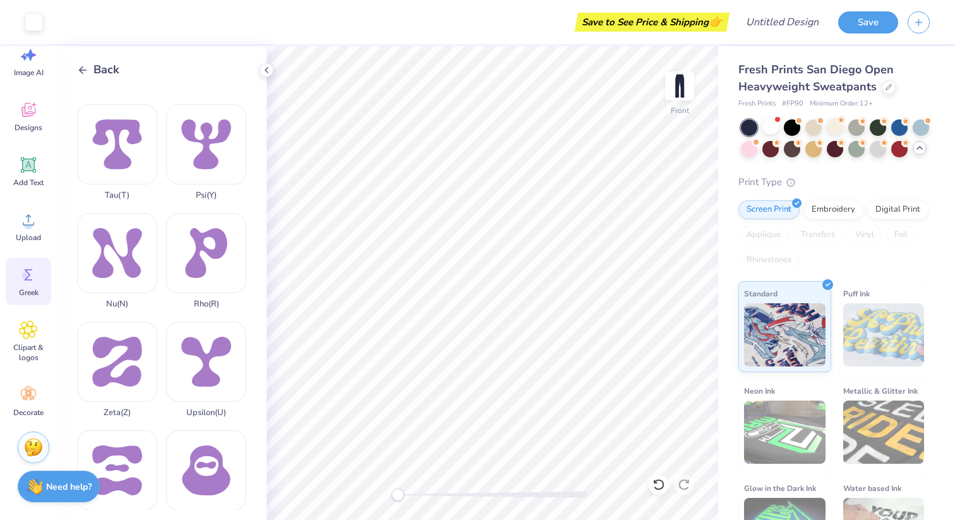
scroll to position [887, 0]
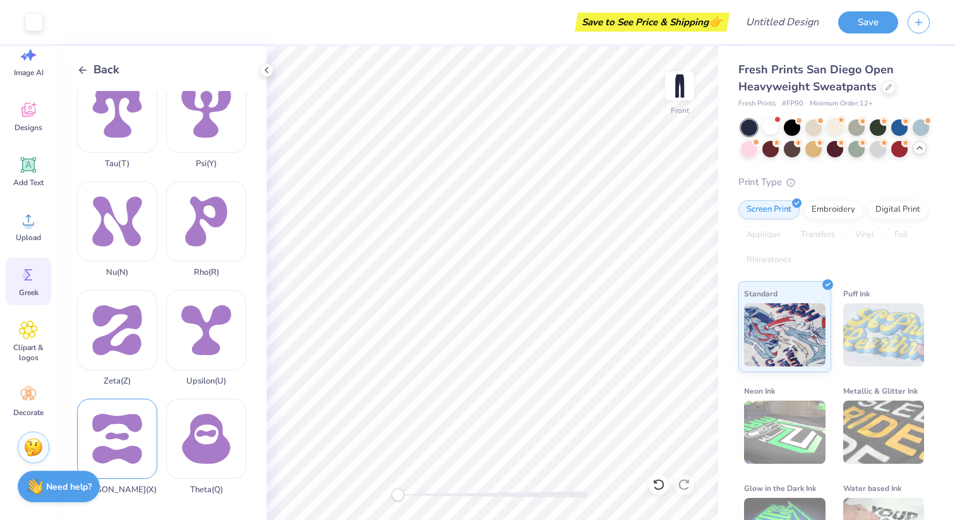
click at [136, 413] on div "Xi ( X )" at bounding box center [117, 446] width 80 height 96
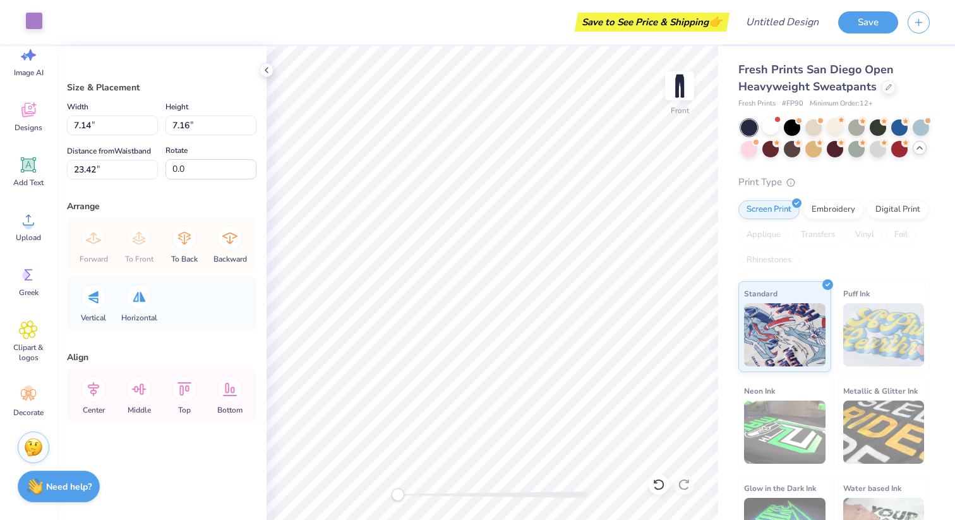
click at [33, 22] on div at bounding box center [34, 21] width 18 height 18
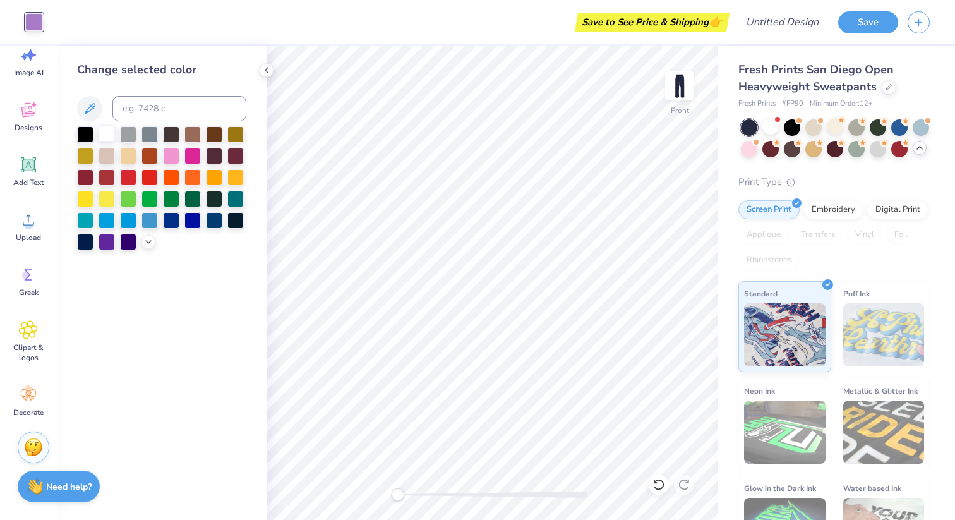
click at [105, 126] on div at bounding box center [107, 133] width 16 height 16
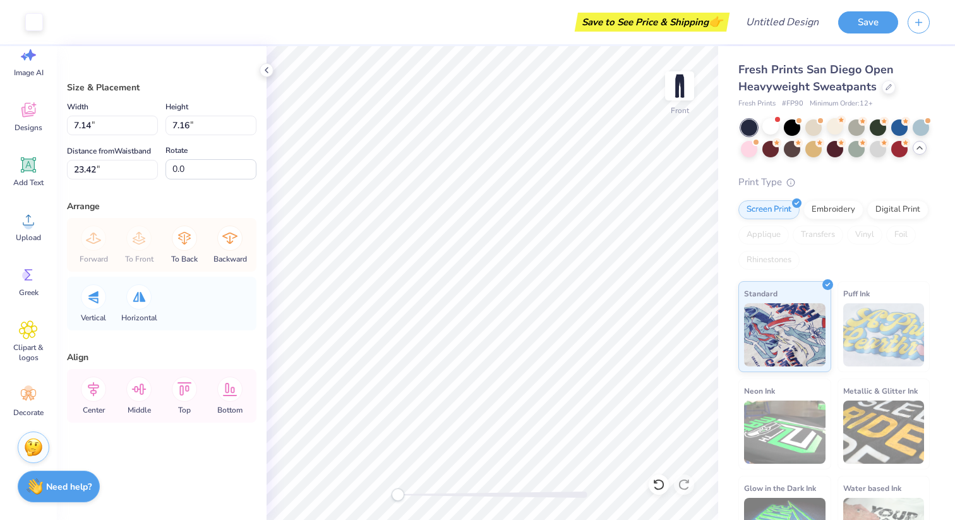
type input "4.40"
type input "6.41"
type input "3.61"
type input "7.14"
type input "7.16"
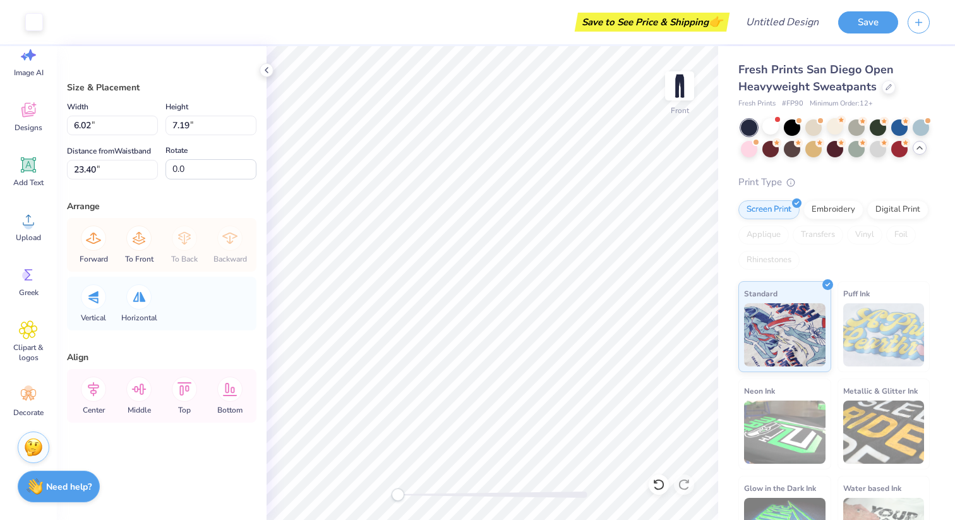
type input "13.34"
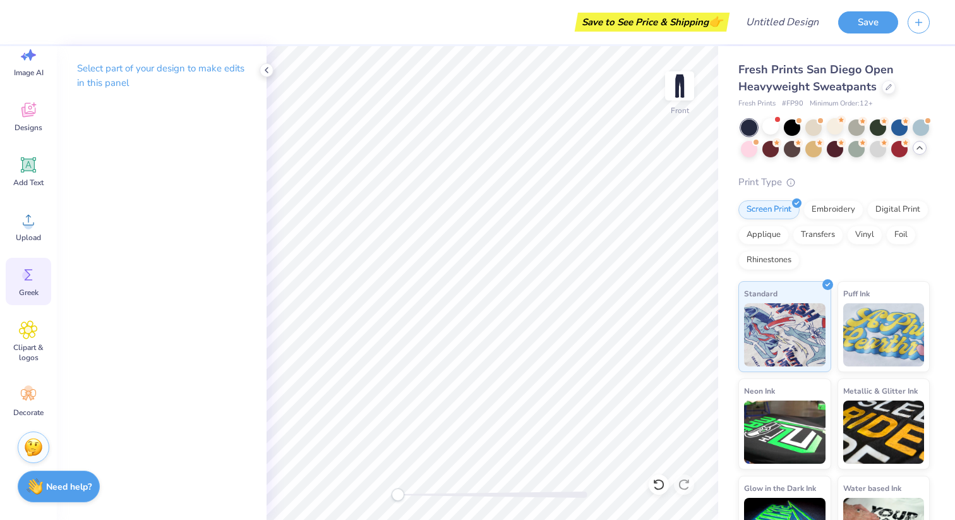
click at [30, 279] on icon at bounding box center [29, 274] width 8 height 11
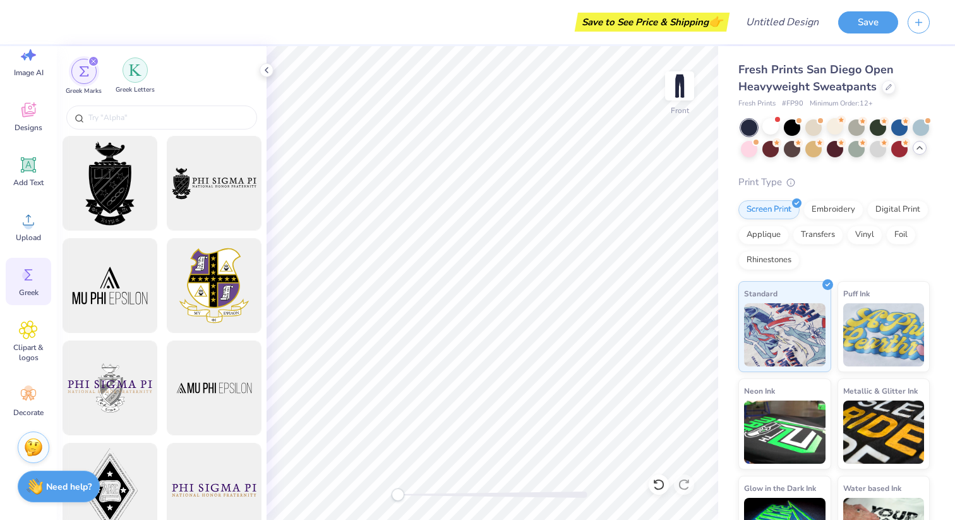
click at [136, 68] on img "filter for Greek Letters" at bounding box center [135, 70] width 13 height 13
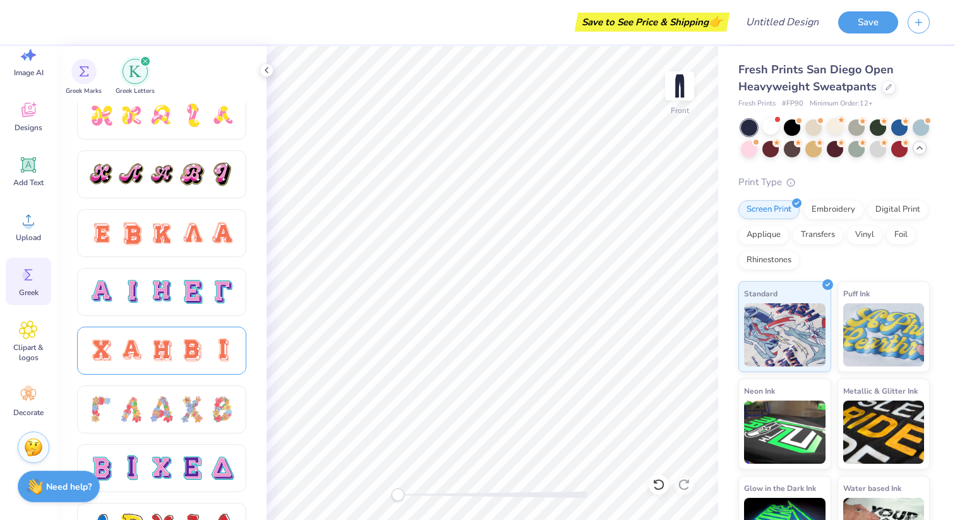
scroll to position [712, 0]
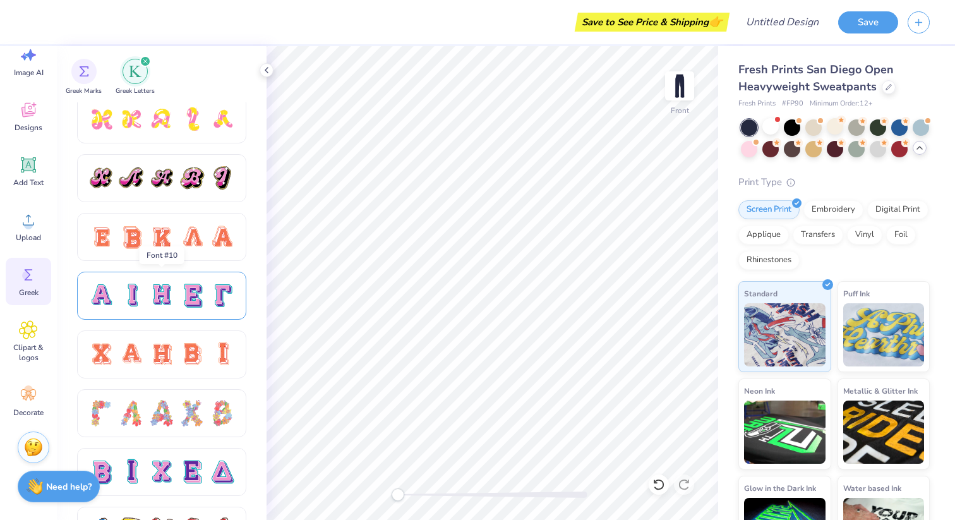
click at [208, 297] on div at bounding box center [162, 295] width 148 height 27
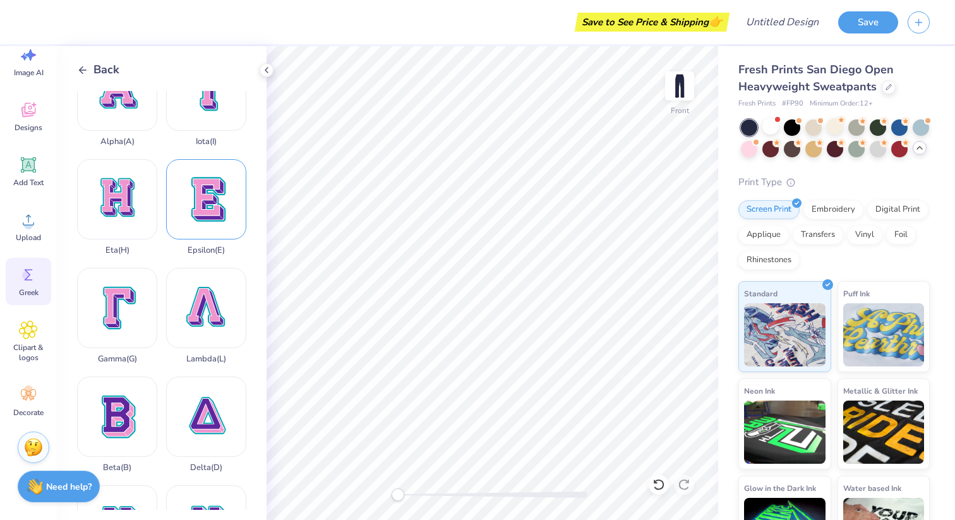
scroll to position [44, 0]
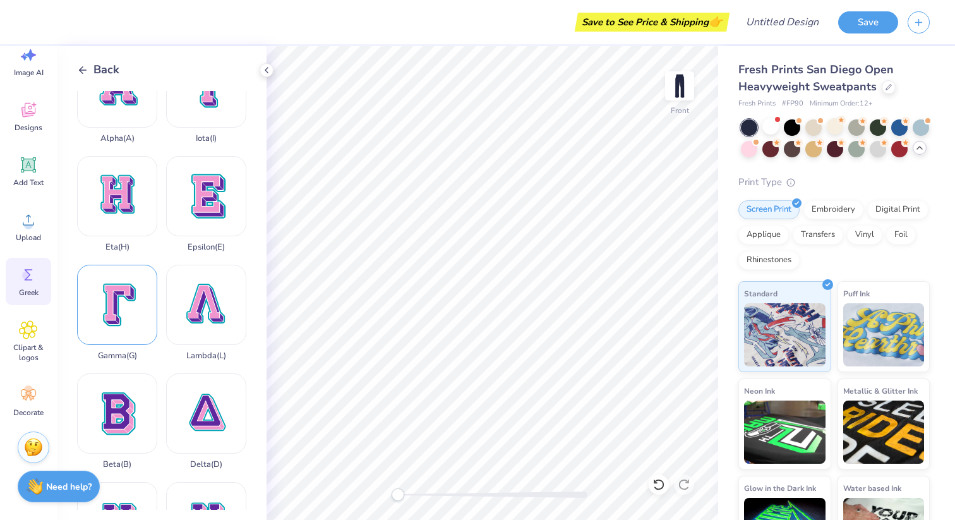
click at [119, 324] on div "Gamma ( G )" at bounding box center [117, 313] width 80 height 96
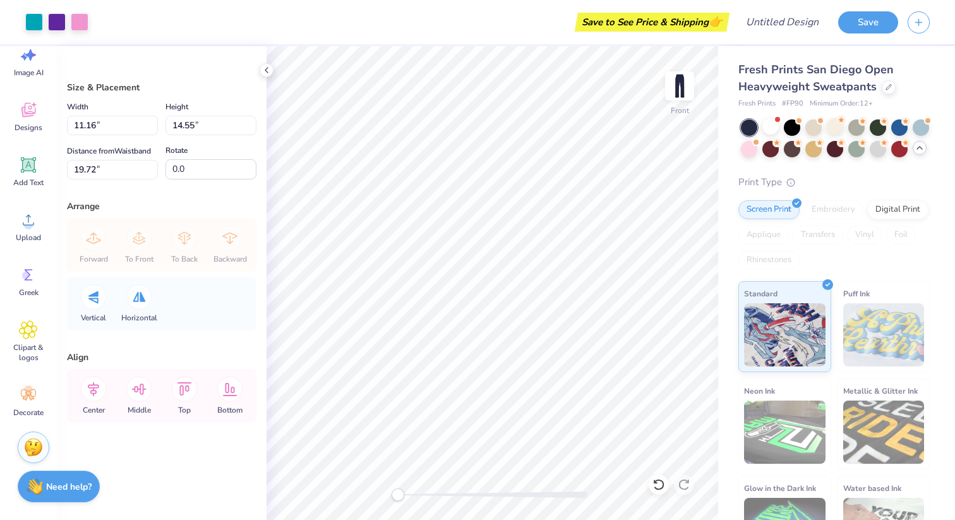
type input "8.05"
type input "10.50"
type input "19.73"
type input "6.21"
type input "8.10"
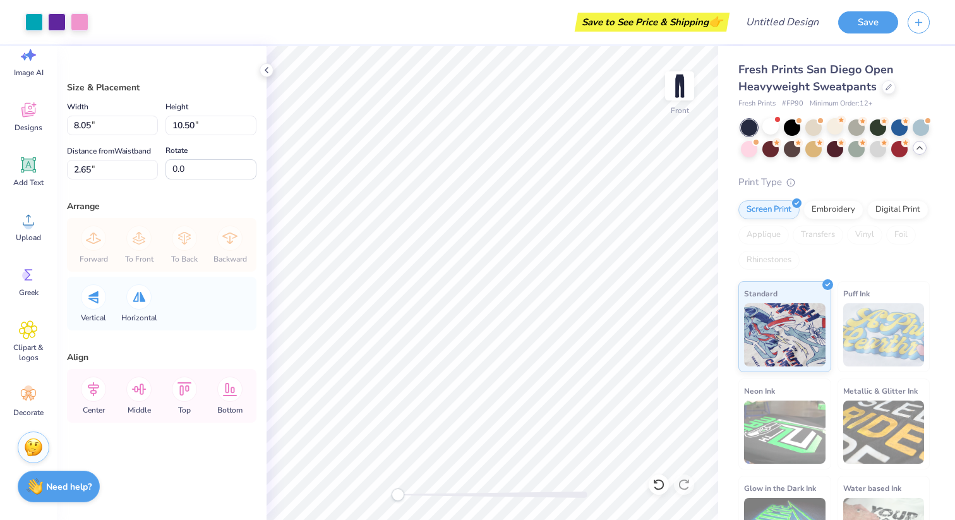
type input "2.66"
click at [882, 88] on div at bounding box center [889, 86] width 14 height 14
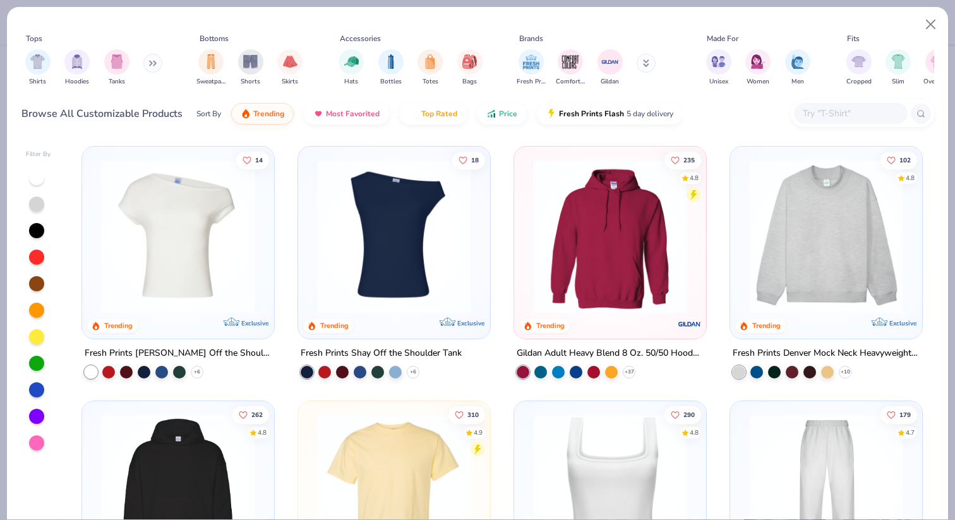
click at [793, 206] on img at bounding box center [826, 236] width 167 height 154
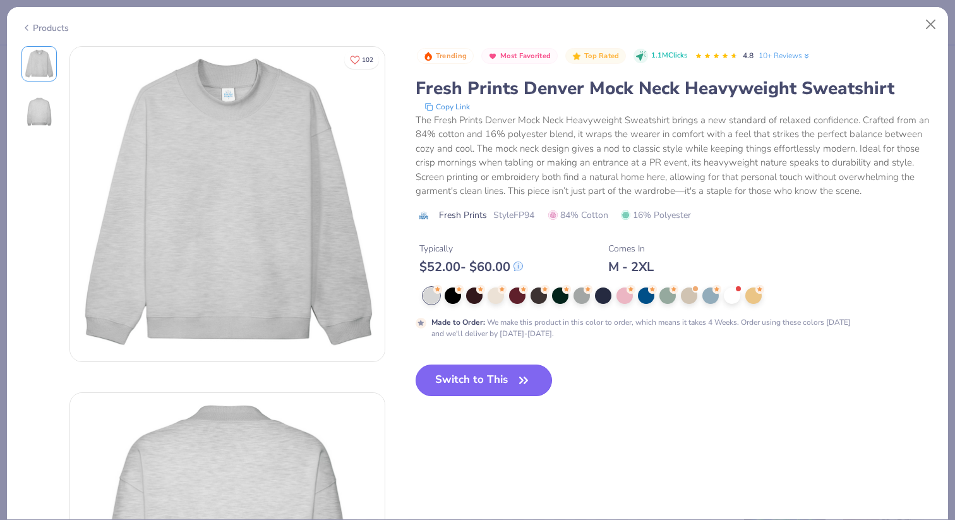
click at [524, 375] on icon "button" at bounding box center [524, 380] width 18 height 18
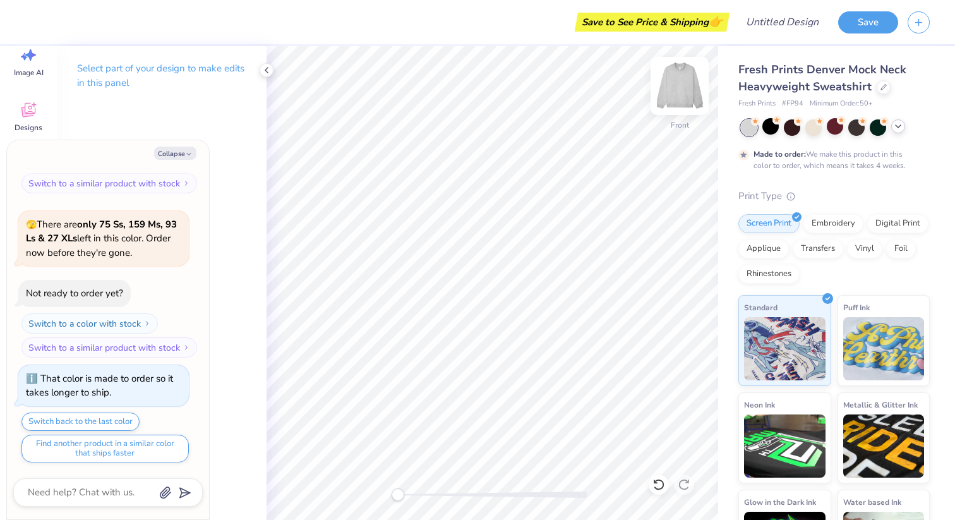
click at [681, 95] on img at bounding box center [679, 86] width 51 height 51
click at [189, 157] on icon "button" at bounding box center [189, 154] width 8 height 8
type textarea "x"
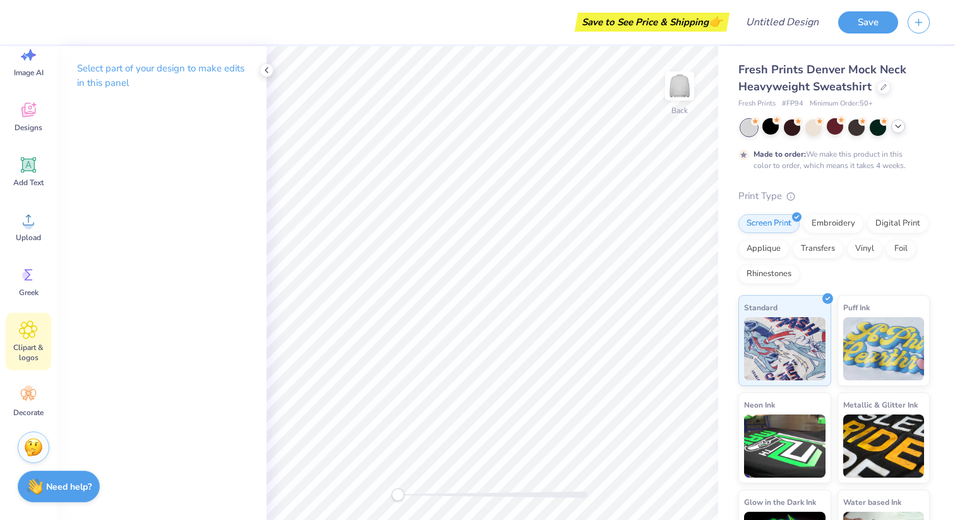
click at [24, 345] on span "Clipart & logos" at bounding box center [29, 352] width 42 height 20
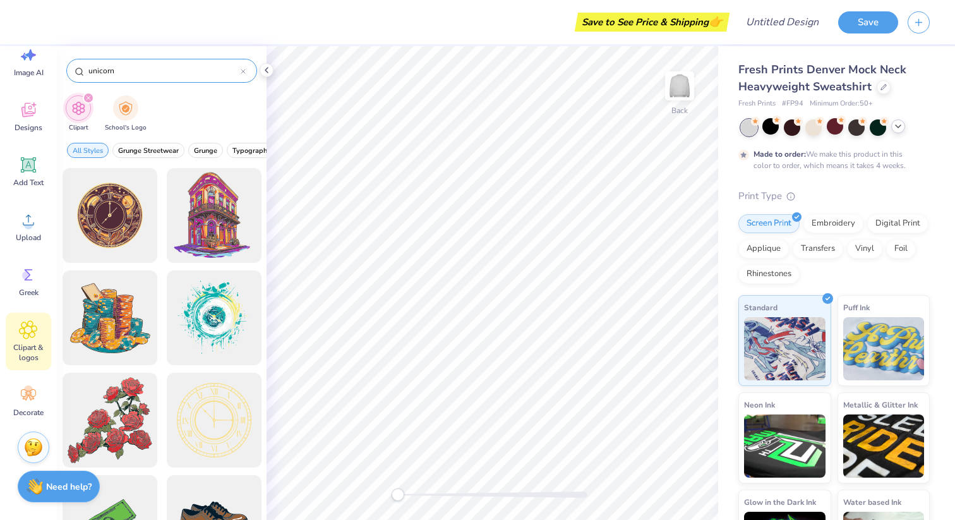
type input "unicorn"
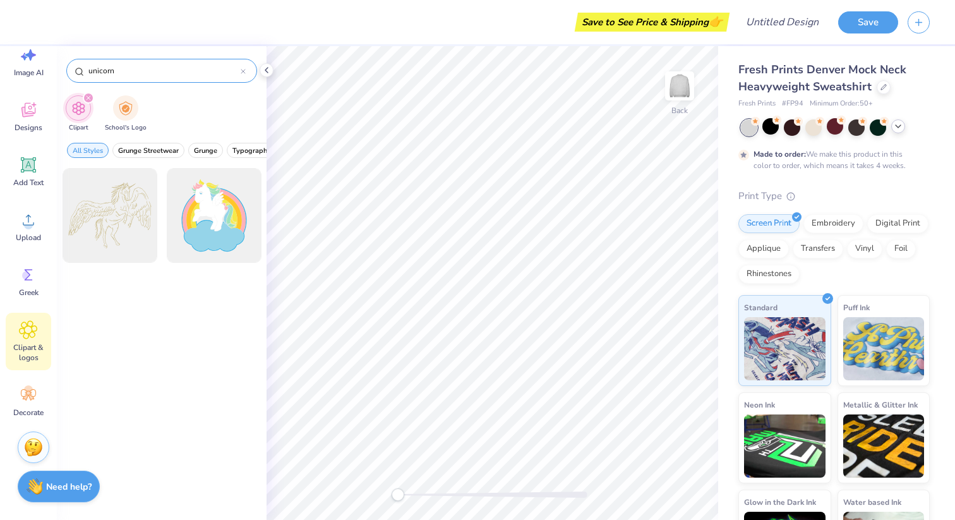
click at [242, 73] on icon at bounding box center [243, 71] width 4 height 4
type input "unicorn"
click at [110, 237] on div at bounding box center [109, 216] width 104 height 104
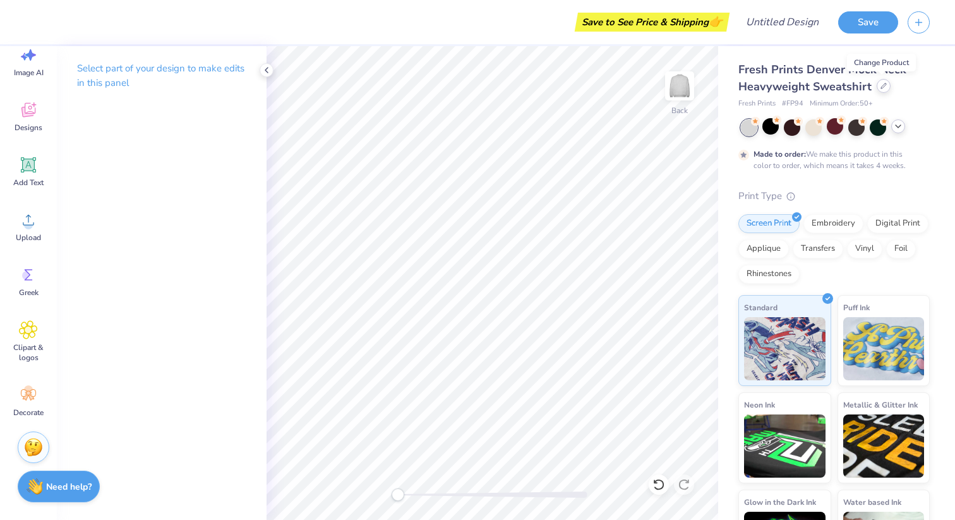
click at [883, 87] on icon at bounding box center [883, 86] width 6 height 6
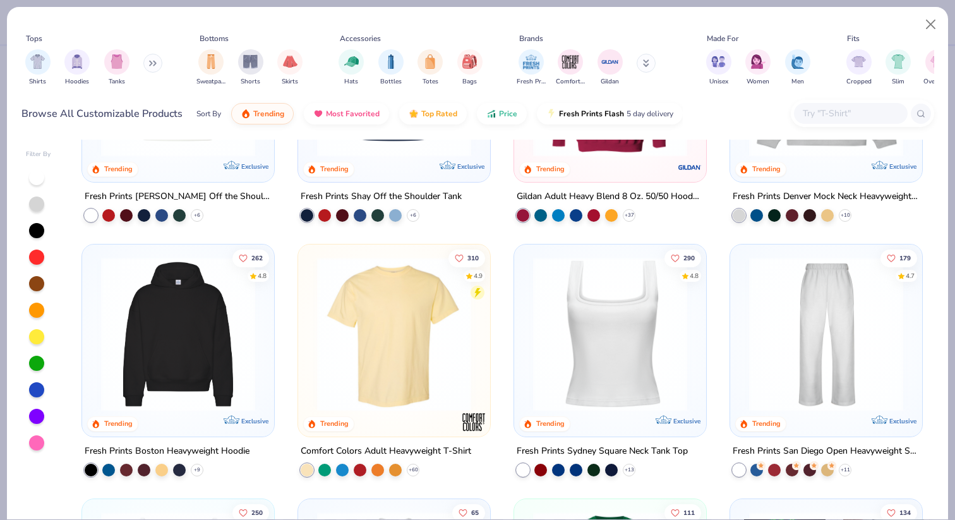
scroll to position [204, 0]
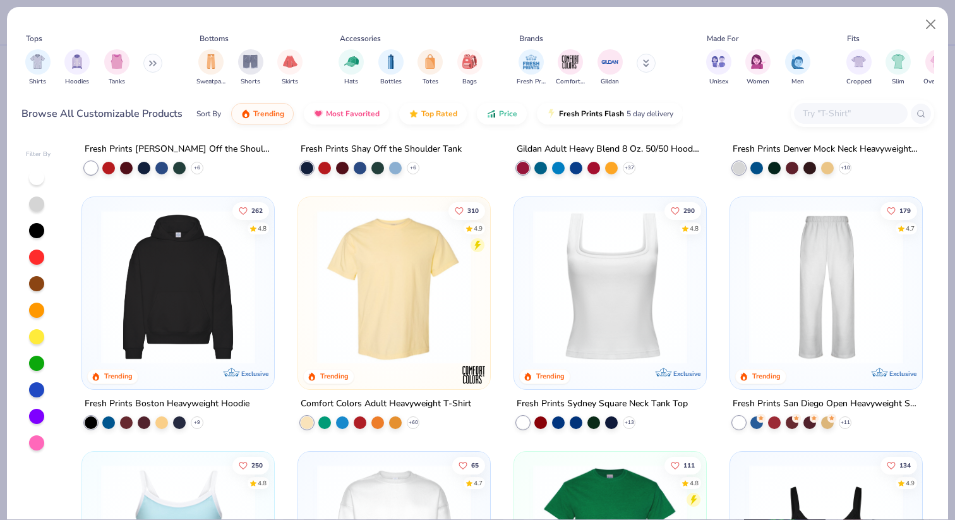
click at [176, 296] on img at bounding box center [178, 287] width 167 height 154
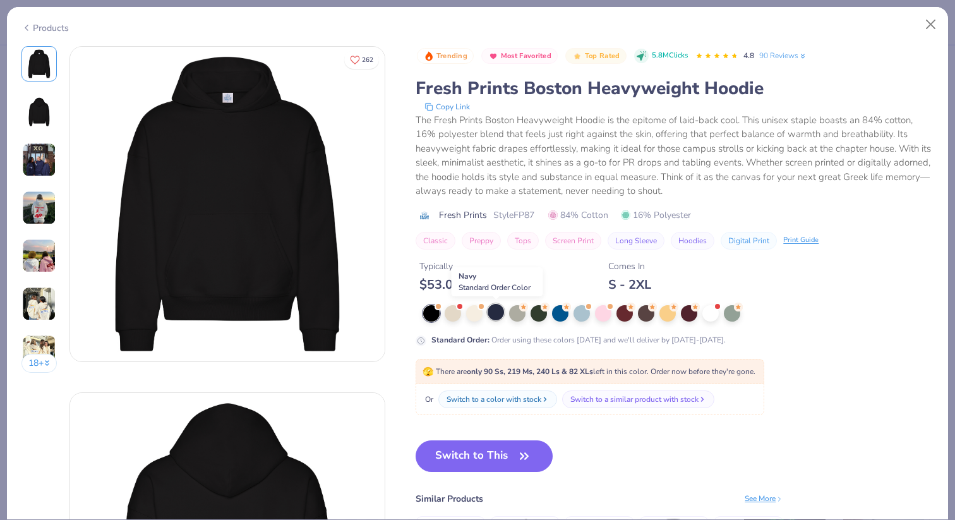
click at [493, 314] on div at bounding box center [496, 312] width 16 height 16
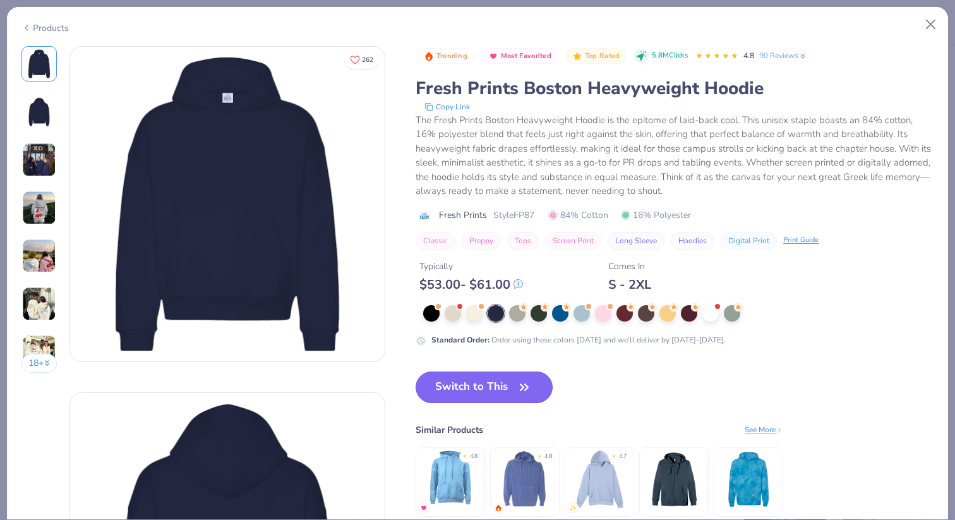
click at [470, 397] on button "Switch to This" at bounding box center [484, 387] width 137 height 32
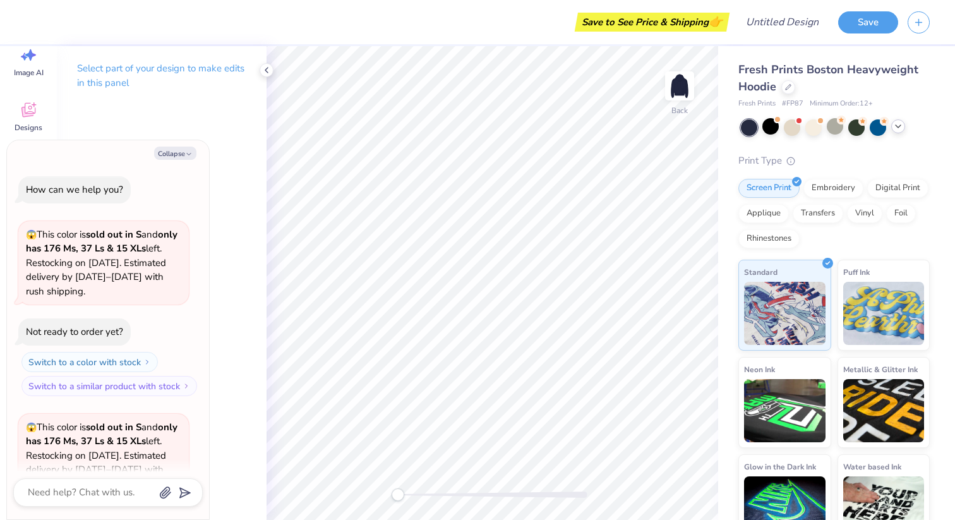
scroll to position [458, 0]
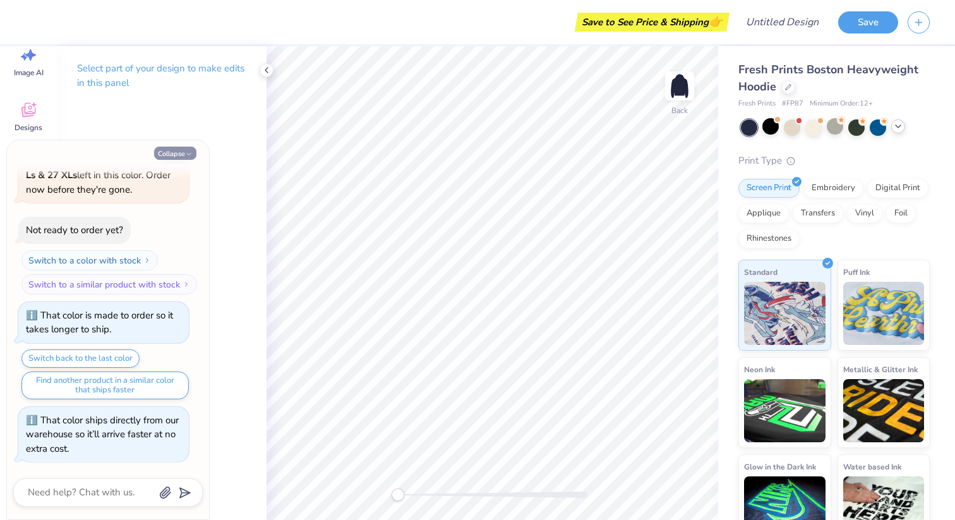
click at [183, 152] on button "Collapse" at bounding box center [175, 153] width 42 height 13
type textarea "x"
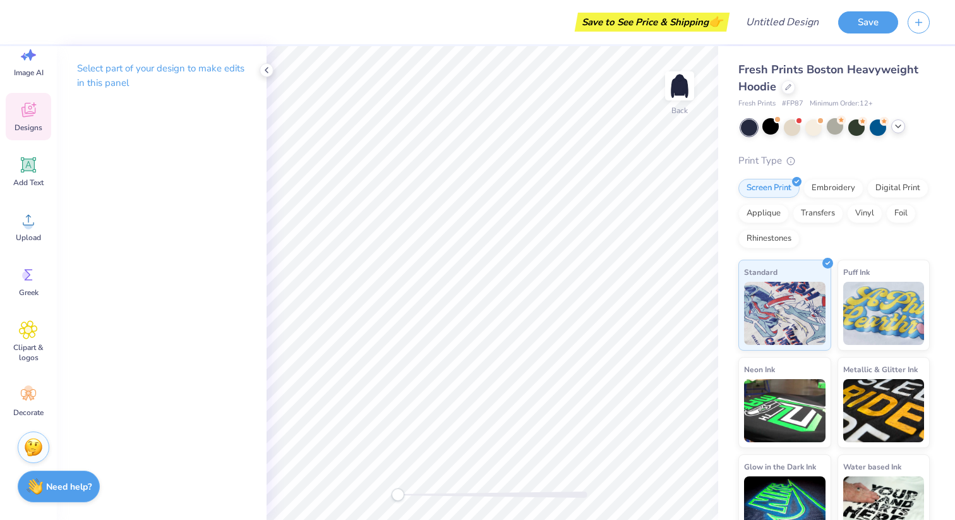
click at [35, 102] on icon at bounding box center [28, 109] width 19 height 19
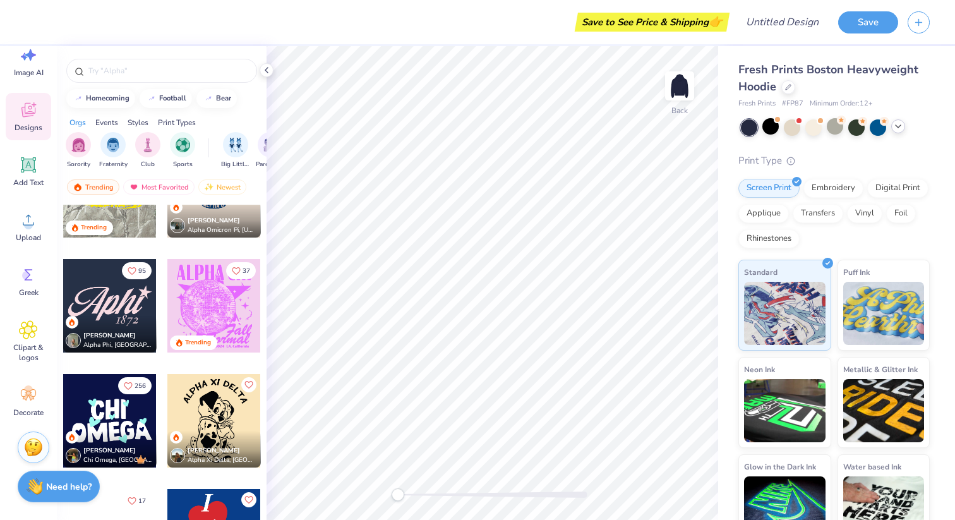
scroll to position [2222, 0]
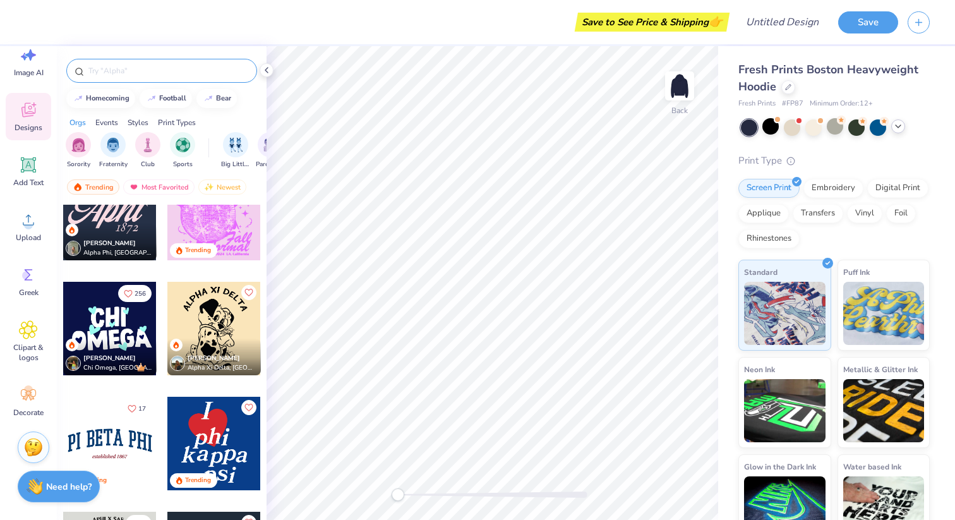
click at [141, 68] on input "text" at bounding box center [168, 70] width 162 height 13
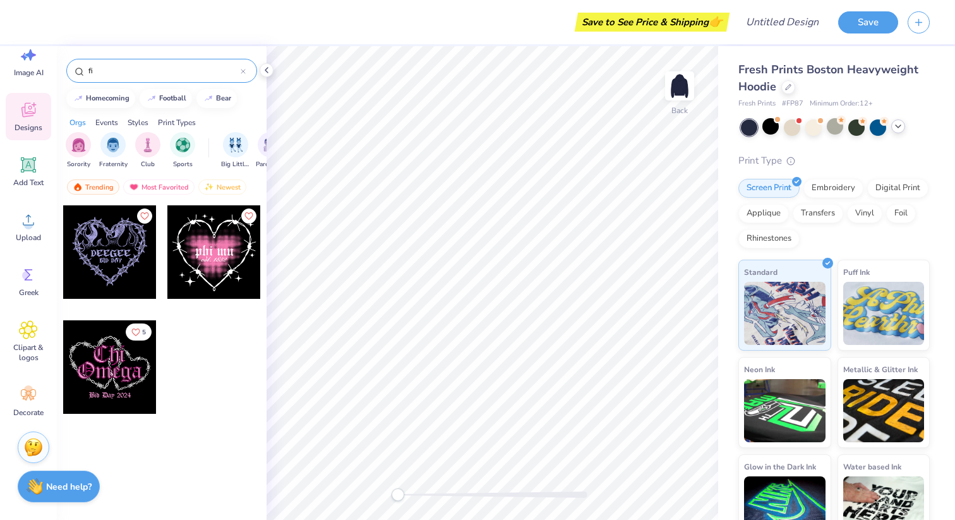
type input "f"
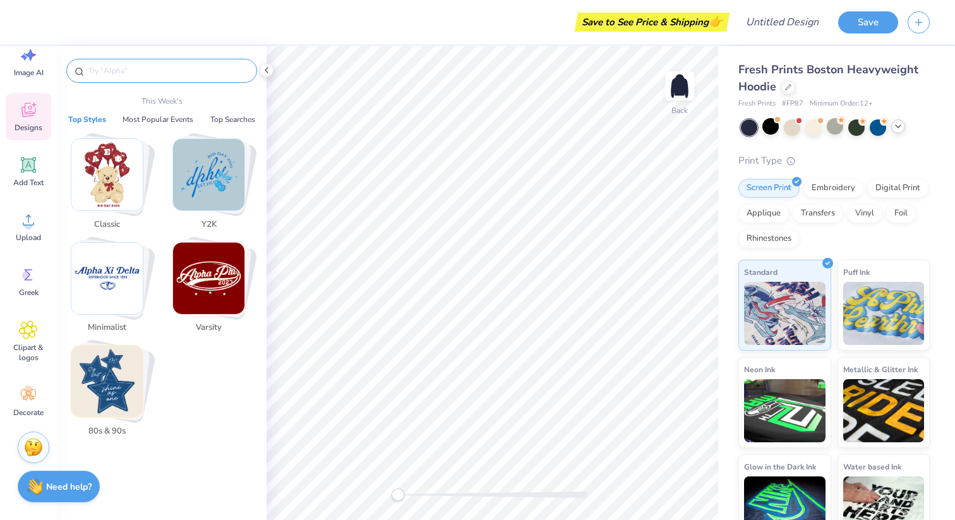
click at [128, 179] on img "Stack Card Button Classic" at bounding box center [106, 174] width 71 height 71
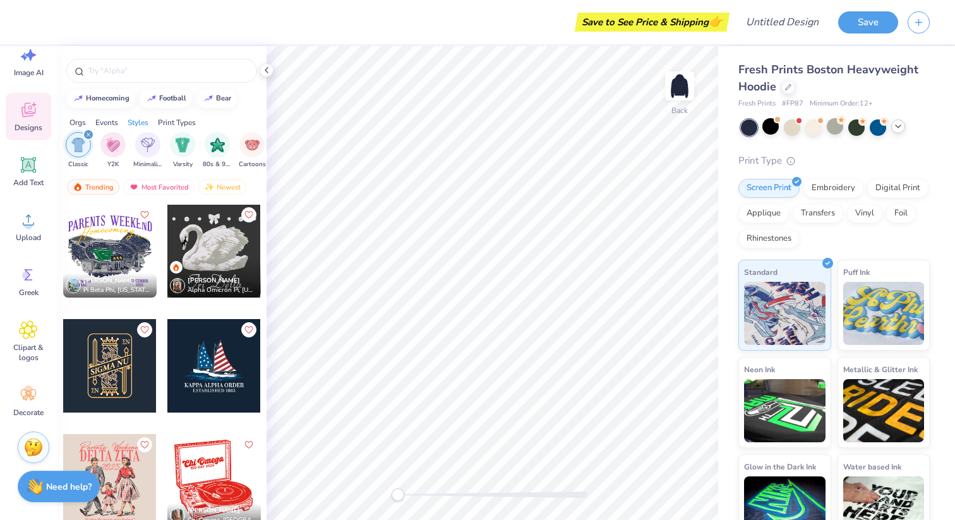
scroll to position [1244, 0]
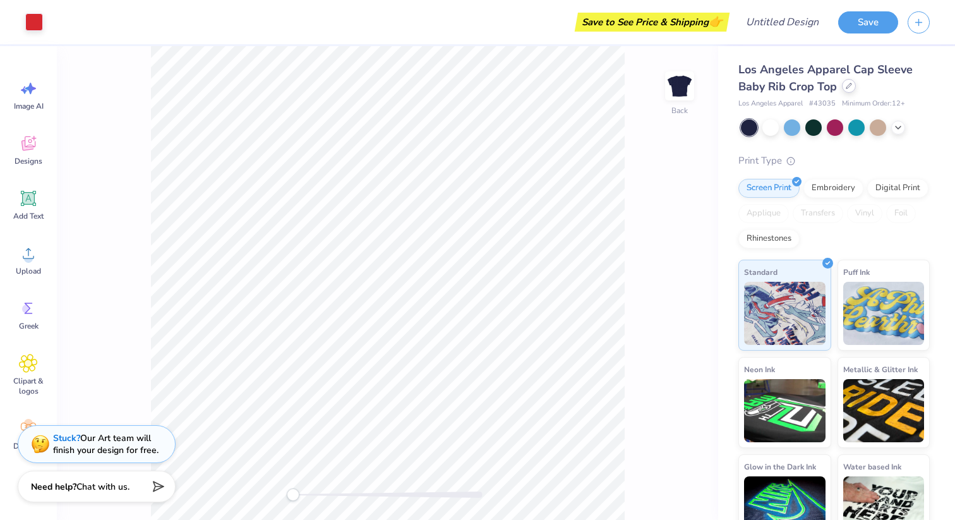
click at [850, 90] on div at bounding box center [849, 86] width 14 height 14
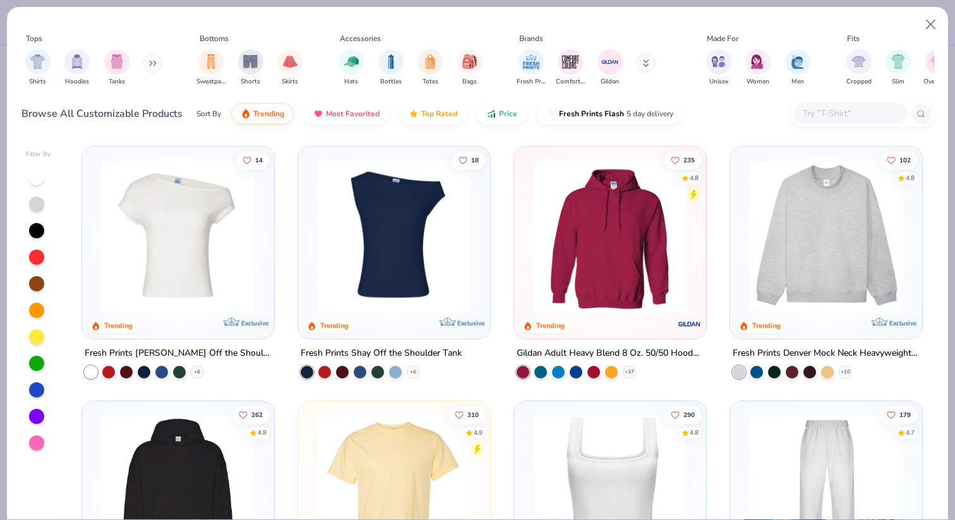
click at [203, 446] on img at bounding box center [178, 491] width 167 height 154
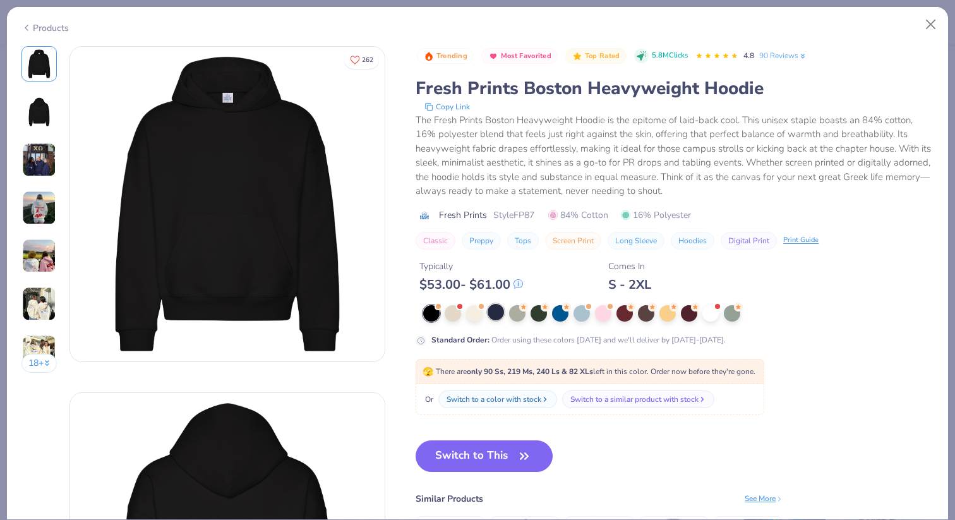
click at [493, 318] on div at bounding box center [496, 312] width 16 height 16
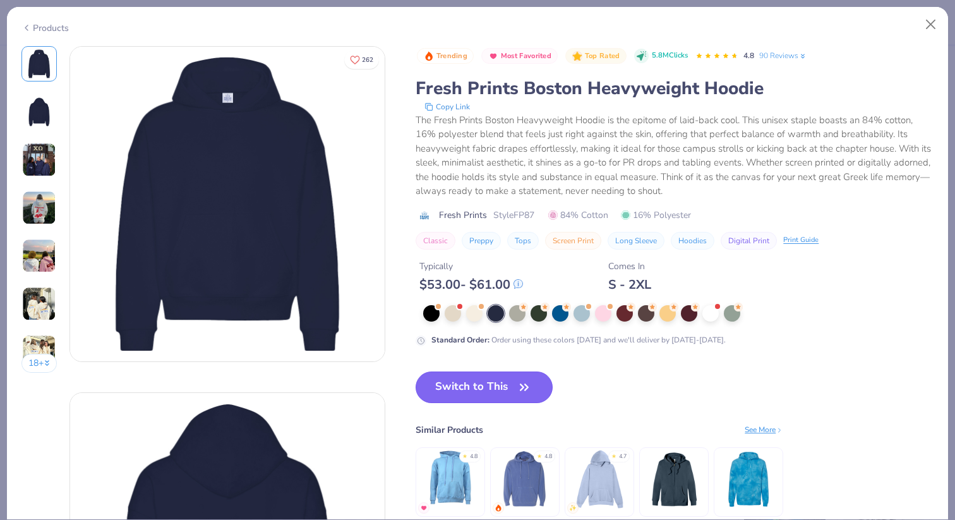
click at [498, 383] on button "Switch to This" at bounding box center [484, 387] width 137 height 32
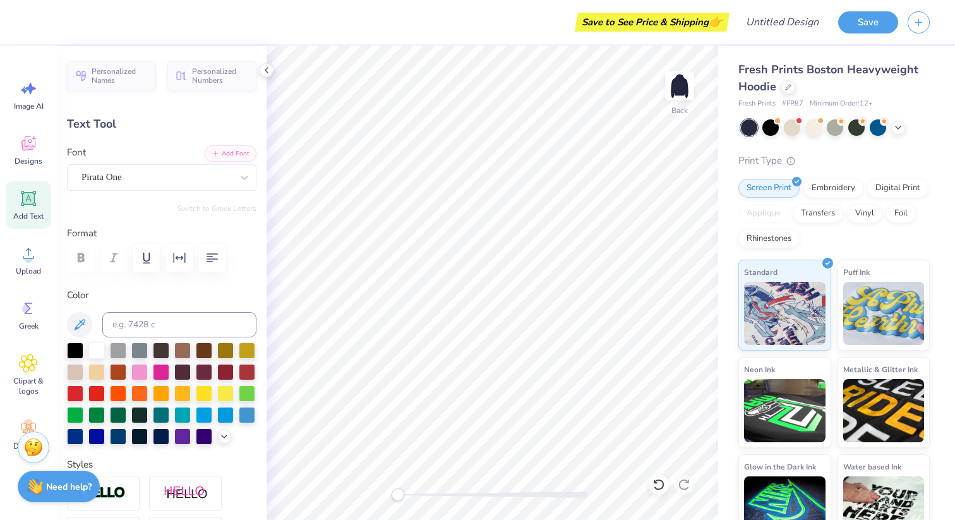
scroll to position [0, 2]
type textarea "GAMMA XI"
type input "1.77"
type input "0.58"
type input "11.53"
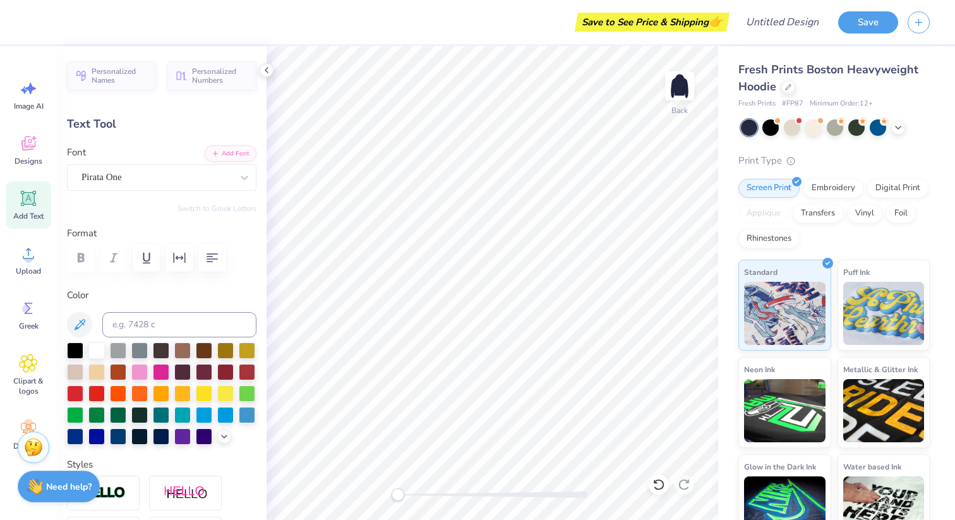
scroll to position [0, 0]
type textarea "B"
type textarea "EST. 1992"
type input "6.05"
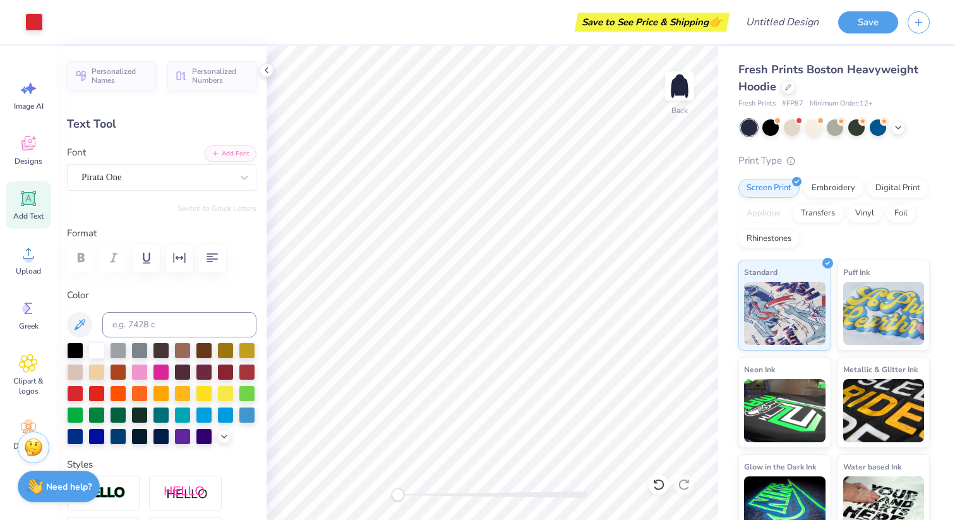
type input "1.43"
type input "8.04"
click at [265, 75] on div at bounding box center [267, 70] width 14 height 14
type input "9.08"
type input "2.15"
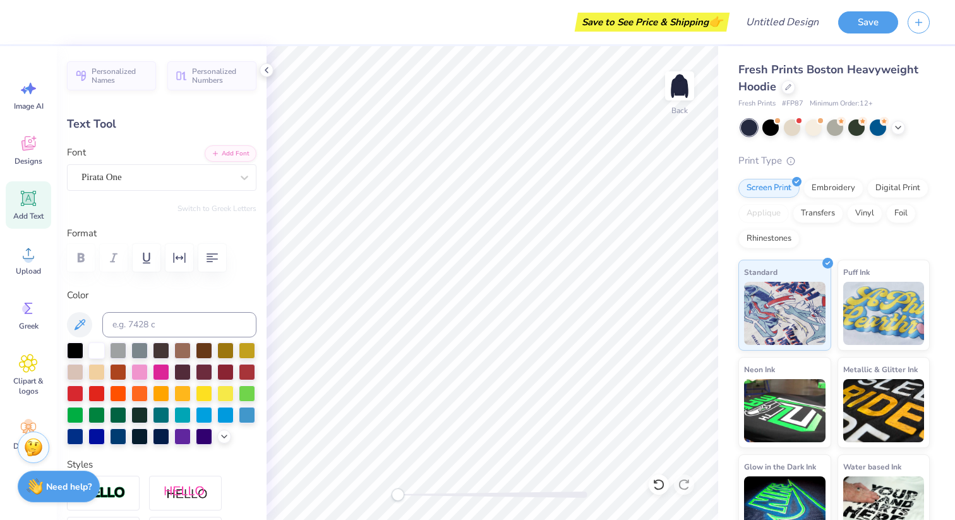
type input "7.33"
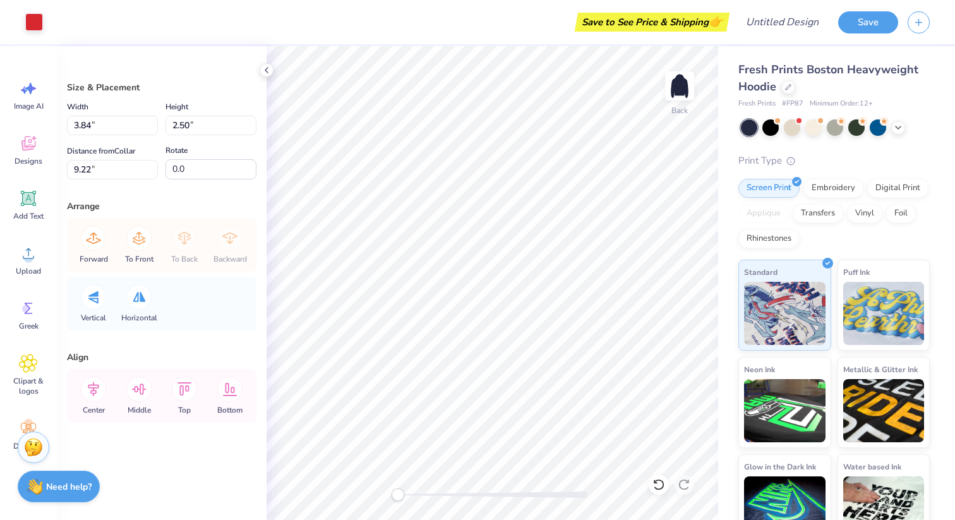
type input "6.97"
type input "4.54"
type input "7.18"
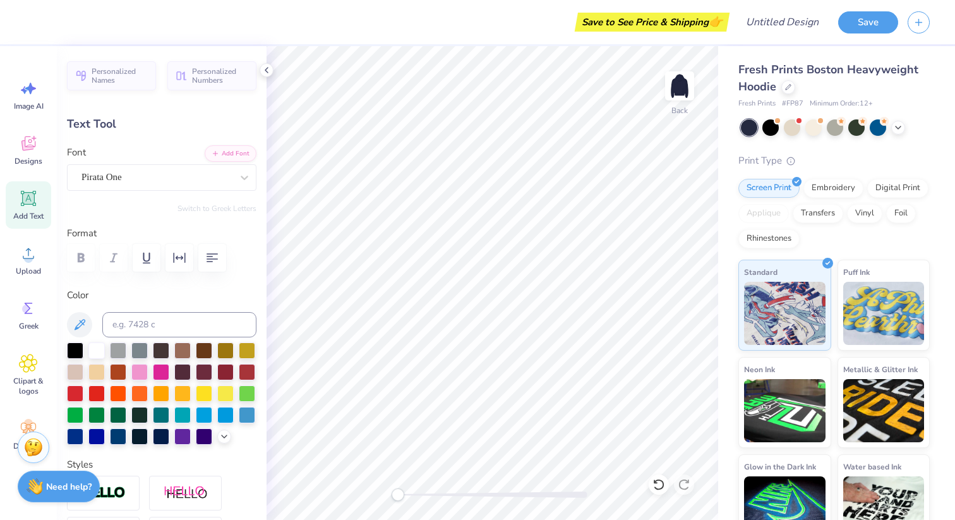
type input "3.06"
type input "0.83"
type input "10.71"
type input "9.08"
type input "2.15"
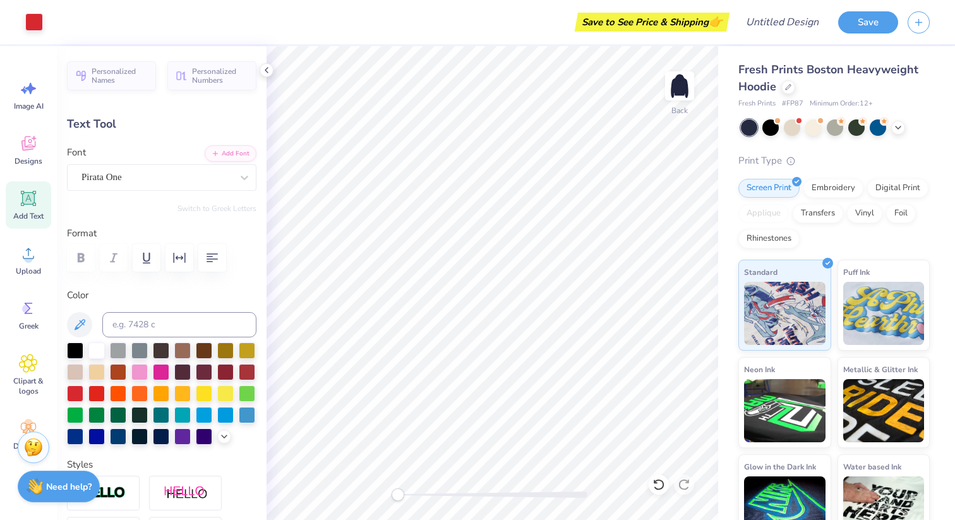
type input "3.77"
type input "11.36"
type input "2.69"
type input "3.22"
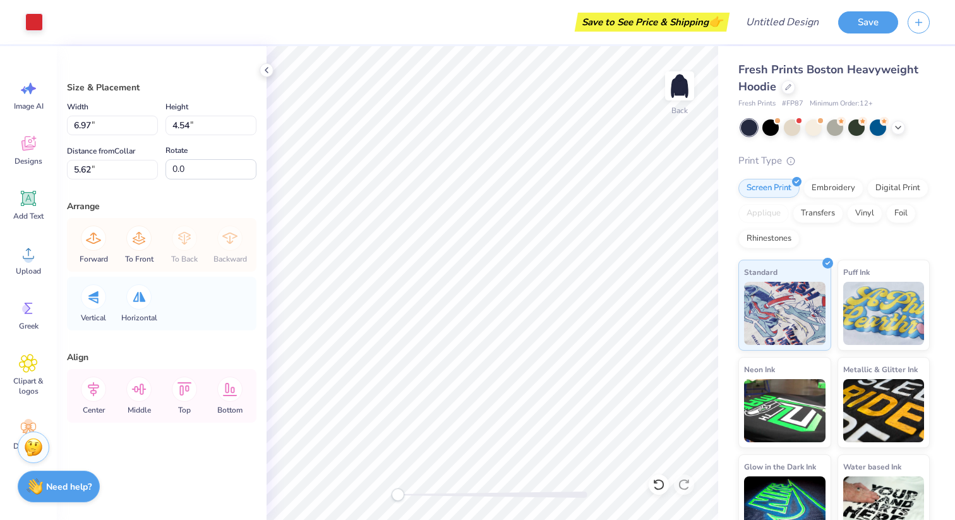
type input "8.52"
type input "5.54"
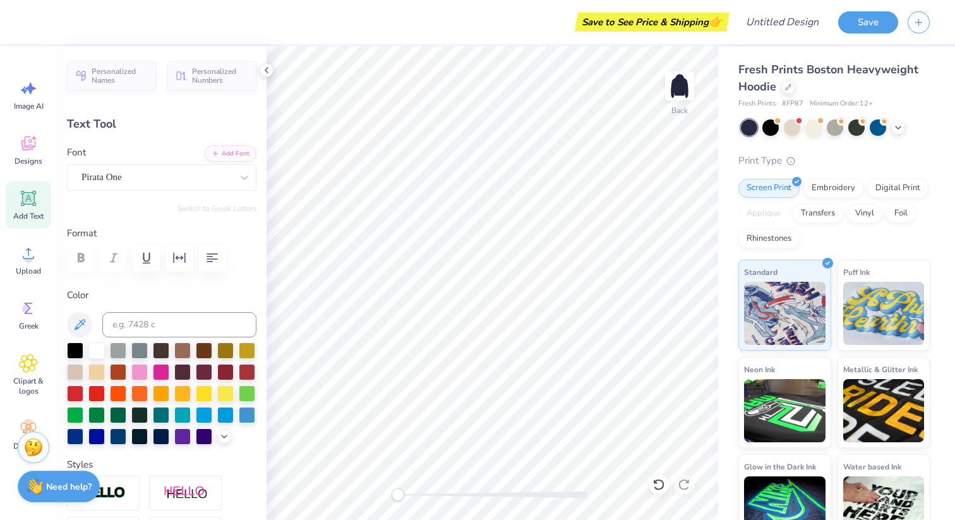
type input "3.65"
type input "0.99"
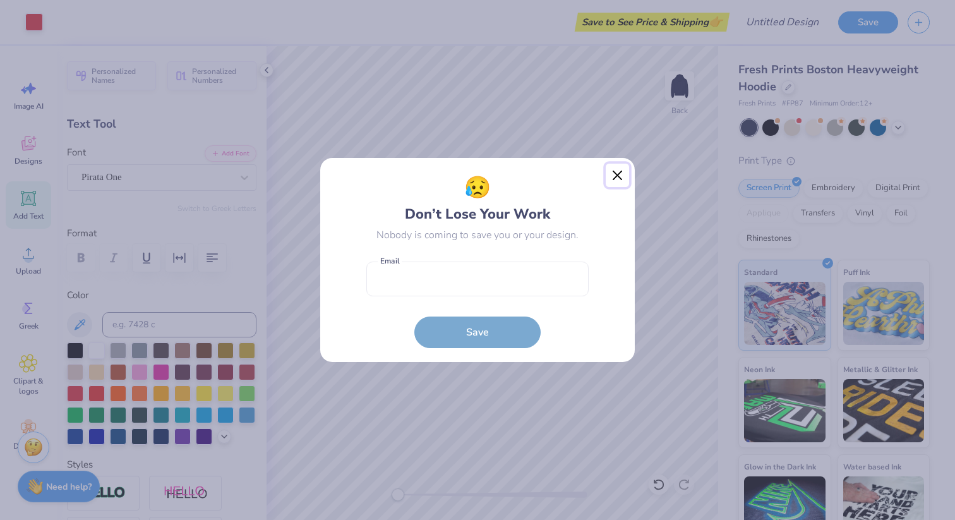
click at [628, 181] on button "Close" at bounding box center [618, 176] width 24 height 24
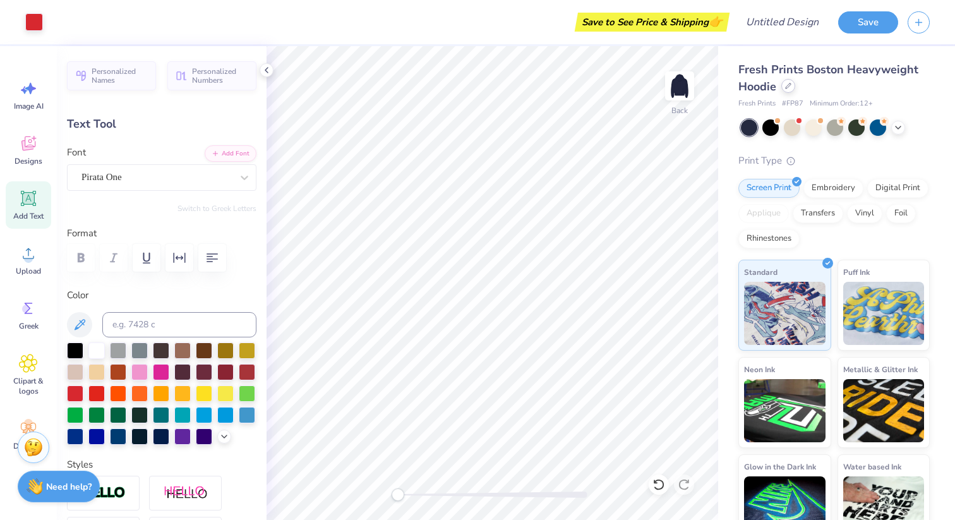
click at [793, 88] on div at bounding box center [788, 86] width 14 height 14
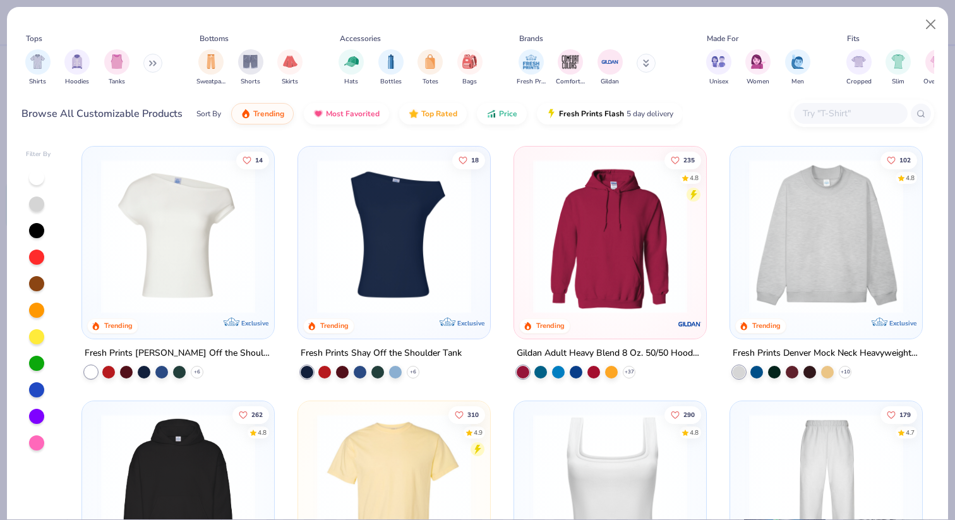
click at [787, 232] on img at bounding box center [826, 236] width 167 height 154
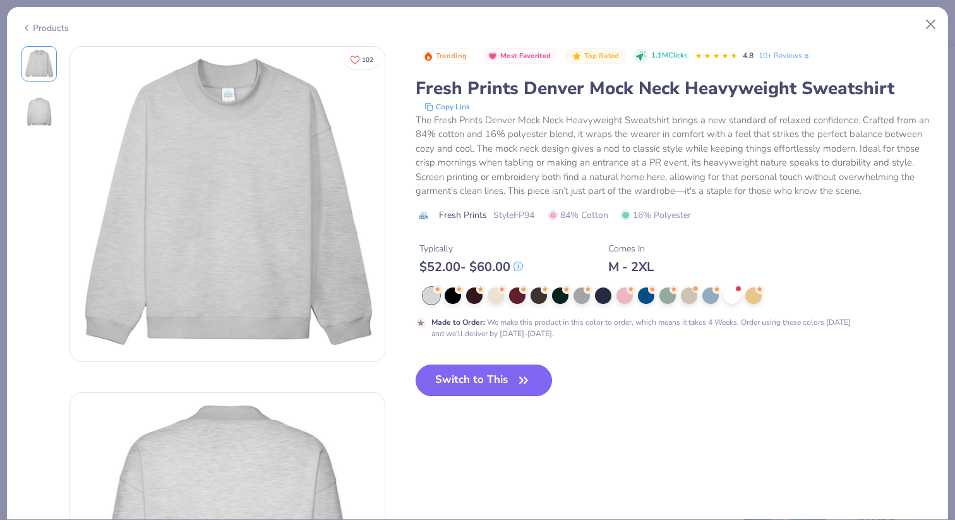
click at [455, 378] on button "Switch to This" at bounding box center [484, 380] width 137 height 32
type textarea "x"
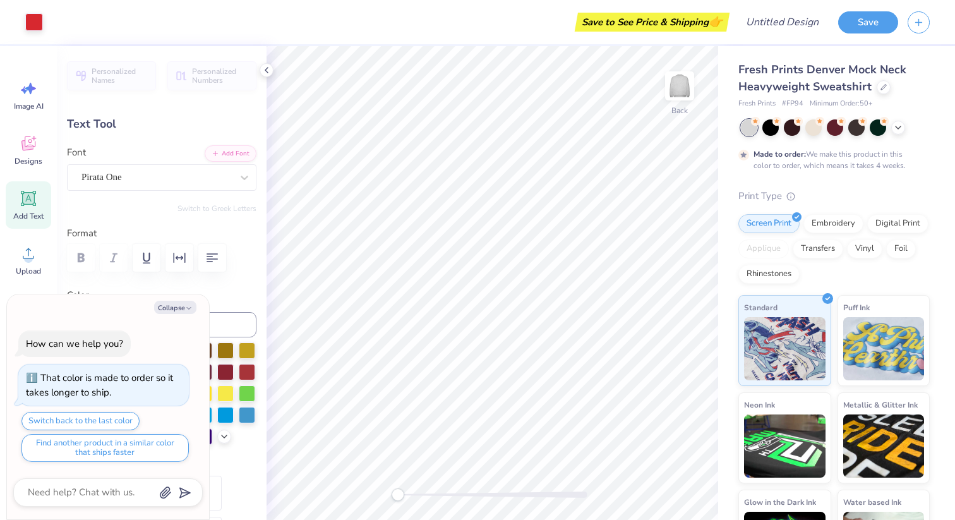
type input "11.36"
type input "2.69"
type input "0.63"
click at [181, 306] on button "Collapse" at bounding box center [175, 307] width 42 height 13
type textarea "x"
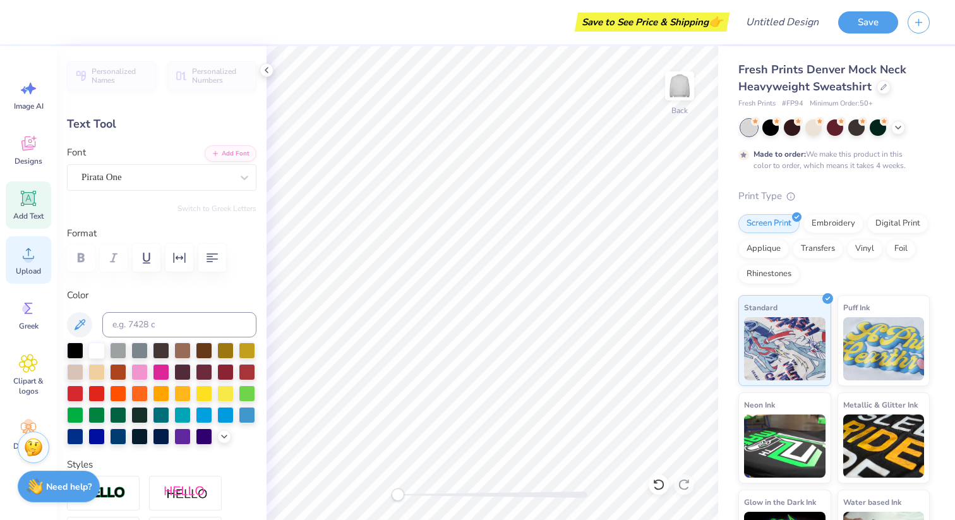
click at [36, 258] on icon at bounding box center [28, 253] width 19 height 19
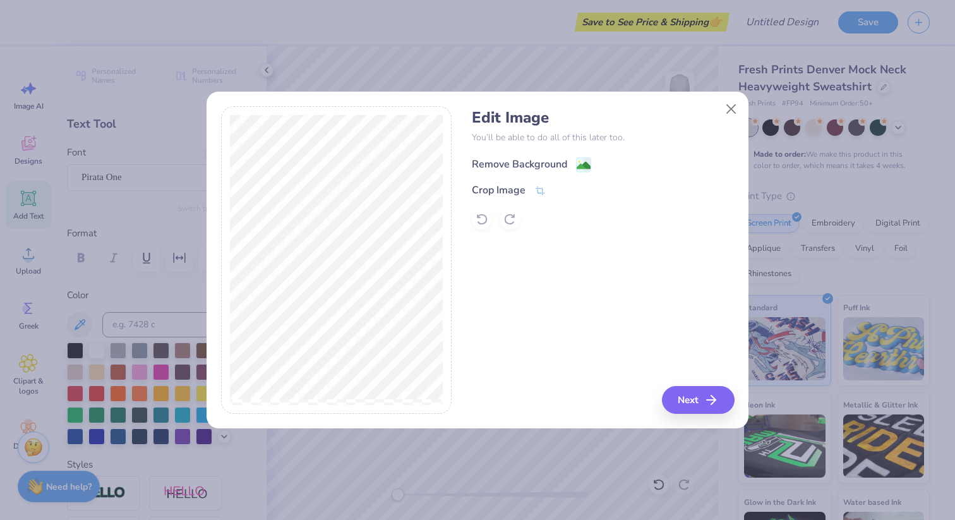
click at [544, 164] on div "Remove Background" at bounding box center [519, 164] width 95 height 15
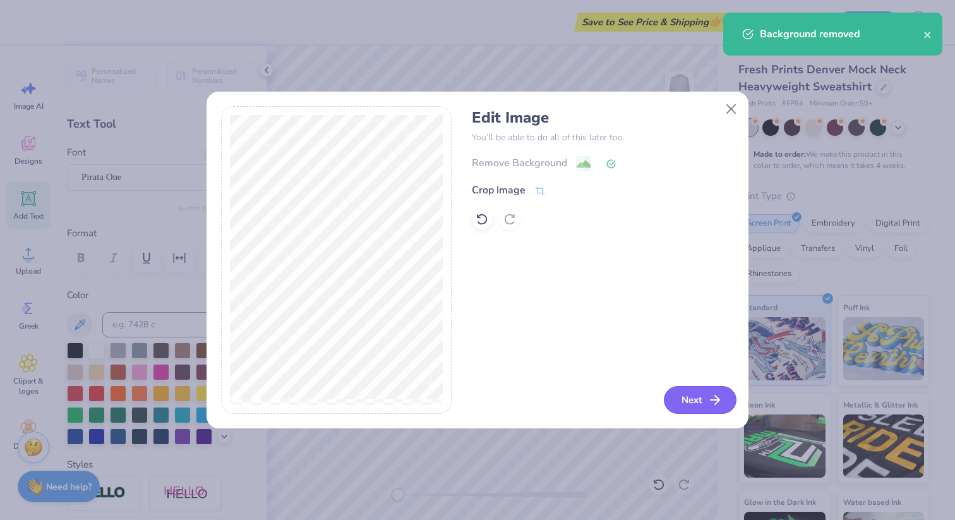
click at [705, 386] on button "Next" at bounding box center [700, 400] width 73 height 28
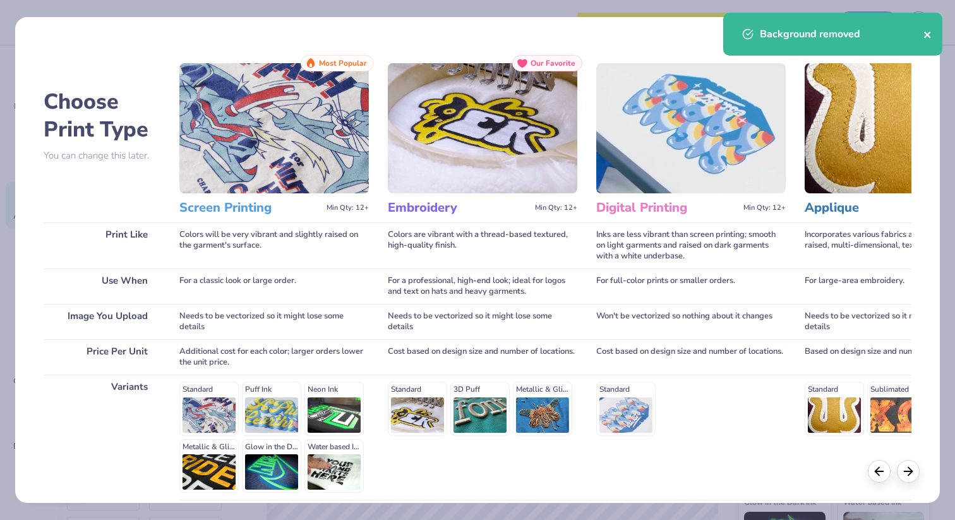
click at [928, 35] on icon "close" at bounding box center [927, 35] width 6 height 6
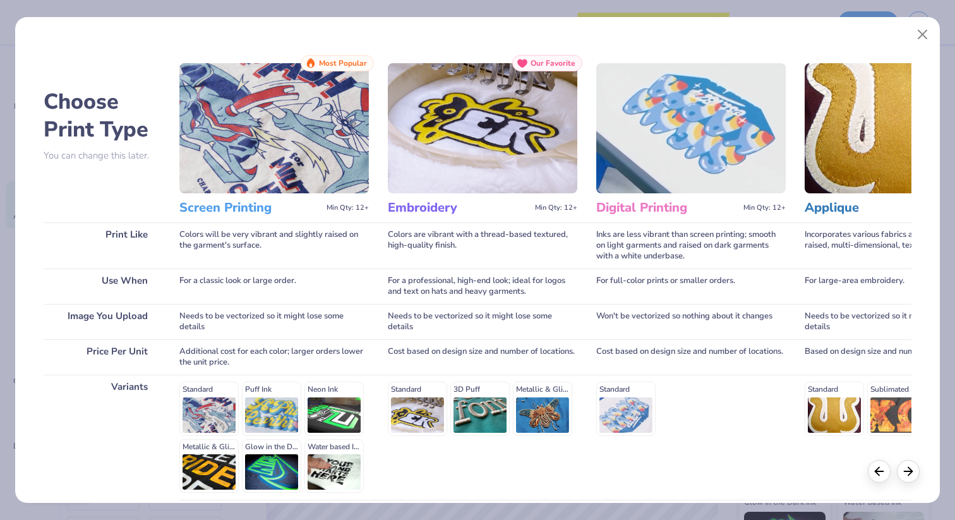
click at [313, 135] on img at bounding box center [273, 128] width 189 height 130
click at [904, 474] on icon at bounding box center [908, 469] width 14 height 14
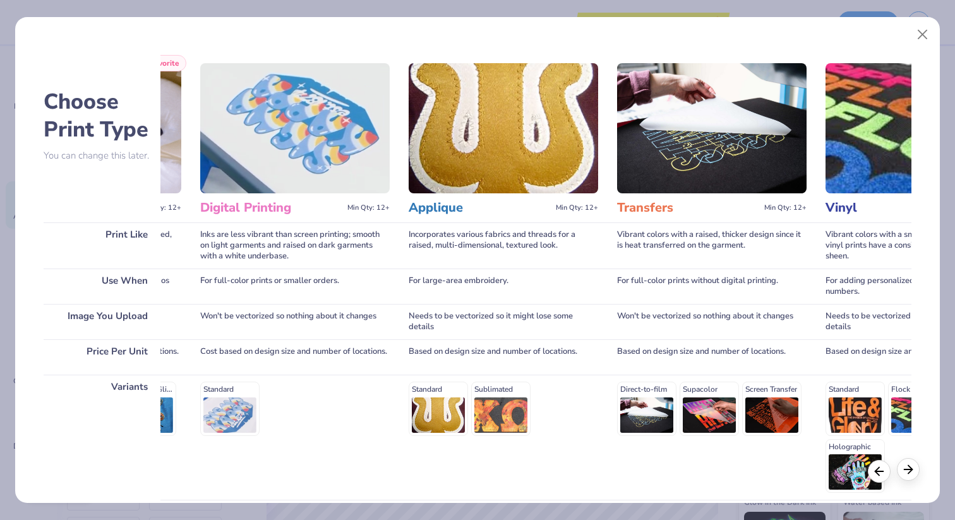
click at [904, 474] on icon at bounding box center [908, 469] width 14 height 14
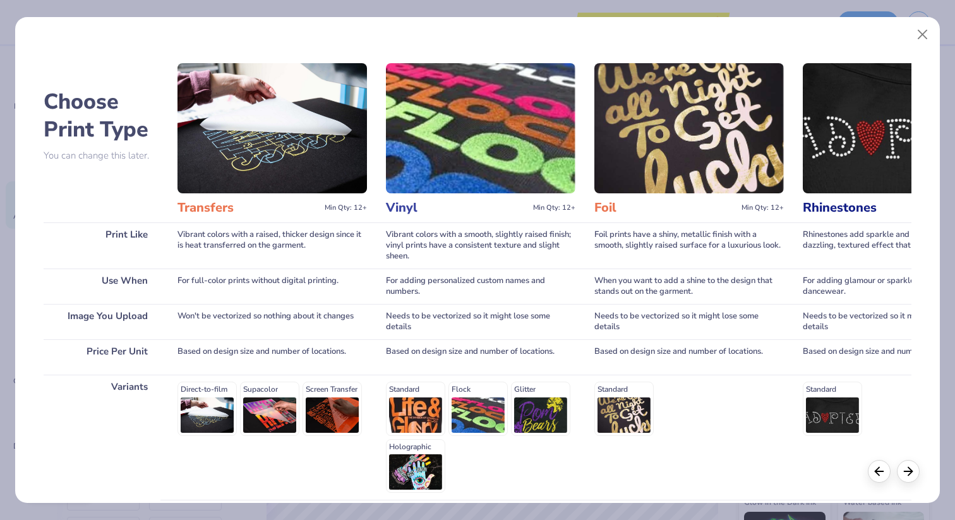
scroll to position [0, 836]
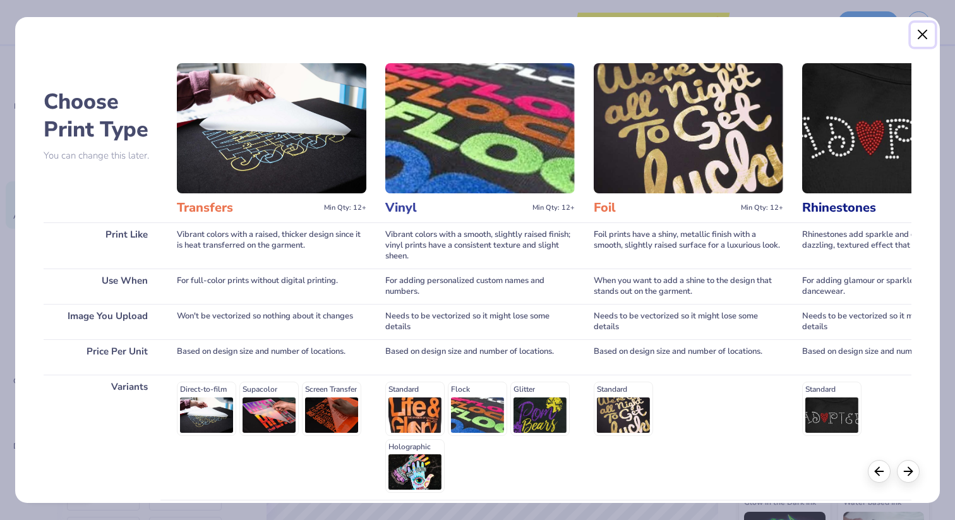
click at [928, 33] on button "Close" at bounding box center [923, 35] width 24 height 24
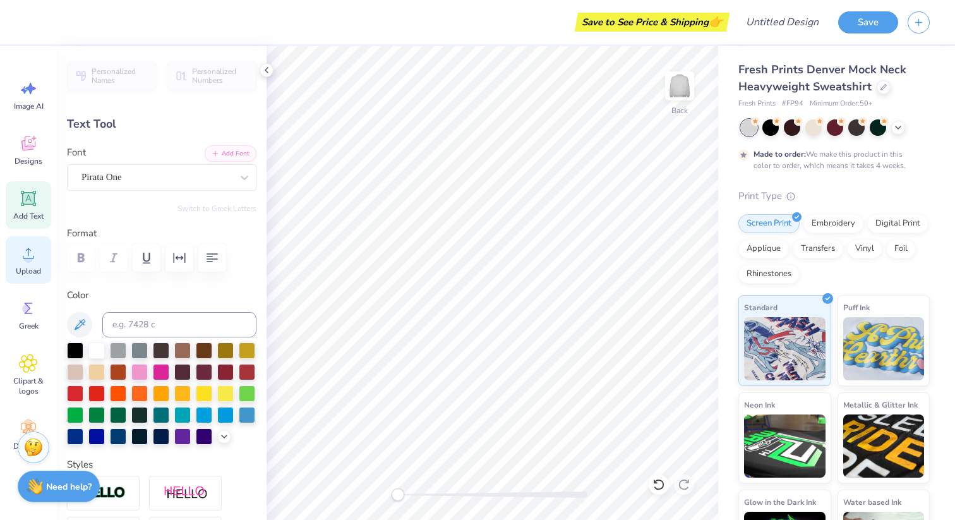
click at [33, 259] on icon at bounding box center [28, 253] width 19 height 19
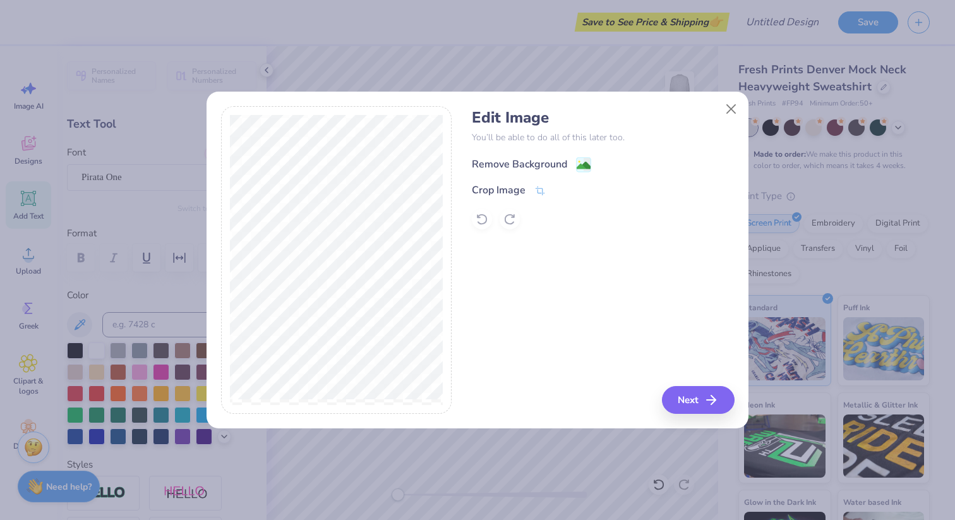
click at [508, 161] on div "Remove Background" at bounding box center [519, 164] width 95 height 15
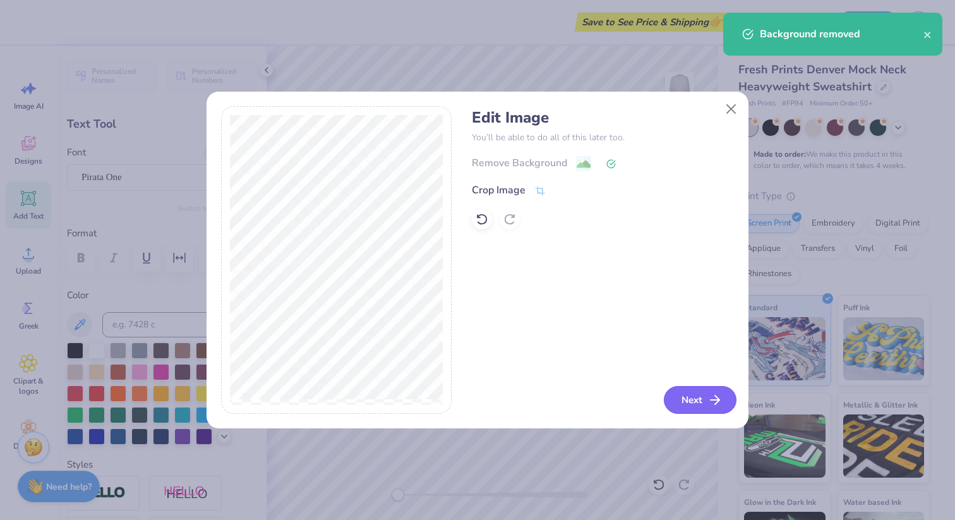
click at [701, 400] on button "Next" at bounding box center [700, 400] width 73 height 28
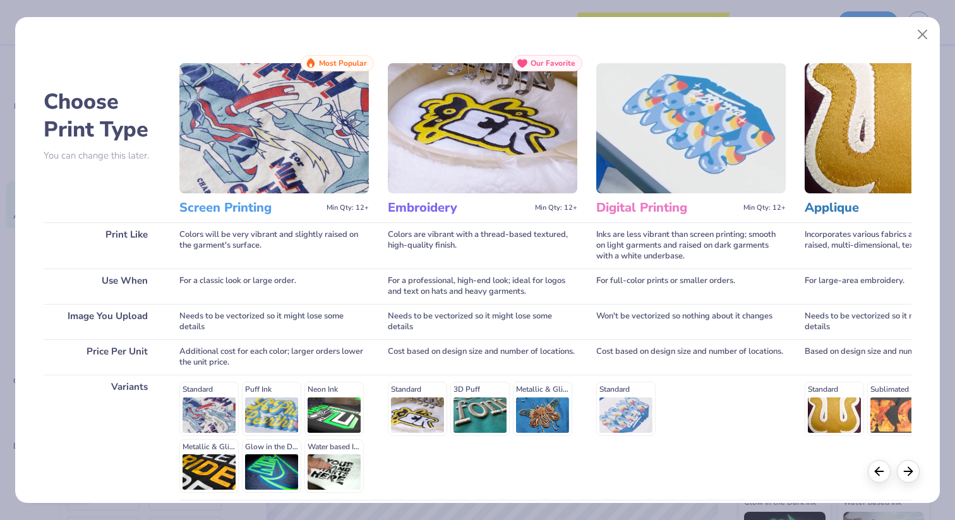
scroll to position [110, 0]
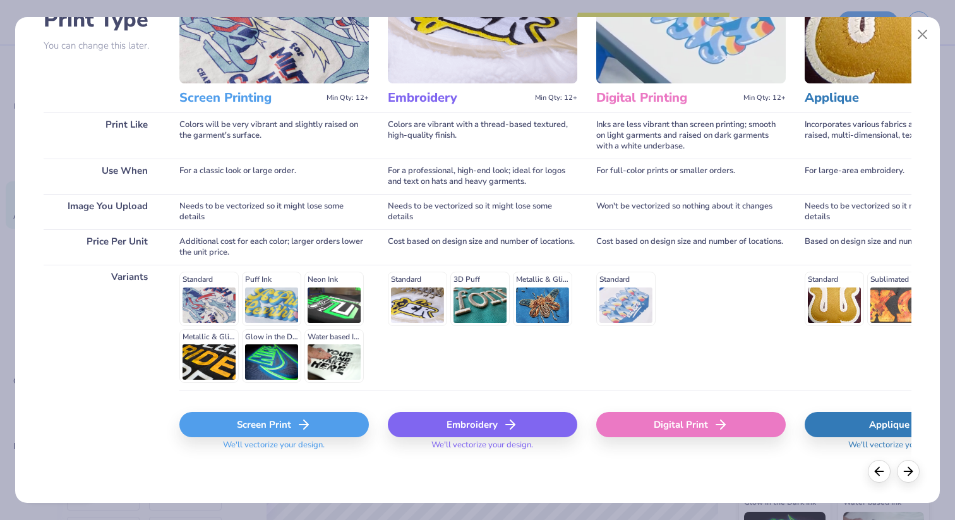
click at [311, 428] on div "Screen Print" at bounding box center [273, 424] width 189 height 25
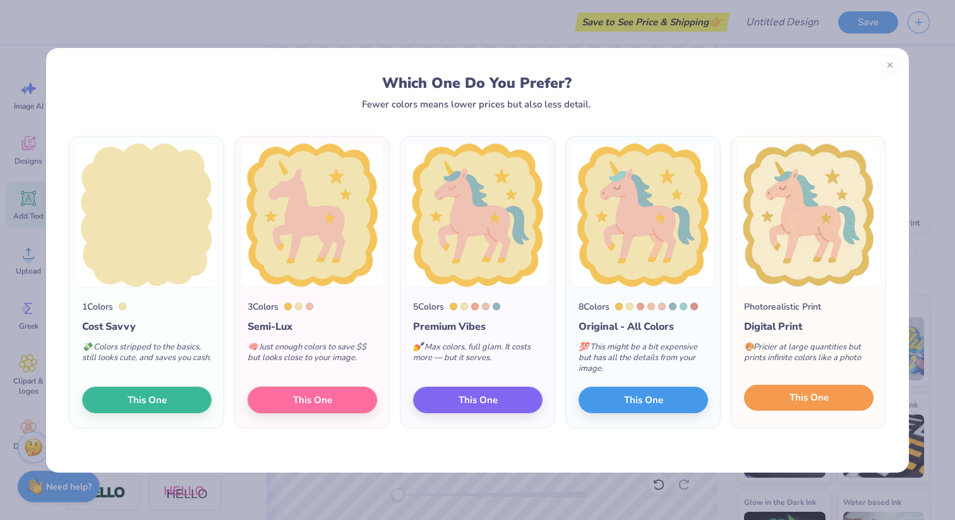
click at [811, 402] on span "This One" at bounding box center [808, 397] width 39 height 15
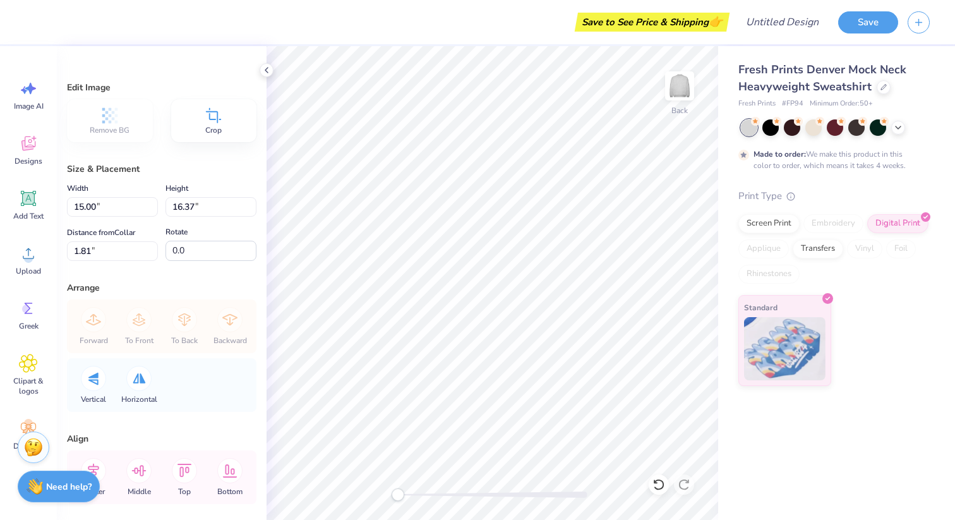
type input "8.16"
type input "8.91"
click at [4, 265] on div "Image AI Designs Add Text Upload Greek Clipart & logos Decorate" at bounding box center [28, 283] width 57 height 474
click at [37, 265] on div "Upload" at bounding box center [28, 259] width 45 height 47
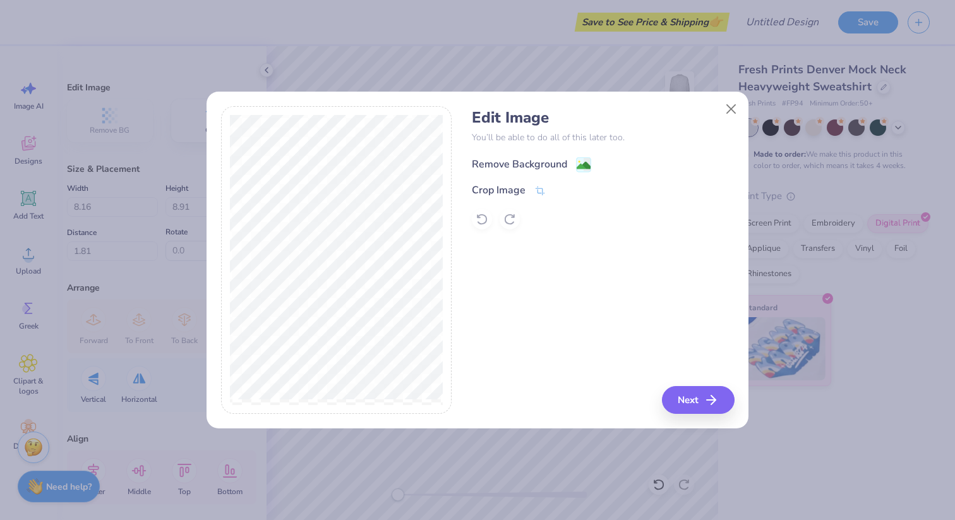
click at [518, 164] on div "Remove Background" at bounding box center [519, 164] width 95 height 15
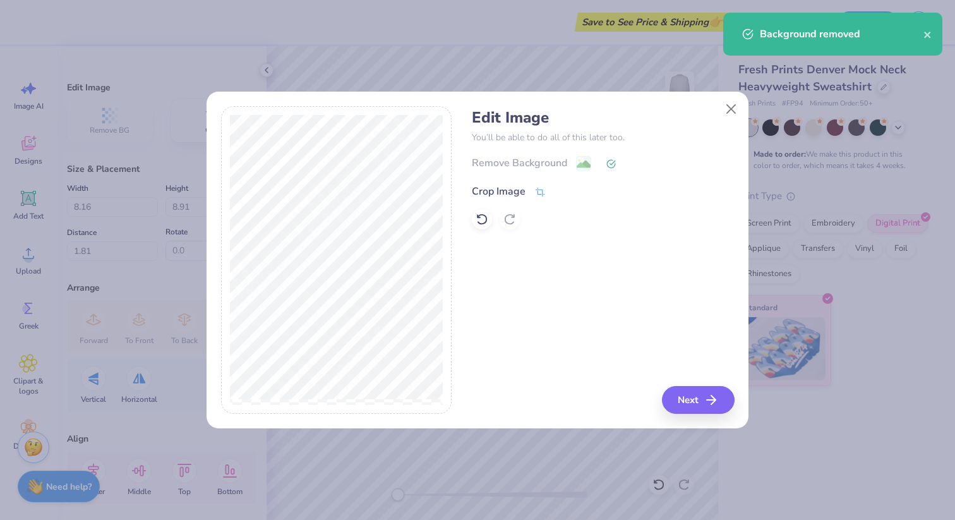
click at [514, 186] on div "Crop Image" at bounding box center [499, 191] width 54 height 15
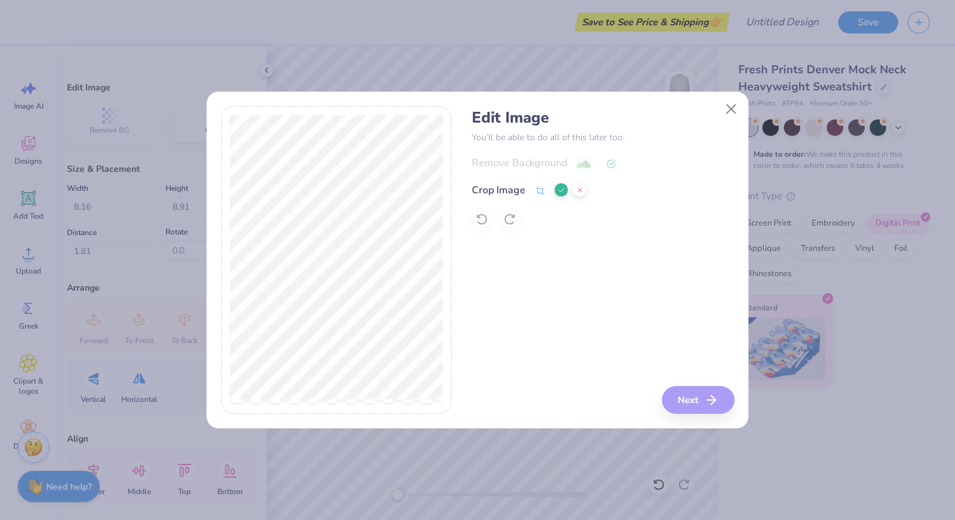
click at [451, 172] on div at bounding box center [336, 260] width 231 height 308
click at [696, 401] on div "Edit Image You’ll be able to do all of this later too. Remove Background Crop I…" at bounding box center [603, 260] width 262 height 308
click at [688, 407] on div "Edit Image You’ll be able to do all of this later too. Remove Background Crop I…" at bounding box center [603, 260] width 262 height 308
click at [559, 186] on icon at bounding box center [562, 190] width 8 height 8
click at [701, 398] on button "Next" at bounding box center [700, 400] width 73 height 28
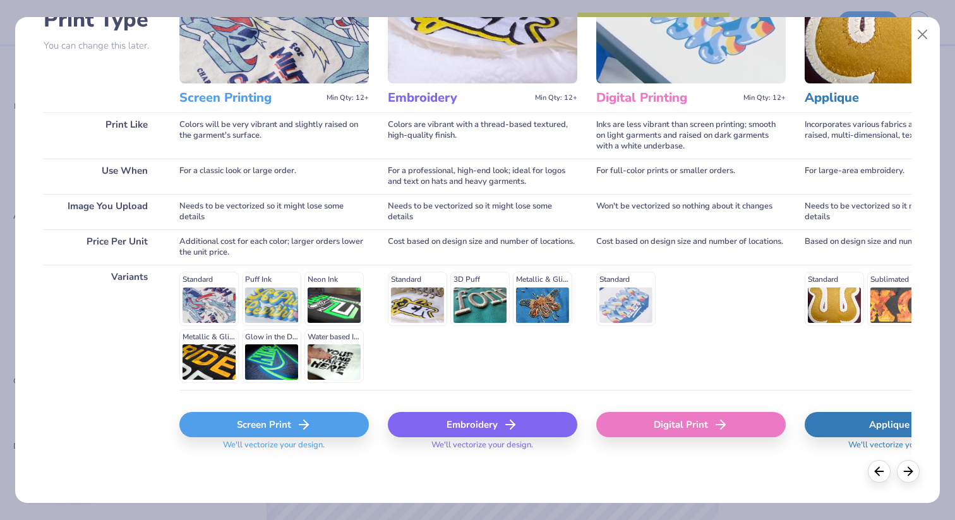
click at [236, 432] on div "Screen Print" at bounding box center [273, 424] width 189 height 25
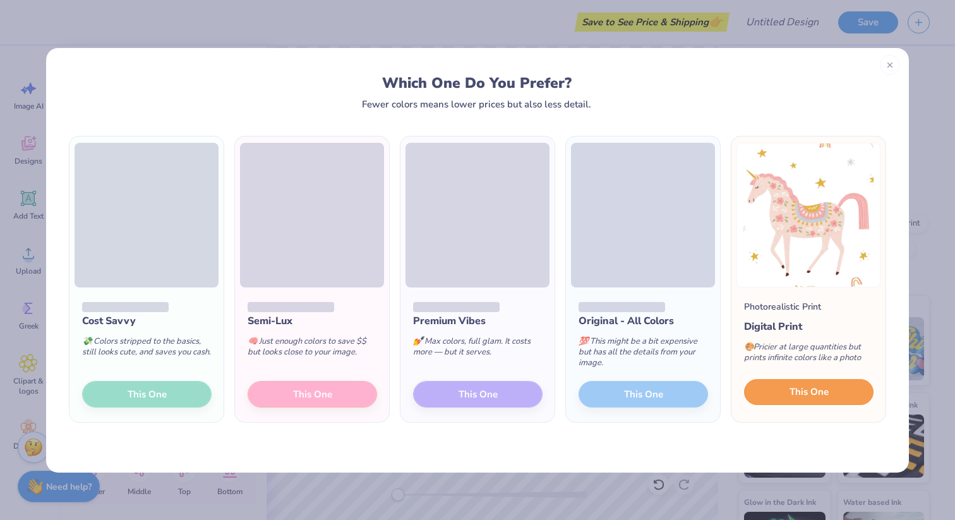
click at [810, 393] on span "This One" at bounding box center [808, 392] width 39 height 15
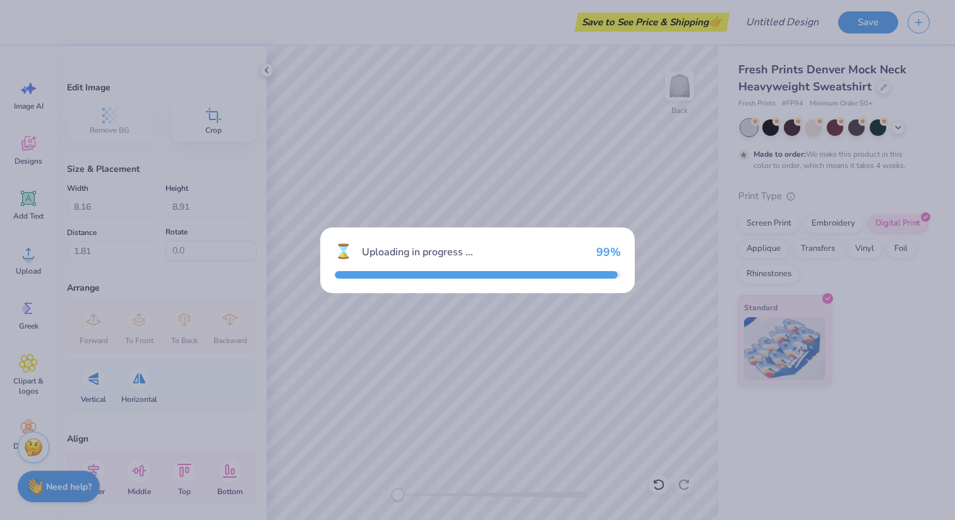
type input "15.00"
type input "16.56"
type input "1.72"
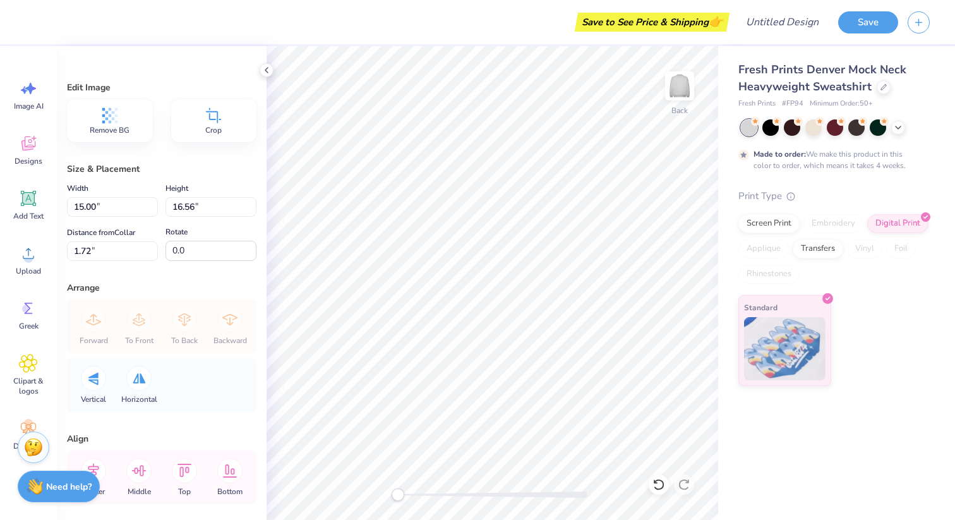
type input "9.00"
type input "9.93"
type input "5.44"
type input "6.01"
type input "2.17"
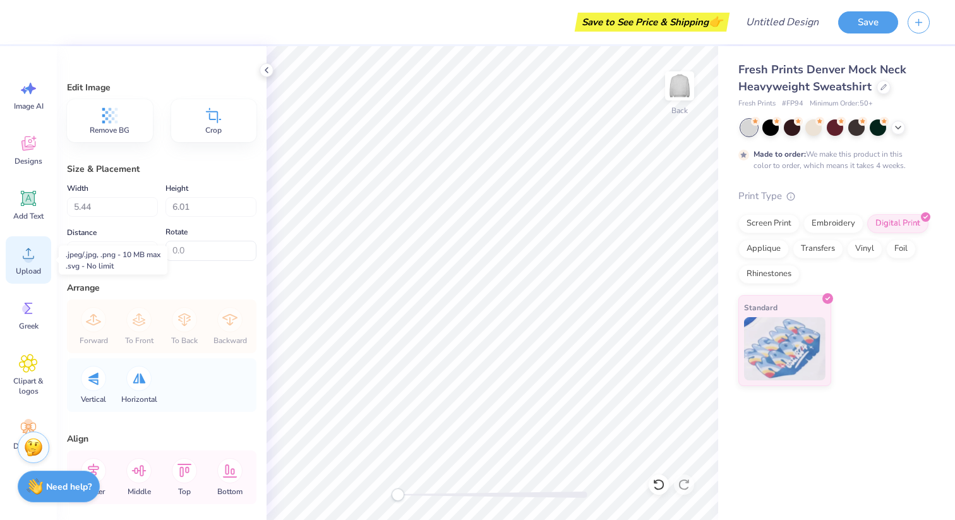
click at [26, 246] on icon at bounding box center [28, 253] width 19 height 19
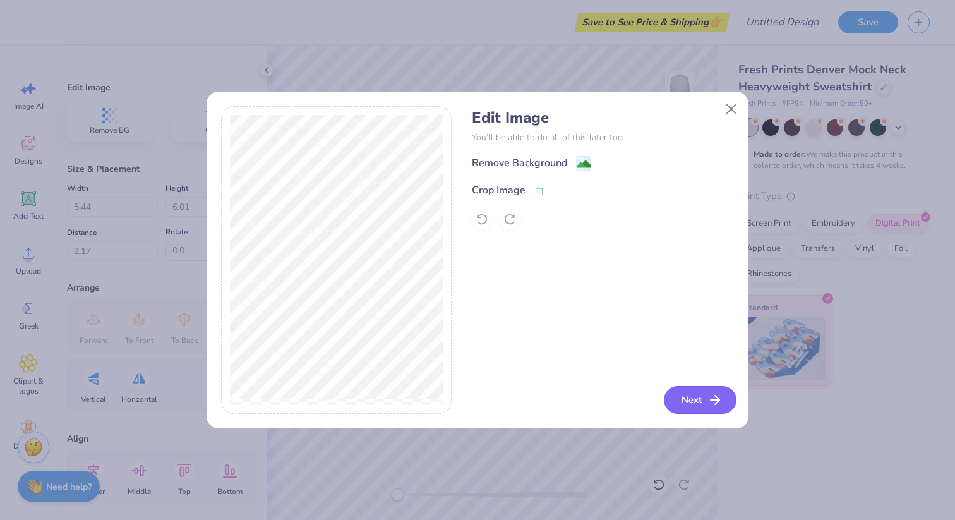
click at [698, 397] on button "Next" at bounding box center [700, 400] width 73 height 28
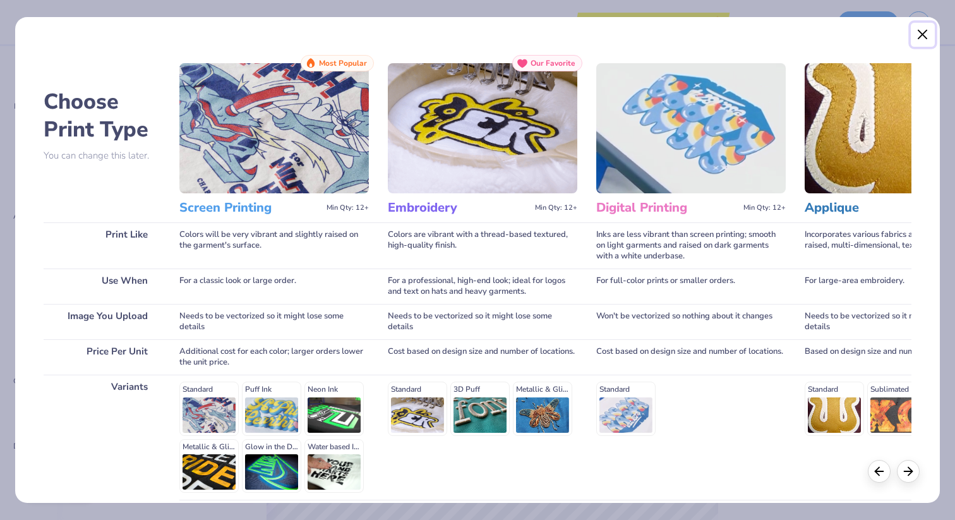
click at [916, 31] on button "Close" at bounding box center [923, 35] width 24 height 24
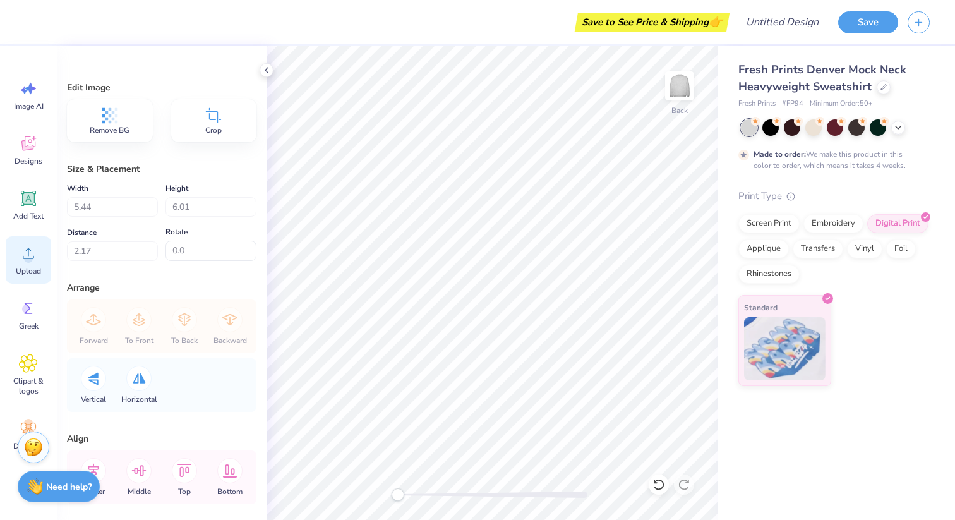
click at [32, 253] on icon at bounding box center [28, 253] width 19 height 19
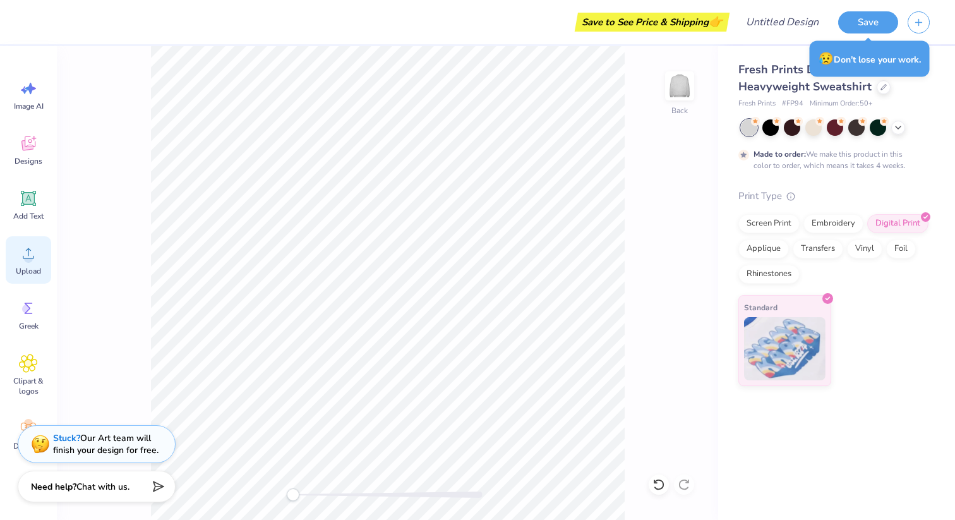
click at [24, 270] on span "Upload" at bounding box center [28, 271] width 25 height 10
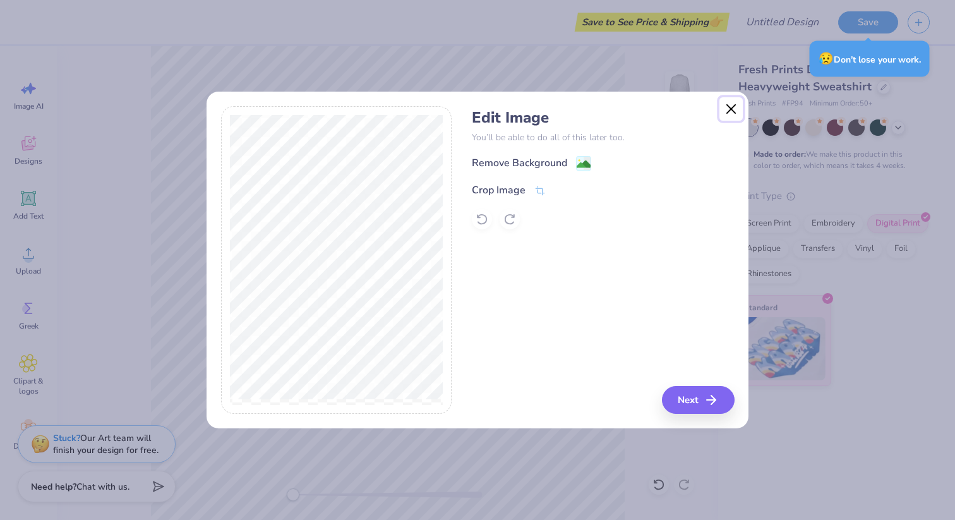
click at [728, 113] on button "Close" at bounding box center [731, 109] width 24 height 24
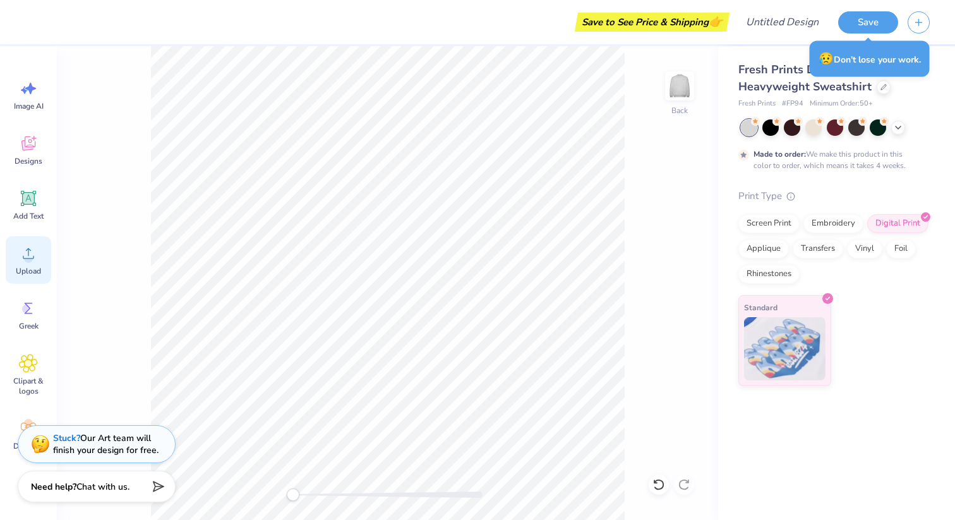
click at [25, 270] on span "Upload" at bounding box center [28, 271] width 25 height 10
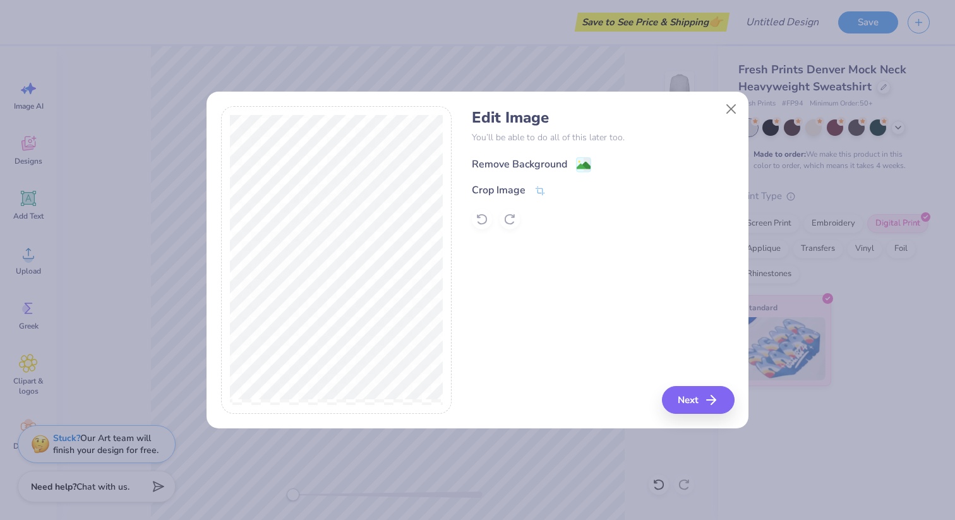
click at [572, 162] on div "Remove Background" at bounding box center [531, 165] width 119 height 16
click at [698, 402] on button "Next" at bounding box center [700, 400] width 73 height 28
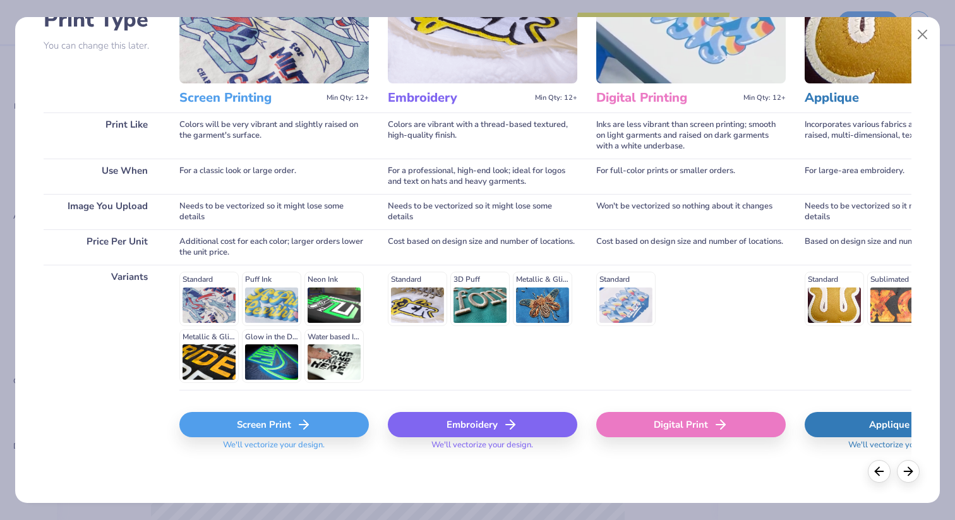
click at [263, 428] on div "Screen Print" at bounding box center [273, 424] width 189 height 25
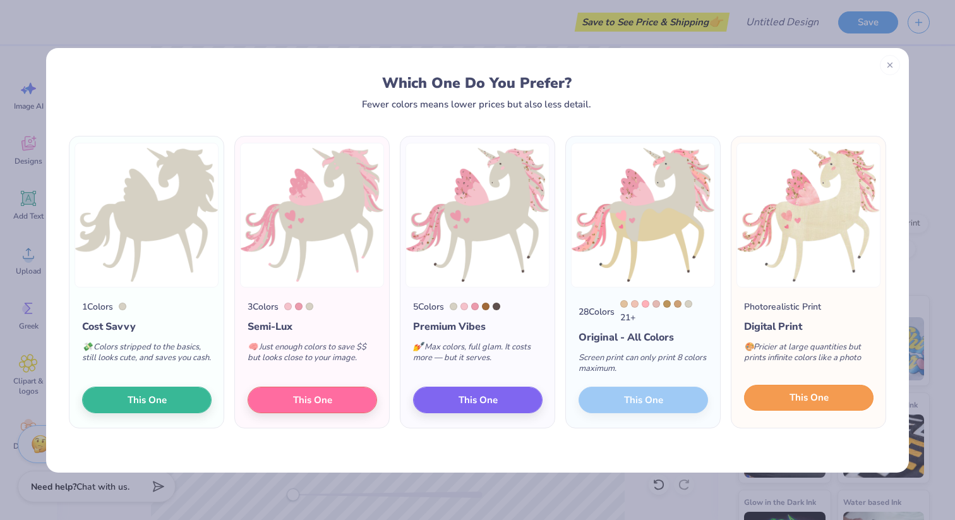
click at [802, 400] on span "This One" at bounding box center [808, 397] width 39 height 15
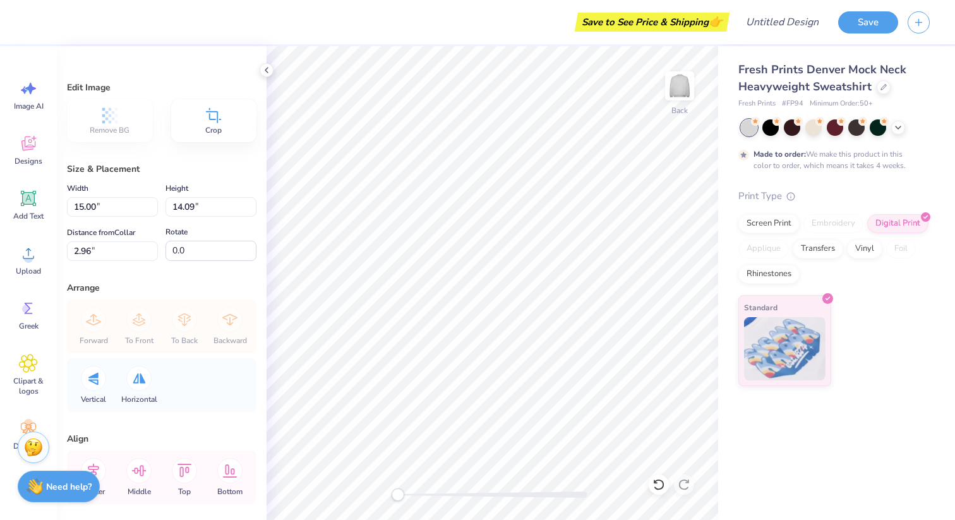
type input "9.41"
type input "8.84"
click at [30, 218] on span "Add Text" at bounding box center [28, 216] width 30 height 10
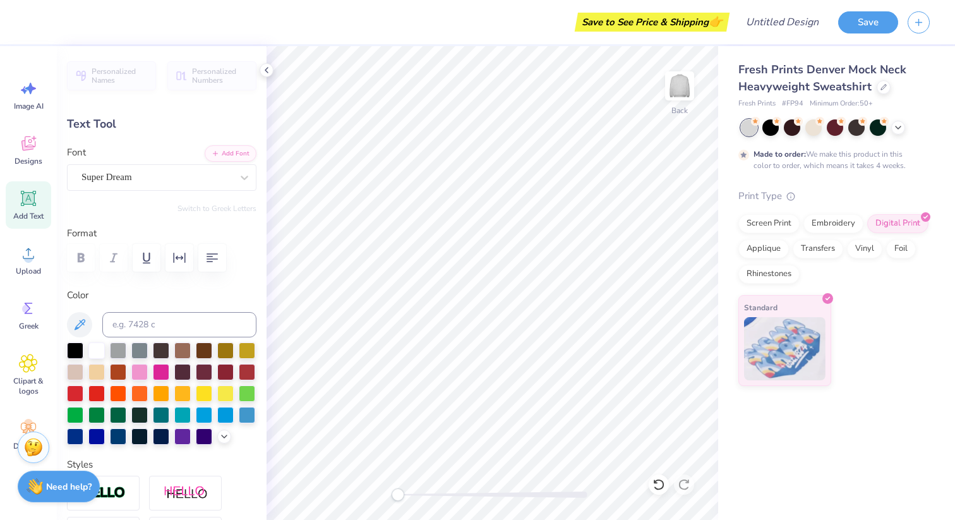
scroll to position [0, 1]
type textarea "gamma xi"
click at [172, 185] on div at bounding box center [156, 177] width 150 height 17
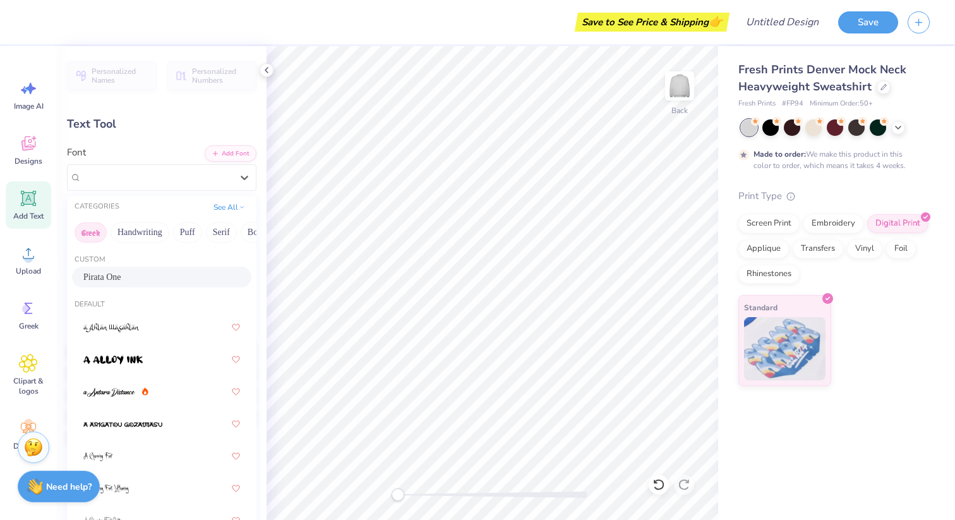
click at [92, 232] on button "Greek" at bounding box center [91, 232] width 32 height 20
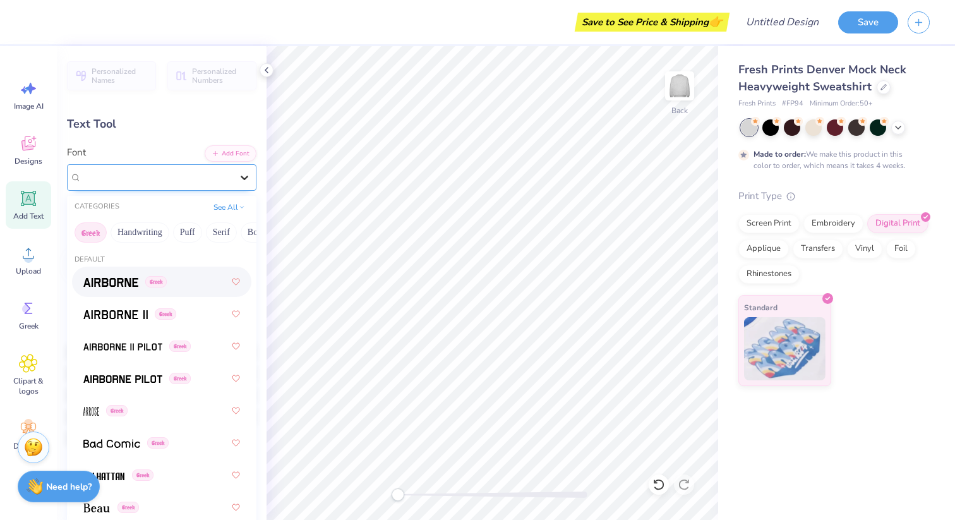
click at [253, 171] on div at bounding box center [244, 177] width 23 height 23
click at [210, 174] on div "Super Dream" at bounding box center [156, 177] width 153 height 20
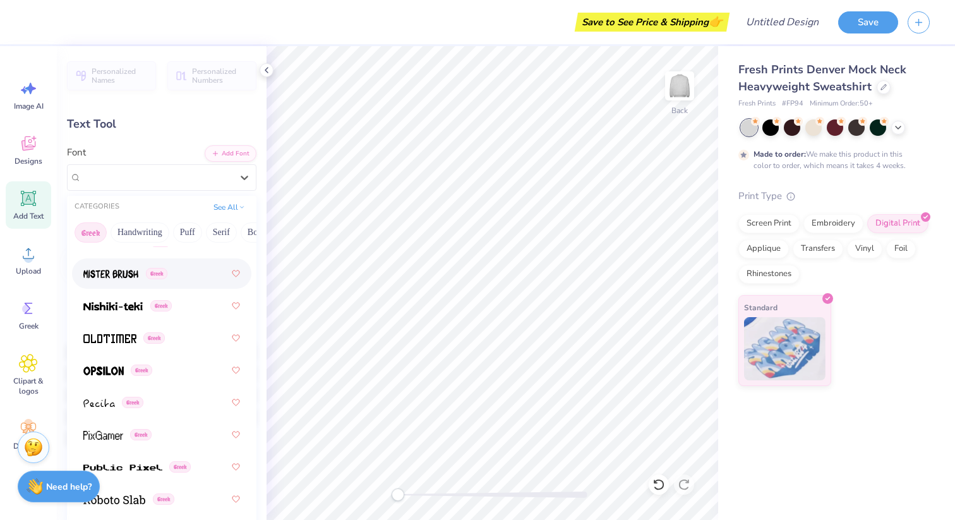
scroll to position [1228, 0]
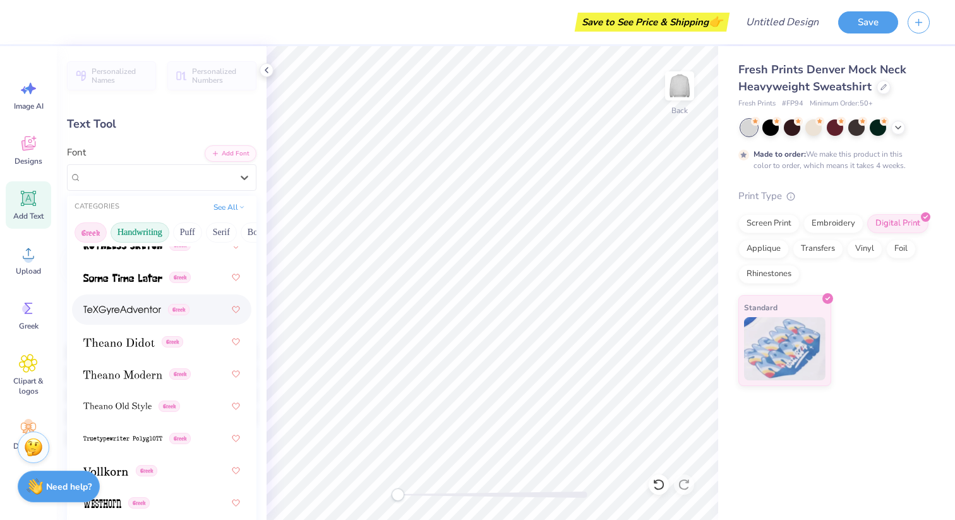
click at [139, 225] on button "Handwriting" at bounding box center [140, 232] width 59 height 20
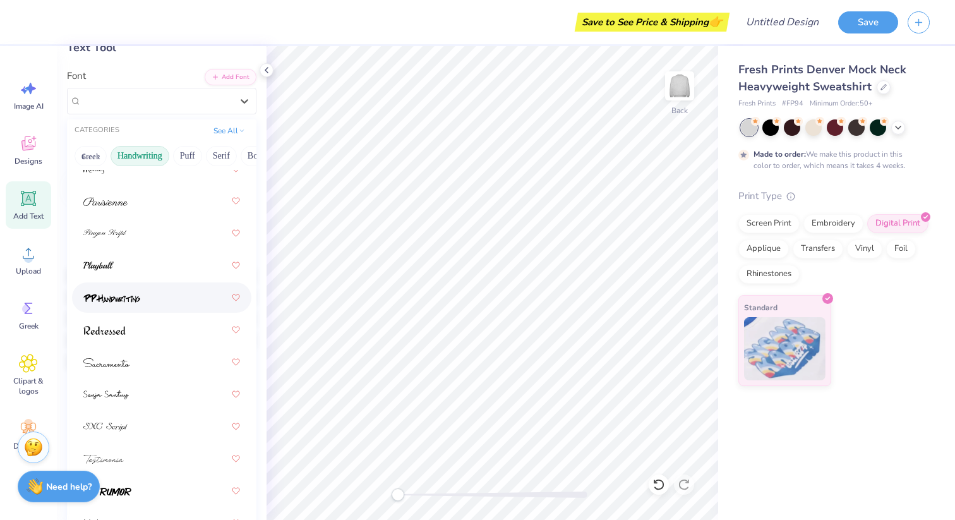
scroll to position [98, 0]
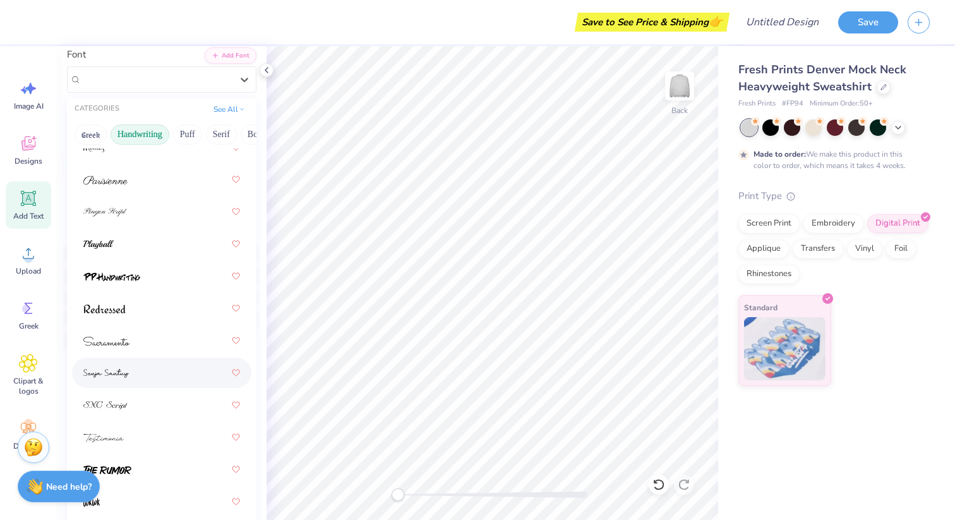
click at [177, 374] on div at bounding box center [161, 372] width 157 height 23
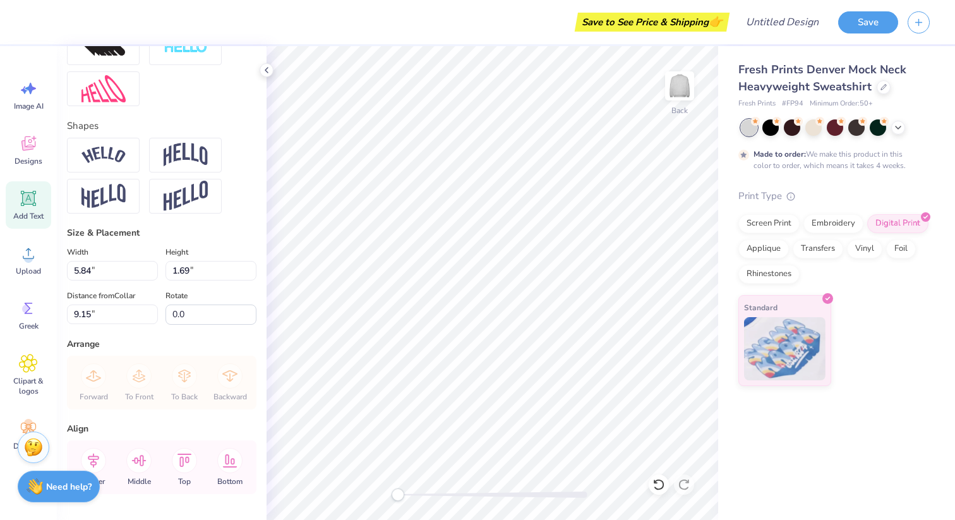
scroll to position [487, 0]
type input "8.59"
type input "1.45"
type input "9.28"
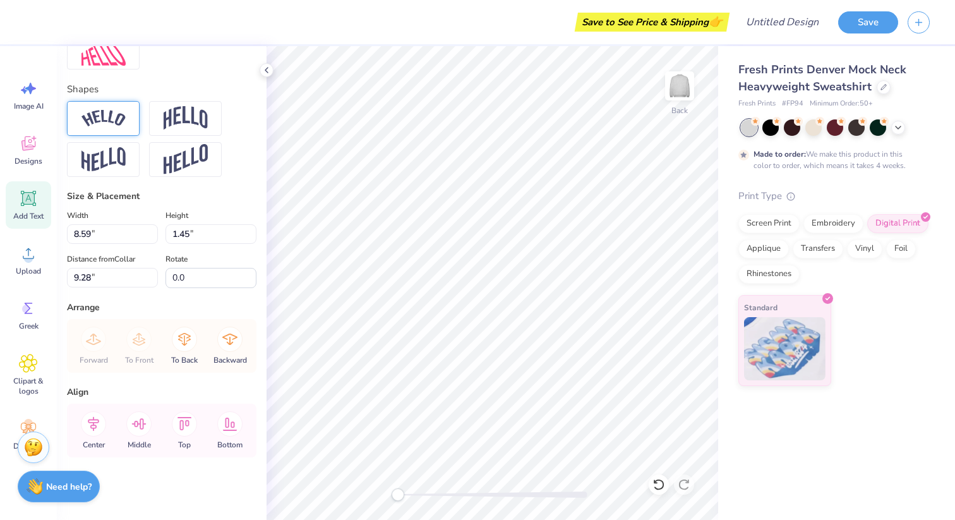
click at [131, 118] on div at bounding box center [103, 118] width 73 height 35
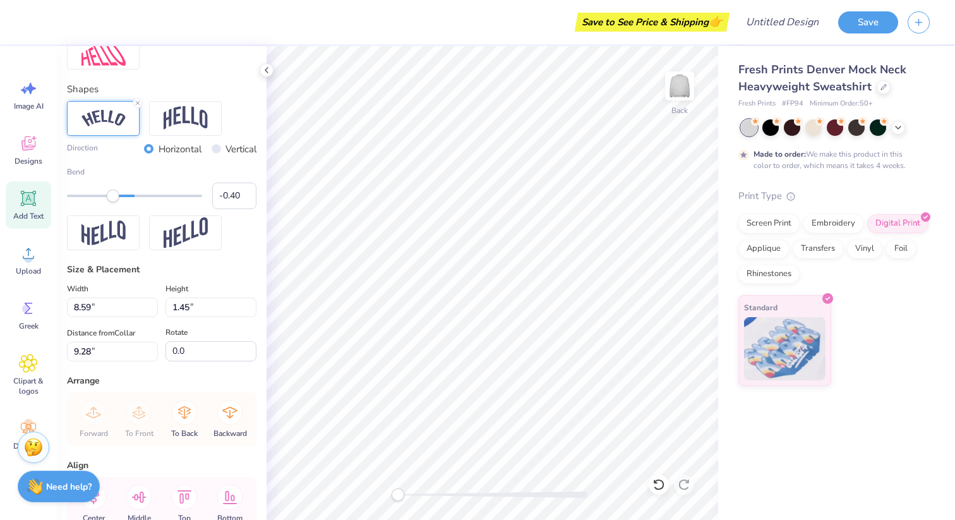
type input "-0.41"
drag, startPoint x: 165, startPoint y: 198, endPoint x: 107, endPoint y: 191, distance: 58.4
click at [107, 191] on div "Accessibility label" at bounding box center [106, 195] width 13 height 13
type input "-0.66"
drag, startPoint x: 107, startPoint y: 191, endPoint x: 90, endPoint y: 191, distance: 17.1
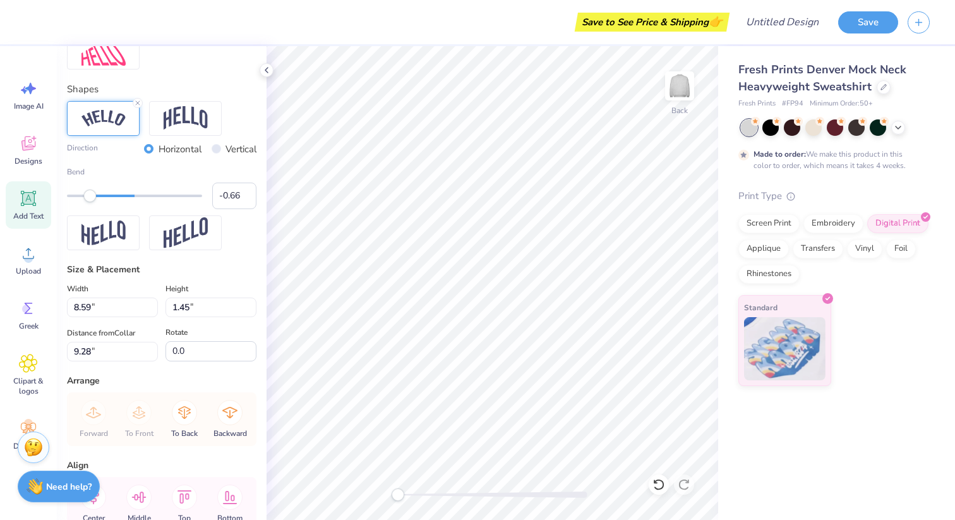
click at [90, 191] on div "Accessibility label" at bounding box center [89, 195] width 13 height 13
type input "-0.36"
drag, startPoint x: 92, startPoint y: 196, endPoint x: 109, endPoint y: 197, distance: 17.1
click at [109, 197] on div "Accessibility label" at bounding box center [110, 195] width 13 height 13
type input "-20.3"
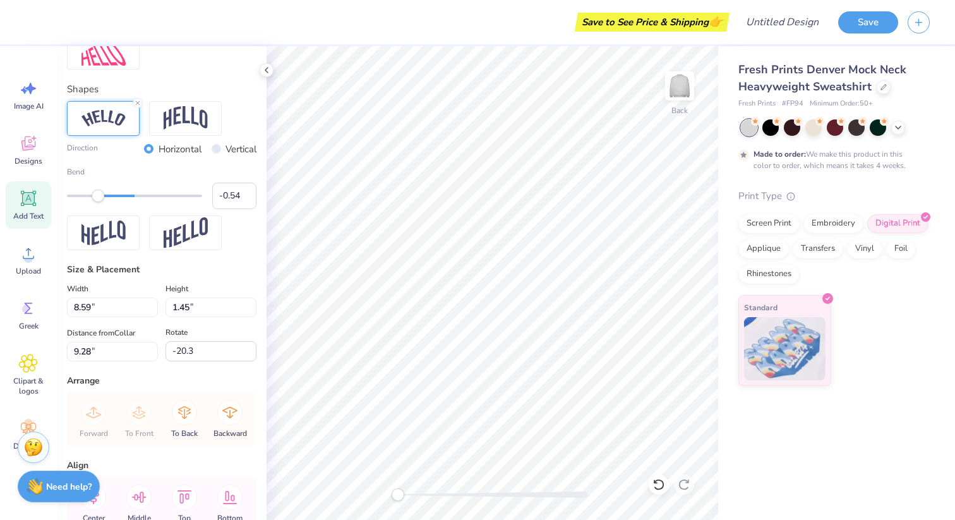
type input "-0.55"
drag, startPoint x: 111, startPoint y: 197, endPoint x: 97, endPoint y: 196, distance: 13.3
click at [97, 196] on div "Accessibility label" at bounding box center [98, 195] width 13 height 13
type input "-6.1"
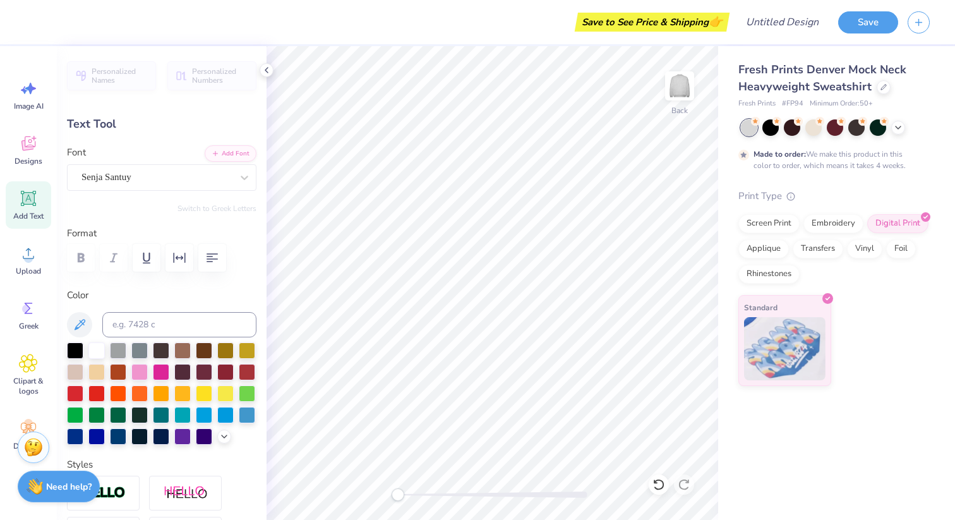
type input "0.0"
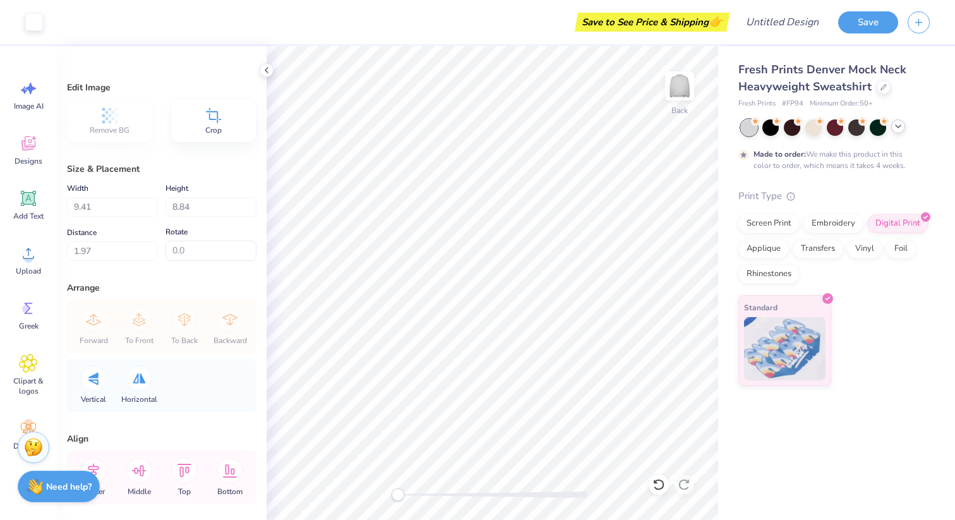
click at [894, 130] on icon at bounding box center [898, 126] width 10 height 10
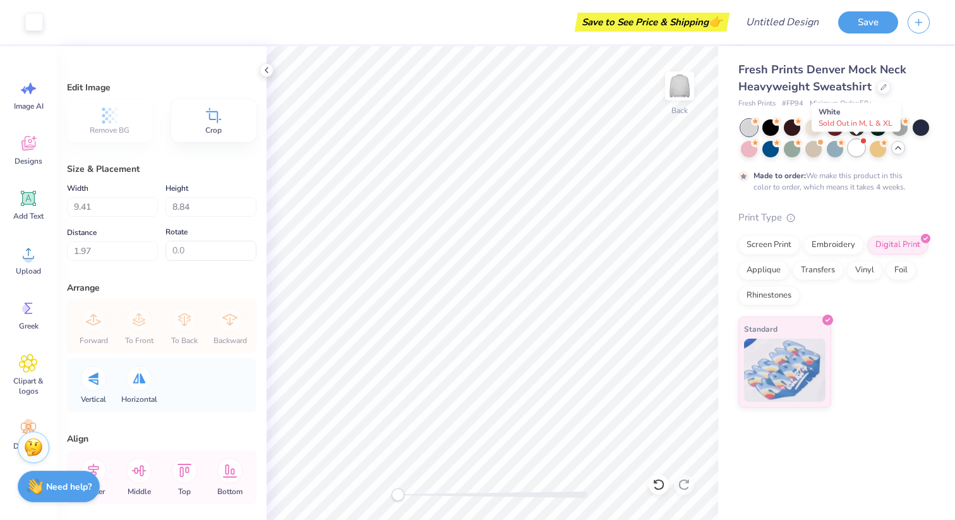
click at [857, 141] on div at bounding box center [856, 148] width 16 height 16
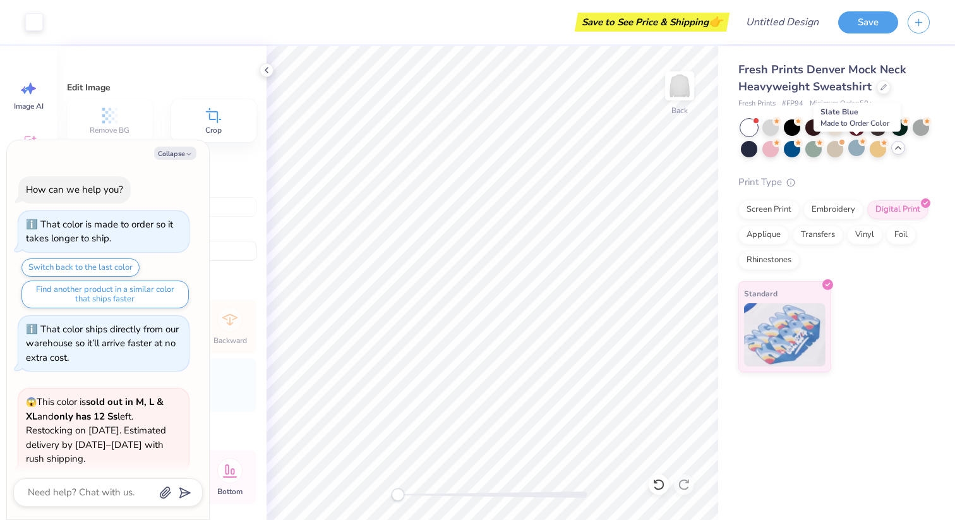
scroll to position [87, 0]
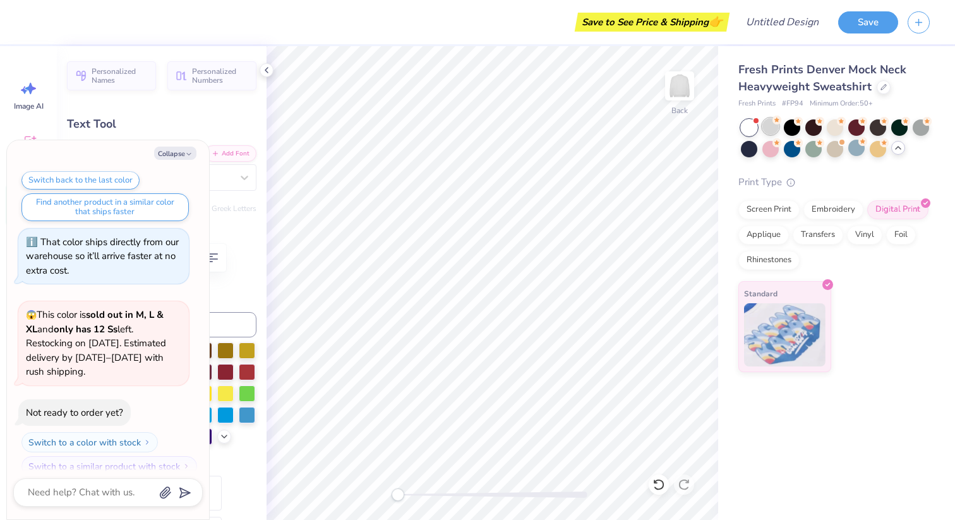
click at [773, 132] on div at bounding box center [770, 126] width 16 height 16
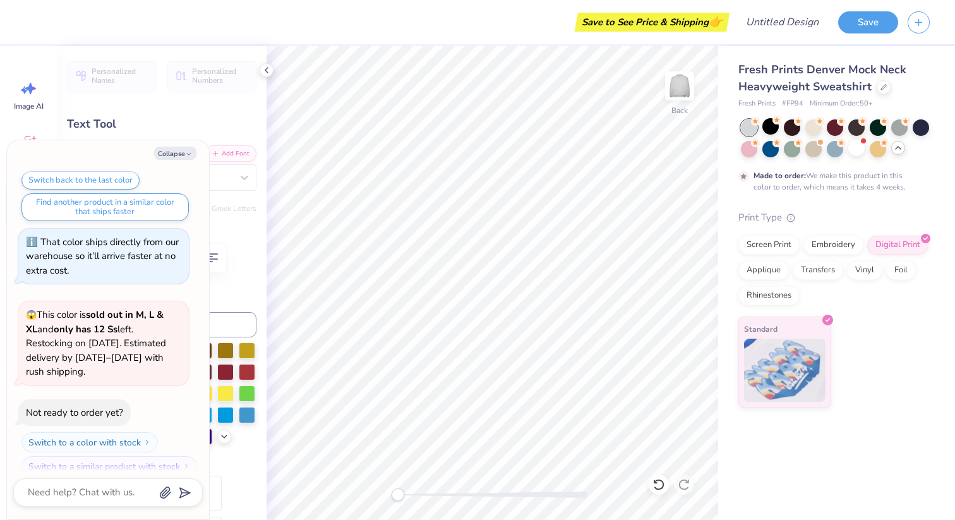
scroll to position [192, 0]
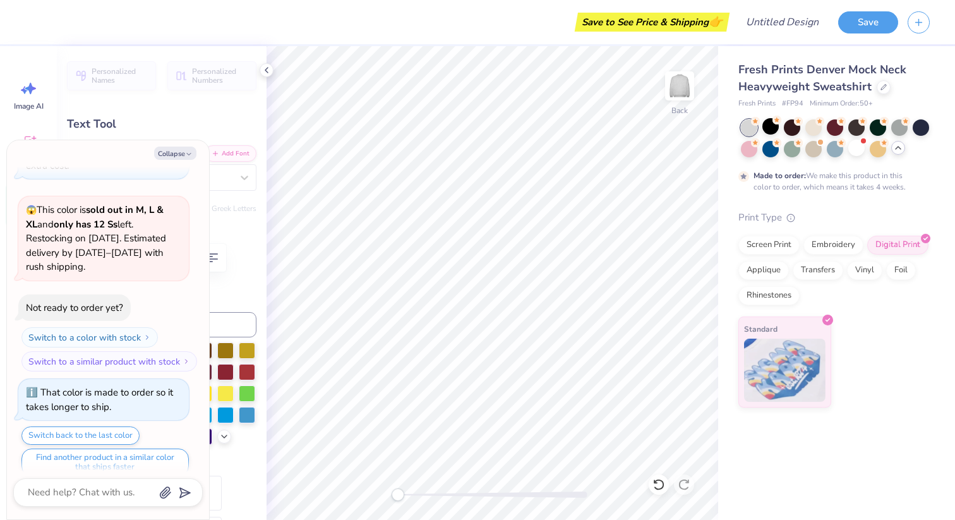
type textarea "x"
type input "0.0"
click at [866, 484] on div "Fresh Prints Denver Mock Neck Heavyweight Sweatshirt Fresh Prints # FP94 Minimu…" at bounding box center [836, 283] width 237 height 474
type textarea "x"
